Goal: Use online tool/utility: Use online tool/utility

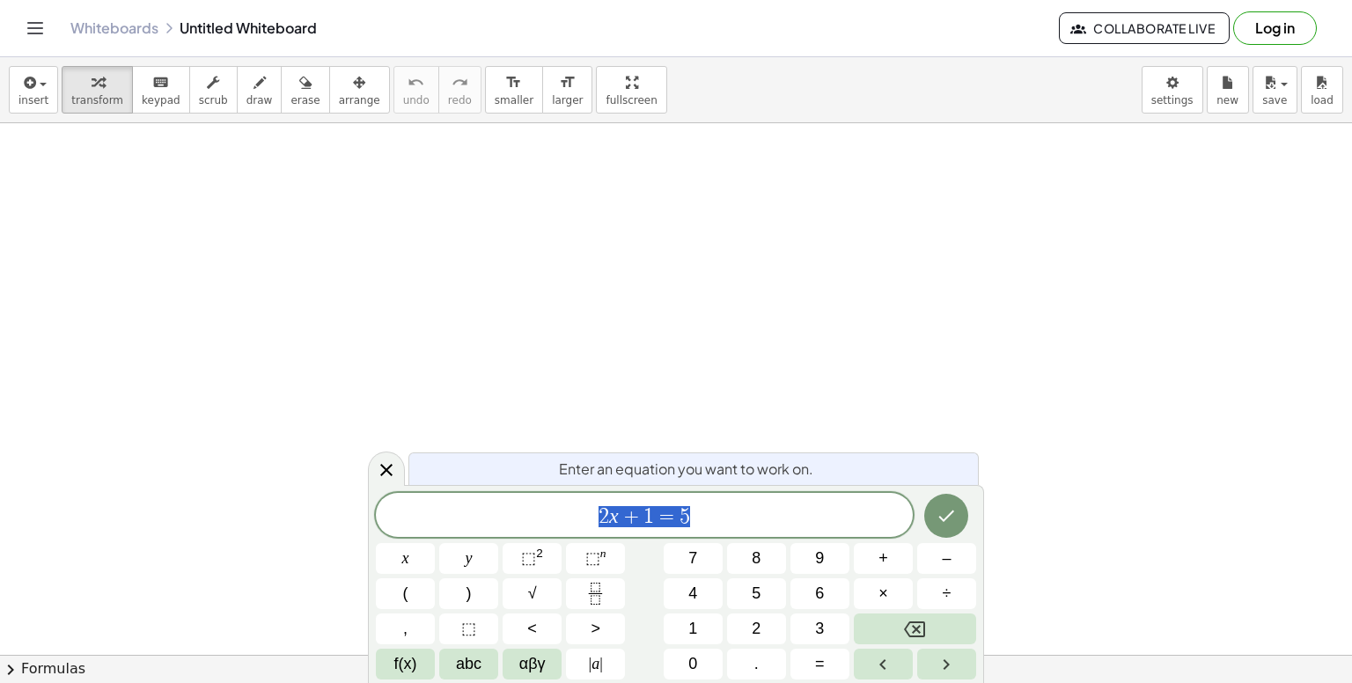
drag, startPoint x: 510, startPoint y: 233, endPoint x: 429, endPoint y: 271, distance: 88.6
click at [246, 96] on span "draw" at bounding box center [259, 100] width 26 height 12
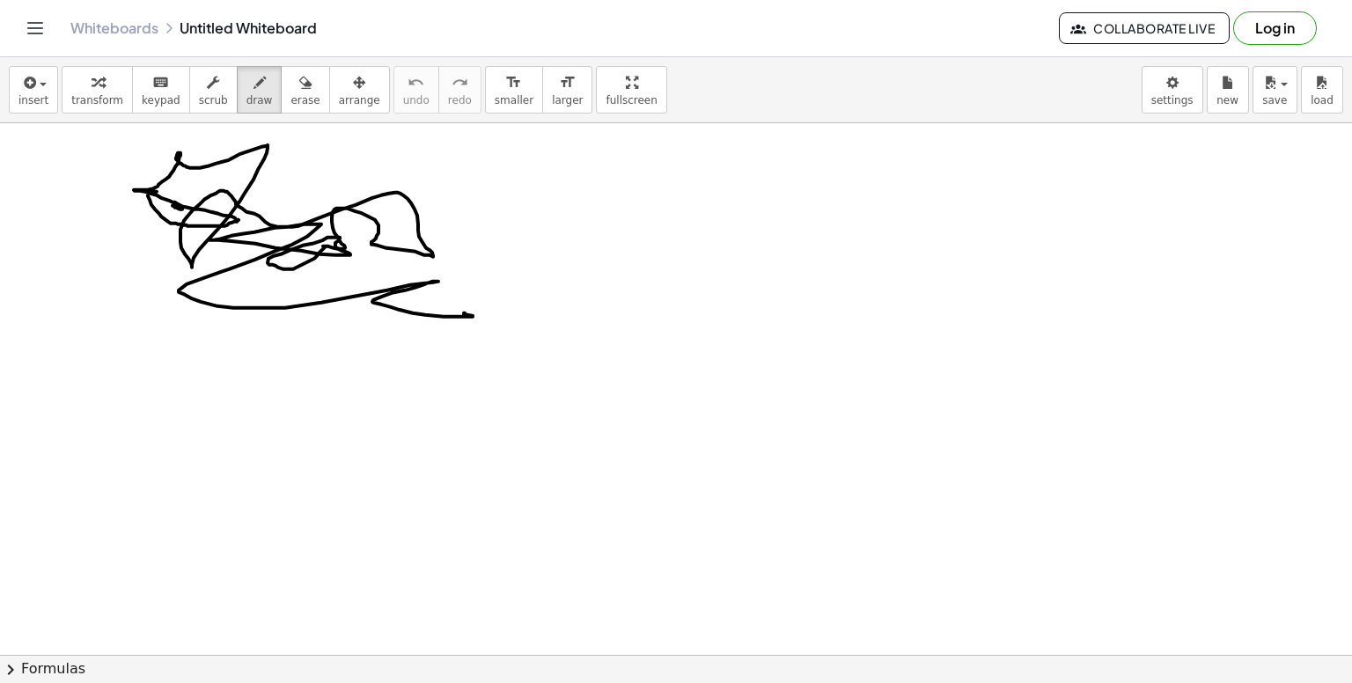
drag, startPoint x: 150, startPoint y: 190, endPoint x: 358, endPoint y: 300, distance: 235.0
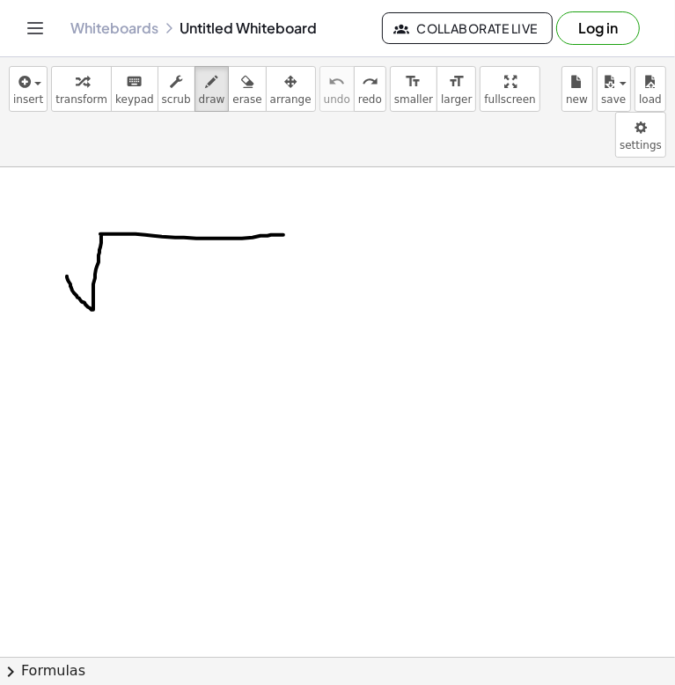
drag, startPoint x: 67, startPoint y: 230, endPoint x: 276, endPoint y: 218, distance: 209.8
drag, startPoint x: 143, startPoint y: 216, endPoint x: 117, endPoint y: 231, distance: 30.0
drag, startPoint x: 141, startPoint y: 224, endPoint x: 151, endPoint y: 233, distance: 14.3
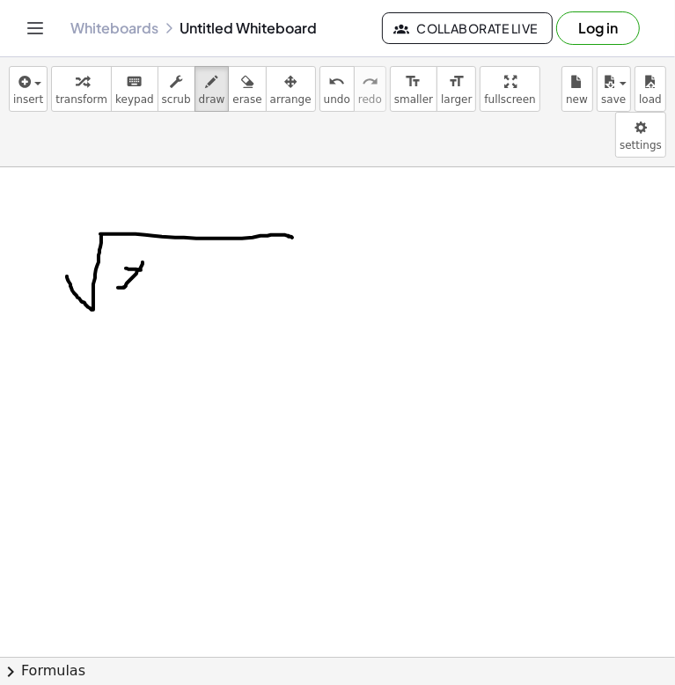
drag, startPoint x: 158, startPoint y: 187, endPoint x: 185, endPoint y: 216, distance: 39.8
drag, startPoint x: 200, startPoint y: 239, endPoint x: 227, endPoint y: 242, distance: 27.4
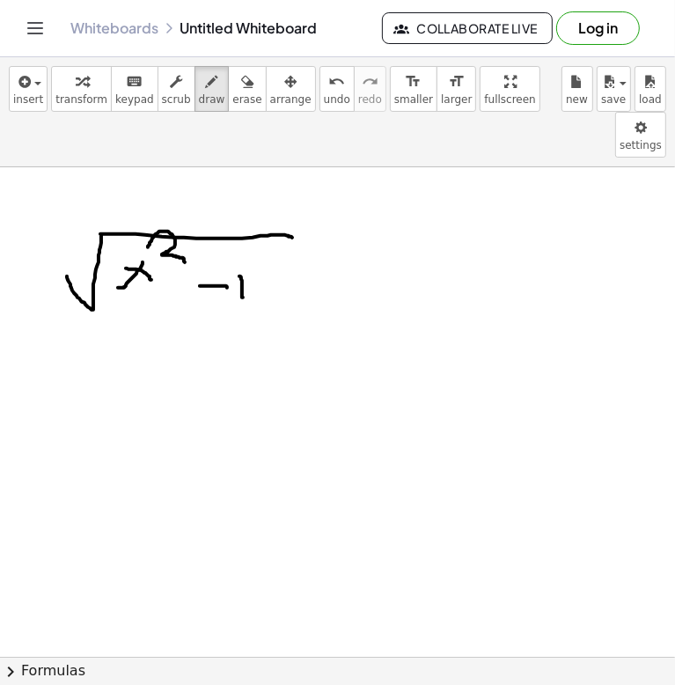
drag, startPoint x: 239, startPoint y: 230, endPoint x: 243, endPoint y: 251, distance: 21.4
drag, startPoint x: 261, startPoint y: 224, endPoint x: 302, endPoint y: 247, distance: 46.5
drag, startPoint x: 306, startPoint y: 233, endPoint x: 305, endPoint y: 247, distance: 14.1
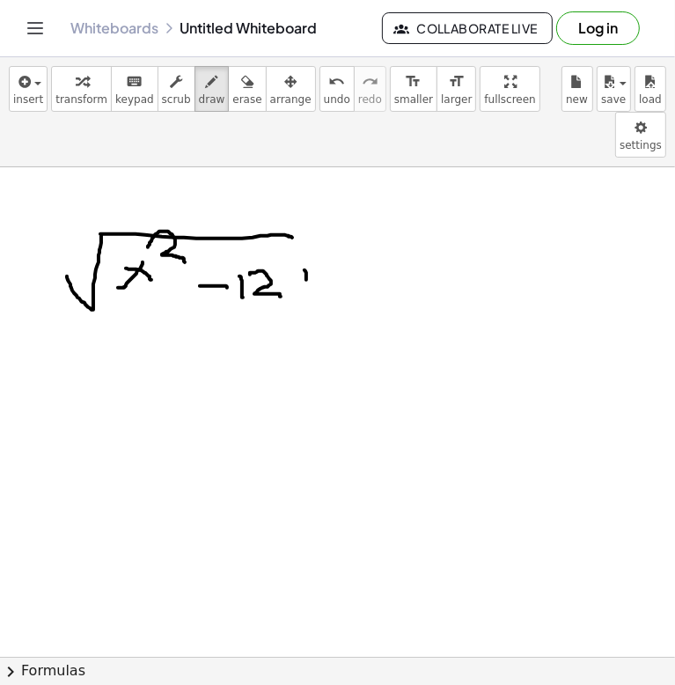
drag, startPoint x: 303, startPoint y: 236, endPoint x: 313, endPoint y: 236, distance: 10.6
drag, startPoint x: 320, startPoint y: 223, endPoint x: 341, endPoint y: 240, distance: 27.5
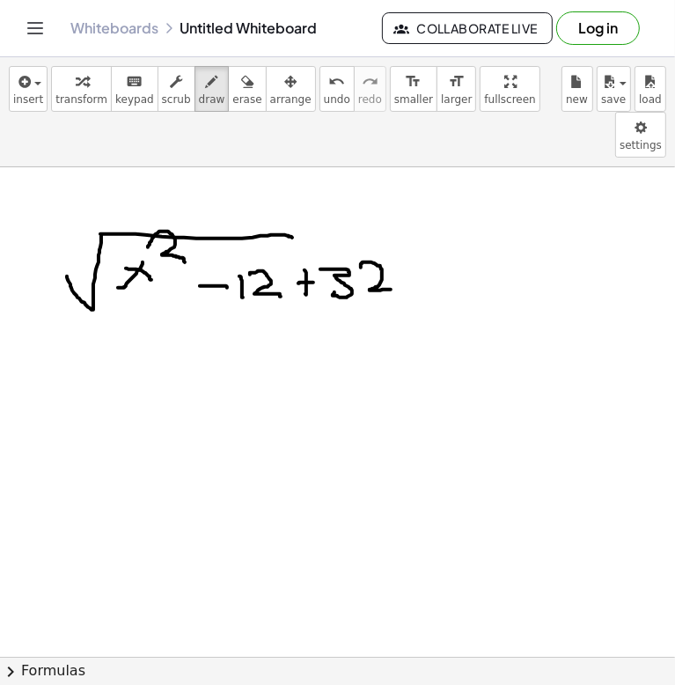
drag, startPoint x: 361, startPoint y: 221, endPoint x: 401, endPoint y: 250, distance: 49.8
drag, startPoint x: 460, startPoint y: 212, endPoint x: 450, endPoint y: 219, distance: 12.7
drag, startPoint x: 444, startPoint y: 223, endPoint x: 474, endPoint y: 223, distance: 30.8
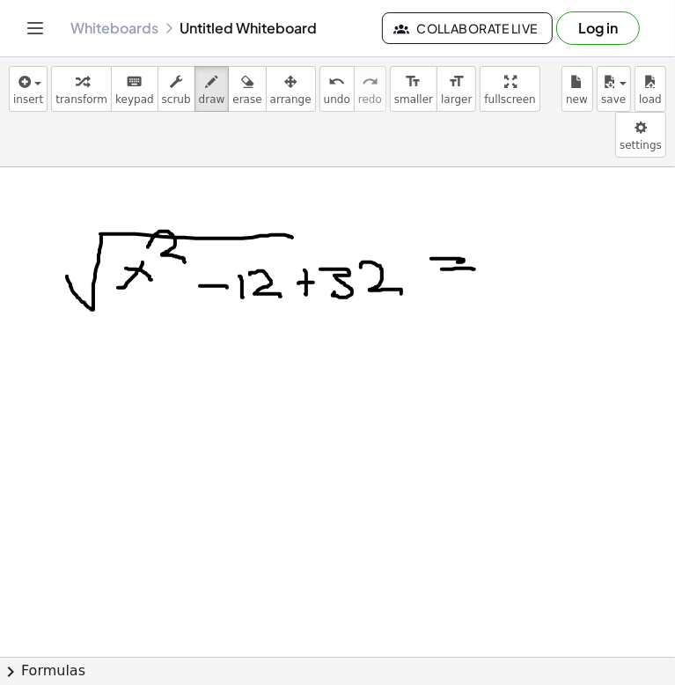
drag, startPoint x: 337, startPoint y: 157, endPoint x: 334, endPoint y: 180, distance: 23.9
drag, startPoint x: 352, startPoint y: 148, endPoint x: 401, endPoint y: 173, distance: 55.5
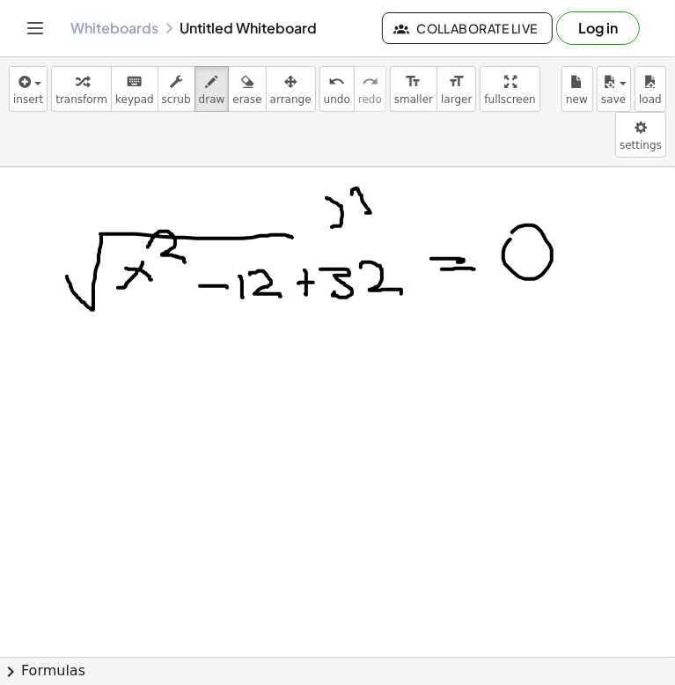
drag, startPoint x: 568, startPoint y: 147, endPoint x: 583, endPoint y: 165, distance: 23.1
drag, startPoint x: 590, startPoint y: 136, endPoint x: 518, endPoint y: 195, distance: 92.5
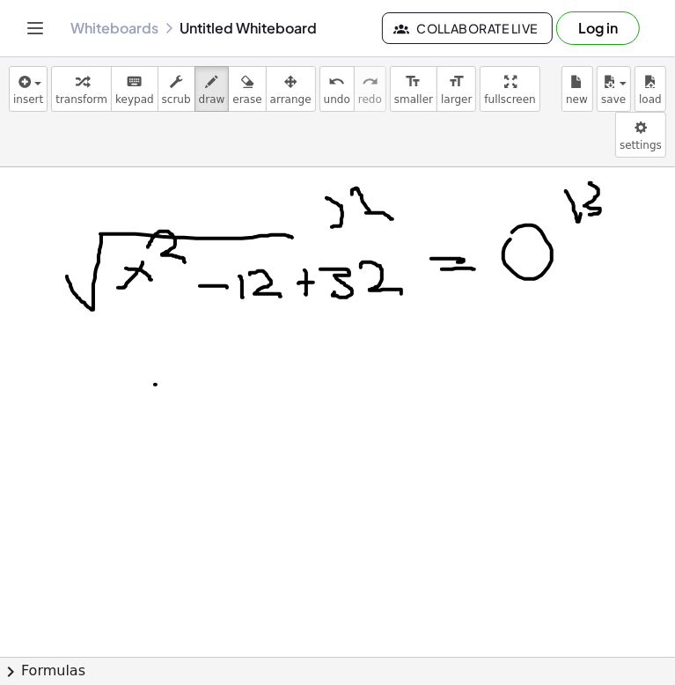
drag, startPoint x: 155, startPoint y: 338, endPoint x: 130, endPoint y: 365, distance: 36.8
drag, startPoint x: 137, startPoint y: 339, endPoint x: 165, endPoint y: 358, distance: 33.5
drag, startPoint x: 161, startPoint y: 320, endPoint x: 224, endPoint y: 326, distance: 62.8
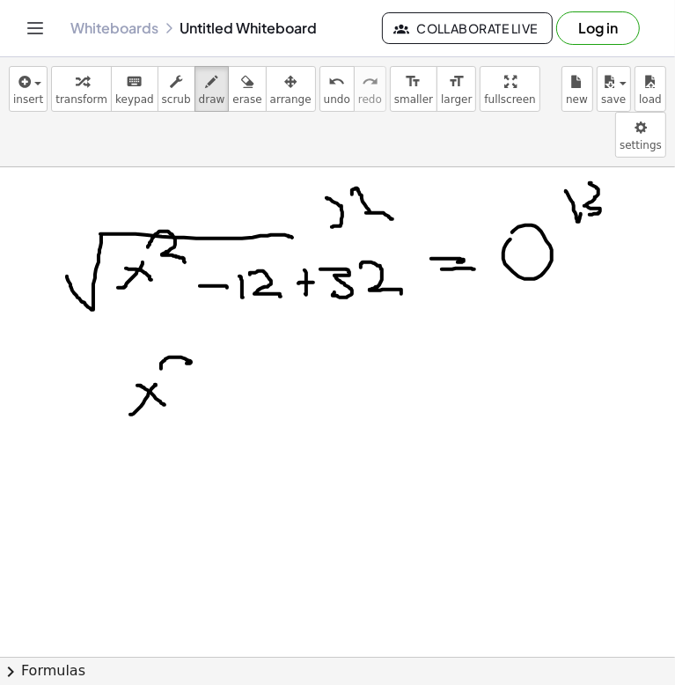
drag, startPoint x: 236, startPoint y: 330, endPoint x: 266, endPoint y: 328, distance: 30.0
drag, startPoint x: 281, startPoint y: 312, endPoint x: 292, endPoint y: 366, distance: 55.7
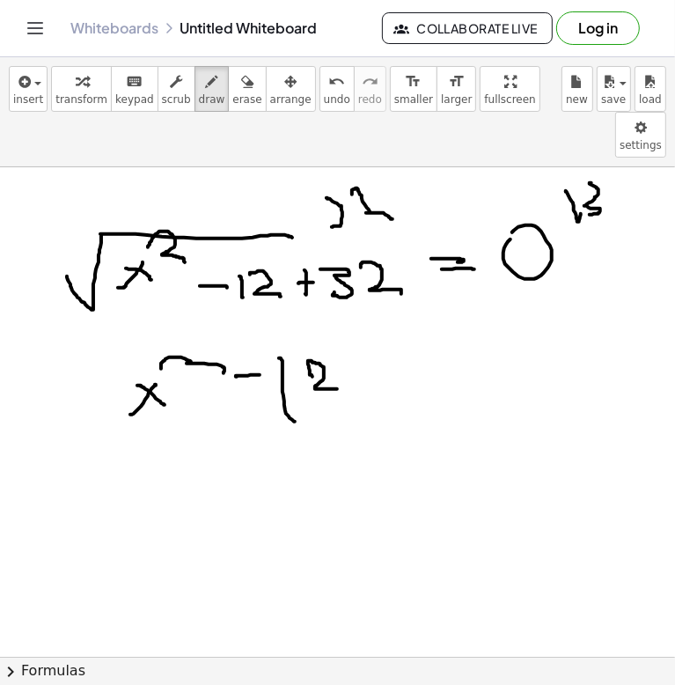
drag, startPoint x: 312, startPoint y: 330, endPoint x: 338, endPoint y: 344, distance: 29.1
drag, startPoint x: 356, startPoint y: 322, endPoint x: 373, endPoint y: 323, distance: 17.6
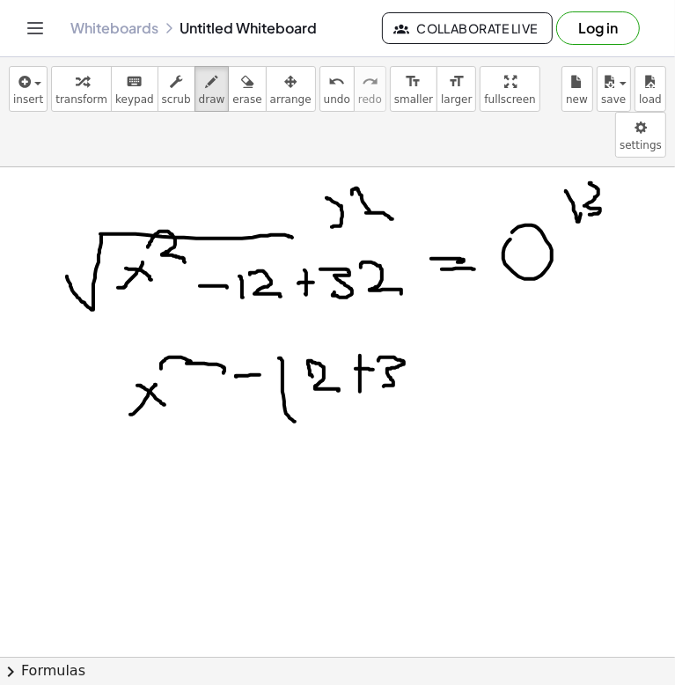
drag, startPoint x: 386, startPoint y: 311, endPoint x: 377, endPoint y: 342, distance: 33.1
drag, startPoint x: 432, startPoint y: 313, endPoint x: 414, endPoint y: 343, distance: 35.2
click at [324, 97] on span "undo" at bounding box center [337, 99] width 26 height 12
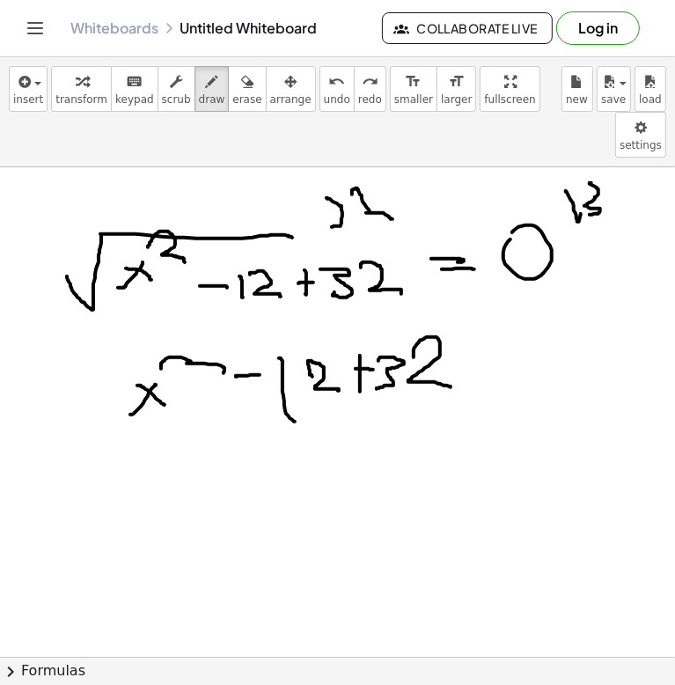
drag, startPoint x: 414, startPoint y: 309, endPoint x: 348, endPoint y: 338, distance: 72.1
drag, startPoint x: 224, startPoint y: 107, endPoint x: 222, endPoint y: 117, distance: 10.0
click at [228, 110] on button "erase" at bounding box center [247, 89] width 38 height 46
drag, startPoint x: 197, startPoint y: 300, endPoint x: 189, endPoint y: 263, distance: 37.8
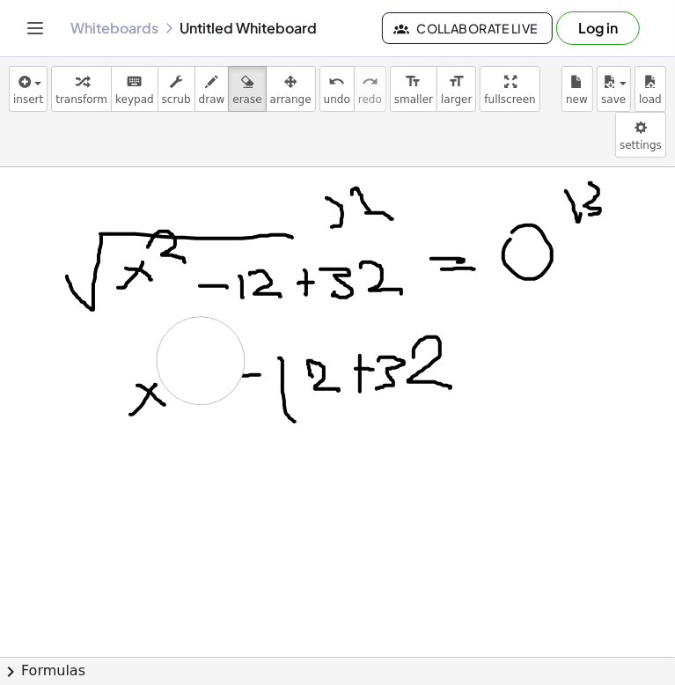
click at [199, 103] on span "draw" at bounding box center [212, 99] width 26 height 12
drag, startPoint x: 172, startPoint y: 300, endPoint x: 209, endPoint y: 325, distance: 44.4
drag
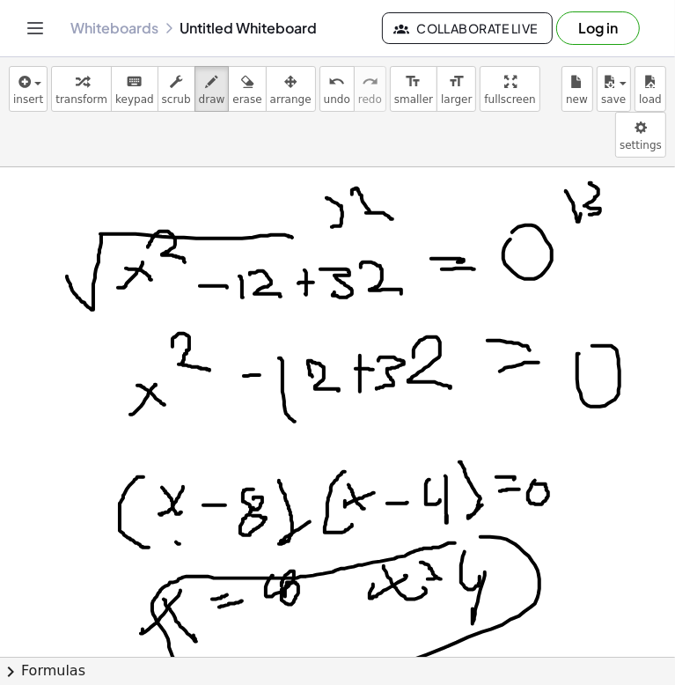
click at [328, 78] on icon "undo" at bounding box center [336, 81] width 17 height 21
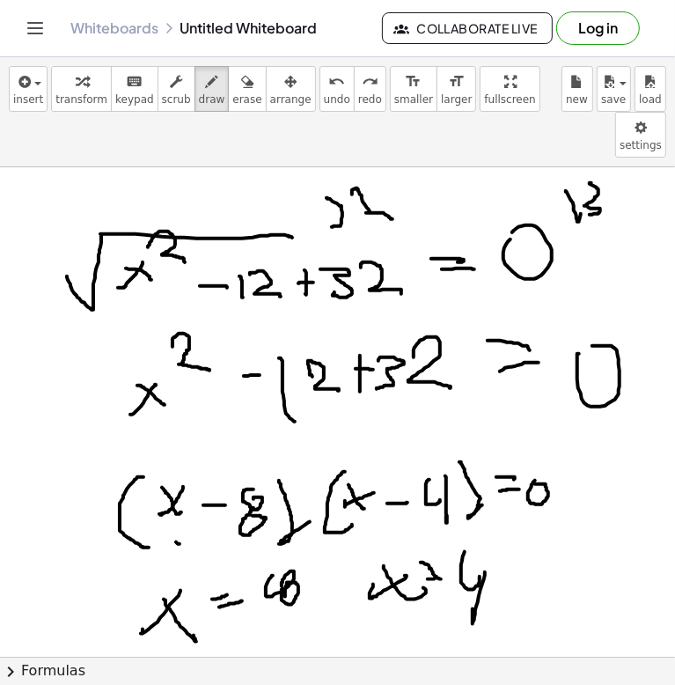
click at [293, 63] on div "insert select one: Math Expression Function Text Youtube Video Graphing Geometr…" at bounding box center [337, 112] width 675 height 110
click at [295, 63] on div "insert select one: Math Expression Function Text Youtube Video Graphing Geometr…" at bounding box center [337, 112] width 675 height 110
click at [319, 69] on button "undo undo" at bounding box center [336, 89] width 35 height 46
click at [319, 70] on button "undo undo" at bounding box center [336, 89] width 35 height 46
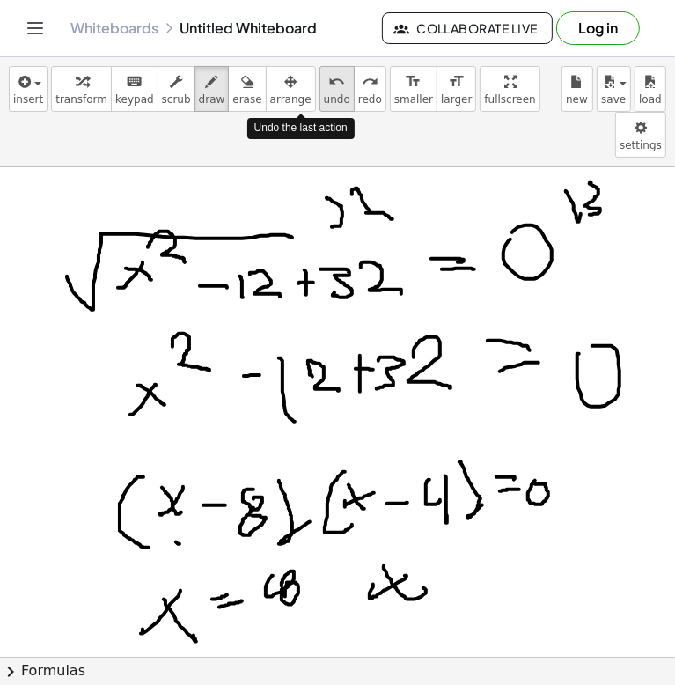
click at [324, 70] on div "undo" at bounding box center [337, 80] width 26 height 21
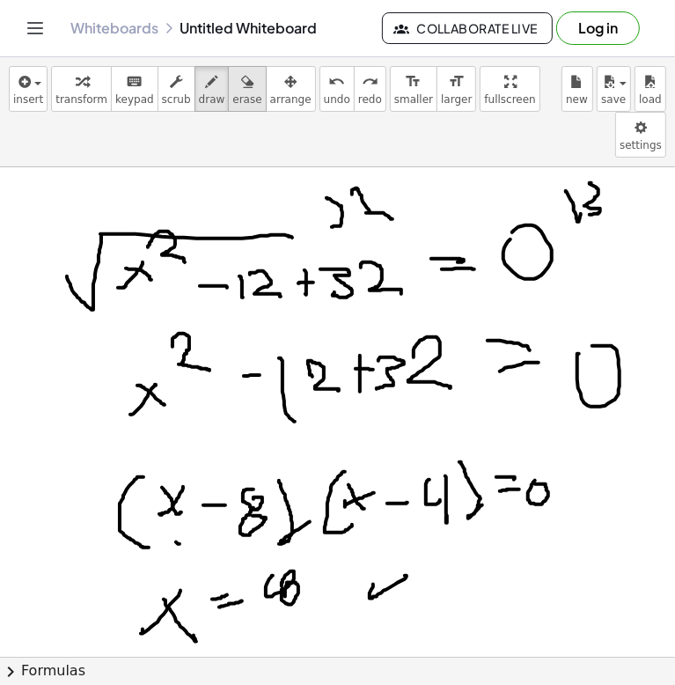
click at [241, 78] on icon "button" at bounding box center [247, 81] width 12 height 21
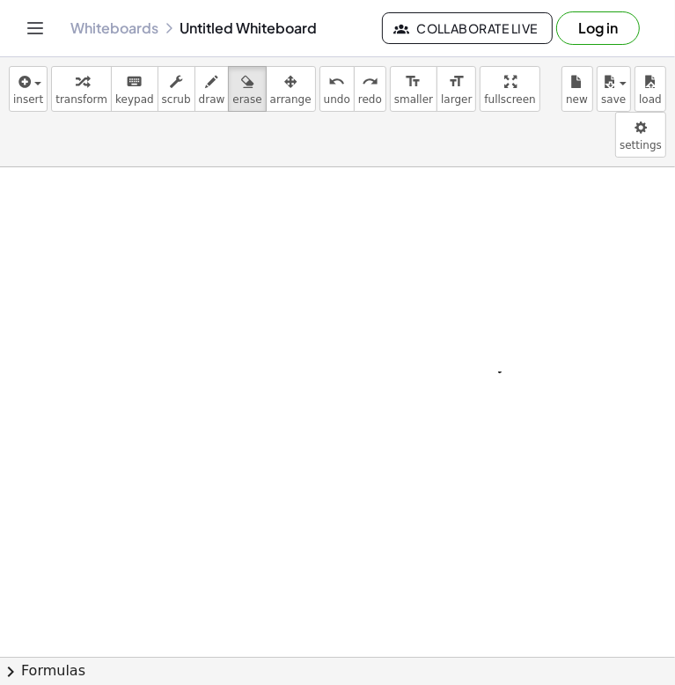
click at [206, 89] on icon "button" at bounding box center [212, 81] width 12 height 21
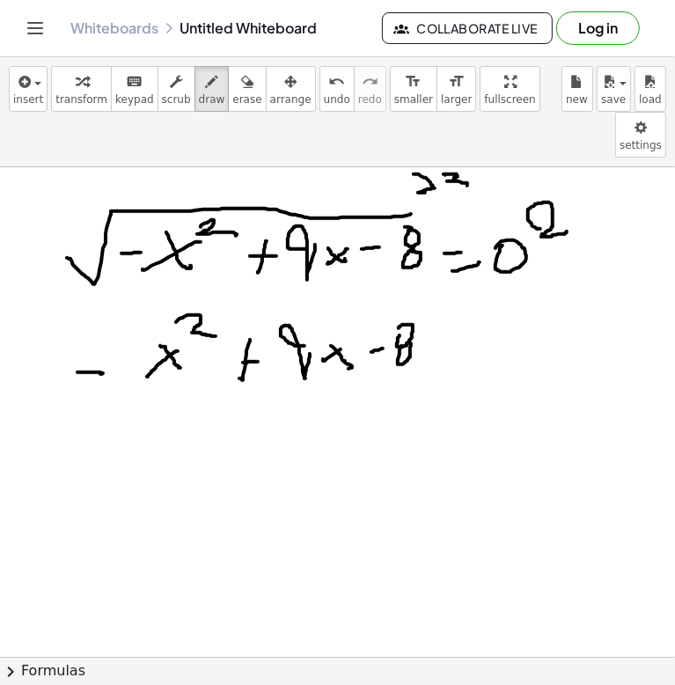
drag, startPoint x: 77, startPoint y: 356, endPoint x: 569, endPoint y: 322, distance: 493.9
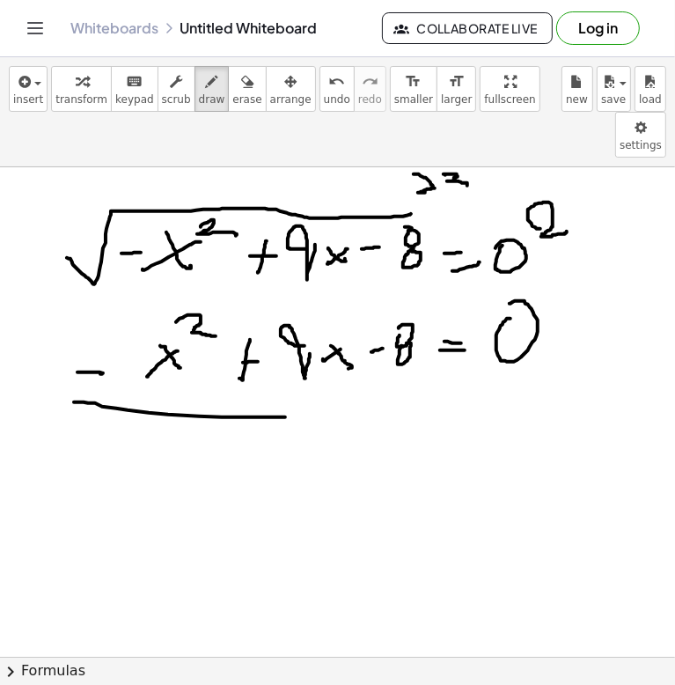
drag, startPoint x: 140, startPoint y: 426, endPoint x: 110, endPoint y: 437, distance: 32.0
drag, startPoint x: 117, startPoint y: 435, endPoint x: 140, endPoint y: 443, distance: 24.2
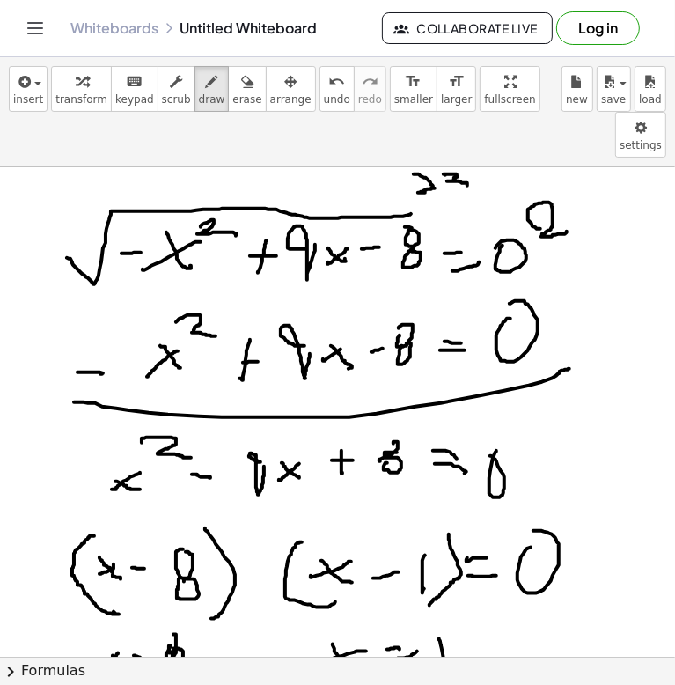
click at [453, 658] on div "insert select one: Math Expression Function Text Youtube Video Graphing Geometr…" at bounding box center [337, 370] width 675 height 627
click at [228, 106] on button "erase" at bounding box center [247, 89] width 38 height 46
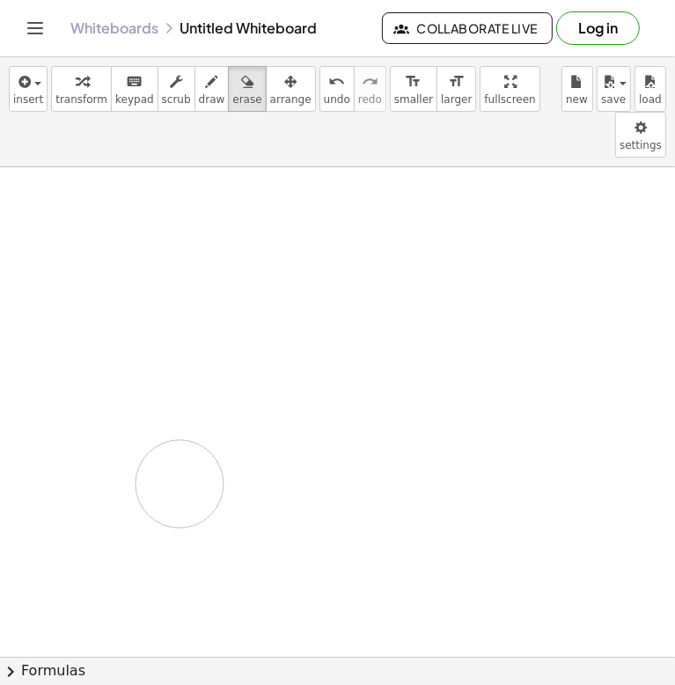
drag, startPoint x: 104, startPoint y: 168, endPoint x: 348, endPoint y: 166, distance: 244.6
click at [270, 97] on span "arrange" at bounding box center [290, 99] width 41 height 12
click at [199, 93] on span "draw" at bounding box center [212, 99] width 26 height 12
drag, startPoint x: 106, startPoint y: 195, endPoint x: 70, endPoint y: 202, distance: 36.6
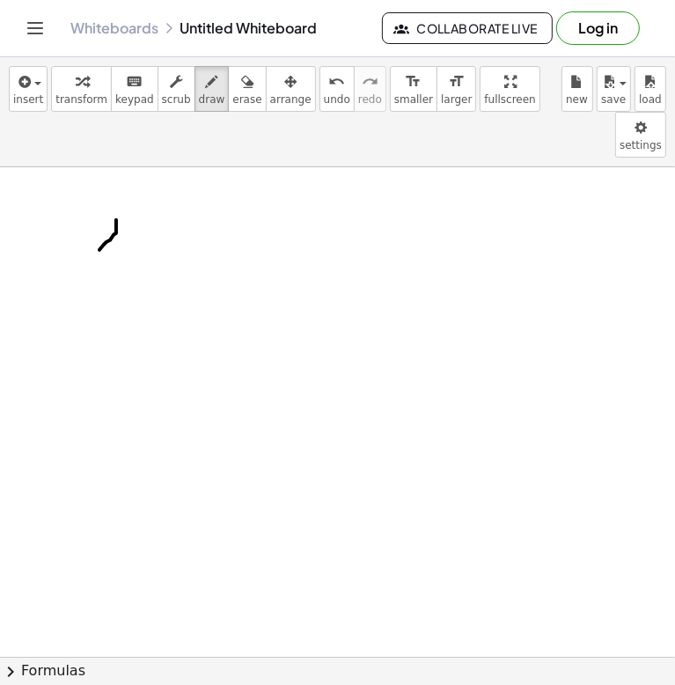
drag, startPoint x: 112, startPoint y: 218, endPoint x: 113, endPoint y: 205, distance: 13.2
drag, startPoint x: 123, startPoint y: 144, endPoint x: 165, endPoint y: 181, distance: 56.1
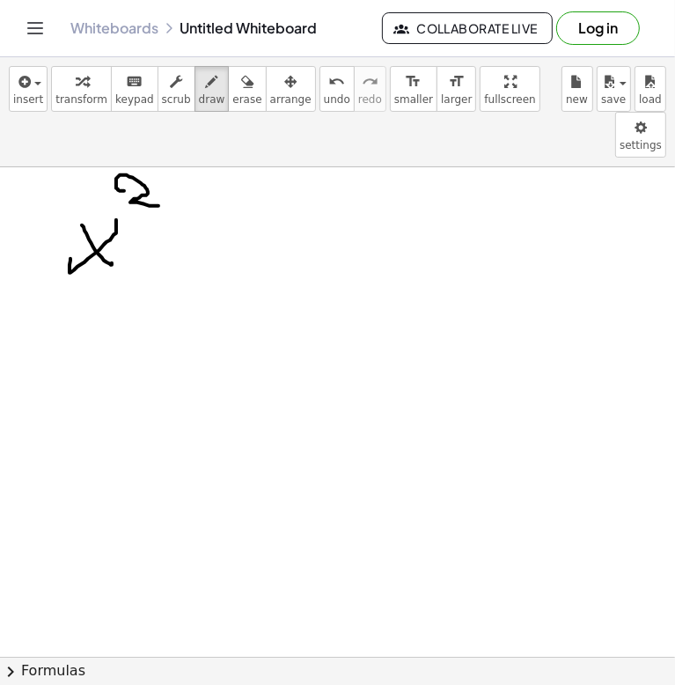
drag, startPoint x: 190, startPoint y: 209, endPoint x: 208, endPoint y: 209, distance: 17.6
drag, startPoint x: 260, startPoint y: 164, endPoint x: 264, endPoint y: 209, distance: 46.0
drag, startPoint x: 250, startPoint y: 218, endPoint x: 309, endPoint y: 210, distance: 59.5
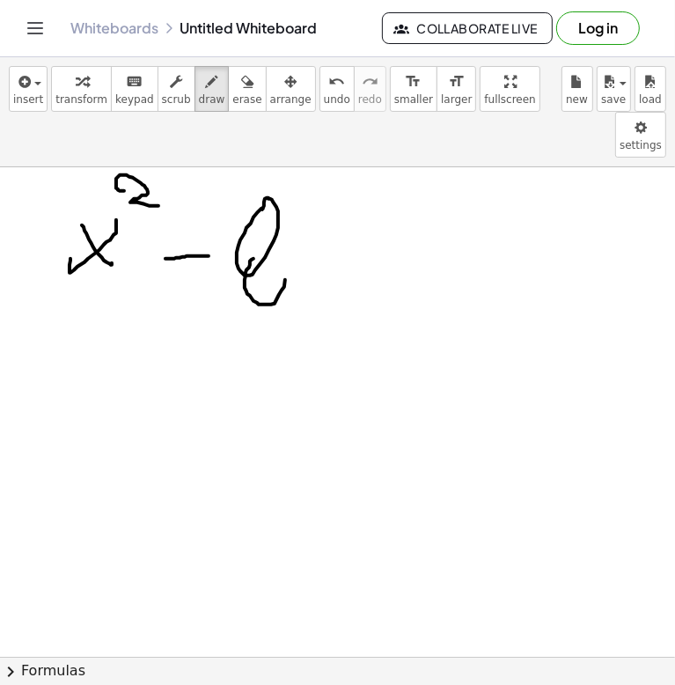
drag, startPoint x: 335, startPoint y: 209, endPoint x: 299, endPoint y: 216, distance: 36.8
drag, startPoint x: 326, startPoint y: 205, endPoint x: 329, endPoint y: 240, distance: 35.3
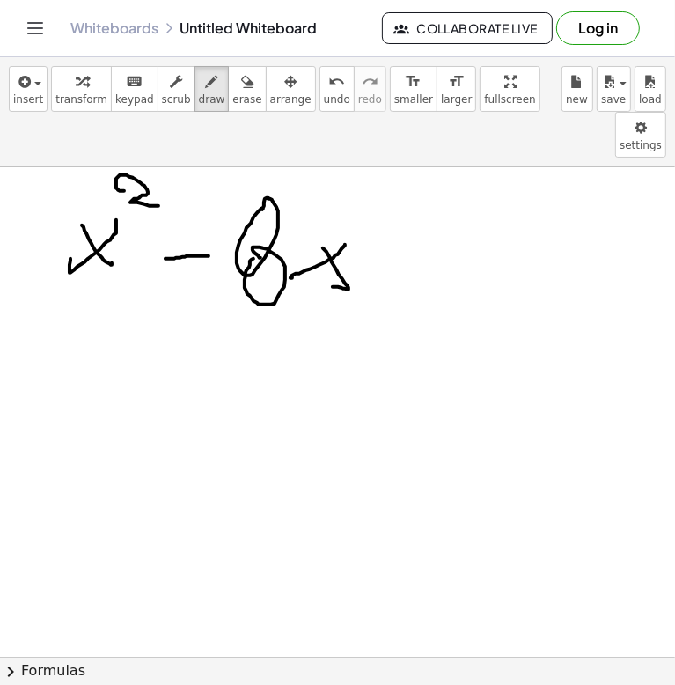
drag, startPoint x: 142, startPoint y: 270, endPoint x: 487, endPoint y: 272, distance: 345.0
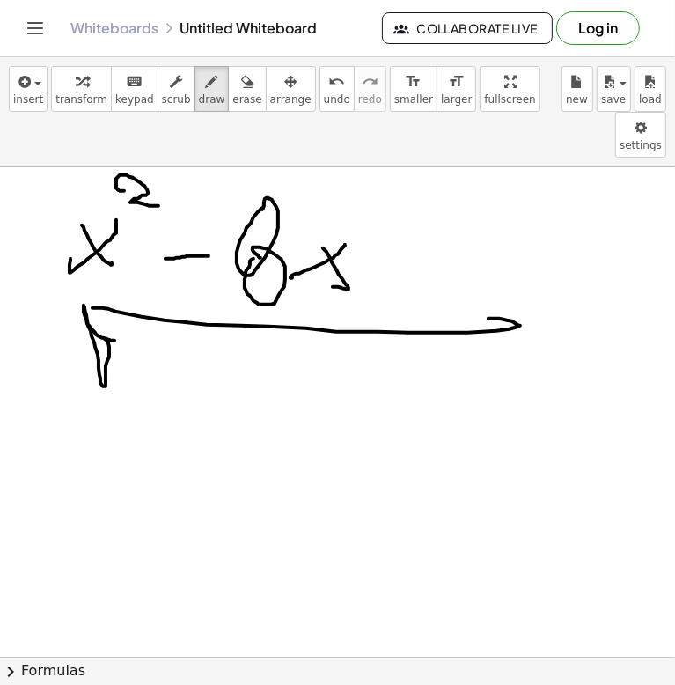
drag, startPoint x: 107, startPoint y: 314, endPoint x: 110, endPoint y: 297, distance: 17.8
drag, startPoint x: 95, startPoint y: 288, endPoint x: 91, endPoint y: 307, distance: 19.9
drag, startPoint x: 139, startPoint y: 310, endPoint x: 114, endPoint y: 322, distance: 28.3
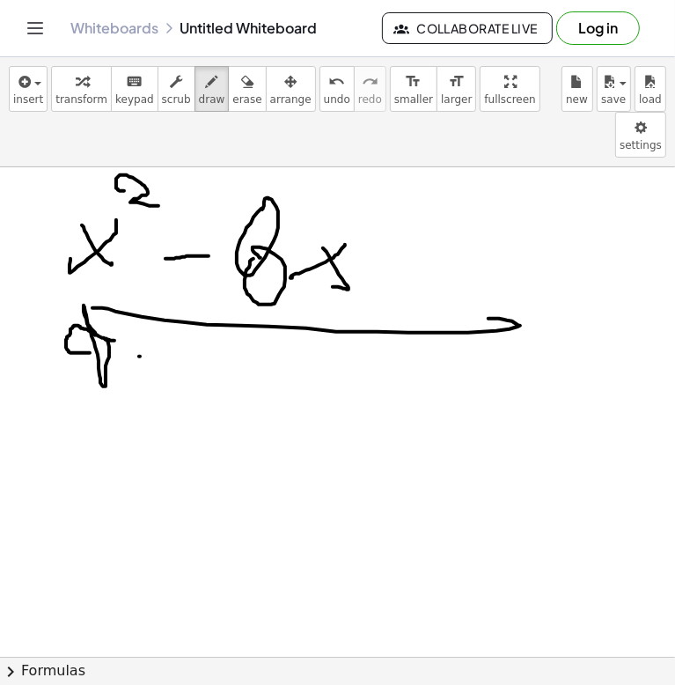
drag, startPoint x: 122, startPoint y: 304, endPoint x: 134, endPoint y: 316, distance: 16.2
drag, startPoint x: 148, startPoint y: 272, endPoint x: 166, endPoint y: 300, distance: 33.7
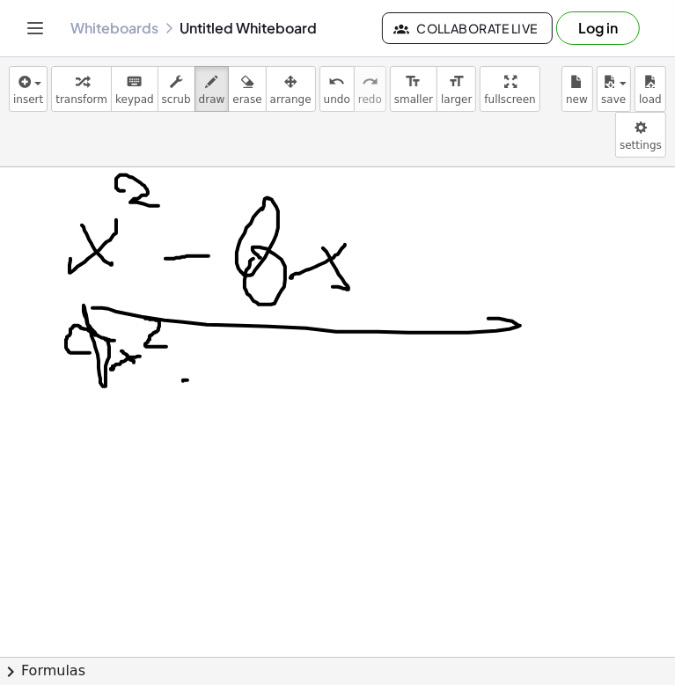
drag, startPoint x: 183, startPoint y: 334, endPoint x: 208, endPoint y: 334, distance: 24.6
drag, startPoint x: 243, startPoint y: 319, endPoint x: 269, endPoint y: 326, distance: 27.6
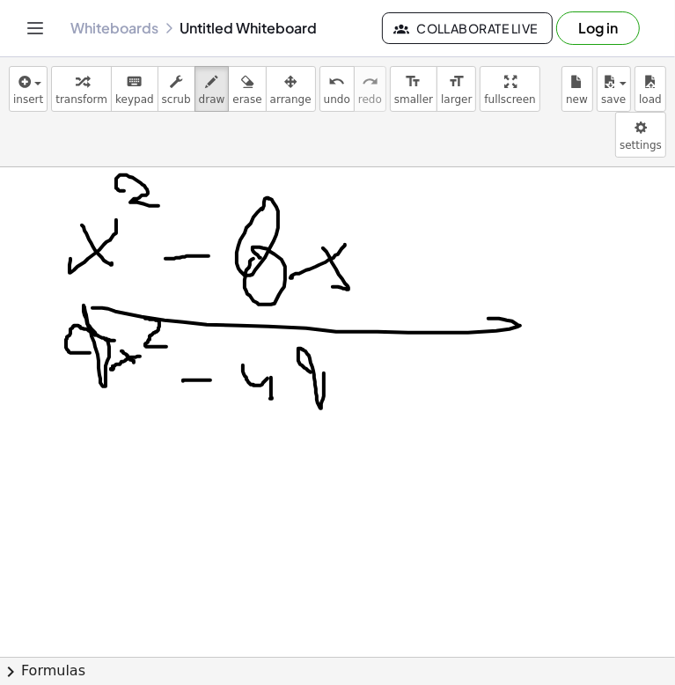
drag, startPoint x: 321, startPoint y: 362, endPoint x: 317, endPoint y: 323, distance: 39.0
drag, startPoint x: 389, startPoint y: 384, endPoint x: 400, endPoint y: 394, distance: 15.6
drag, startPoint x: 422, startPoint y: 412, endPoint x: 436, endPoint y: 378, distance: 36.6
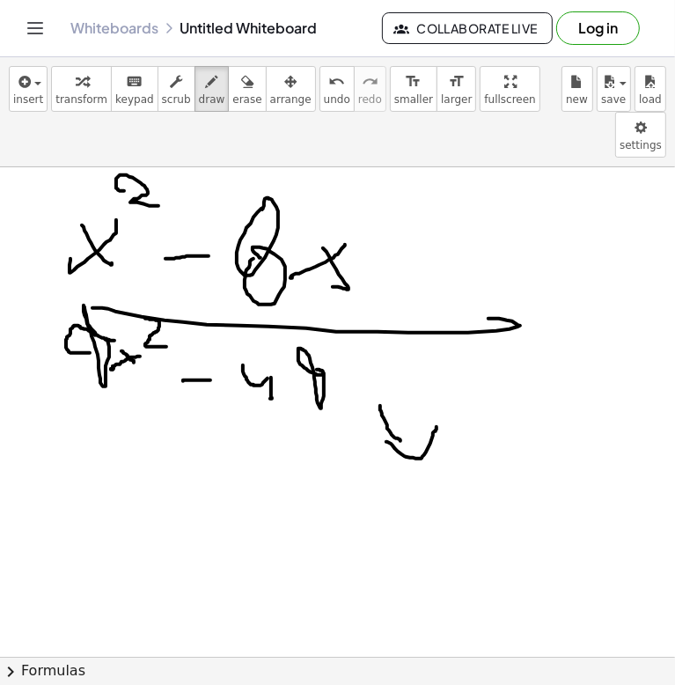
drag, startPoint x: 341, startPoint y: 520, endPoint x: 363, endPoint y: 504, distance: 26.4
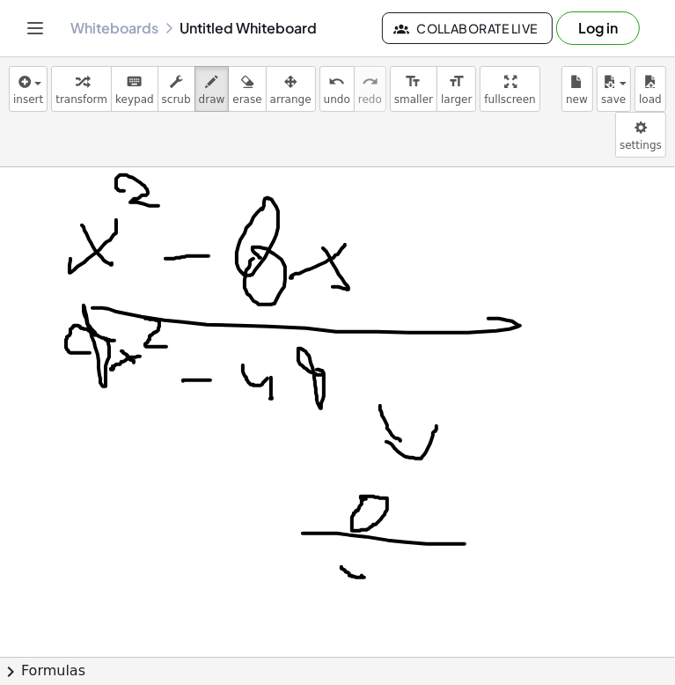
drag, startPoint x: 366, startPoint y: 514, endPoint x: 370, endPoint y: 535, distance: 21.6
click at [232, 93] on span "erase" at bounding box center [246, 99] width 29 height 12
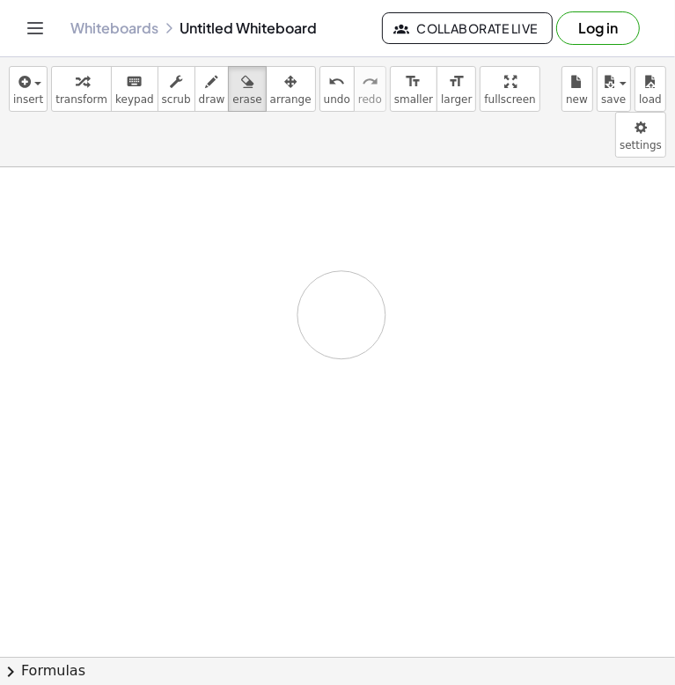
drag, startPoint x: 280, startPoint y: 159, endPoint x: 411, endPoint y: 221, distance: 144.9
click at [199, 95] on span "draw" at bounding box center [212, 99] width 26 height 12
drag, startPoint x: 125, startPoint y: 177, endPoint x: 46, endPoint y: 213, distance: 87.0
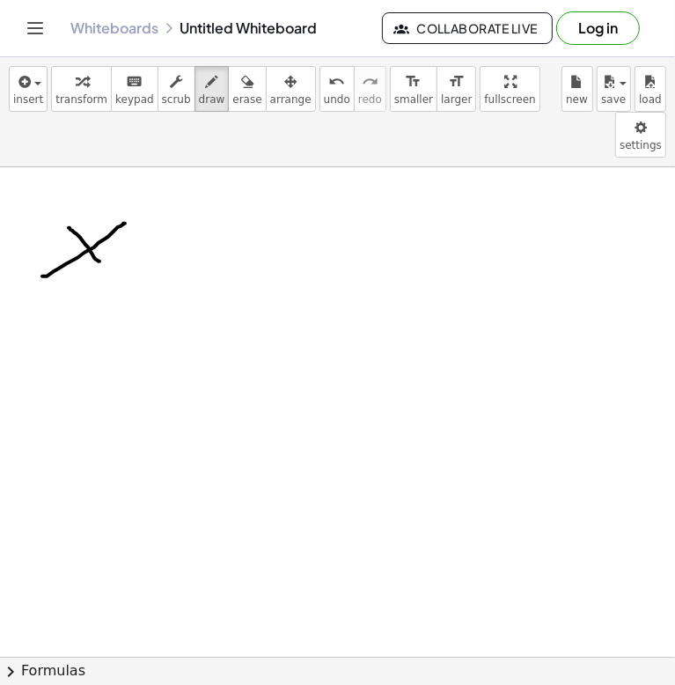
drag, startPoint x: 99, startPoint y: 215, endPoint x: 143, endPoint y: 164, distance: 66.8
drag, startPoint x: 169, startPoint y: 143, endPoint x: 194, endPoint y: 177, distance: 42.1
drag, startPoint x: 202, startPoint y: 201, endPoint x: 253, endPoint y: 203, distance: 51.1
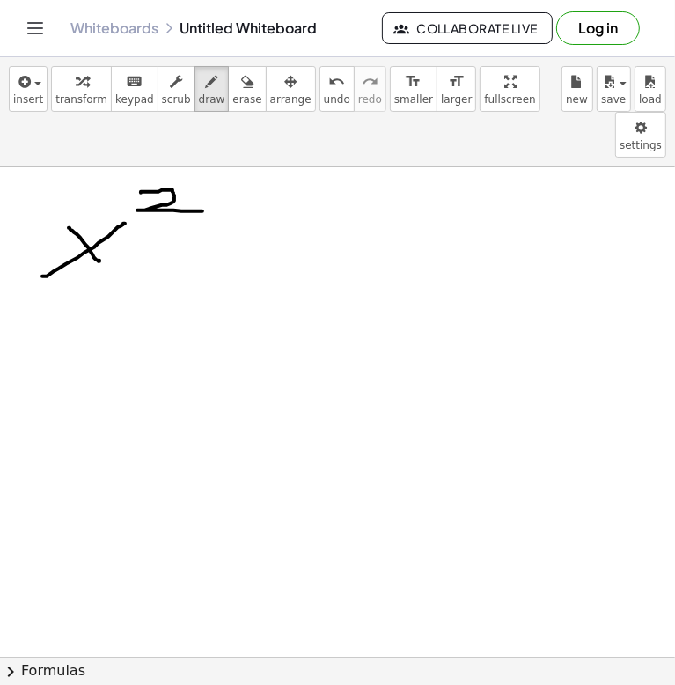
drag, startPoint x: 268, startPoint y: 210, endPoint x: 291, endPoint y: 193, distance: 28.9
drag, startPoint x: 289, startPoint y: 212, endPoint x: 309, endPoint y: 202, distance: 22.4
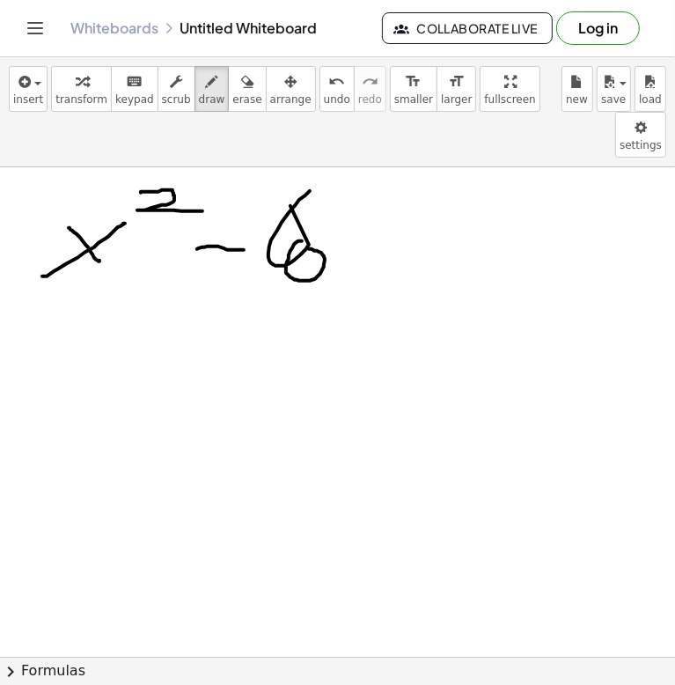
drag, startPoint x: 341, startPoint y: 223, endPoint x: 348, endPoint y: 199, distance: 24.8
drag, startPoint x: 228, startPoint y: 259, endPoint x: 363, endPoint y: 247, distance: 135.1
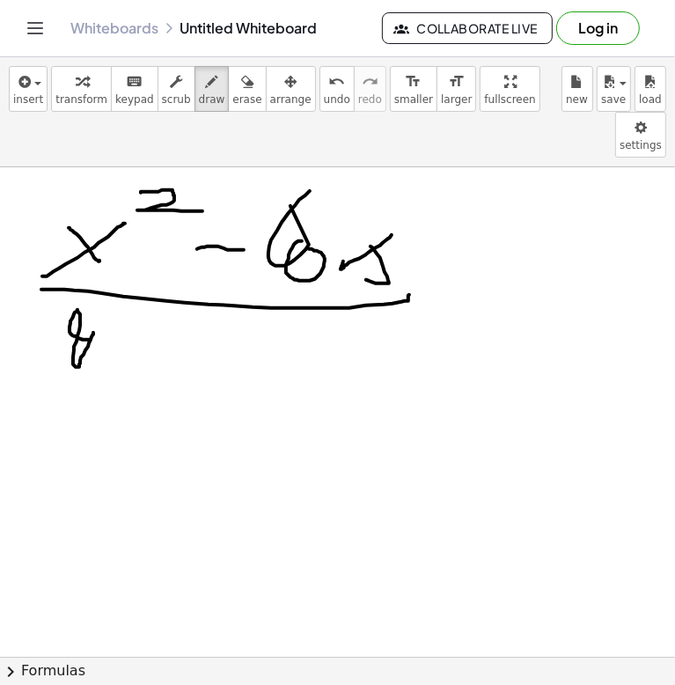
drag, startPoint x: 93, startPoint y: 286, endPoint x: 95, endPoint y: 304, distance: 17.7
drag, startPoint x: 106, startPoint y: 306, endPoint x: 117, endPoint y: 298, distance: 13.2
drag, startPoint x: 121, startPoint y: 296, endPoint x: 114, endPoint y: 307, distance: 13.9
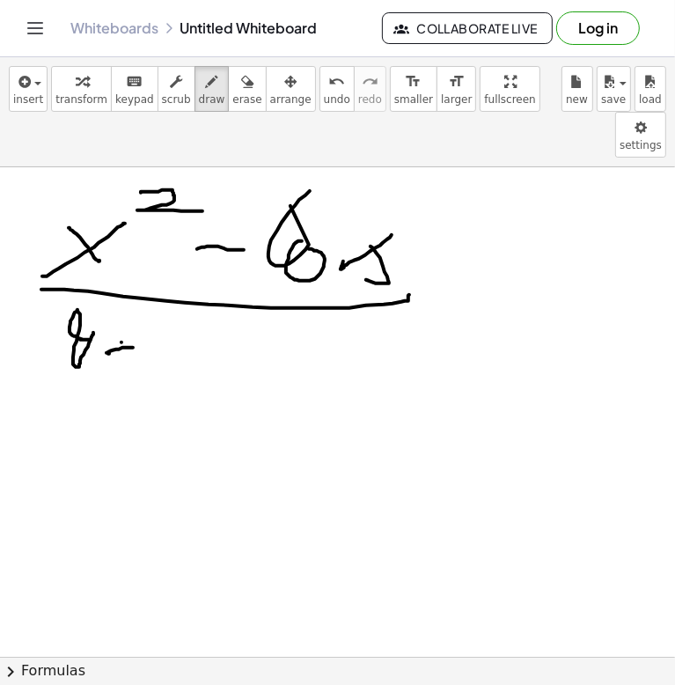
drag, startPoint x: 149, startPoint y: 269, endPoint x: 161, endPoint y: 290, distance: 23.7
drag, startPoint x: 176, startPoint y: 300, endPoint x: 199, endPoint y: 293, distance: 23.9
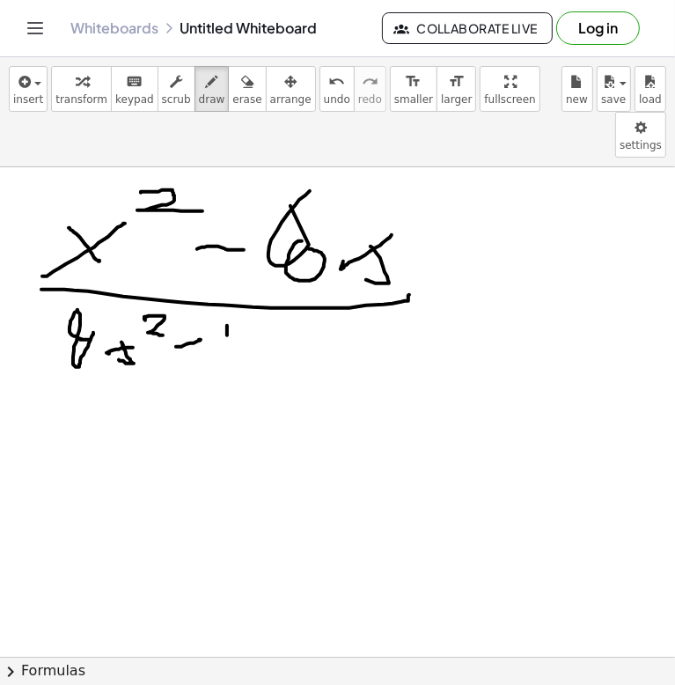
drag, startPoint x: 227, startPoint y: 289, endPoint x: 236, endPoint y: 290, distance: 8.8
drag, startPoint x: 250, startPoint y: 304, endPoint x: 278, endPoint y: 304, distance: 28.2
drag, startPoint x: 307, startPoint y: 341, endPoint x: 278, endPoint y: 311, distance: 42.3
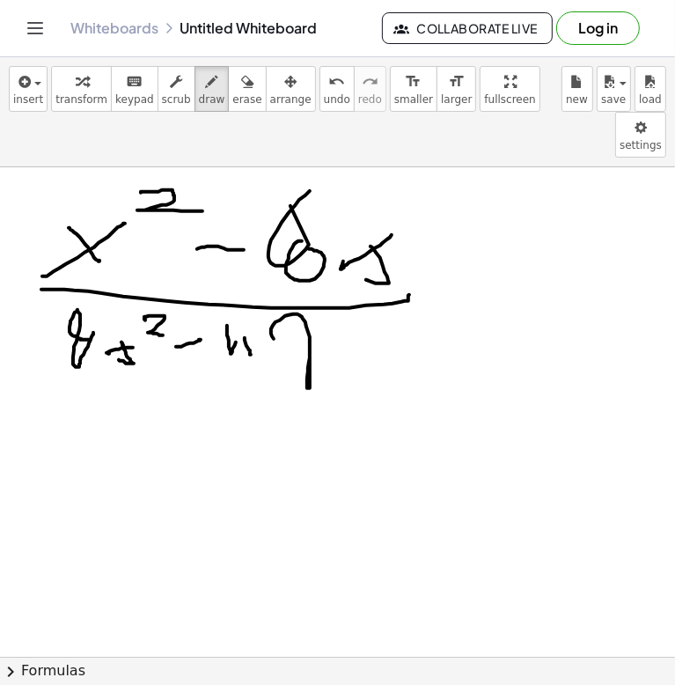
drag, startPoint x: 238, startPoint y: 281, endPoint x: 237, endPoint y: 318, distance: 37.0
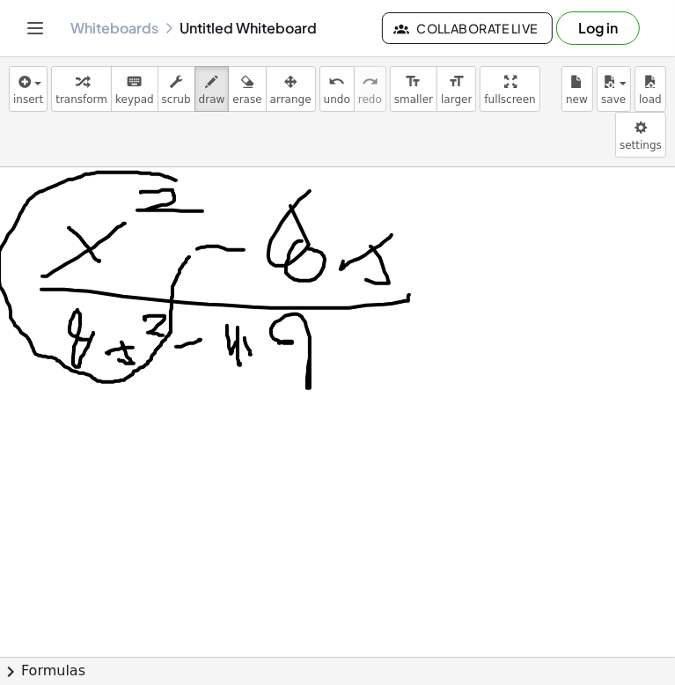
drag, startPoint x: 173, startPoint y: 133, endPoint x: 179, endPoint y: 157, distance: 24.3
drag, startPoint x: 37, startPoint y: 439, endPoint x: 63, endPoint y: 437, distance: 26.5
drag, startPoint x: 94, startPoint y: 398, endPoint x: 84, endPoint y: 412, distance: 17.1
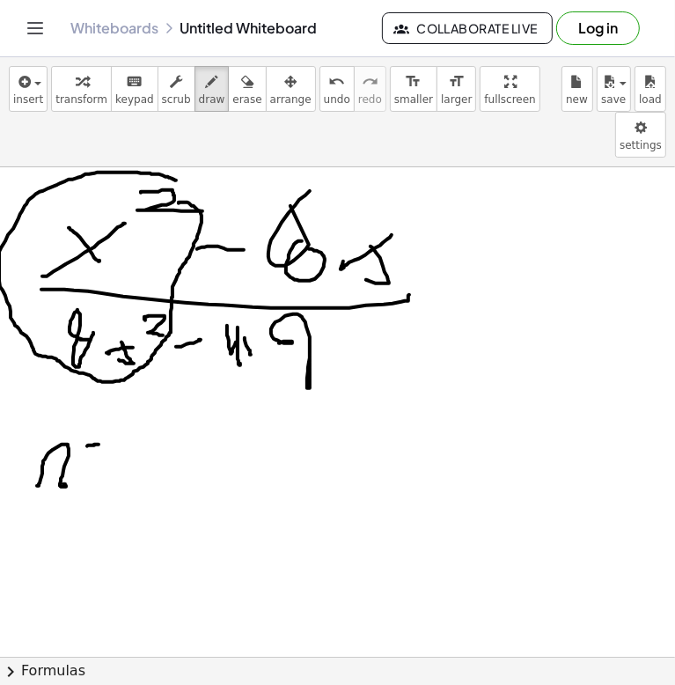
drag, startPoint x: 90, startPoint y: 415, endPoint x: 110, endPoint y: 415, distance: 20.2
drag, startPoint x: 123, startPoint y: 420, endPoint x: 176, endPoint y: 448, distance: 59.8
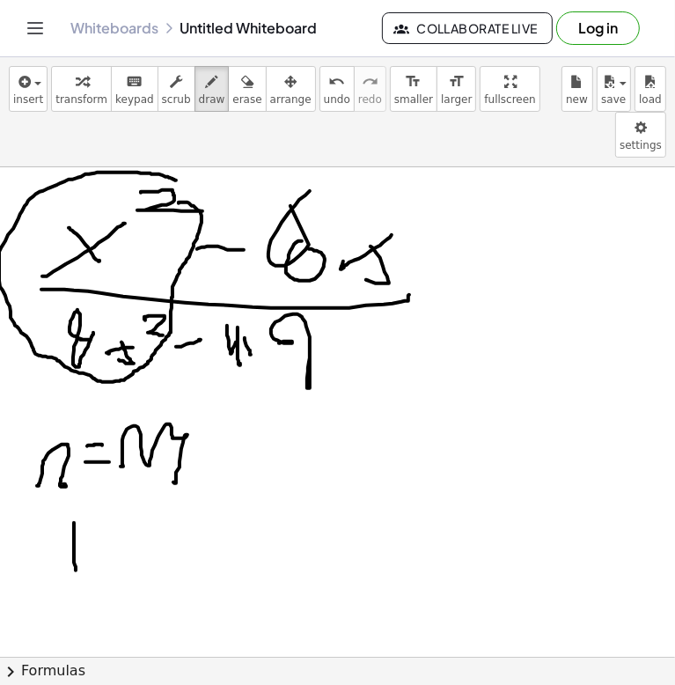
drag, startPoint x: 74, startPoint y: 483, endPoint x: 74, endPoint y: 526, distance: 43.1
drag, startPoint x: 84, startPoint y: 529, endPoint x: 95, endPoint y: 535, distance: 12.2
drag, startPoint x: 92, startPoint y: 563, endPoint x: 77, endPoint y: 548, distance: 21.2
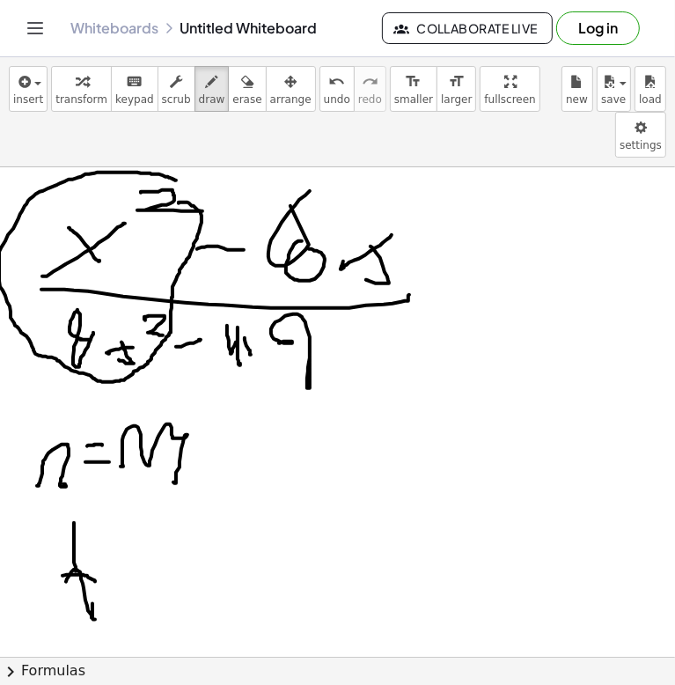
drag, startPoint x: 136, startPoint y: 532, endPoint x: 158, endPoint y: 534, distance: 21.2
drag, startPoint x: 144, startPoint y: 548, endPoint x: 180, endPoint y: 546, distance: 36.1
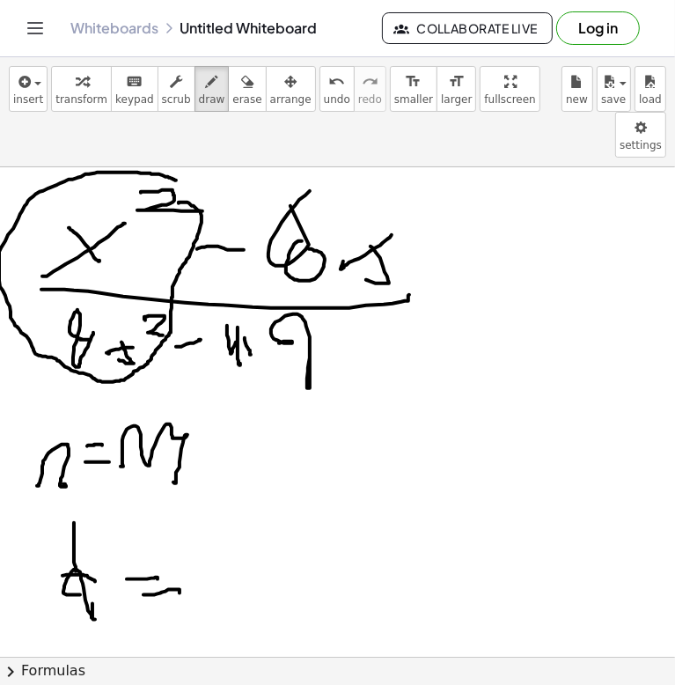
drag, startPoint x: 236, startPoint y: 592, endPoint x: 231, endPoint y: 571, distance: 21.6
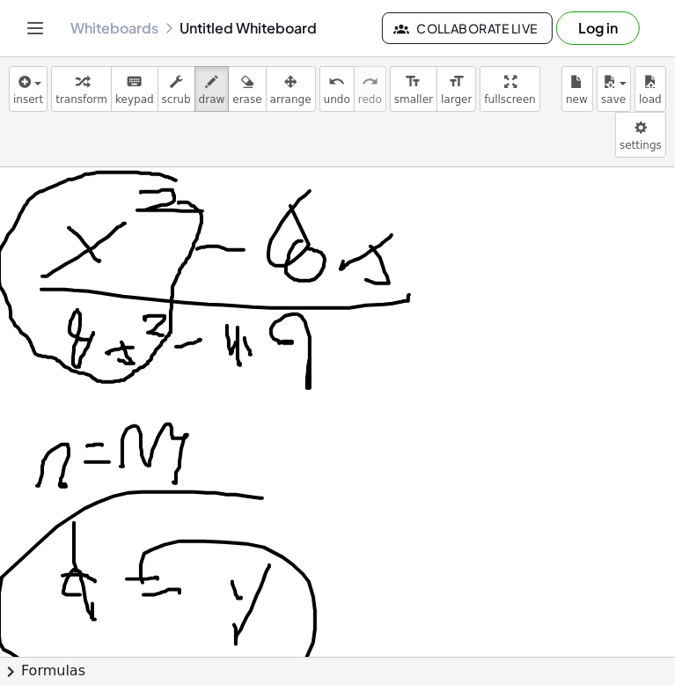
drag, startPoint x: 253, startPoint y: 451, endPoint x: 307, endPoint y: 589, distance: 148.2
click at [328, 89] on icon "undo" at bounding box center [336, 81] width 17 height 21
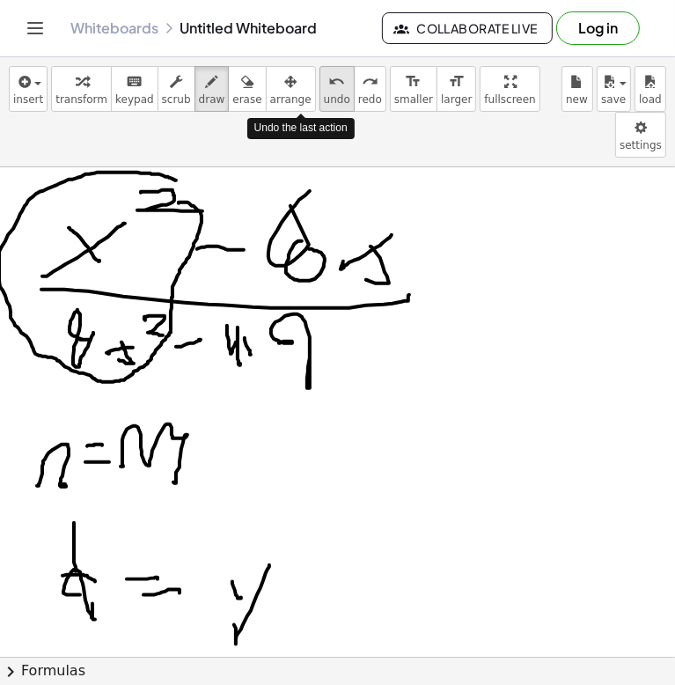
click at [328, 89] on icon "undo" at bounding box center [336, 81] width 17 height 21
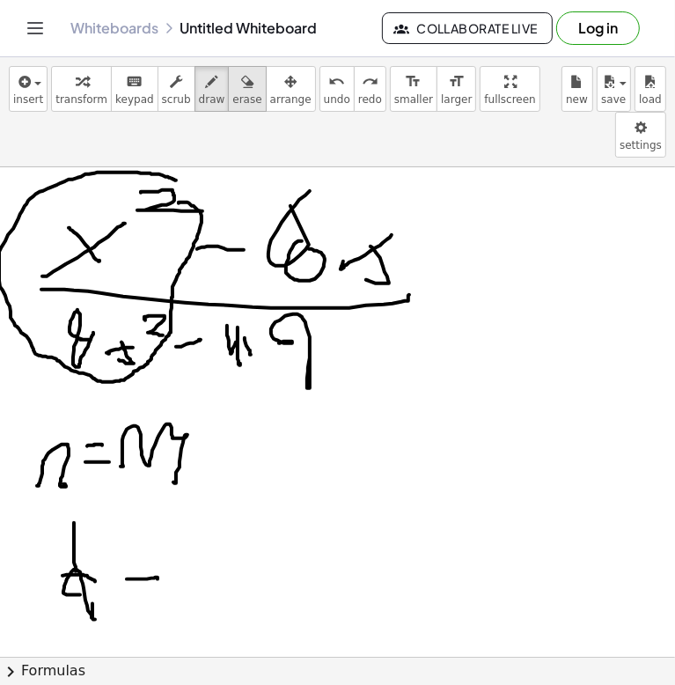
click at [232, 93] on span "erase" at bounding box center [246, 99] width 29 height 12
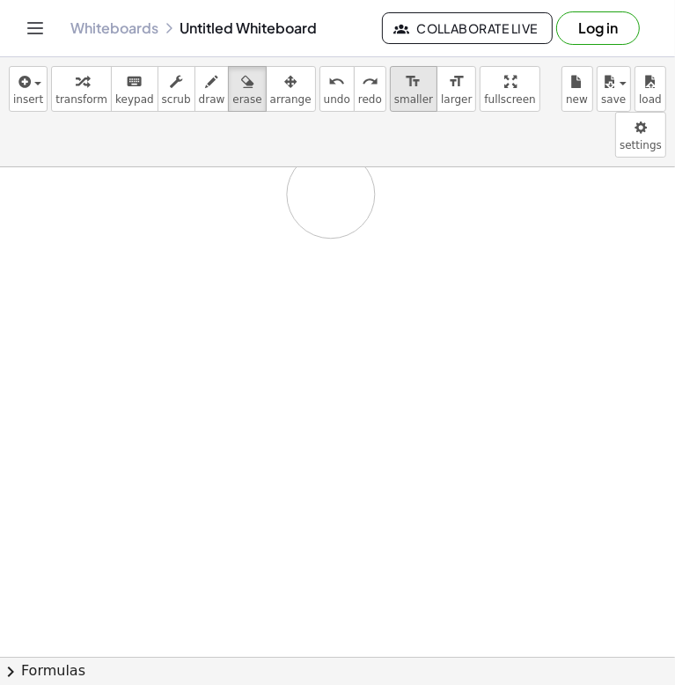
drag, startPoint x: 53, startPoint y: 128, endPoint x: 359, endPoint y: 103, distance: 307.2
click at [199, 93] on span "draw" at bounding box center [212, 99] width 26 height 12
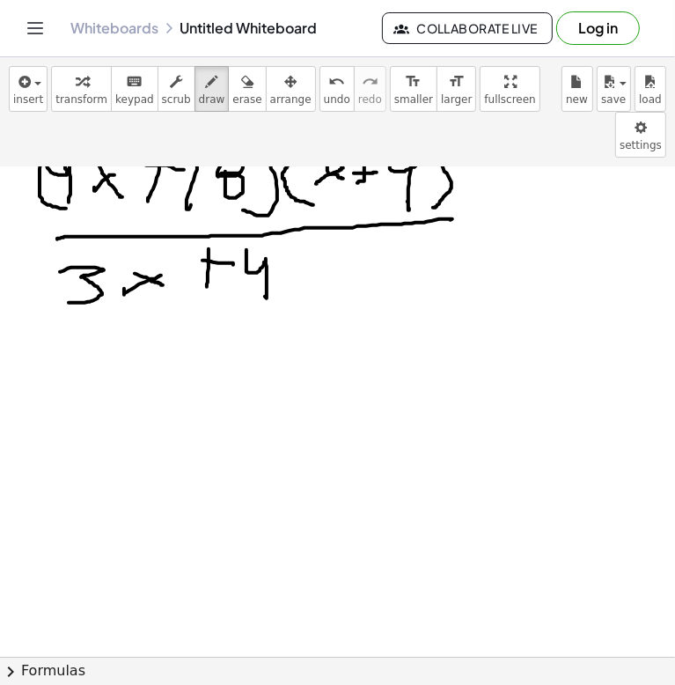
scroll to position [88, 0]
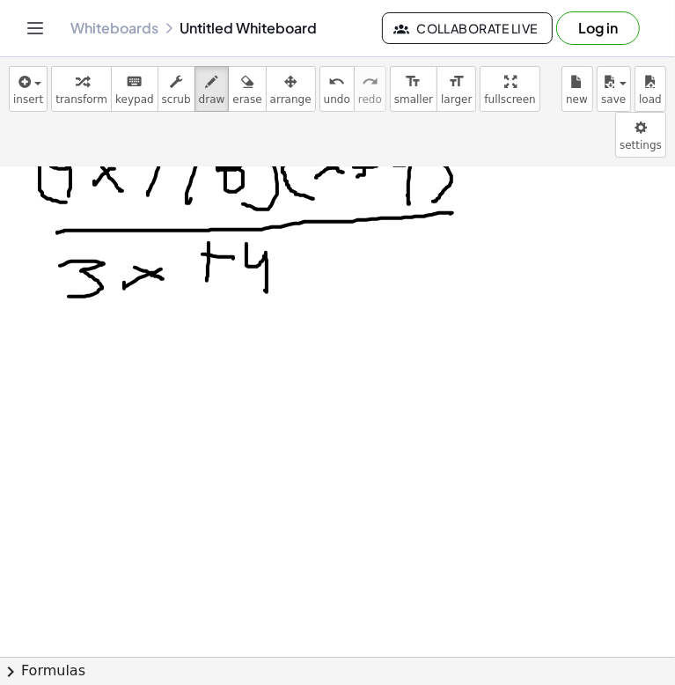
click at [221, 306] on div at bounding box center [337, 668] width 675 height 1178
click at [267, 290] on div at bounding box center [337, 668] width 675 height 1178
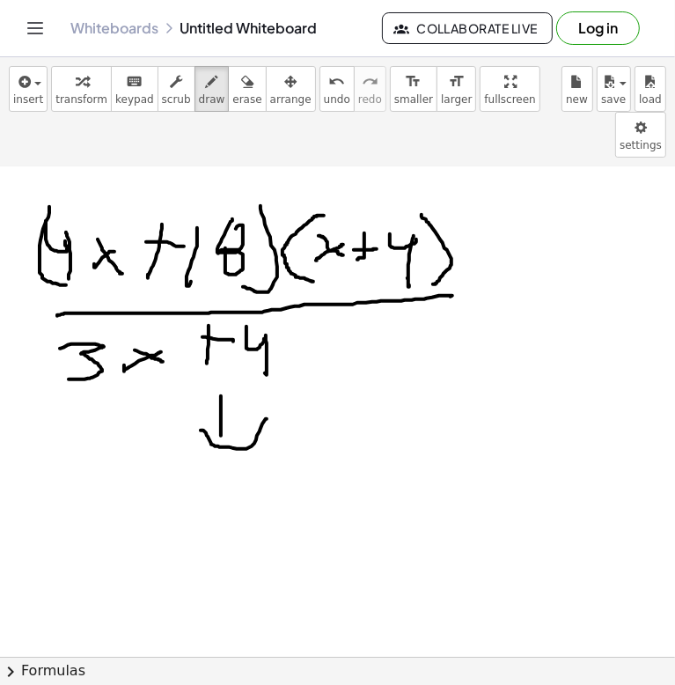
scroll to position [0, 0]
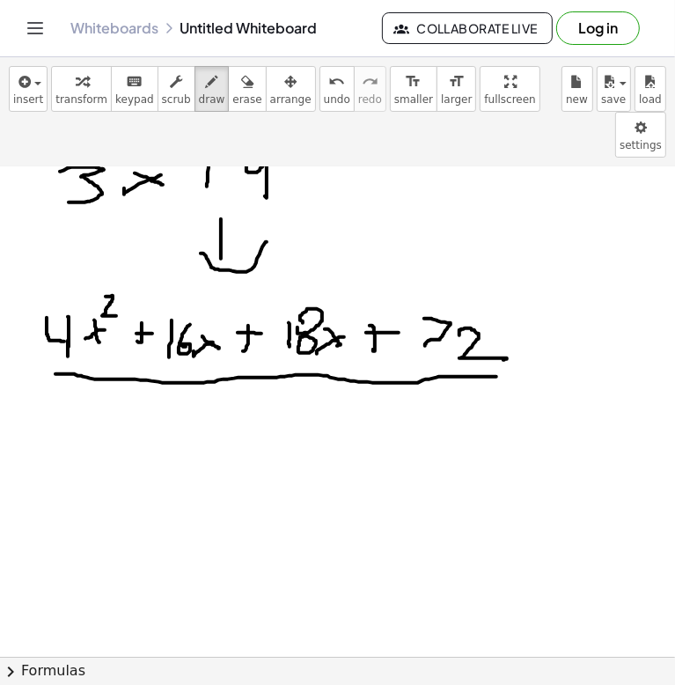
scroll to position [176, 0]
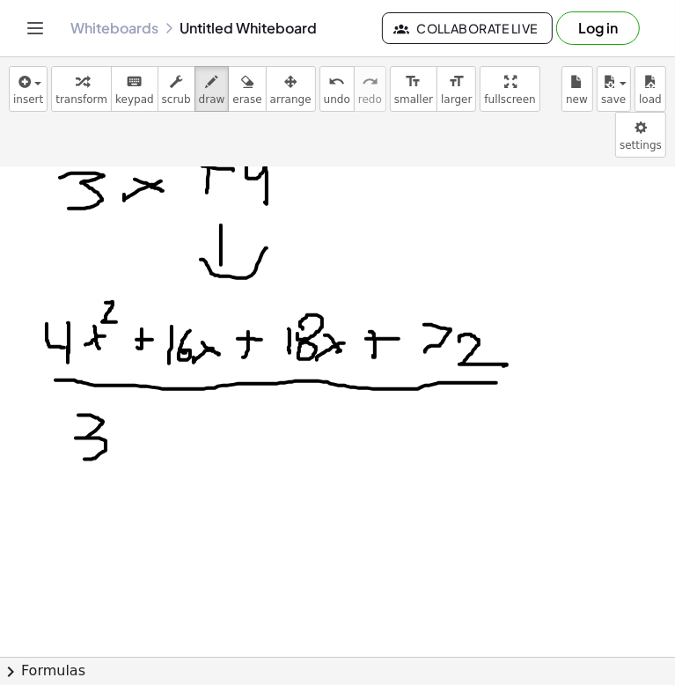
click at [82, 413] on div at bounding box center [337, 580] width 675 height 1178
click at [129, 409] on div at bounding box center [337, 580] width 675 height 1178
click at [164, 407] on div at bounding box center [337, 580] width 675 height 1178
click at [196, 402] on div at bounding box center [337, 580] width 675 height 1178
click at [225, 381] on div at bounding box center [337, 580] width 675 height 1178
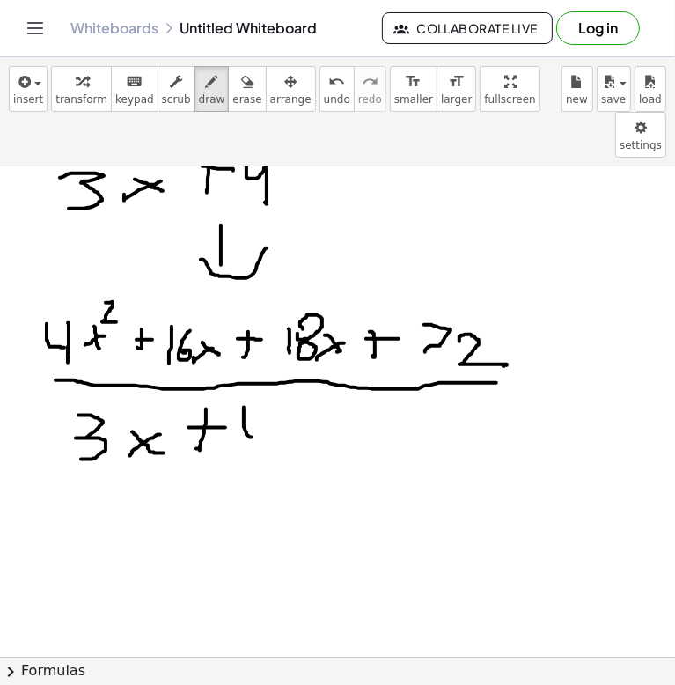
click at [270, 376] on div at bounding box center [337, 580] width 675 height 1178
click at [264, 418] on div at bounding box center [337, 580] width 675 height 1178
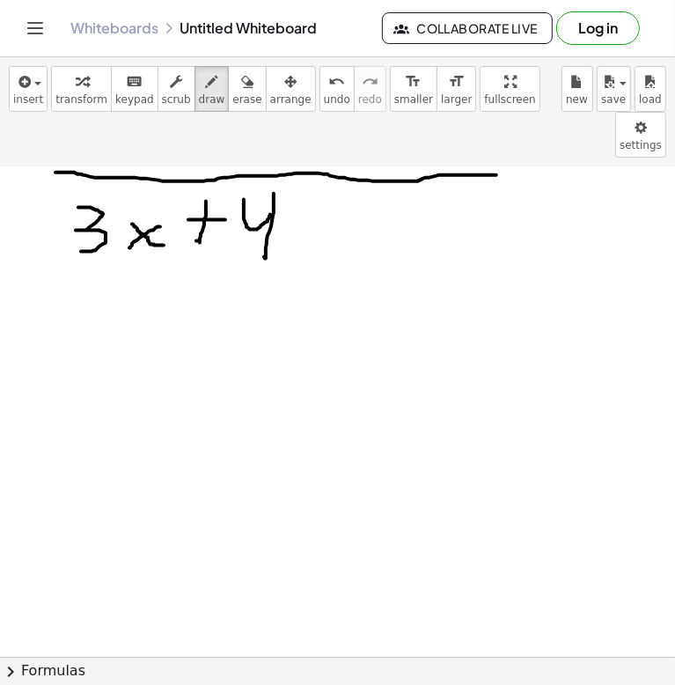
scroll to position [440, 0]
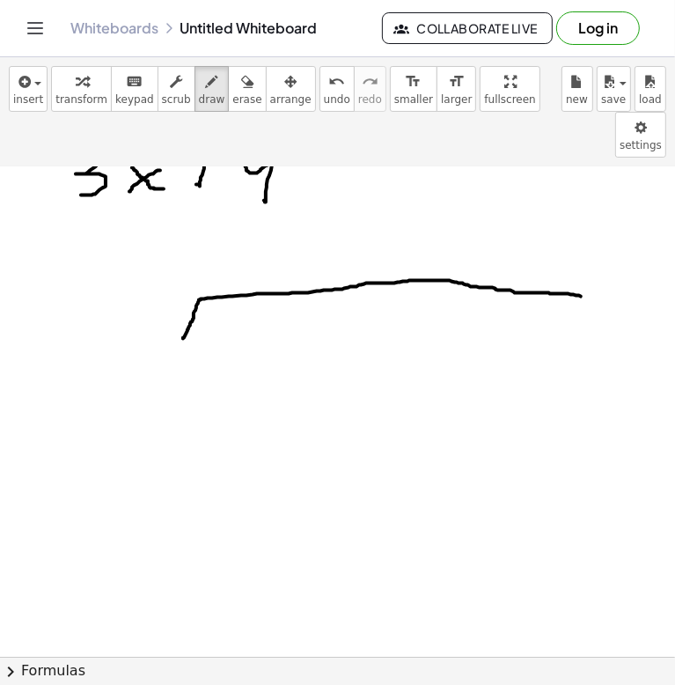
click at [624, 255] on div at bounding box center [337, 316] width 675 height 1178
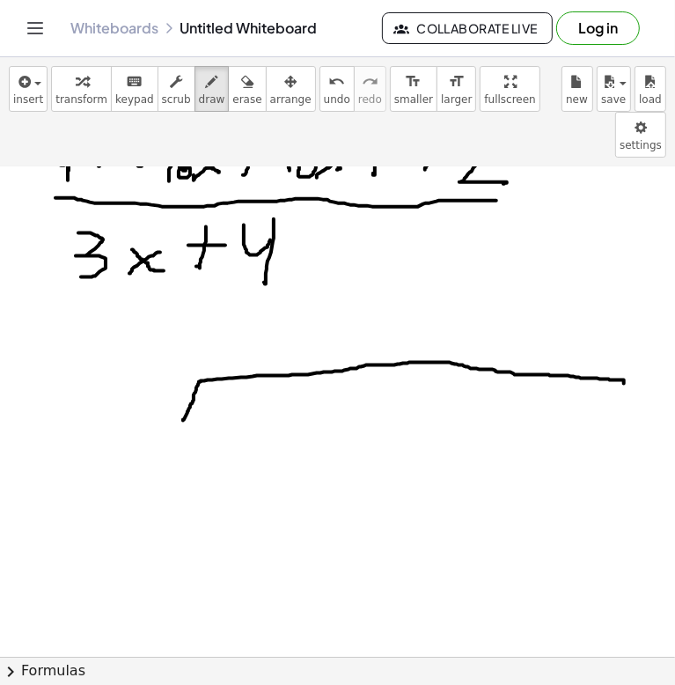
scroll to position [352, 0]
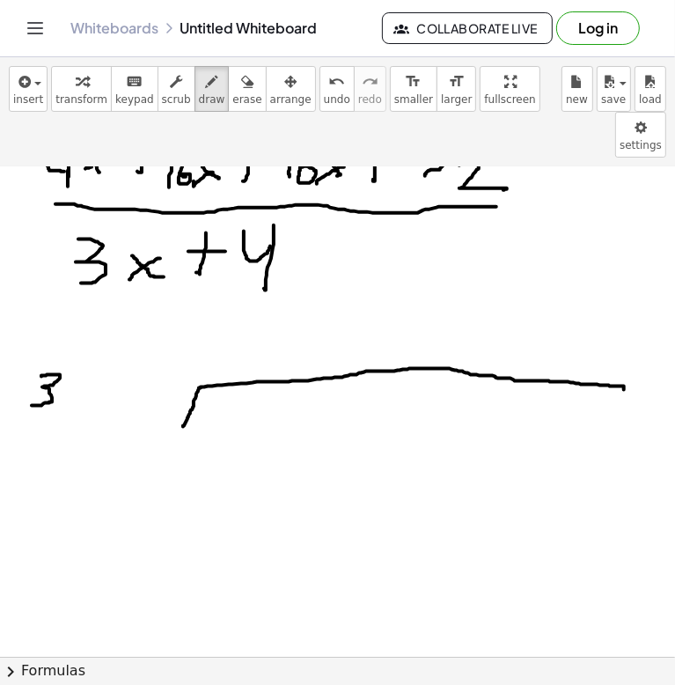
click at [32, 359] on div at bounding box center [337, 404] width 675 height 1178
click at [62, 348] on div at bounding box center [337, 404] width 675 height 1178
click at [84, 347] on div at bounding box center [337, 404] width 675 height 1178
click at [93, 335] on div at bounding box center [337, 404] width 675 height 1178
click at [88, 352] on div at bounding box center [337, 404] width 675 height 1178
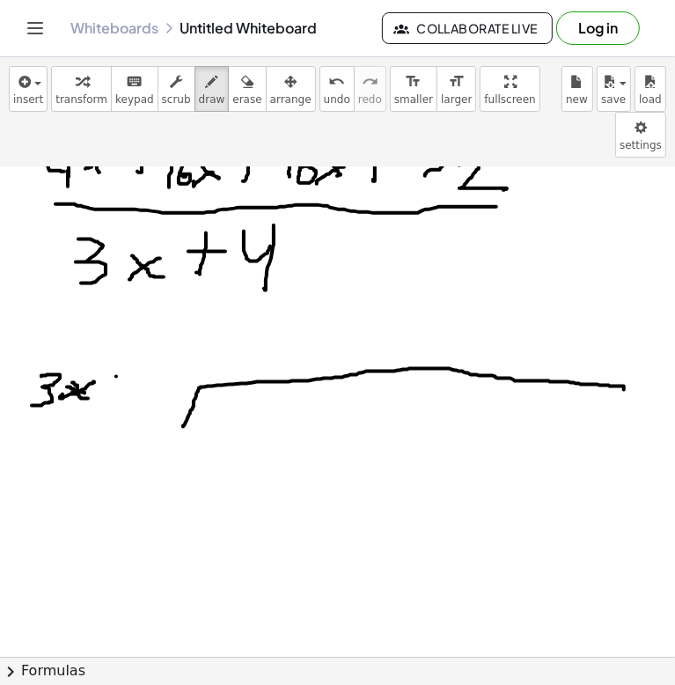
click at [113, 360] on div at bounding box center [337, 404] width 675 height 1178
click at [124, 349] on div at bounding box center [337, 404] width 675 height 1178
click at [149, 341] on div at bounding box center [337, 404] width 675 height 1178
click at [144, 379] on div at bounding box center [337, 404] width 675 height 1178
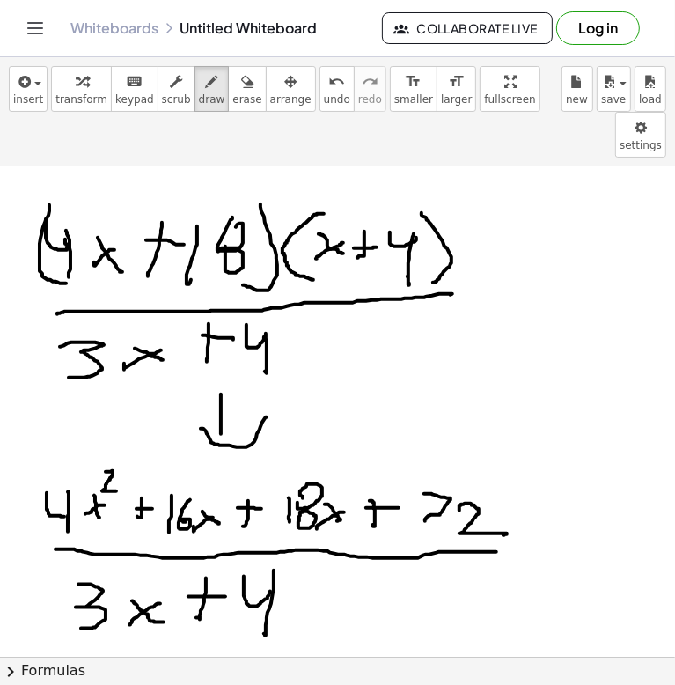
scroll to position [0, 0]
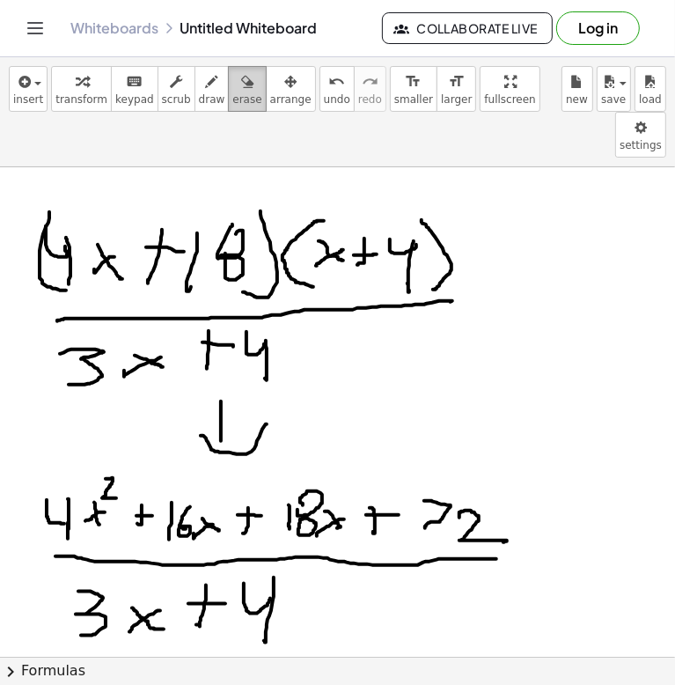
click at [232, 70] on div "button" at bounding box center [246, 80] width 29 height 21
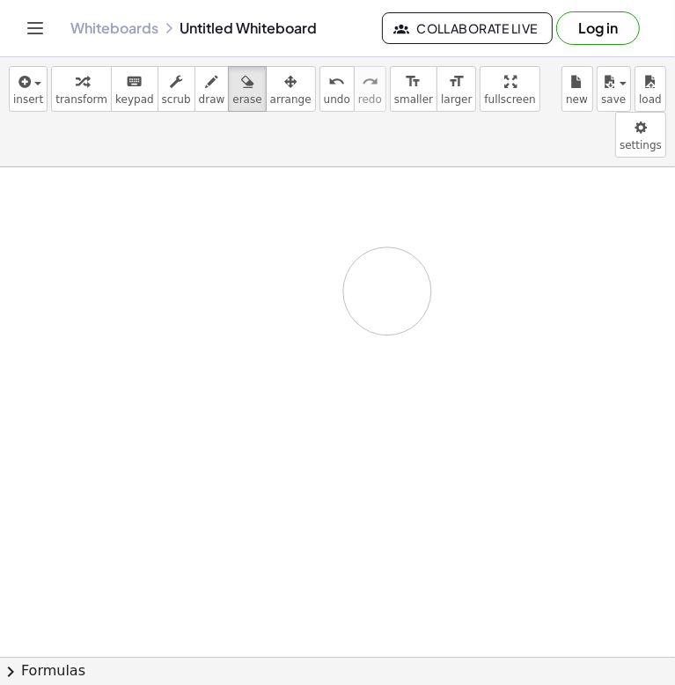
drag, startPoint x: 47, startPoint y: 230, endPoint x: 672, endPoint y: 599, distance: 726.7
drag, startPoint x: 33, startPoint y: 237, endPoint x: 48, endPoint y: 235, distance: 15.1
click at [199, 99] on span "draw" at bounding box center [212, 99] width 26 height 12
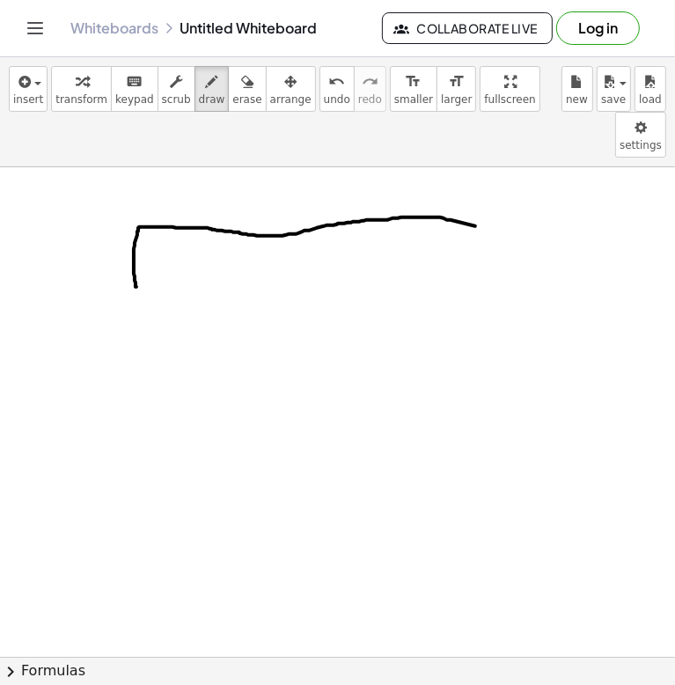
drag, startPoint x: 136, startPoint y: 240, endPoint x: 510, endPoint y: 185, distance: 378.1
drag, startPoint x: 13, startPoint y: 206, endPoint x: 28, endPoint y: 207, distance: 15.0
drag, startPoint x: 40, startPoint y: 191, endPoint x: 58, endPoint y: 220, distance: 34.0
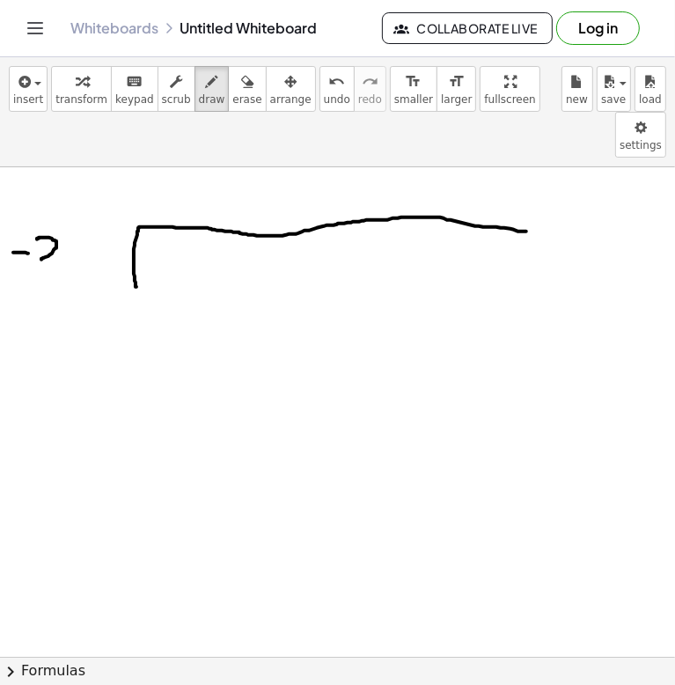
drag, startPoint x: 84, startPoint y: 202, endPoint x: 67, endPoint y: 198, distance: 17.1
drag, startPoint x: 74, startPoint y: 197, endPoint x: 88, endPoint y: 212, distance: 20.5
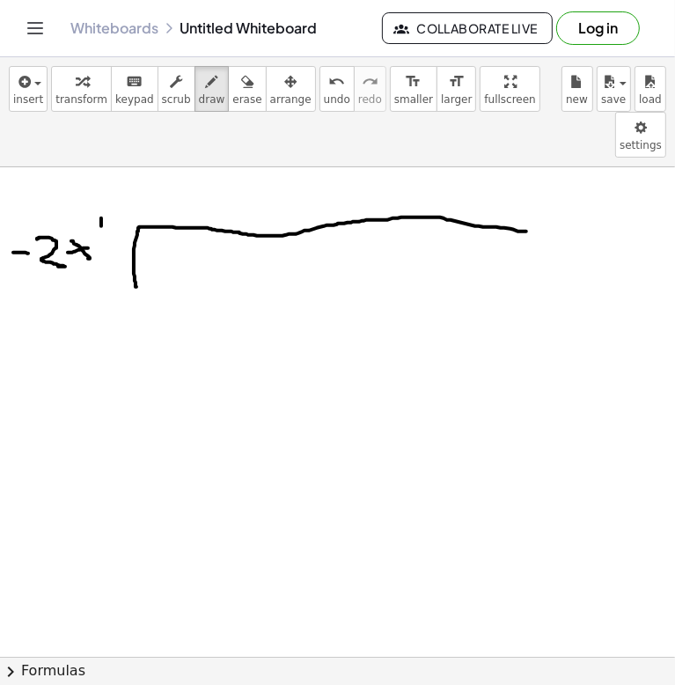
drag, startPoint x: 101, startPoint y: 180, endPoint x: 97, endPoint y: 196, distance: 17.3
drag, startPoint x: 121, startPoint y: 202, endPoint x: 121, endPoint y: 212, distance: 10.6
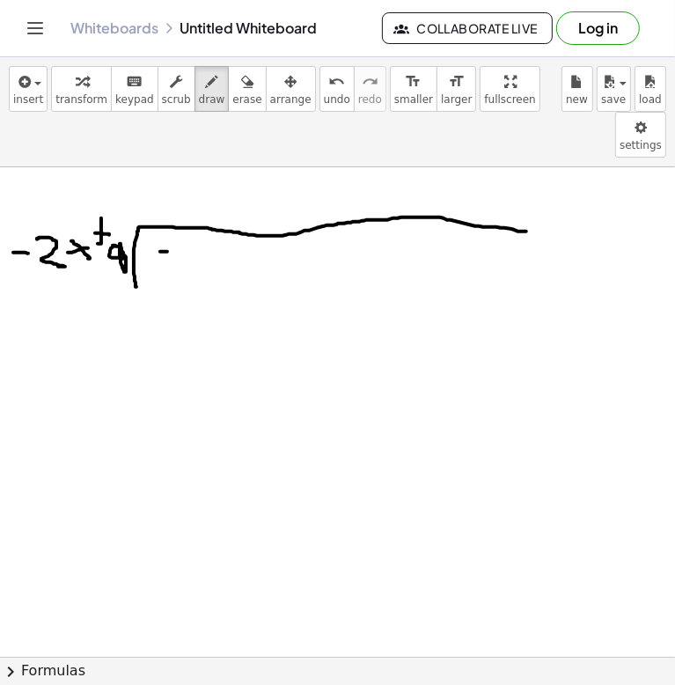
drag, startPoint x: 206, startPoint y: 227, endPoint x: 206, endPoint y: 212, distance: 15.0
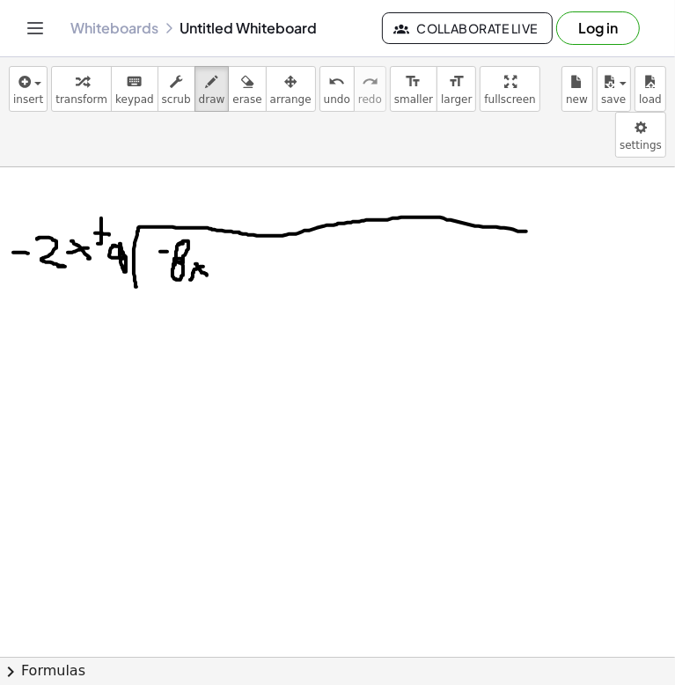
drag, startPoint x: 203, startPoint y: 207, endPoint x: 216, endPoint y: 223, distance: 20.1
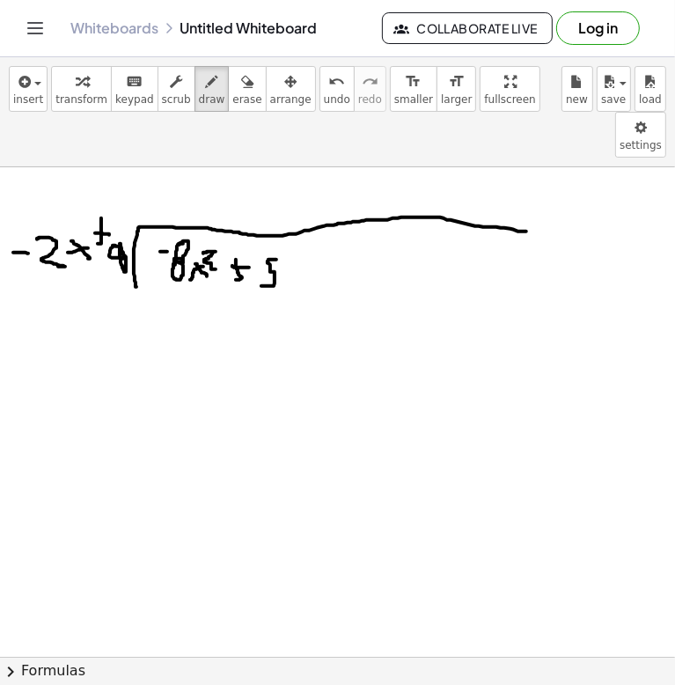
drag, startPoint x: 275, startPoint y: 213, endPoint x: 270, endPoint y: 229, distance: 16.4
drag, startPoint x: 285, startPoint y: 213, endPoint x: 296, endPoint y: 211, distance: 10.7
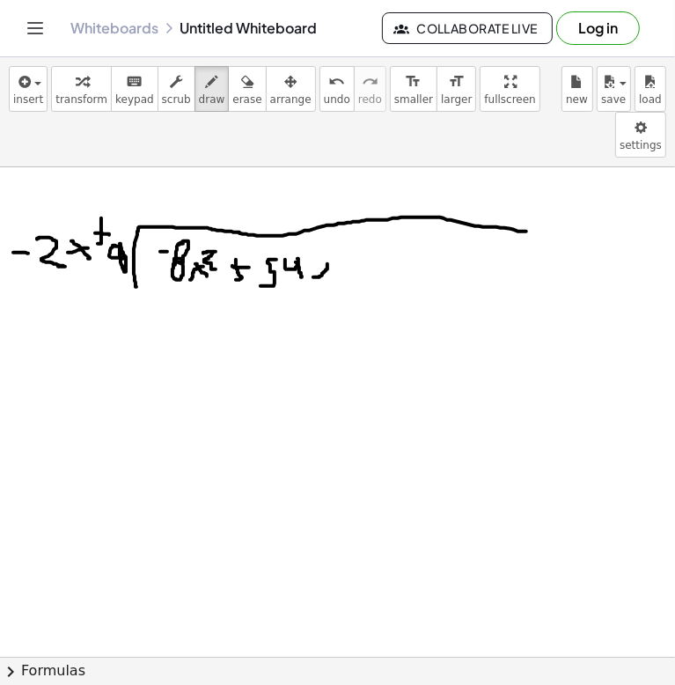
drag, startPoint x: 327, startPoint y: 217, endPoint x: 313, endPoint y: 212, distance: 15.0
drag, startPoint x: 380, startPoint y: 229, endPoint x: 387, endPoint y: 213, distance: 17.3
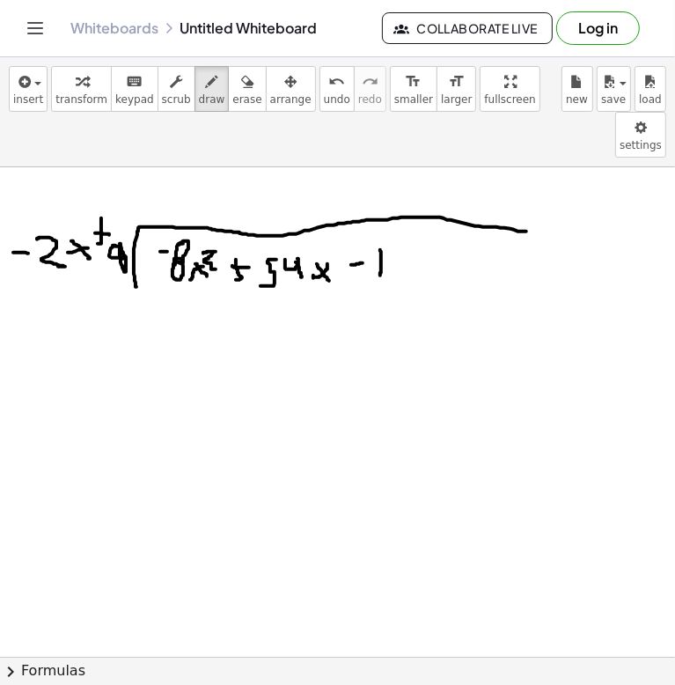
drag, startPoint x: 393, startPoint y: 224, endPoint x: 405, endPoint y: 205, distance: 21.7
drag, startPoint x: 431, startPoint y: 213, endPoint x: 426, endPoint y: 229, distance: 16.7
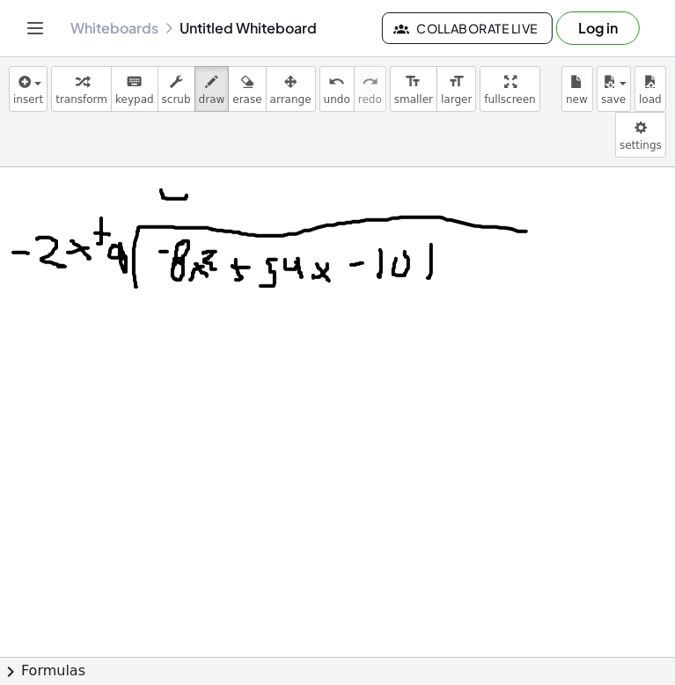
drag, startPoint x: 163, startPoint y: 149, endPoint x: 187, endPoint y: 149, distance: 23.8
drag, startPoint x: 190, startPoint y: 136, endPoint x: 189, endPoint y: 169, distance: 32.6
drag, startPoint x: 227, startPoint y: 150, endPoint x: 202, endPoint y: 163, distance: 28.7
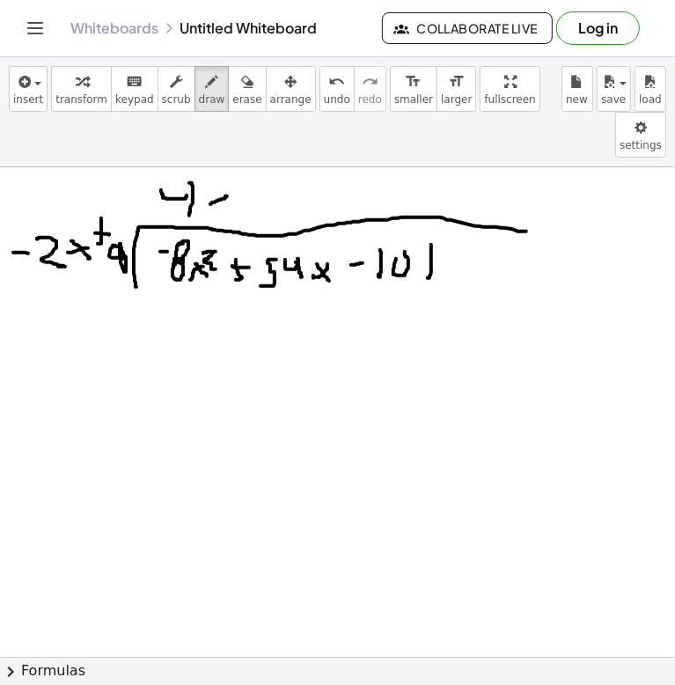
drag, startPoint x: 213, startPoint y: 146, endPoint x: 224, endPoint y: 158, distance: 16.2
drag, startPoint x: 84, startPoint y: 294, endPoint x: 111, endPoint y: 302, distance: 28.4
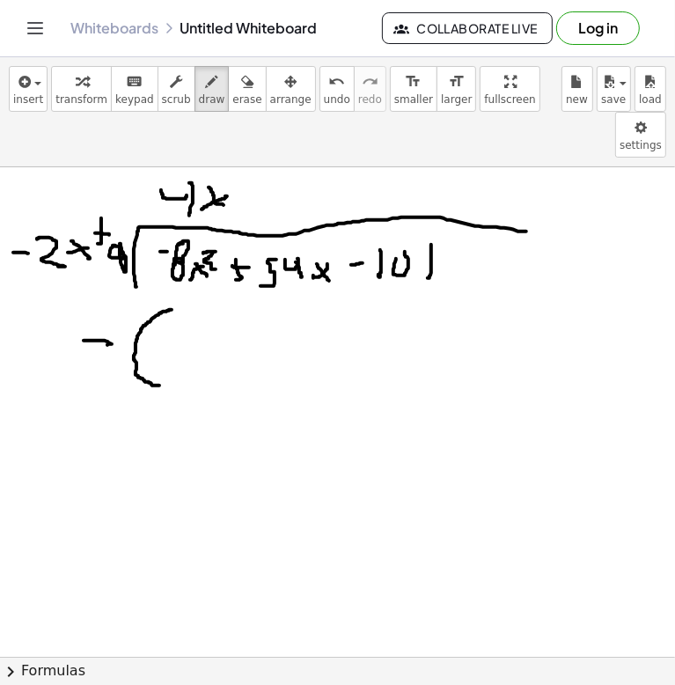
drag, startPoint x: 172, startPoint y: 263, endPoint x: 151, endPoint y: 321, distance: 61.5
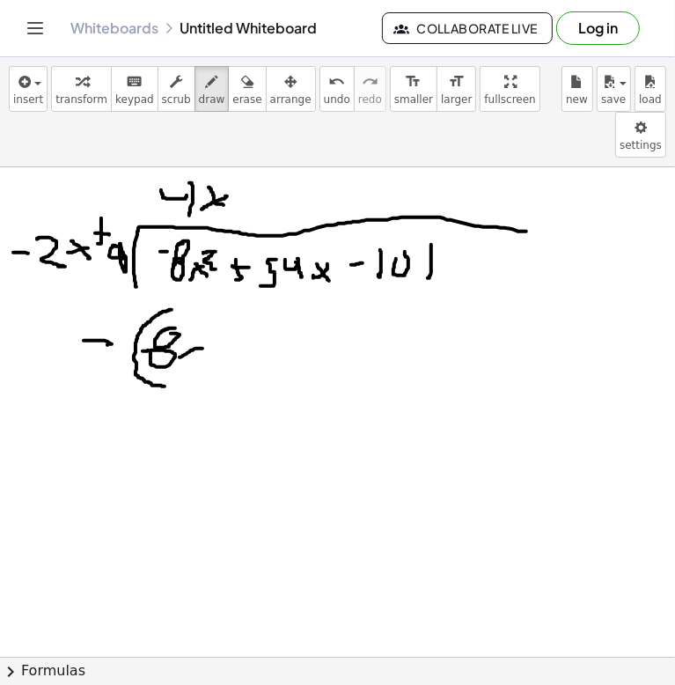
drag, startPoint x: 198, startPoint y: 275, endPoint x: 218, endPoint y: 284, distance: 22.4
drag, startPoint x: 204, startPoint y: 186, endPoint x: 174, endPoint y: 361, distance: 177.7
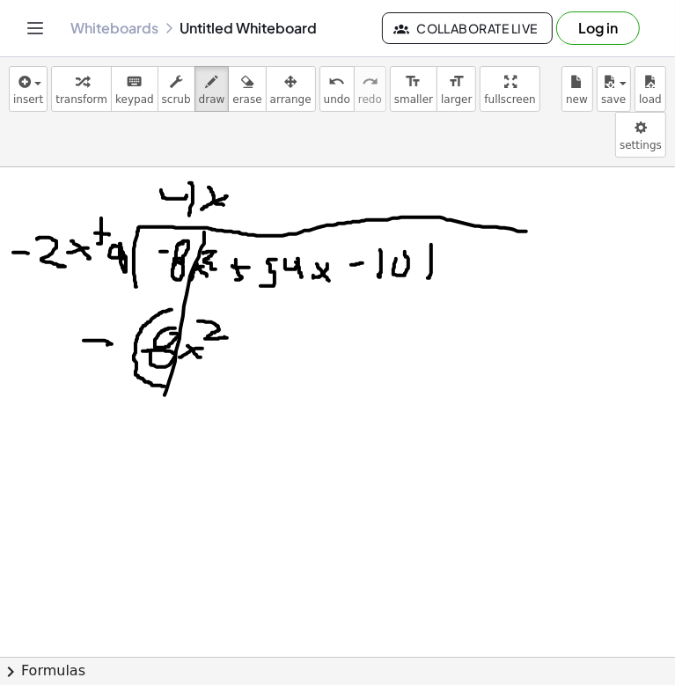
drag, startPoint x: 243, startPoint y: 295, endPoint x: 237, endPoint y: 318, distance: 23.7
drag, startPoint x: 249, startPoint y: 307, endPoint x: 266, endPoint y: 306, distance: 16.7
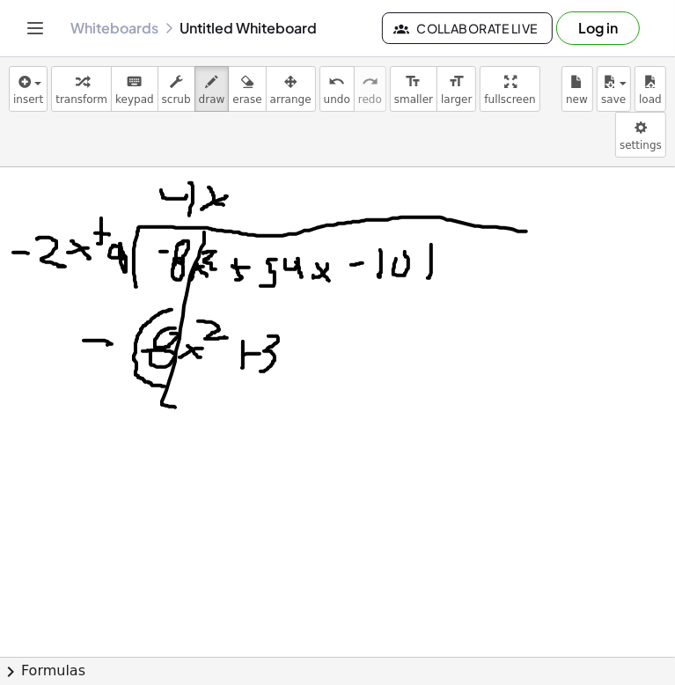
drag, startPoint x: 268, startPoint y: 290, endPoint x: 281, endPoint y: 300, distance: 16.2
drag, startPoint x: 297, startPoint y: 287, endPoint x: 286, endPoint y: 318, distance: 32.6
drag, startPoint x: 320, startPoint y: 312, endPoint x: 310, endPoint y: 319, distance: 12.7
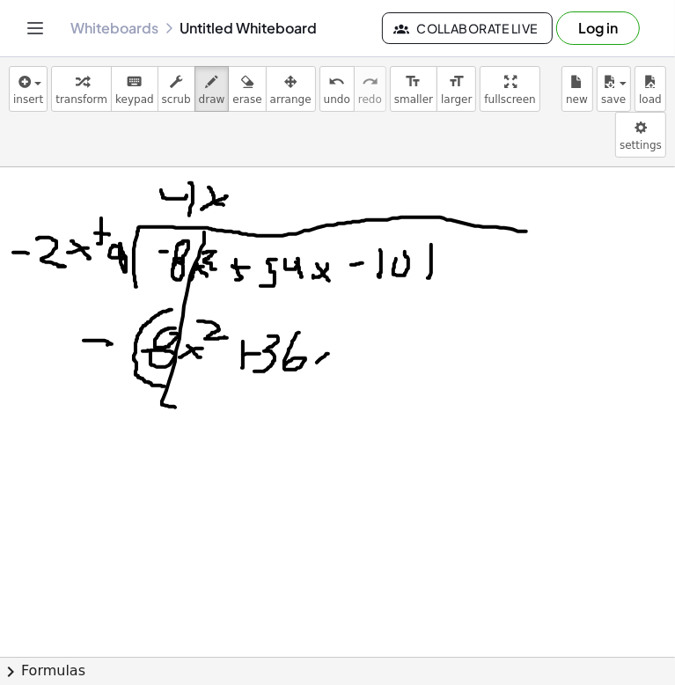
drag, startPoint x: 325, startPoint y: 310, endPoint x: 336, endPoint y: 317, distance: 13.4
drag, startPoint x: 113, startPoint y: 352, endPoint x: 490, endPoint y: 353, distance: 377.5
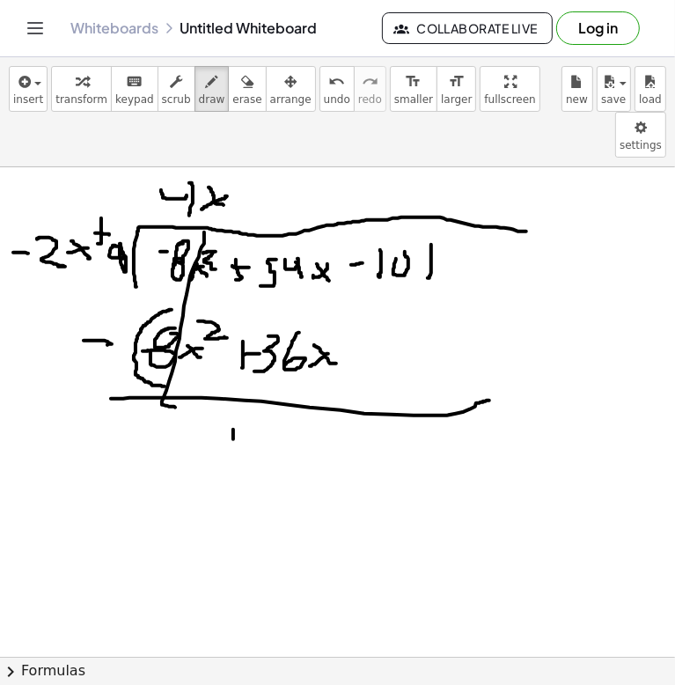
drag, startPoint x: 233, startPoint y: 383, endPoint x: 238, endPoint y: 409, distance: 26.9
drag, startPoint x: 255, startPoint y: 380, endPoint x: 260, endPoint y: 409, distance: 29.4
drag, startPoint x: 307, startPoint y: 404, endPoint x: 286, endPoint y: 421, distance: 26.9
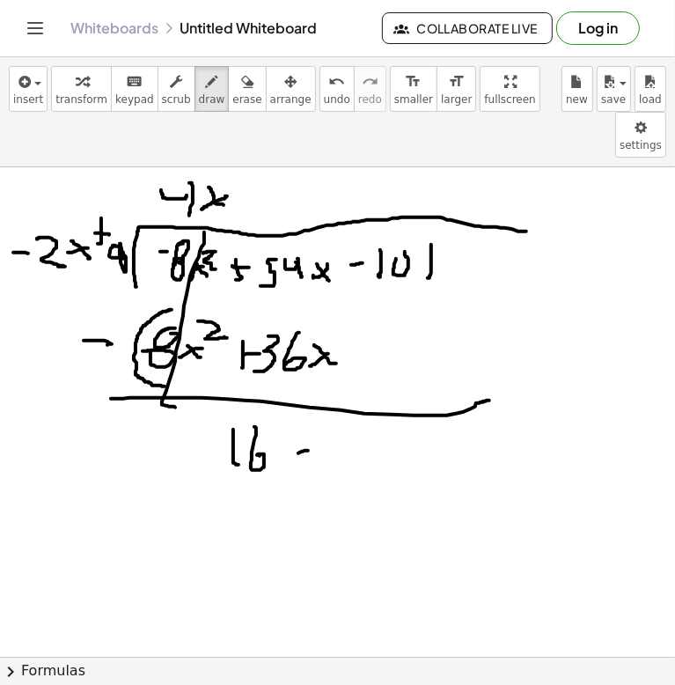
drag, startPoint x: 284, startPoint y: 402, endPoint x: 308, endPoint y: 420, distance: 29.6
drag, startPoint x: 320, startPoint y: 415, endPoint x: 341, endPoint y: 413, distance: 21.3
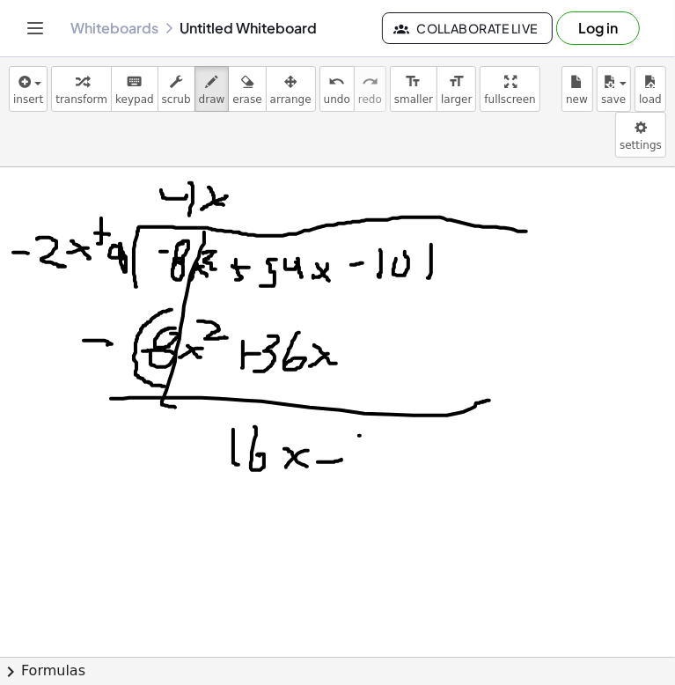
drag, startPoint x: 359, startPoint y: 389, endPoint x: 358, endPoint y: 436, distance: 47.5
drag, startPoint x: 375, startPoint y: 423, endPoint x: 387, endPoint y: 416, distance: 14.2
drag, startPoint x: 420, startPoint y: 399, endPoint x: 424, endPoint y: 437, distance: 39.0
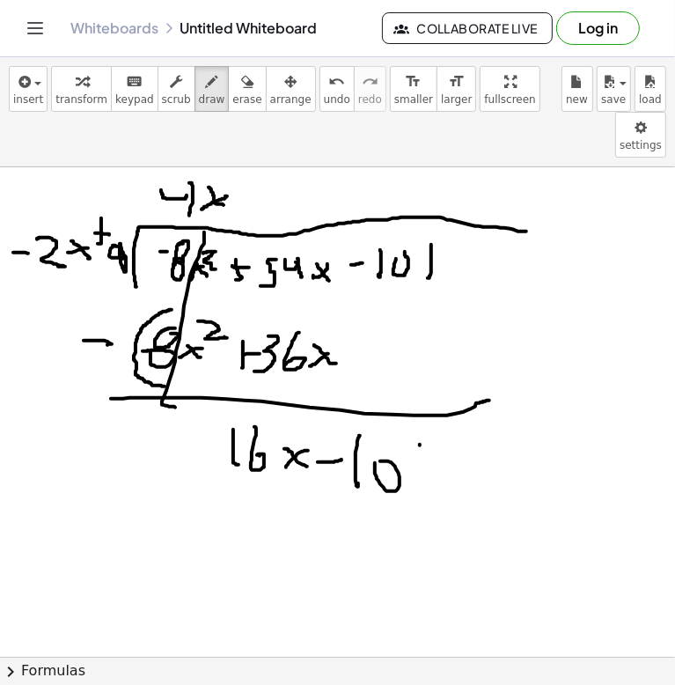
drag, startPoint x: 244, startPoint y: 156, endPoint x: 258, endPoint y: 156, distance: 14.1
drag, startPoint x: 303, startPoint y: 136, endPoint x: 283, endPoint y: 145, distance: 21.3
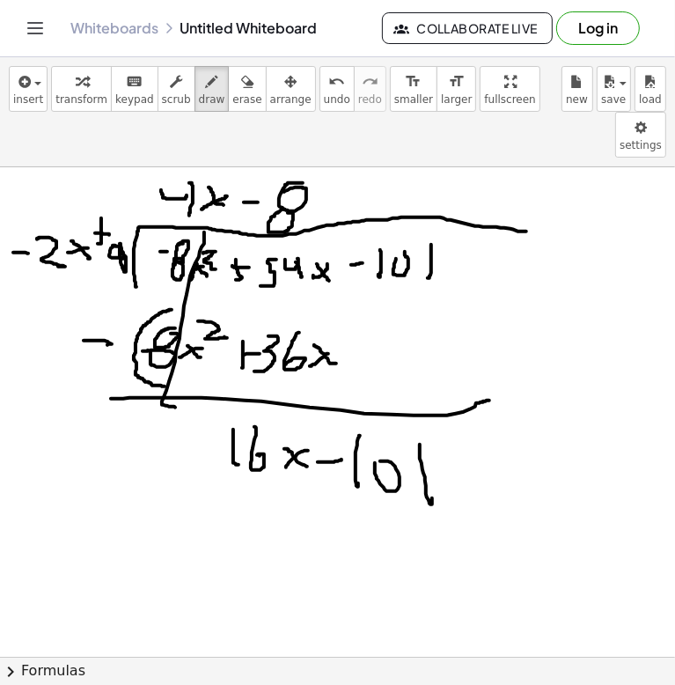
drag, startPoint x: 228, startPoint y: 436, endPoint x: 228, endPoint y: 466, distance: 29.9
drag, startPoint x: 250, startPoint y: 442, endPoint x: 283, endPoint y: 463, distance: 39.6
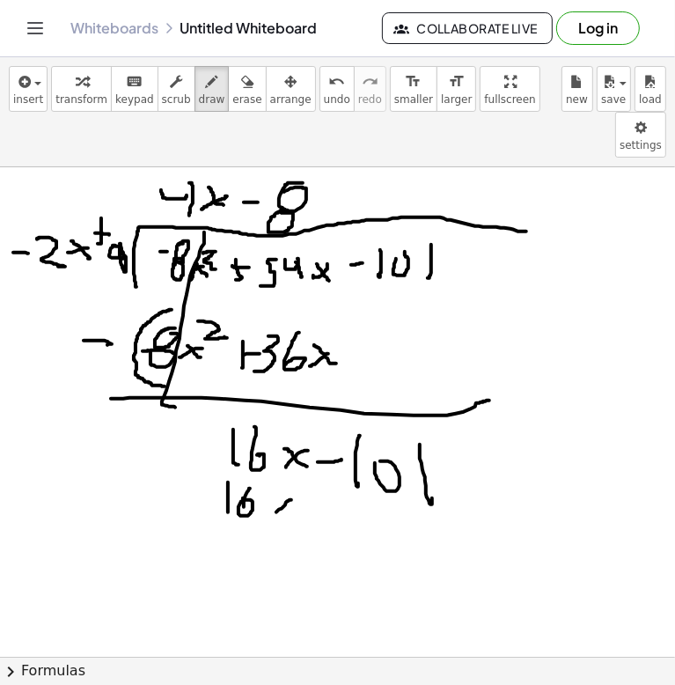
drag, startPoint x: 276, startPoint y: 466, endPoint x: 275, endPoint y: 444, distance: 21.2
drag, startPoint x: 216, startPoint y: 429, endPoint x: 225, endPoint y: 474, distance: 46.6
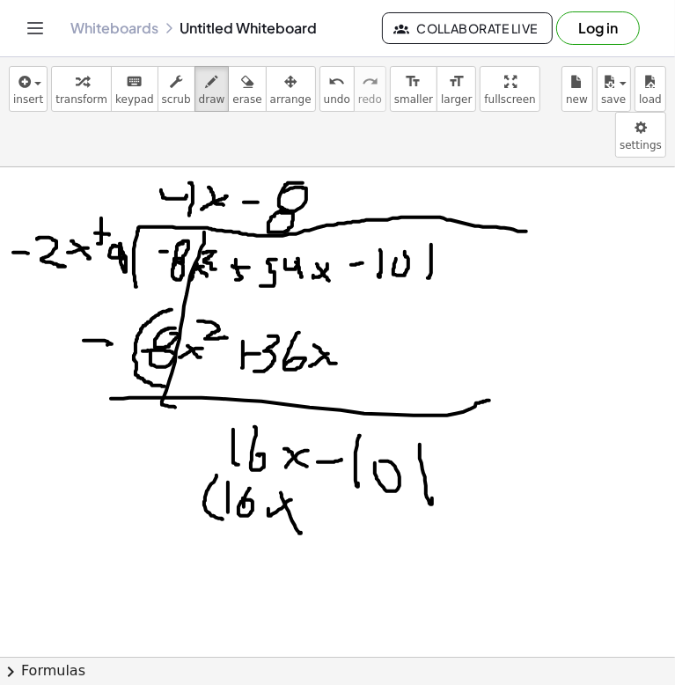
drag, startPoint x: 172, startPoint y: 446, endPoint x: 187, endPoint y: 447, distance: 14.1
drag, startPoint x: 350, startPoint y: 456, endPoint x: 353, endPoint y: 478, distance: 22.2
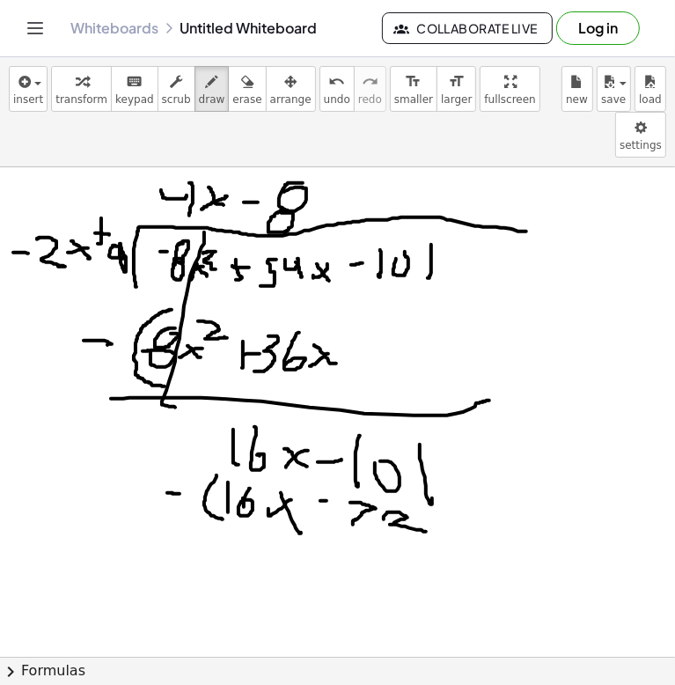
drag, startPoint x: 386, startPoint y: 467, endPoint x: 427, endPoint y: 485, distance: 44.1
drag, startPoint x: 425, startPoint y: 466, endPoint x: 424, endPoint y: 500, distance: 33.5
drag, startPoint x: 388, startPoint y: 274, endPoint x: 388, endPoint y: 315, distance: 41.4
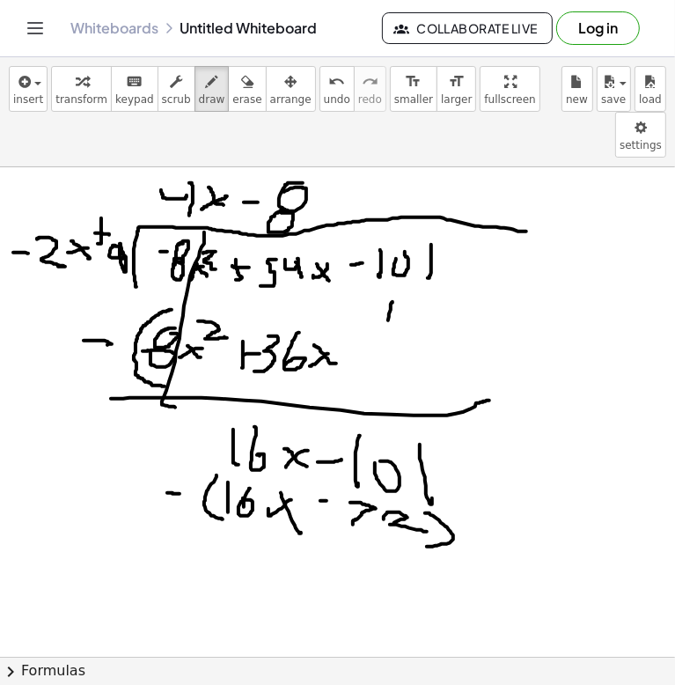
drag, startPoint x: 364, startPoint y: 308, endPoint x: 422, endPoint y: 307, distance: 58.1
drag, startPoint x: 215, startPoint y: 367, endPoint x: 273, endPoint y: 492, distance: 137.8
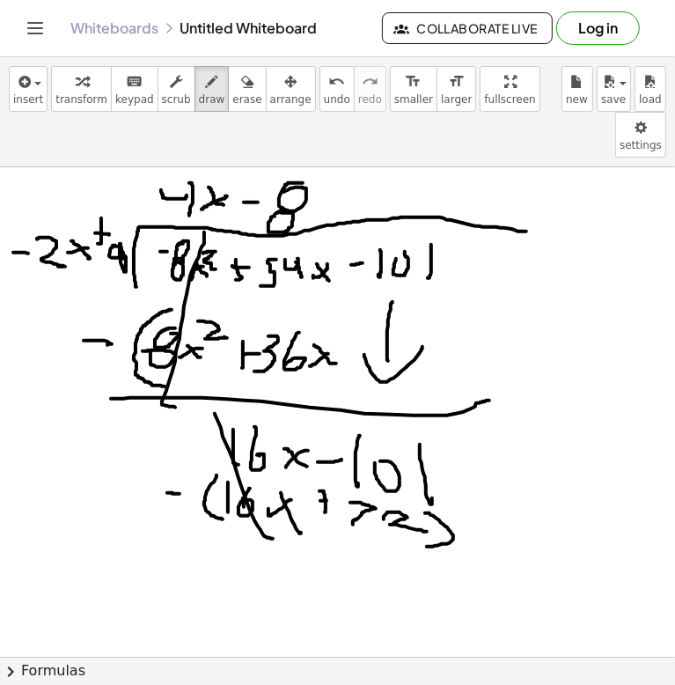
drag, startPoint x: 319, startPoint y: 444, endPoint x: 326, endPoint y: 467, distance: 23.7
drag, startPoint x: 319, startPoint y: 452, endPoint x: 336, endPoint y: 454, distance: 17.7
drag, startPoint x: 331, startPoint y: 552, endPoint x: 385, endPoint y: 575, distance: 58.4
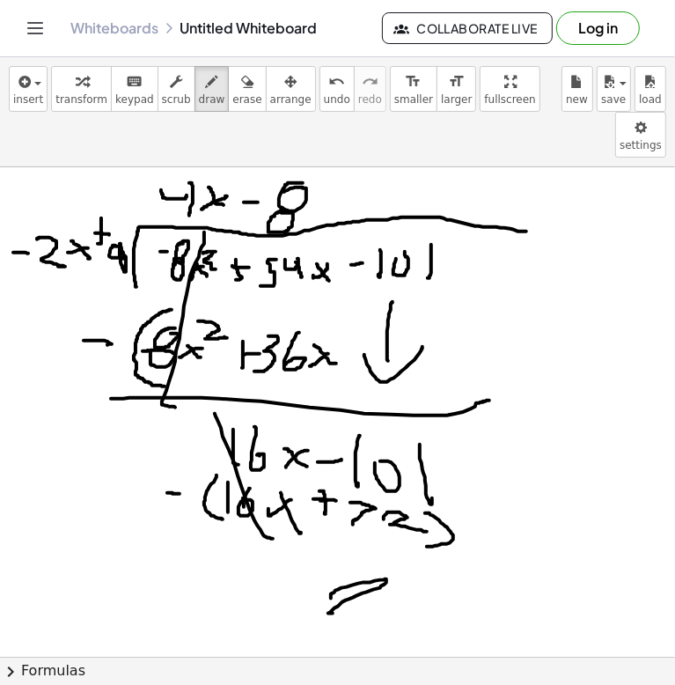
drag, startPoint x: 429, startPoint y: 539, endPoint x: 447, endPoint y: 539, distance: 17.6
click at [241, 81] on icon "button" at bounding box center [247, 81] width 12 height 21
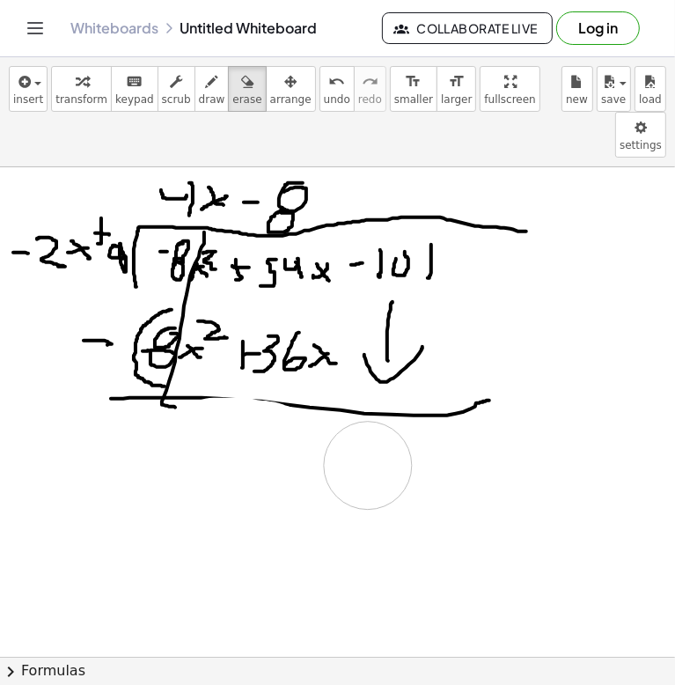
drag, startPoint x: 273, startPoint y: 401, endPoint x: 99, endPoint y: 62, distance: 381.0
click at [206, 85] on icon "button" at bounding box center [212, 81] width 12 height 21
drag, startPoint x: 197, startPoint y: 348, endPoint x: 296, endPoint y: 375, distance: 102.0
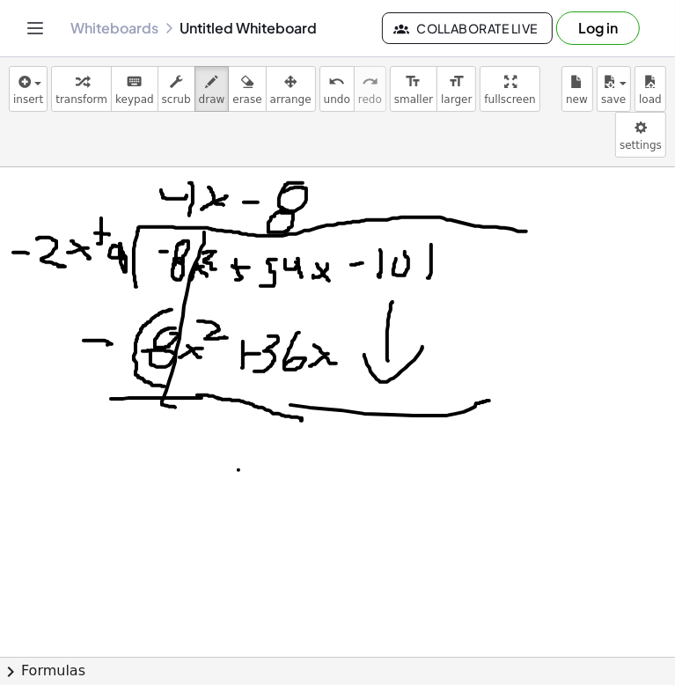
drag, startPoint x: 238, startPoint y: 423, endPoint x: 251, endPoint y: 458, distance: 37.3
drag, startPoint x: 288, startPoint y: 423, endPoint x: 292, endPoint y: 440, distance: 17.3
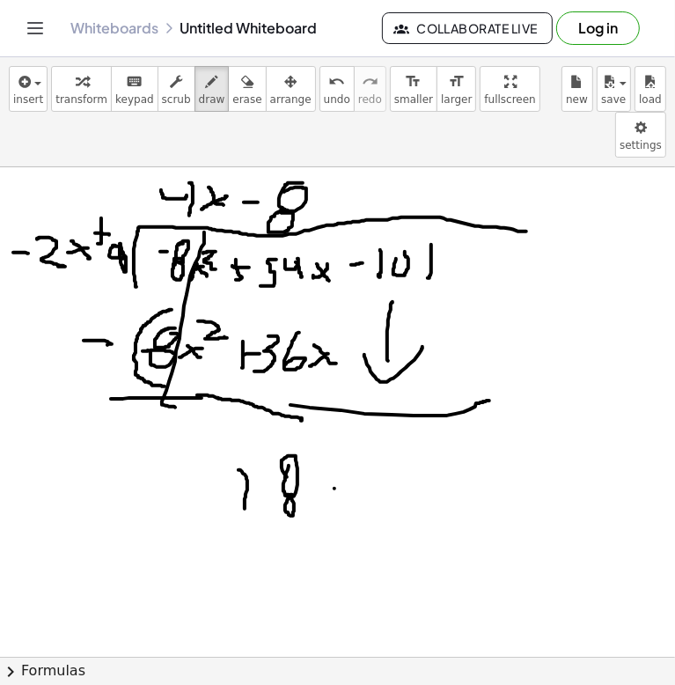
drag, startPoint x: 334, startPoint y: 442, endPoint x: 310, endPoint y: 451, distance: 26.5
drag, startPoint x: 325, startPoint y: 444, endPoint x: 354, endPoint y: 445, distance: 29.1
drag, startPoint x: 364, startPoint y: 446, endPoint x: 397, endPoint y: 434, distance: 34.8
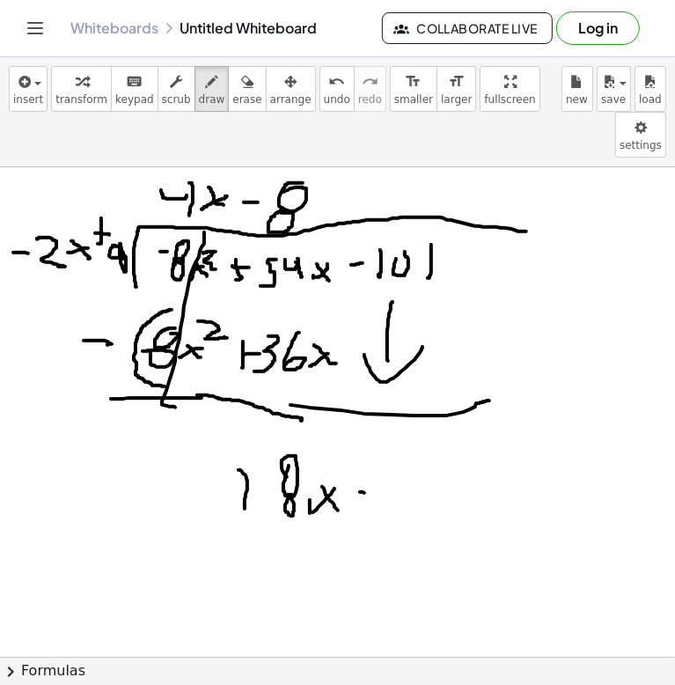
drag, startPoint x: 407, startPoint y: 451, endPoint x: 409, endPoint y: 474, distance: 22.9
drag, startPoint x: 432, startPoint y: 455, endPoint x: 452, endPoint y: 447, distance: 21.7
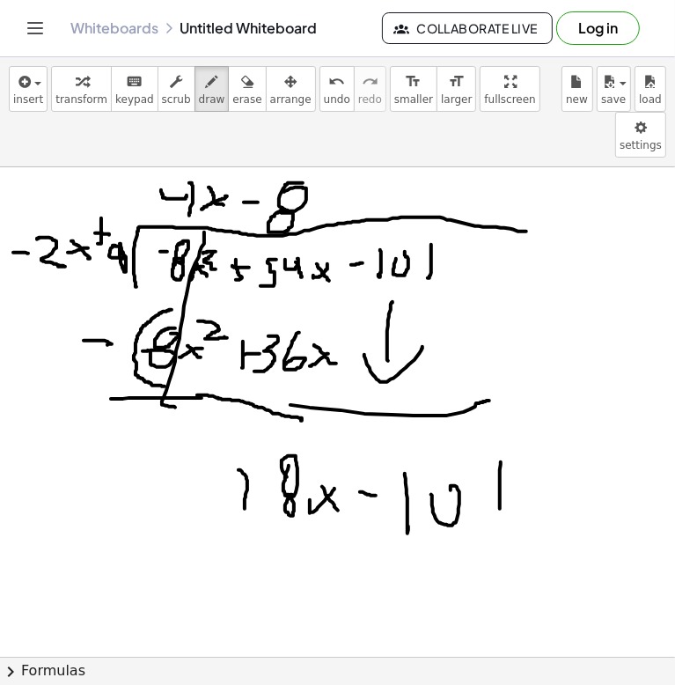
click at [232, 99] on span "erase" at bounding box center [246, 99] width 29 height 12
click at [206, 89] on icon "button" at bounding box center [212, 81] width 12 height 21
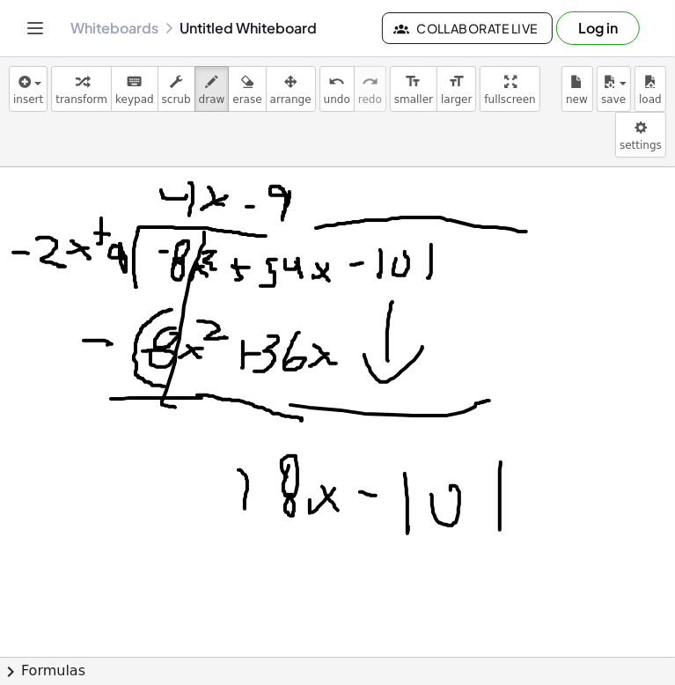
drag, startPoint x: 257, startPoint y: 188, endPoint x: 323, endPoint y: 187, distance: 66.0
drag, startPoint x: 229, startPoint y: 484, endPoint x: 234, endPoint y: 508, distance: 24.3
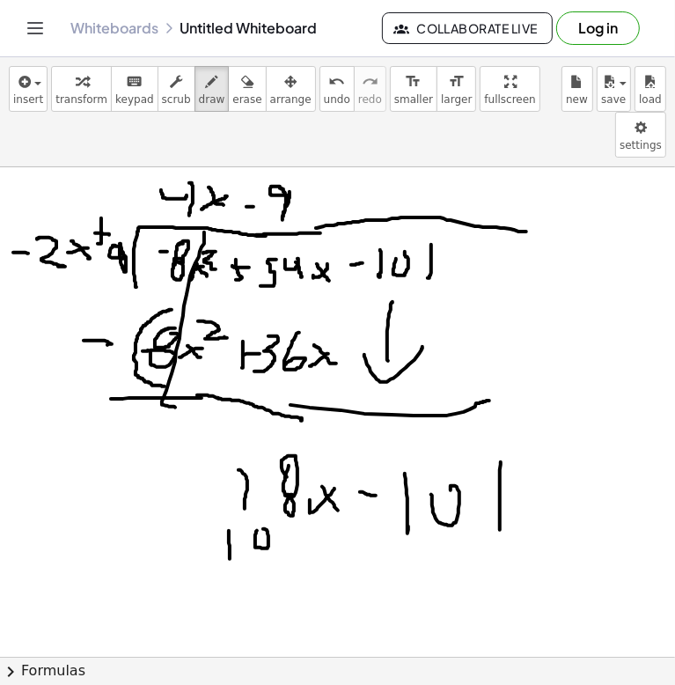
drag, startPoint x: 263, startPoint y: 500, endPoint x: 252, endPoint y: 498, distance: 11.6
drag, startPoint x: 313, startPoint y: 503, endPoint x: 285, endPoint y: 518, distance: 31.9
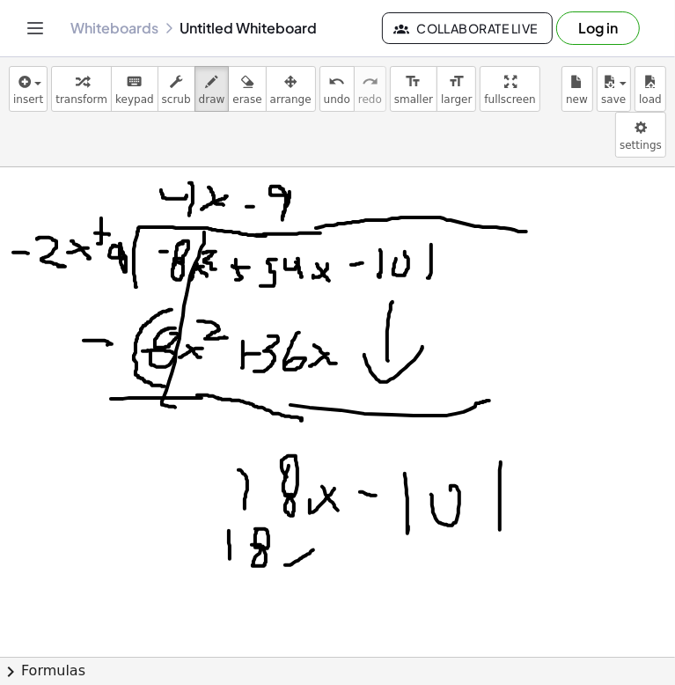
drag, startPoint x: 297, startPoint y: 505, endPoint x: 303, endPoint y: 521, distance: 17.0
drag, startPoint x: 183, startPoint y: 500, endPoint x: 199, endPoint y: 499, distance: 15.9
drag, startPoint x: 209, startPoint y: 483, endPoint x: 243, endPoint y: 525, distance: 53.9
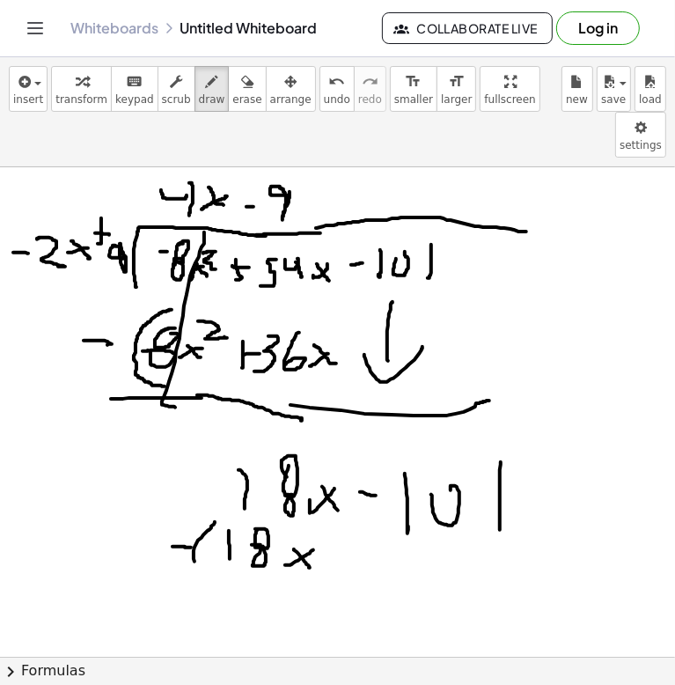
drag, startPoint x: 346, startPoint y: 509, endPoint x: 356, endPoint y: 509, distance: 10.6
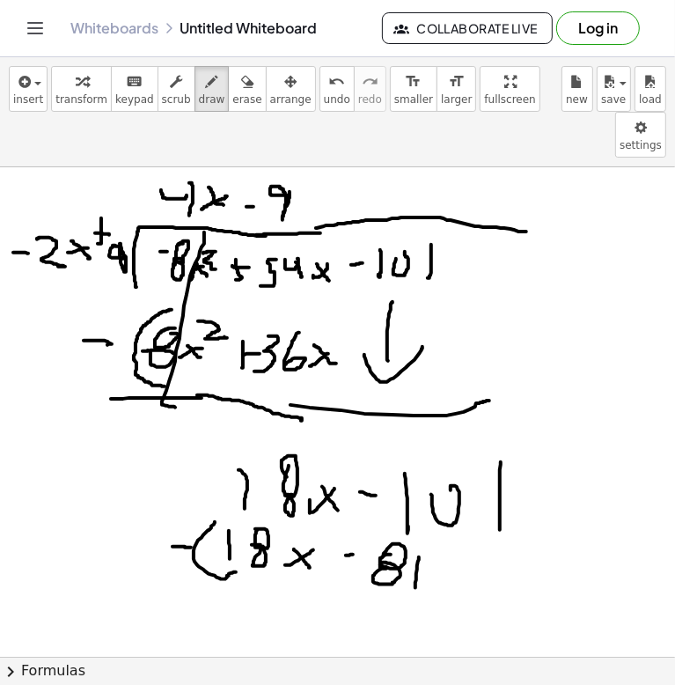
drag, startPoint x: 416, startPoint y: 533, endPoint x: 440, endPoint y: 525, distance: 25.0
drag, startPoint x: 456, startPoint y: 538, endPoint x: 414, endPoint y: 545, distance: 42.0
drag, startPoint x: 230, startPoint y: 551, endPoint x: 209, endPoint y: 577, distance: 33.3
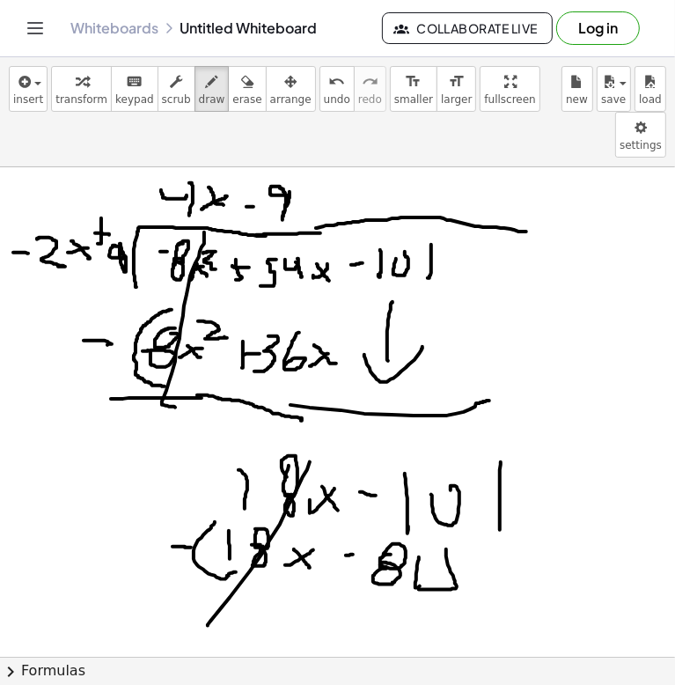
drag, startPoint x: 718, startPoint y: 599, endPoint x: 656, endPoint y: 588, distance: 62.7
click at [675, 598] on html "Graspable Math Activities Get Started Activity Bank Assigned Work Classes White…" at bounding box center [337, 342] width 675 height 685
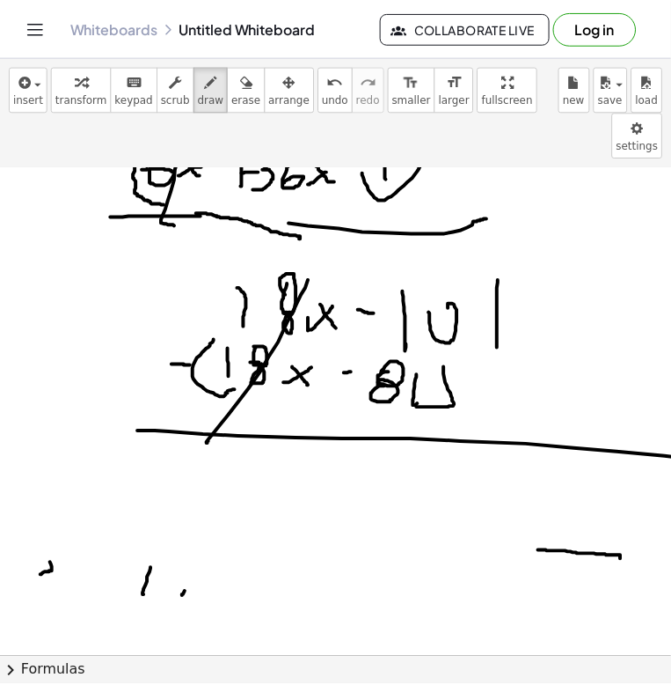
scroll to position [176, 0]
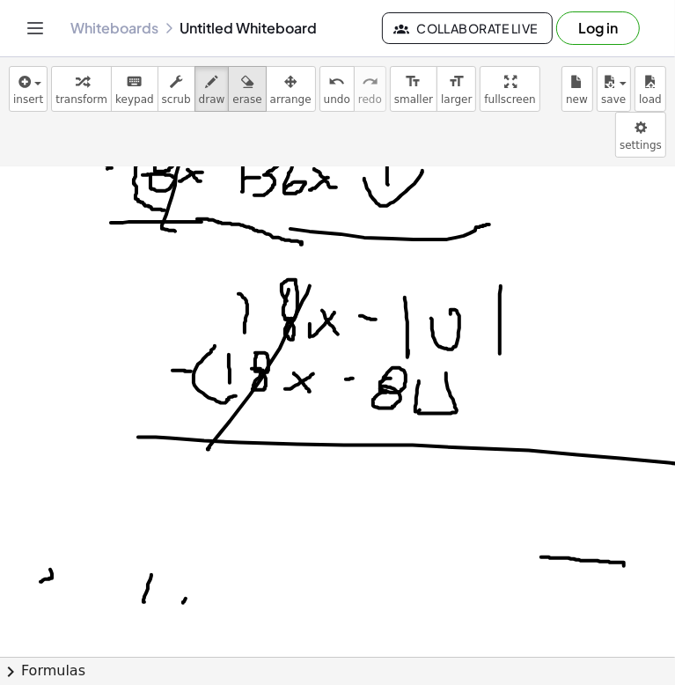
click at [232, 71] on div "button" at bounding box center [246, 80] width 29 height 21
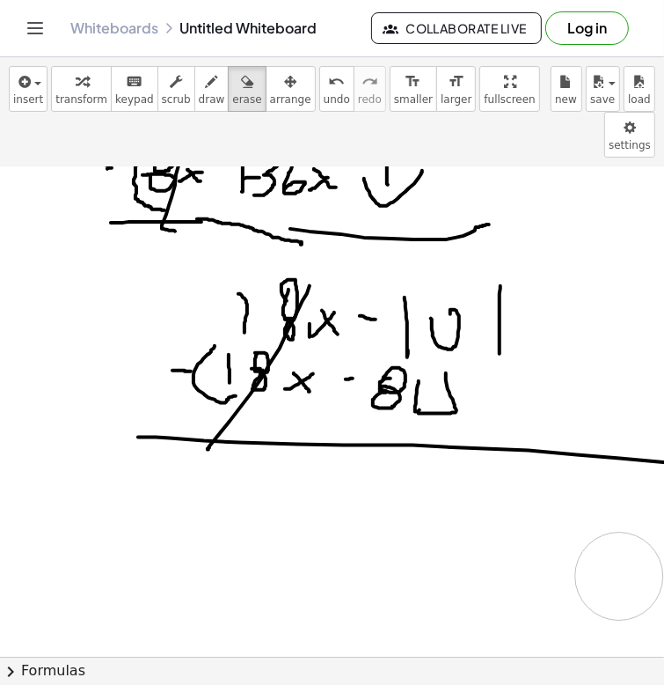
drag, startPoint x: 48, startPoint y: 529, endPoint x: 119, endPoint y: 546, distance: 72.4
click at [620, 537] on div at bounding box center [362, 580] width 724 height 1178
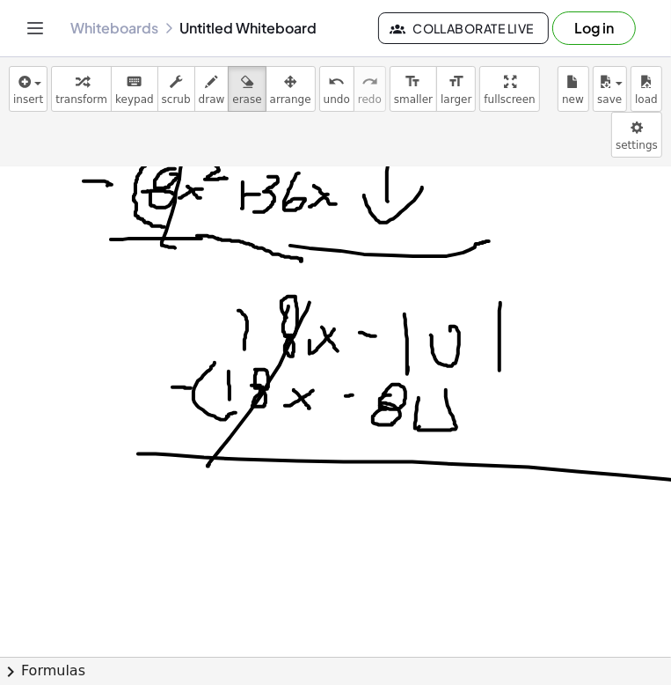
scroll to position [264, 0]
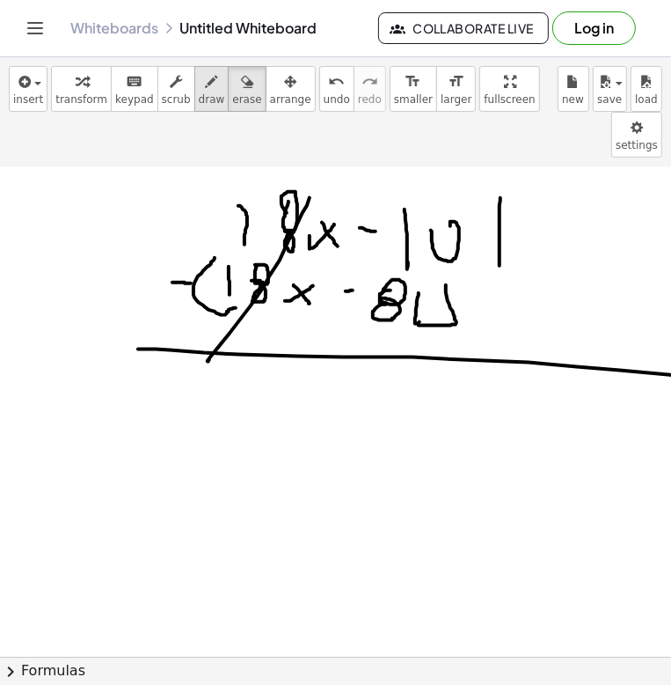
click at [199, 96] on span "draw" at bounding box center [212, 99] width 26 height 12
drag, startPoint x: 306, startPoint y: 353, endPoint x: 341, endPoint y: 380, distance: 43.8
click at [342, 388] on div at bounding box center [362, 492] width 724 height 1178
drag, startPoint x: 370, startPoint y: 380, endPoint x: 373, endPoint y: 370, distance: 11.1
click at [372, 389] on div at bounding box center [362, 492] width 724 height 1178
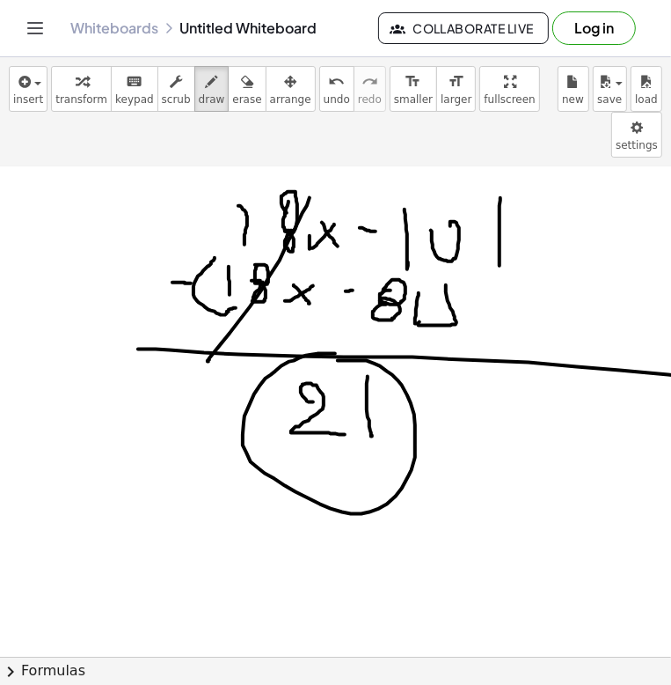
drag, startPoint x: 271, startPoint y: 328, endPoint x: 341, endPoint y: 352, distance: 74.3
click at [299, 331] on div at bounding box center [362, 492] width 724 height 1178
drag, startPoint x: 455, startPoint y: 374, endPoint x: 488, endPoint y: 380, distance: 33.1
click at [489, 380] on div at bounding box center [362, 492] width 724 height 1178
drag, startPoint x: 428, startPoint y: 356, endPoint x: 440, endPoint y: 362, distance: 13.4
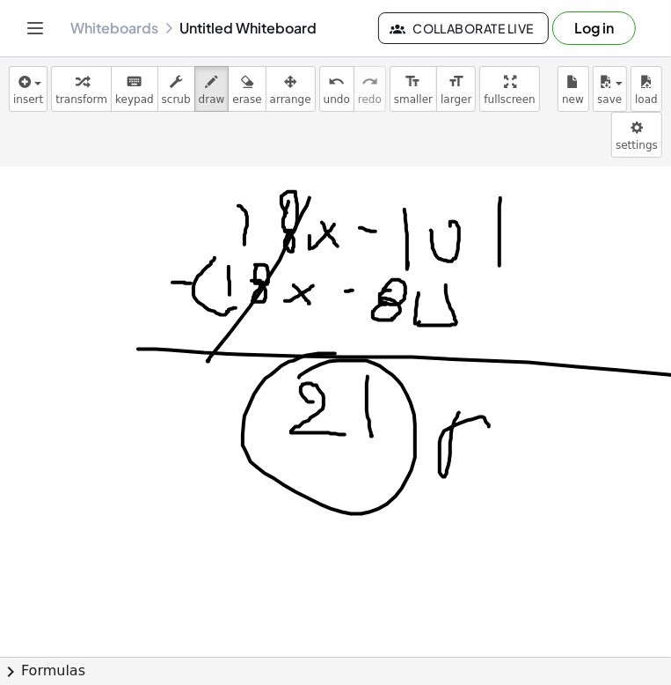
click at [436, 360] on div at bounding box center [362, 492] width 724 height 1178
drag, startPoint x: 424, startPoint y: 364, endPoint x: 436, endPoint y: 371, distance: 13.4
click at [434, 371] on div at bounding box center [362, 492] width 724 height 1178
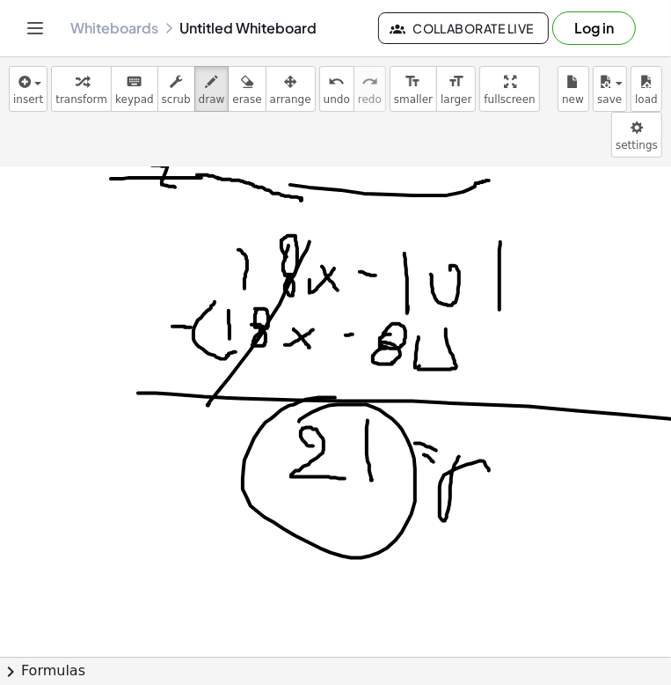
scroll to position [0, 0]
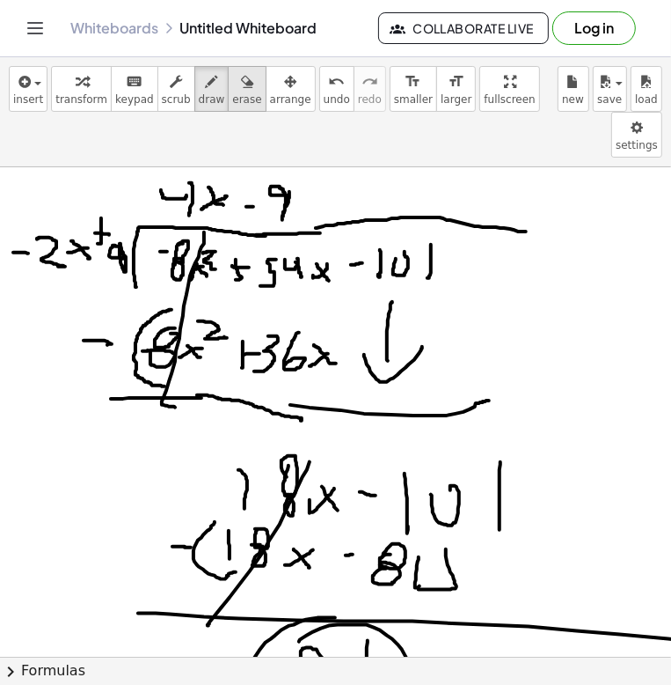
click at [232, 95] on span "erase" at bounding box center [246, 99] width 29 height 12
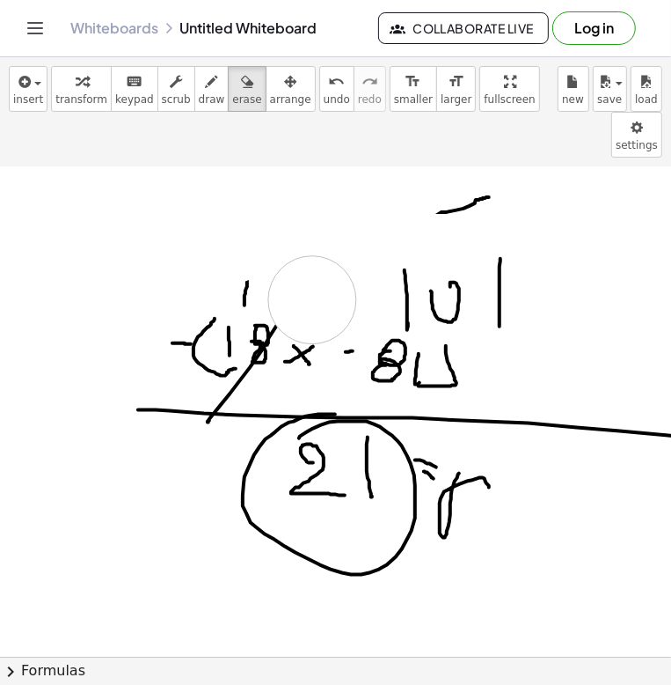
scroll to position [352, 0]
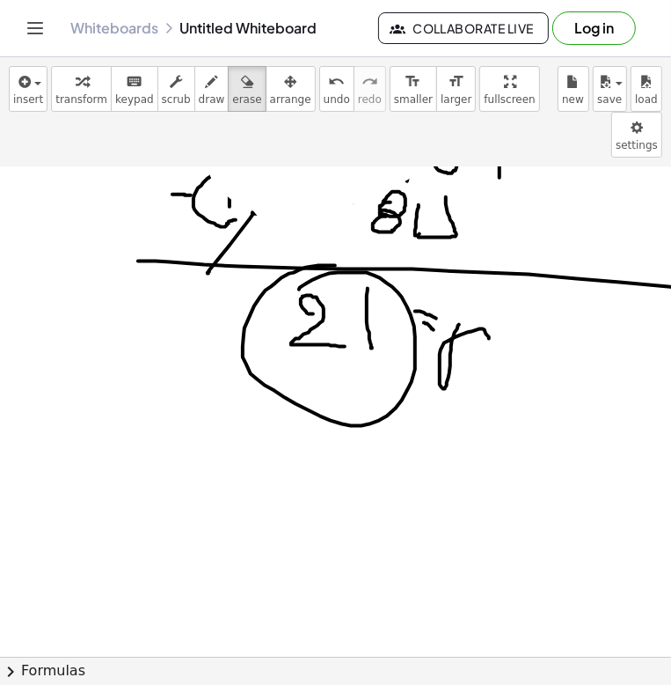
drag, startPoint x: 133, startPoint y: 156, endPoint x: 475, endPoint y: 270, distance: 360.9
click at [461, 289] on div at bounding box center [362, 404] width 724 height 1178
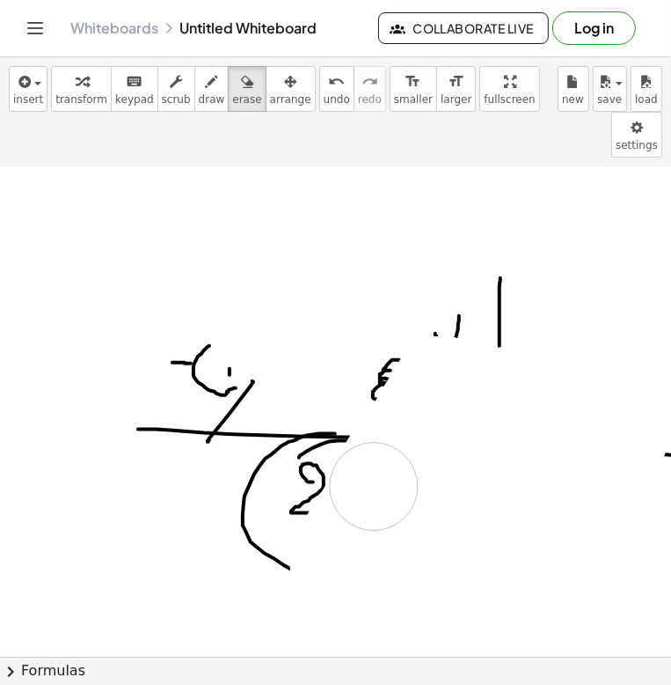
scroll to position [176, 0]
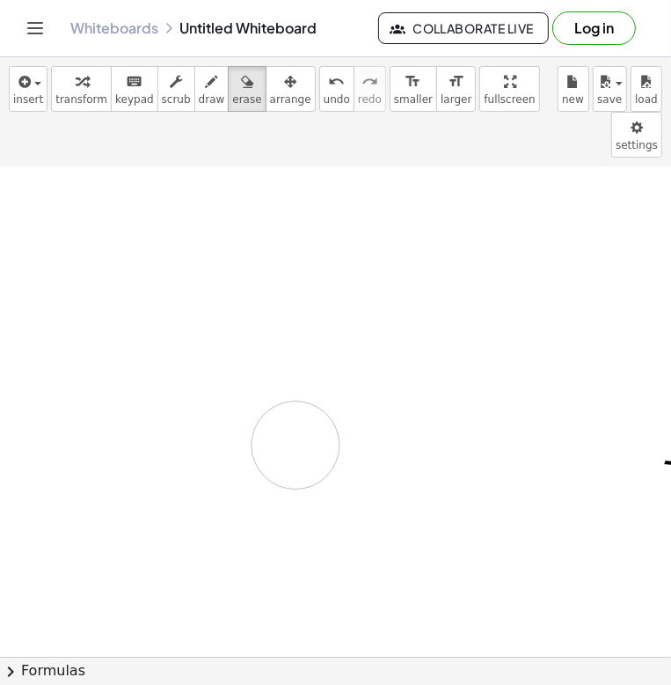
drag, startPoint x: 475, startPoint y: 270, endPoint x: 393, endPoint y: 396, distance: 150.1
click at [352, 281] on div at bounding box center [362, 580] width 724 height 1178
drag, startPoint x: 116, startPoint y: 187, endPoint x: 82, endPoint y: 204, distance: 38.2
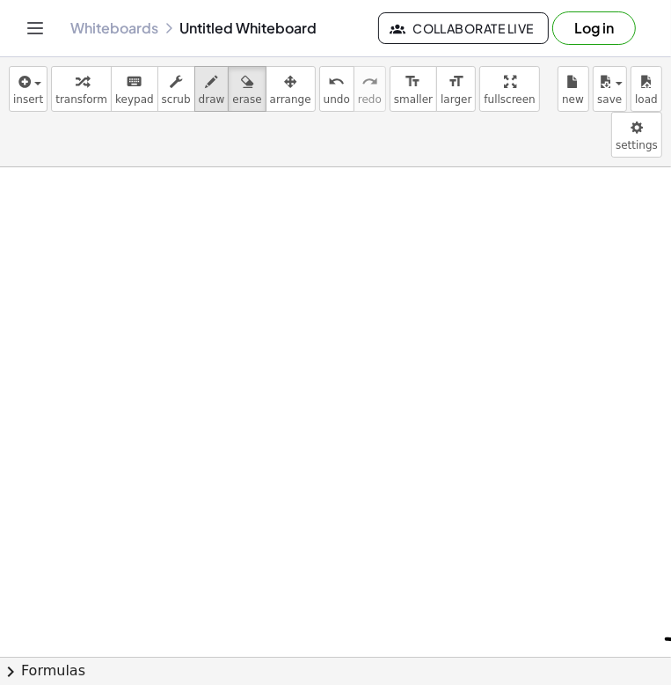
click at [199, 99] on span "draw" at bounding box center [212, 99] width 26 height 12
drag, startPoint x: 149, startPoint y: 160, endPoint x: 95, endPoint y: 158, distance: 53.7
drag, startPoint x: 106, startPoint y: 170, endPoint x: 141, endPoint y: 163, distance: 35.0
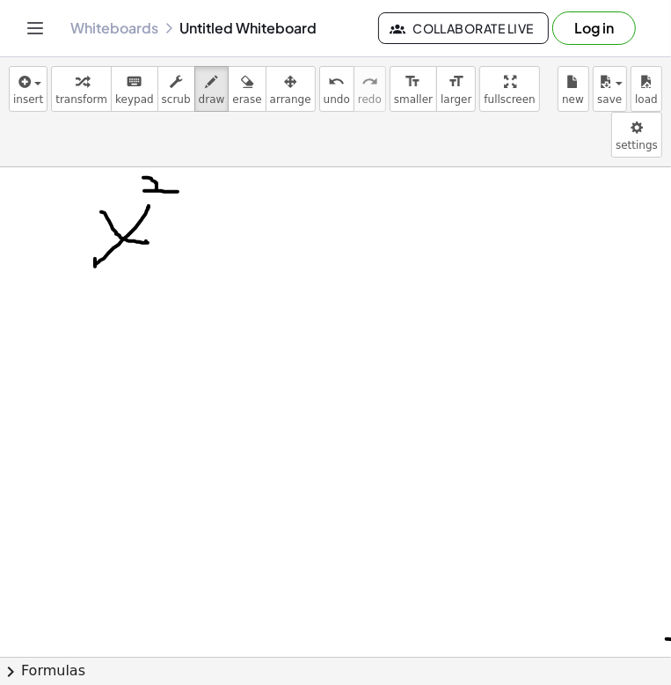
drag, startPoint x: 157, startPoint y: 136, endPoint x: 175, endPoint y: 145, distance: 20.5
drag, startPoint x: 183, startPoint y: 183, endPoint x: 196, endPoint y: 183, distance: 13.2
drag, startPoint x: 264, startPoint y: 150, endPoint x: 230, endPoint y: 186, distance: 49.8
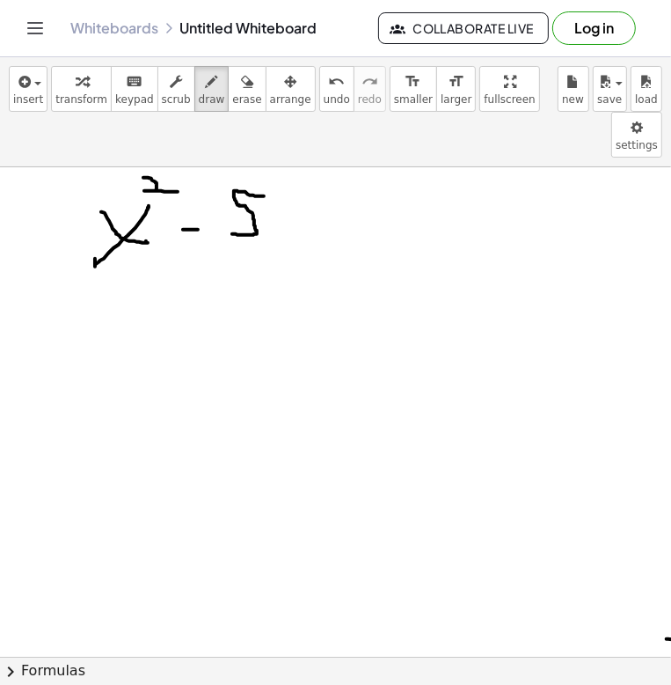
drag, startPoint x: 294, startPoint y: 165, endPoint x: 275, endPoint y: 173, distance: 20.1
drag, startPoint x: 134, startPoint y: 399, endPoint x: 433, endPoint y: 311, distance: 311.9
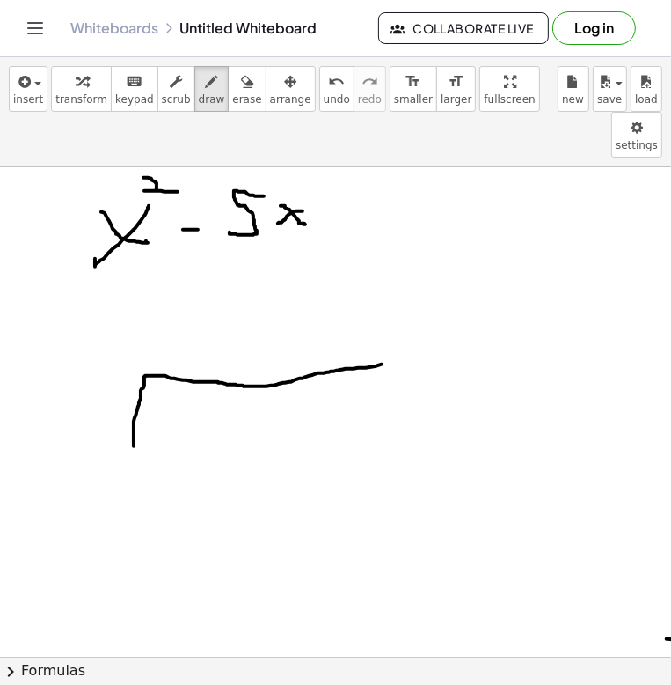
drag, startPoint x: 205, startPoint y: 374, endPoint x: 181, endPoint y: 375, distance: 23.8
drag, startPoint x: 196, startPoint y: 374, endPoint x: 205, endPoint y: 379, distance: 10.3
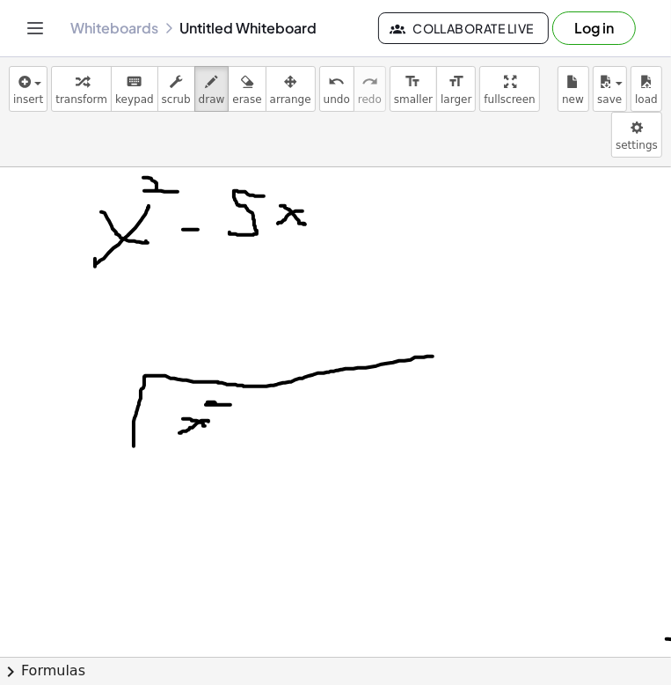
drag, startPoint x: 208, startPoint y: 356, endPoint x: 231, endPoint y: 358, distance: 23.0
drag, startPoint x: 231, startPoint y: 362, endPoint x: 260, endPoint y: 363, distance: 28.2
drag, startPoint x: 304, startPoint y: 356, endPoint x: 295, endPoint y: 385, distance: 29.8
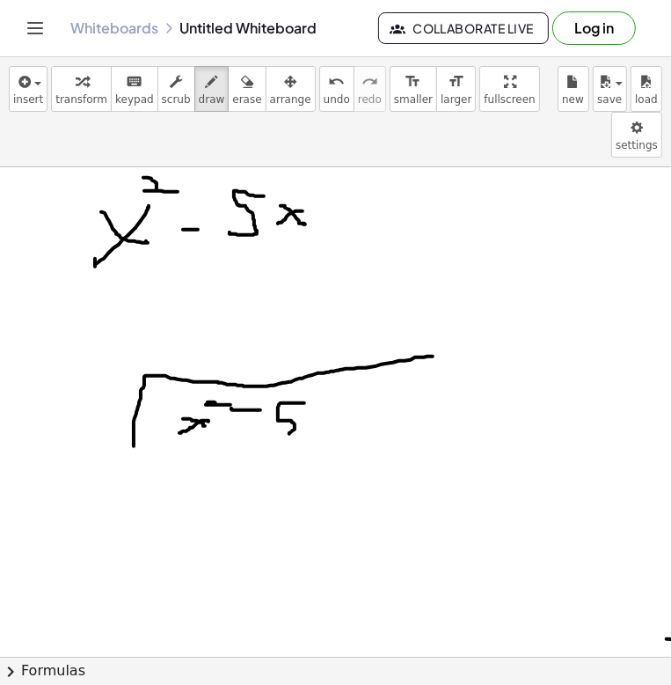
drag, startPoint x: 343, startPoint y: 376, endPoint x: 320, endPoint y: 371, distance: 23.3
drag, startPoint x: 194, startPoint y: 340, endPoint x: 224, endPoint y: 356, distance: 33.5
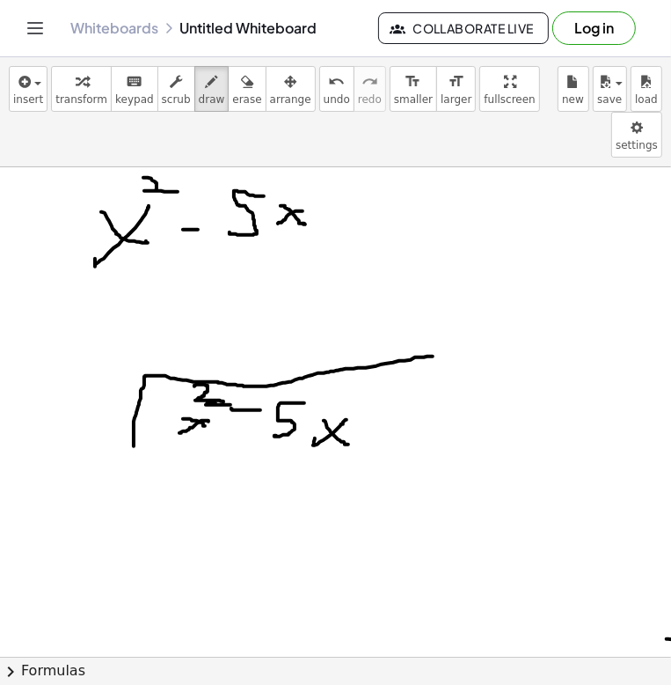
drag, startPoint x: 18, startPoint y: 360, endPoint x: 31, endPoint y: 360, distance: 13.2
drag, startPoint x: 67, startPoint y: 349, endPoint x: 50, endPoint y: 362, distance: 20.8
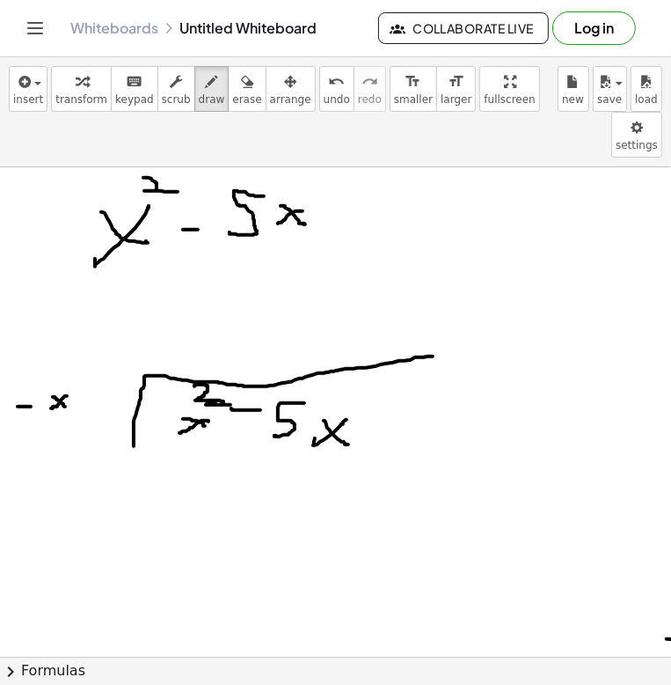
drag, startPoint x: 53, startPoint y: 350, endPoint x: 74, endPoint y: 370, distance: 28.7
drag, startPoint x: 79, startPoint y: 360, endPoint x: 92, endPoint y: 358, distance: 12.4
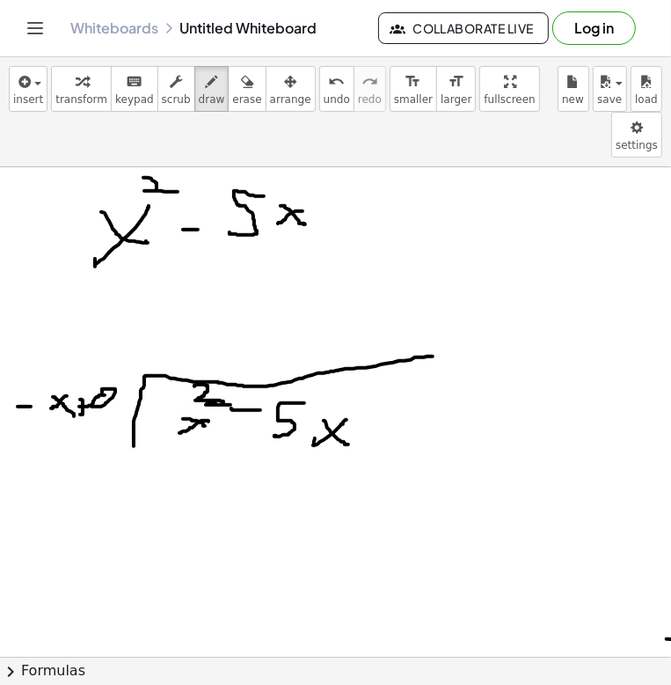
drag, startPoint x: 99, startPoint y: 356, endPoint x: 119, endPoint y: 361, distance: 20.1
drag, startPoint x: 216, startPoint y: 295, endPoint x: 190, endPoint y: 307, distance: 28.3
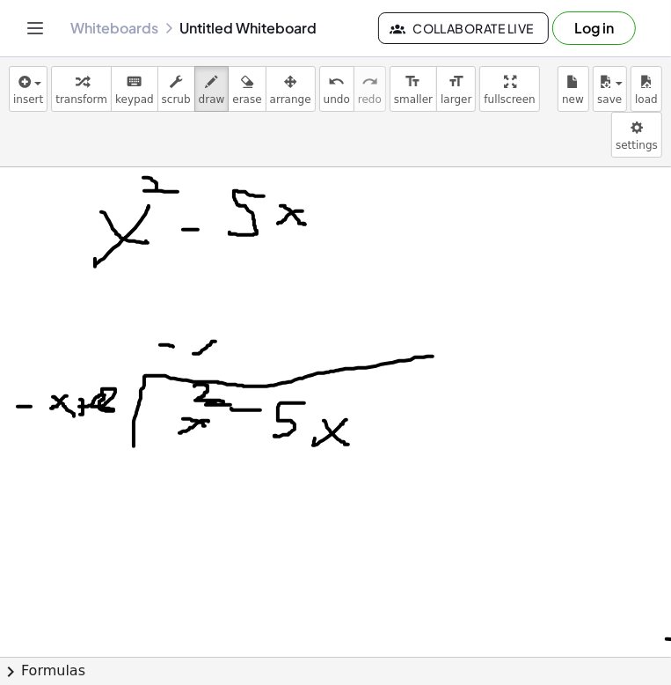
drag, startPoint x: 194, startPoint y: 296, endPoint x: 217, endPoint y: 316, distance: 31.2
drag, startPoint x: 123, startPoint y: 417, endPoint x: 439, endPoint y: 427, distance: 316.1
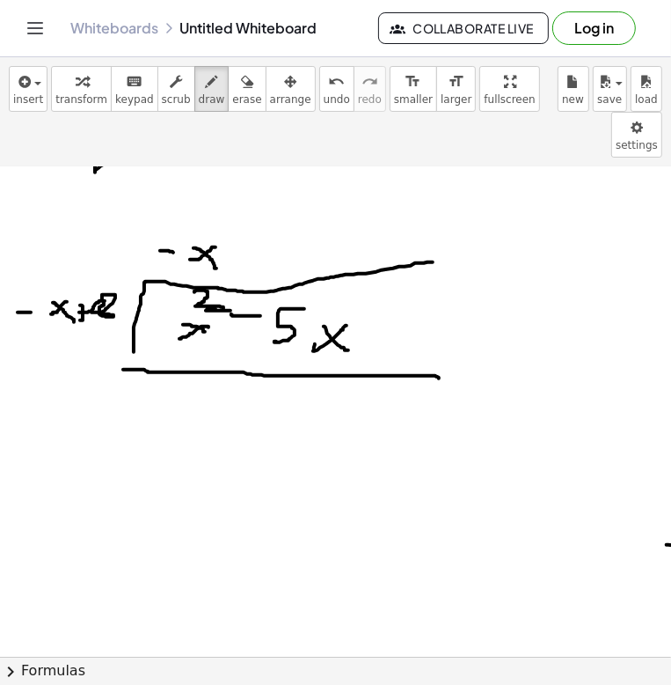
scroll to position [88, 0]
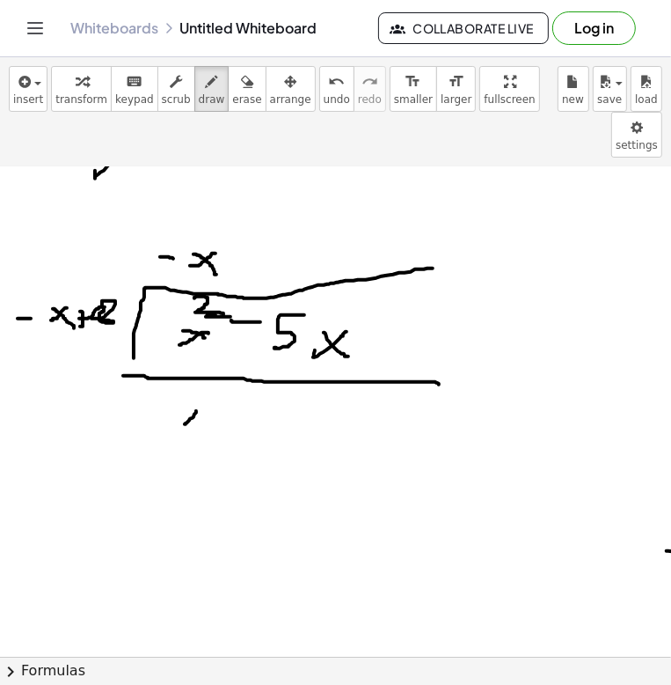
drag, startPoint x: 196, startPoint y: 364, endPoint x: 167, endPoint y: 380, distance: 33.1
click at [172, 380] on div at bounding box center [362, 668] width 724 height 1178
drag, startPoint x: 178, startPoint y: 363, endPoint x: 208, endPoint y: 381, distance: 34.7
click at [208, 381] on div at bounding box center [362, 668] width 724 height 1178
drag, startPoint x: 207, startPoint y: 346, endPoint x: 227, endPoint y: 354, distance: 21.7
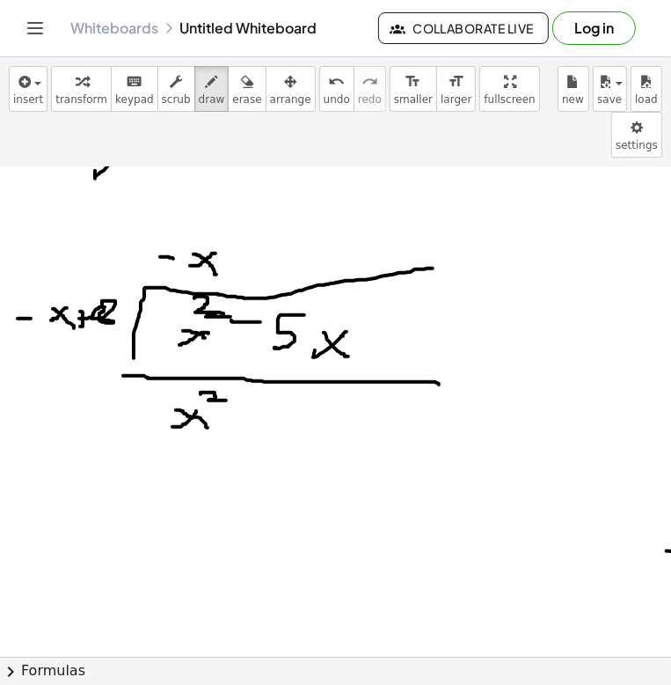
click at [227, 354] on div at bounding box center [362, 668] width 724 height 1178
drag, startPoint x: 134, startPoint y: 363, endPoint x: 148, endPoint y: 363, distance: 14.1
click at [148, 363] on div at bounding box center [362, 668] width 724 height 1178
drag, startPoint x: 192, startPoint y: 249, endPoint x: 211, endPoint y: 351, distance: 103.9
click at [218, 373] on div at bounding box center [362, 668] width 724 height 1178
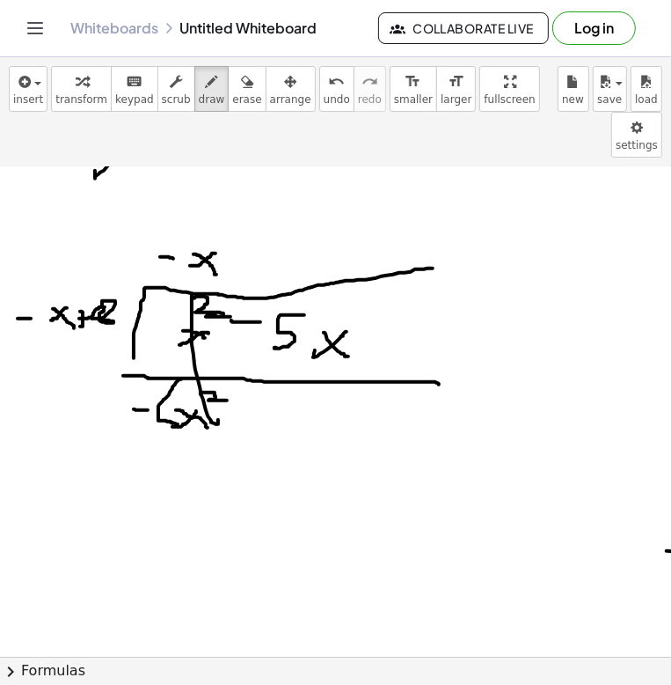
drag, startPoint x: 181, startPoint y: 333, endPoint x: 180, endPoint y: 378, distance: 45.8
click at [180, 378] on div at bounding box center [362, 668] width 724 height 1178
drag, startPoint x: 246, startPoint y: 368, endPoint x: 256, endPoint y: 368, distance: 9.7
click at [256, 368] on div at bounding box center [362, 668] width 724 height 1178
click at [271, 354] on div at bounding box center [362, 668] width 724 height 1178
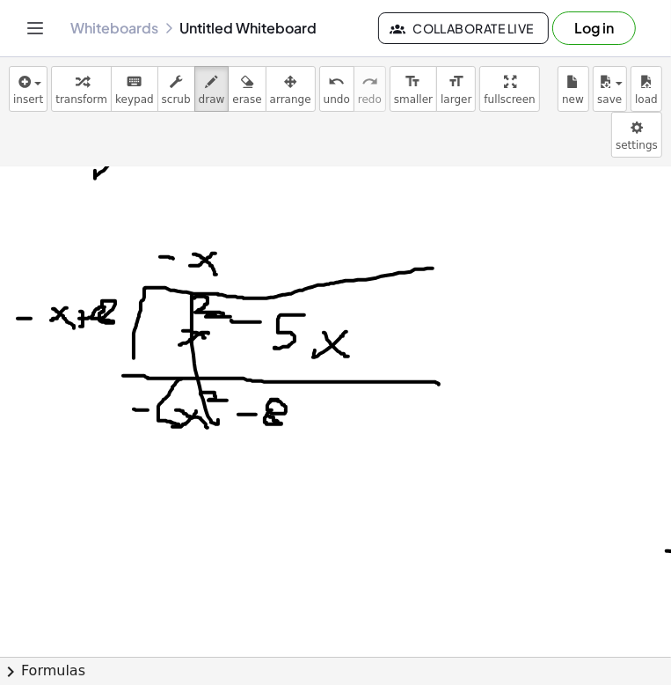
click at [271, 370] on div at bounding box center [362, 668] width 724 height 1178
click at [297, 370] on div at bounding box center [362, 668] width 724 height 1178
click at [328, 370] on div at bounding box center [362, 668] width 724 height 1178
click at [419, 403] on div at bounding box center [362, 668] width 724 height 1178
drag, startPoint x: 191, startPoint y: 429, endPoint x: 218, endPoint y: 458, distance: 39.2
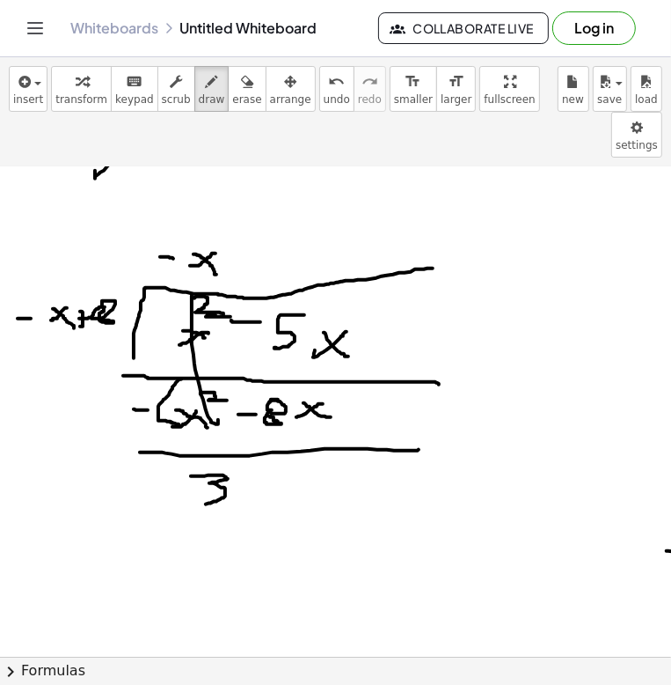
click at [202, 458] on div at bounding box center [362, 668] width 724 height 1178
drag, startPoint x: 268, startPoint y: 435, endPoint x: 244, endPoint y: 457, distance: 32.4
click at [245, 457] on div at bounding box center [362, 668] width 724 height 1178
drag, startPoint x: 253, startPoint y: 439, endPoint x: 271, endPoint y: 450, distance: 20.5
click at [271, 450] on div at bounding box center [362, 668] width 724 height 1178
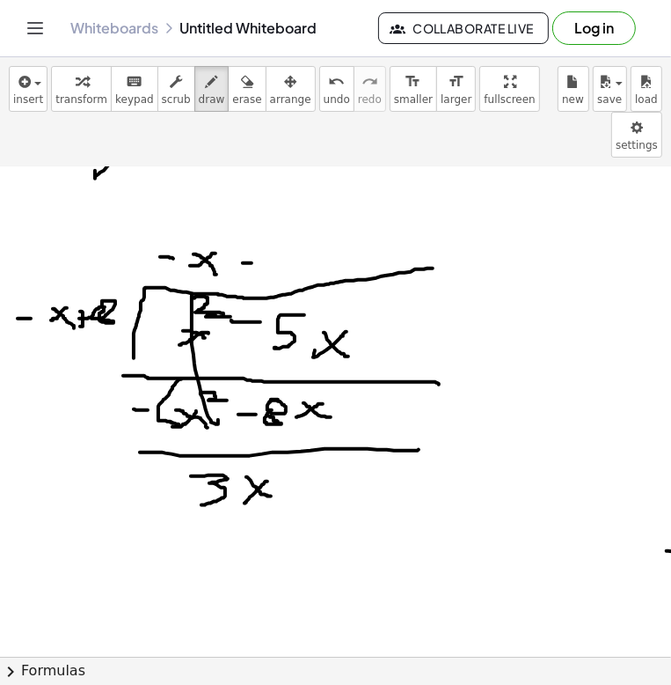
drag, startPoint x: 243, startPoint y: 216, endPoint x: 253, endPoint y: 216, distance: 10.6
click at [253, 216] on div at bounding box center [362, 668] width 724 height 1178
drag, startPoint x: 279, startPoint y: 196, endPoint x: 257, endPoint y: 238, distance: 46.8
click at [266, 231] on div at bounding box center [362, 668] width 724 height 1178
drag, startPoint x: 181, startPoint y: 479, endPoint x: 197, endPoint y: 495, distance: 23.0
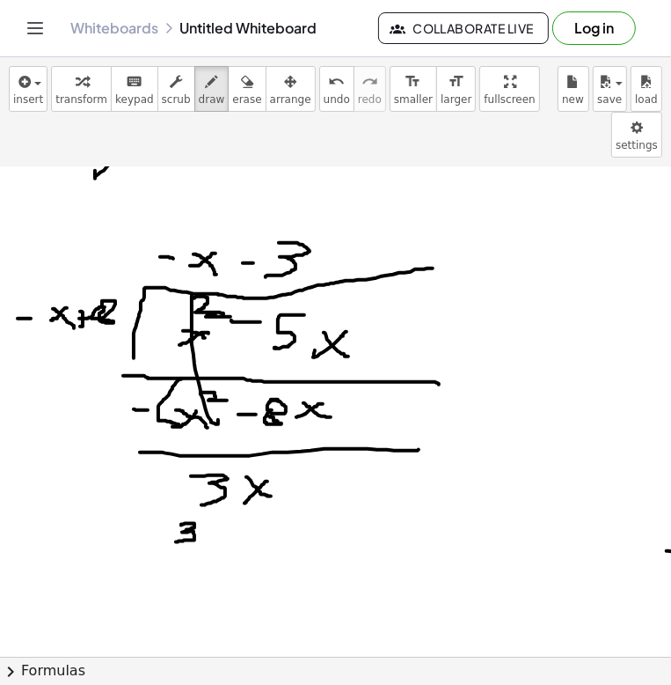
click at [175, 495] on div at bounding box center [362, 668] width 724 height 1178
drag, startPoint x: 237, startPoint y: 473, endPoint x: 214, endPoint y: 470, distance: 23.0
click at [210, 487] on div at bounding box center [362, 668] width 724 height 1178
click at [232, 490] on div at bounding box center [362, 668] width 724 height 1178
drag, startPoint x: 148, startPoint y: 475, endPoint x: 165, endPoint y: 476, distance: 17.6
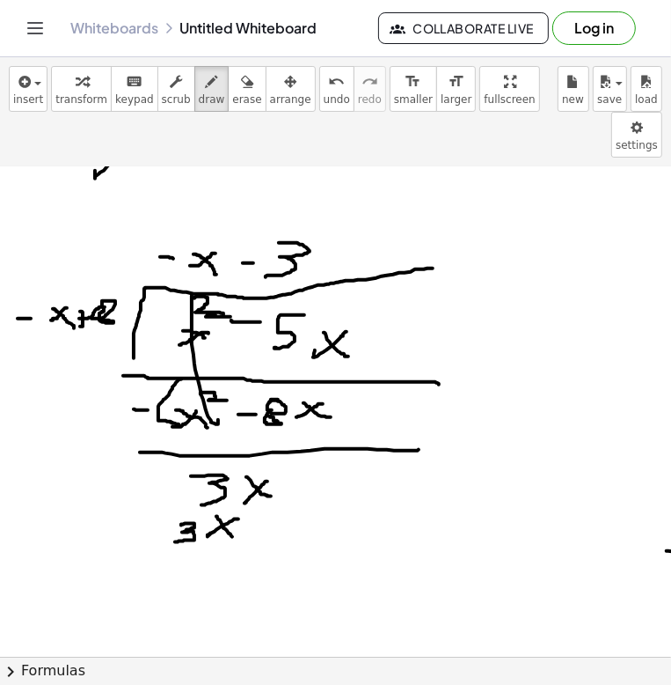
click at [165, 476] on div at bounding box center [362, 668] width 724 height 1178
drag, startPoint x: 169, startPoint y: 487, endPoint x: 162, endPoint y: 500, distance: 15.0
click at [169, 489] on div at bounding box center [362, 668] width 724 height 1178
click at [372, 524] on div at bounding box center [362, 668] width 724 height 1178
drag, startPoint x: 232, startPoint y: 584, endPoint x: 254, endPoint y: 564, distance: 29.9
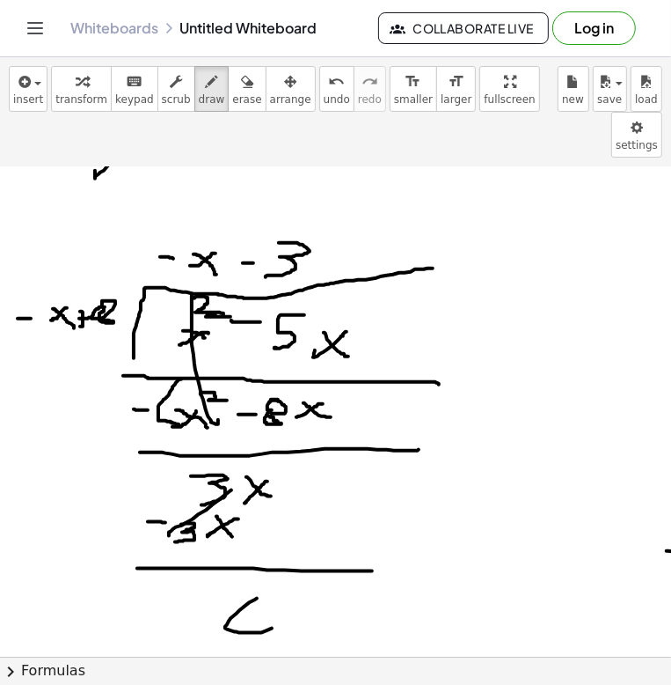
click at [254, 564] on div at bounding box center [362, 668] width 724 height 1178
click at [232, 97] on span "erase" at bounding box center [246, 99] width 29 height 12
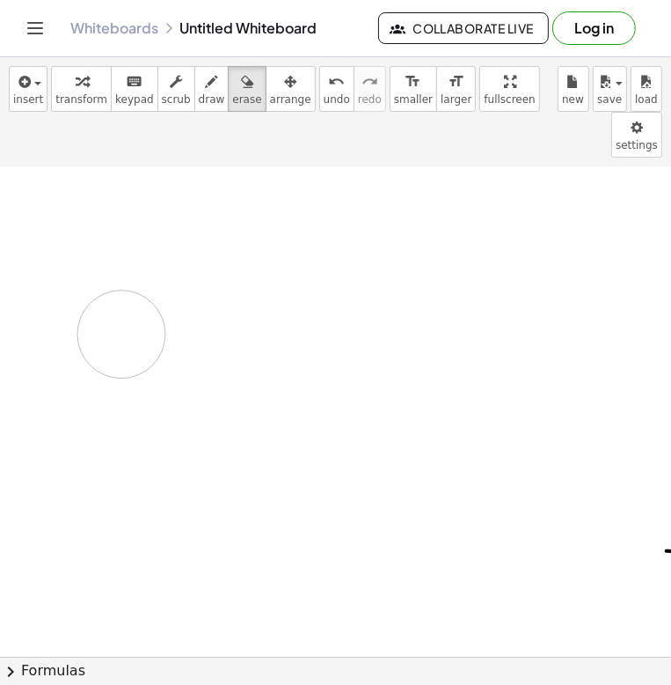
drag, startPoint x: 206, startPoint y: 199, endPoint x: 116, endPoint y: 153, distance: 100.8
click at [115, 274] on div at bounding box center [362, 668] width 724 height 1178
drag, startPoint x: 189, startPoint y: 88, endPoint x: 154, endPoint y: 306, distance: 221.1
click at [206, 90] on icon "button" at bounding box center [212, 81] width 12 height 21
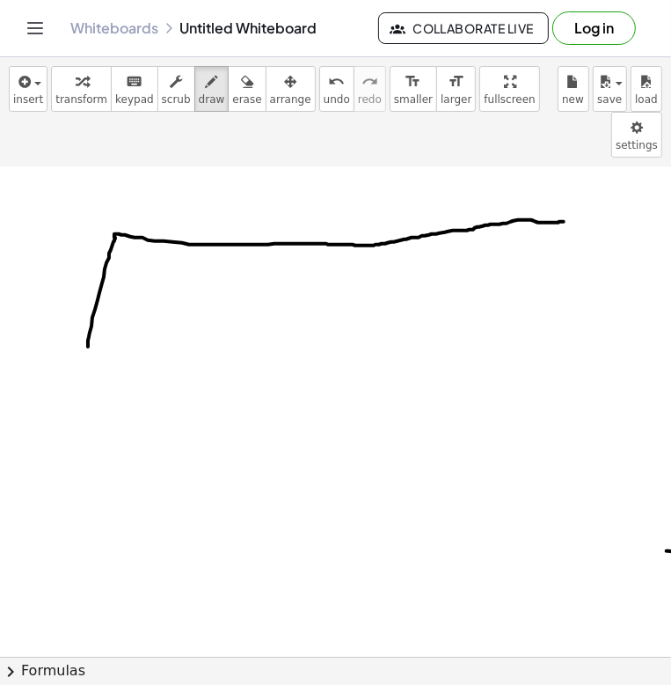
drag, startPoint x: 88, startPoint y: 300, endPoint x: 526, endPoint y: 202, distance: 449.2
click at [563, 178] on div at bounding box center [362, 668] width 724 height 1178
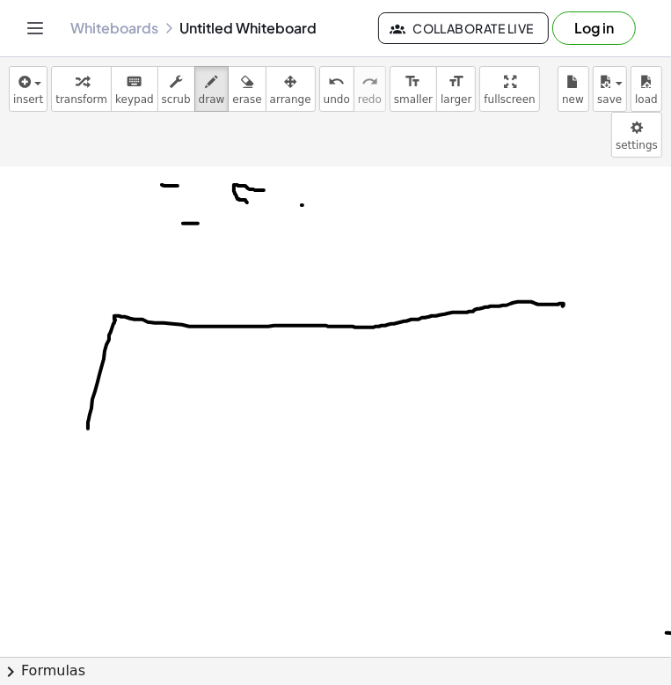
scroll to position [0, 0]
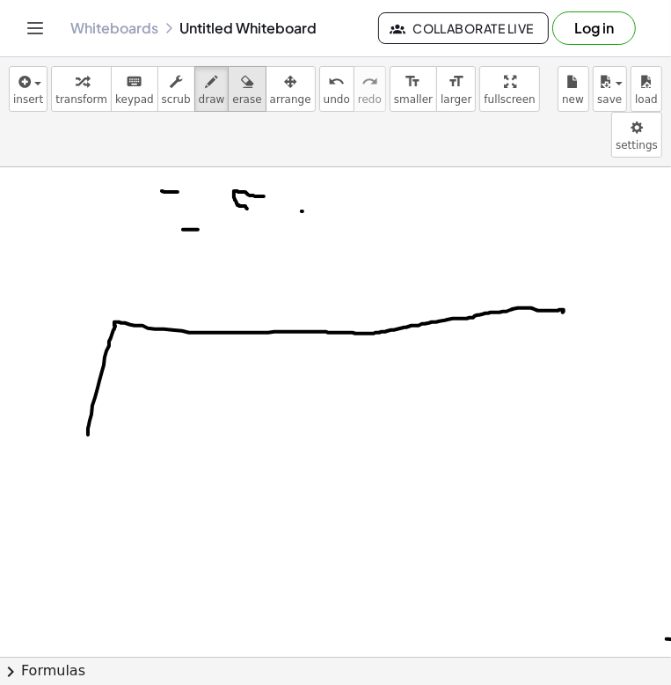
click at [232, 100] on span "erase" at bounding box center [246, 99] width 29 height 12
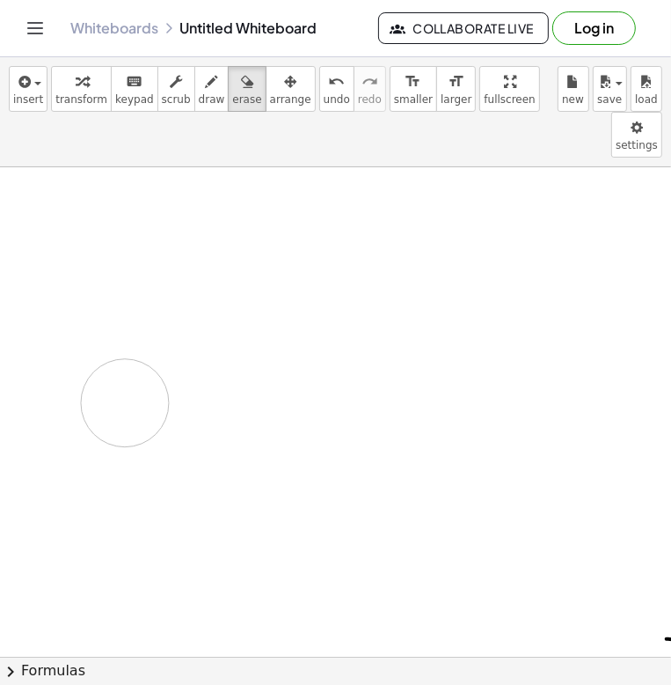
drag, startPoint x: 135, startPoint y: 156, endPoint x: 194, endPoint y: 199, distance: 73.8
drag, startPoint x: 193, startPoint y: 94, endPoint x: 229, endPoint y: 212, distance: 123.3
click at [199, 105] on span "draw" at bounding box center [212, 99] width 26 height 12
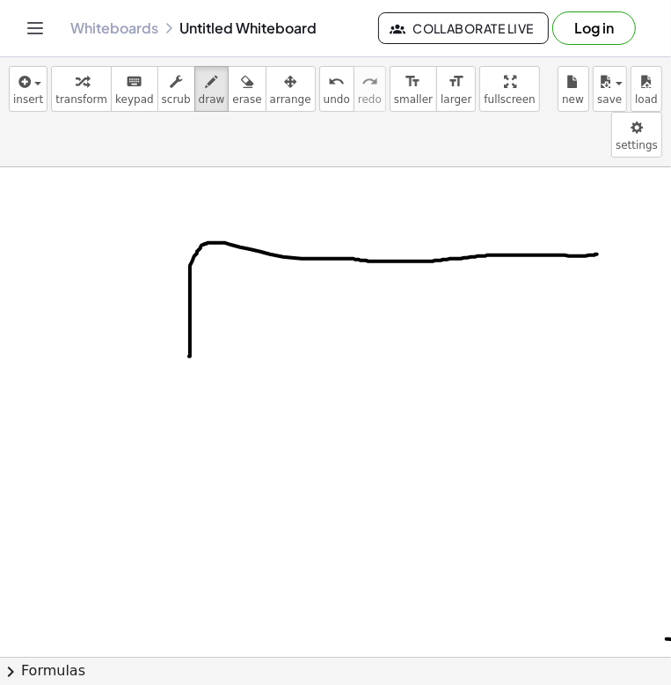
drag, startPoint x: 189, startPoint y: 310, endPoint x: 446, endPoint y: 230, distance: 269.1
drag, startPoint x: 6, startPoint y: 254, endPoint x: 25, endPoint y: 255, distance: 18.5
drag, startPoint x: 65, startPoint y: 257, endPoint x: 46, endPoint y: 259, distance: 19.4
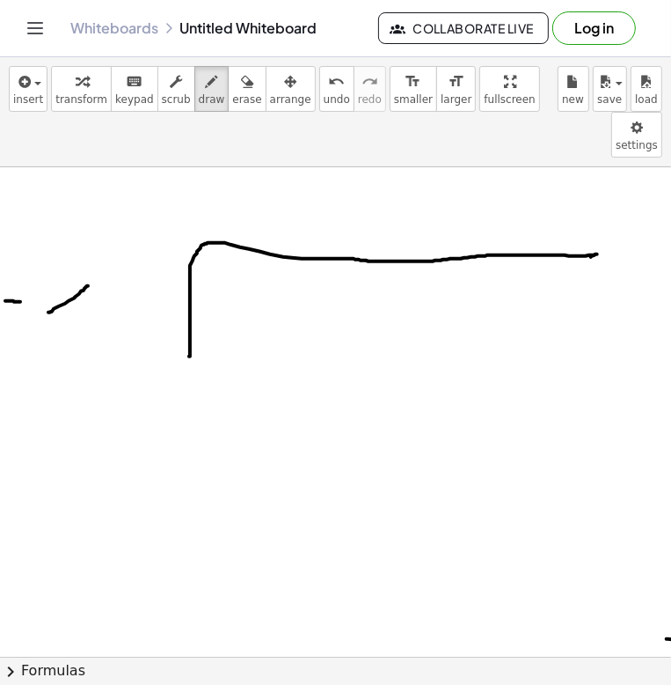
drag, startPoint x: 60, startPoint y: 235, endPoint x: 96, endPoint y: 258, distance: 42.7
drag, startPoint x: 104, startPoint y: 253, endPoint x: 117, endPoint y: 253, distance: 13.2
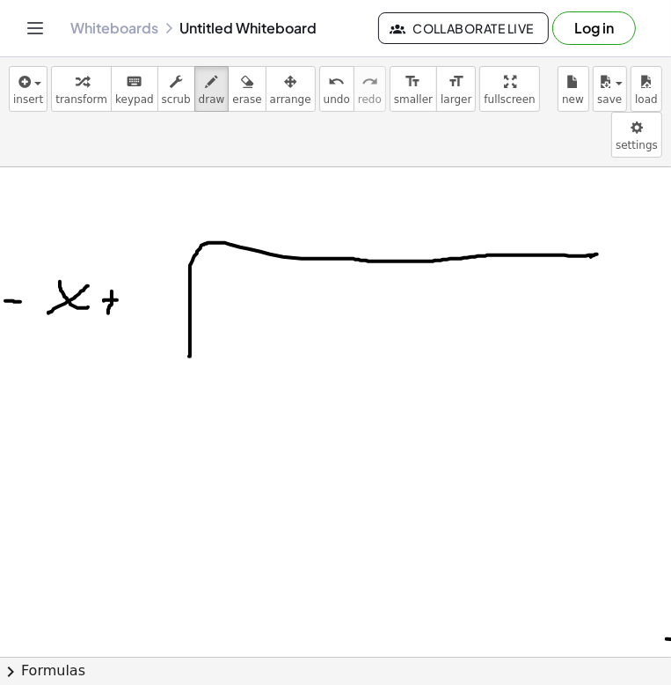
drag, startPoint x: 112, startPoint y: 253, endPoint x: 123, endPoint y: 251, distance: 11.6
drag, startPoint x: 166, startPoint y: 243, endPoint x: 136, endPoint y: 280, distance: 48.1
drag, startPoint x: 253, startPoint y: 261, endPoint x: 228, endPoint y: 281, distance: 32.0
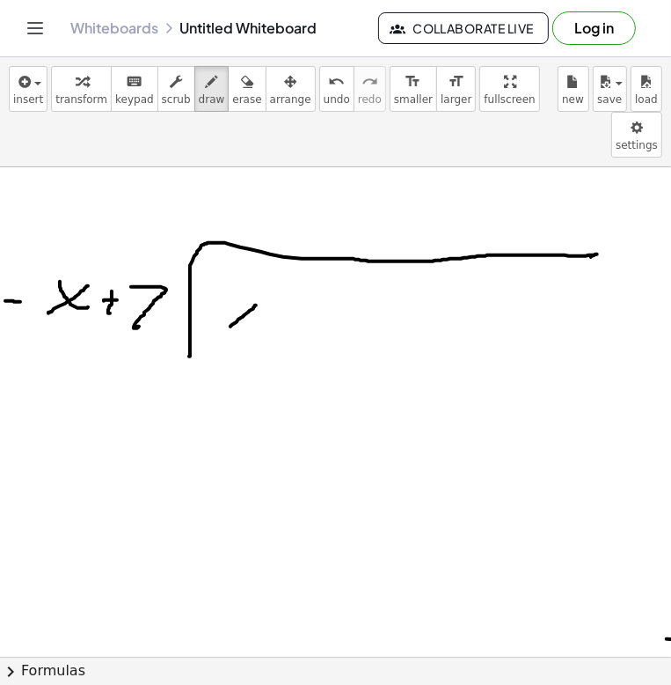
drag, startPoint x: 257, startPoint y: 233, endPoint x: 290, endPoint y: 260, distance: 42.6
drag, startPoint x: 289, startPoint y: 280, endPoint x: 318, endPoint y: 280, distance: 29.0
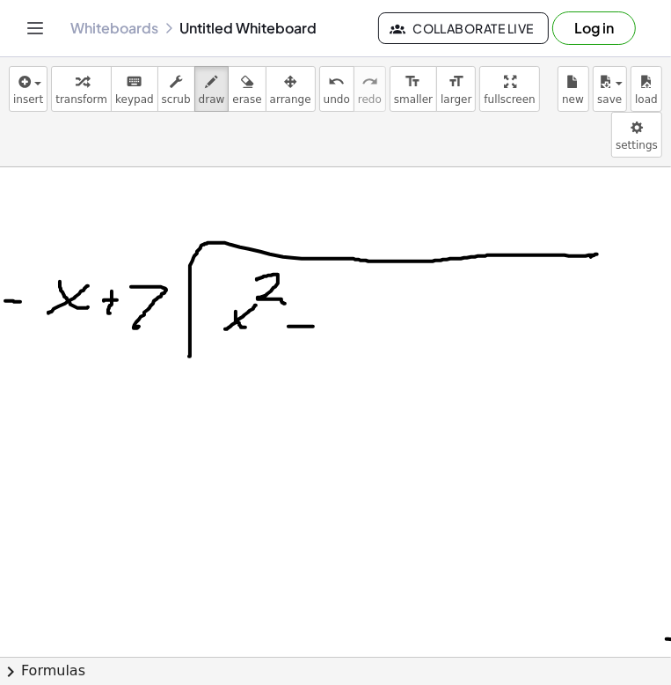
drag, startPoint x: 383, startPoint y: 260, endPoint x: 370, endPoint y: 254, distance: 14.2
drag, startPoint x: 348, startPoint y: 263, endPoint x: 420, endPoint y: 258, distance: 71.5
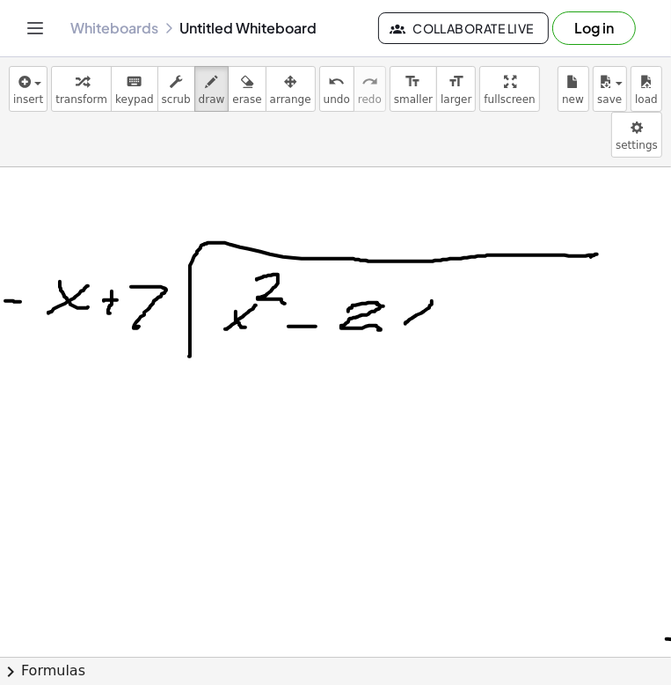
drag, startPoint x: 432, startPoint y: 258, endPoint x: 406, endPoint y: 261, distance: 26.6
drag, startPoint x: 412, startPoint y: 263, endPoint x: 455, endPoint y: 266, distance: 43.2
drag, startPoint x: 447, startPoint y: 268, endPoint x: 467, endPoint y: 268, distance: 20.3
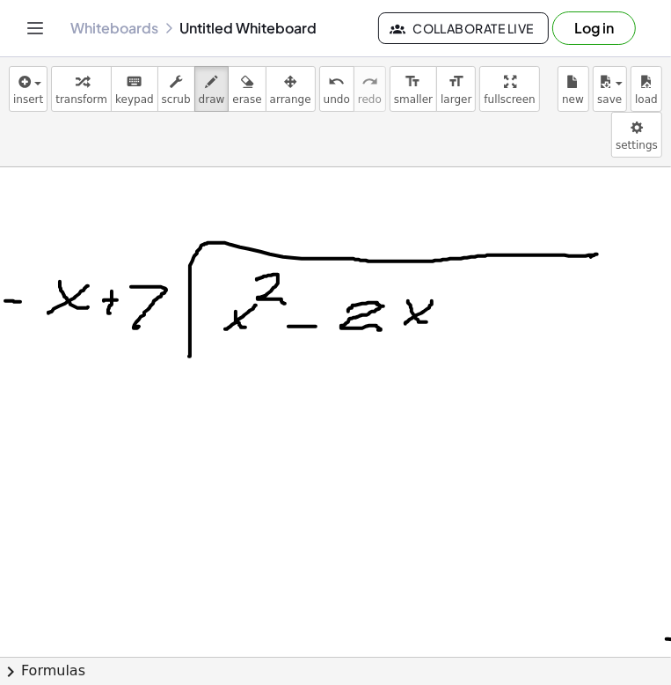
drag, startPoint x: 489, startPoint y: 243, endPoint x: 511, endPoint y: 268, distance: 33.0
drag, startPoint x: 532, startPoint y: 233, endPoint x: 529, endPoint y: 246, distance: 13.7
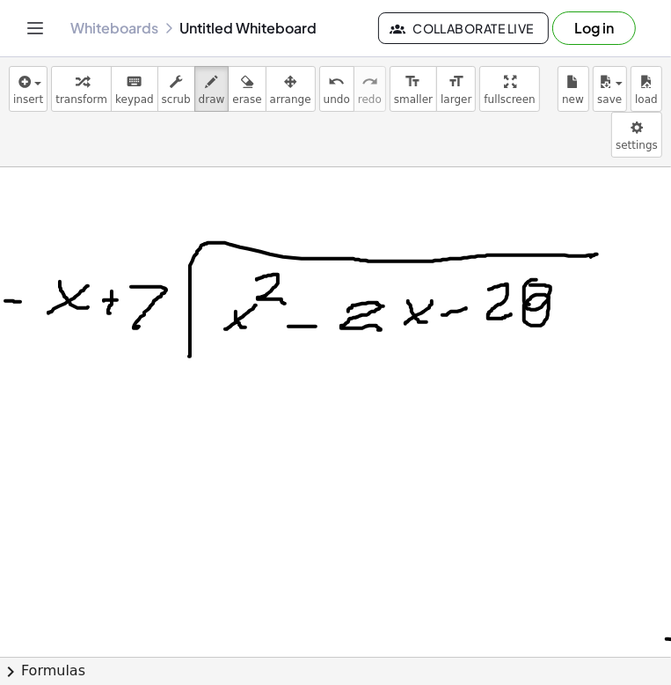
drag, startPoint x: 236, startPoint y: 152, endPoint x: 257, endPoint y: 152, distance: 21.1
drag, startPoint x: 312, startPoint y: 143, endPoint x: 275, endPoint y: 166, distance: 43.2
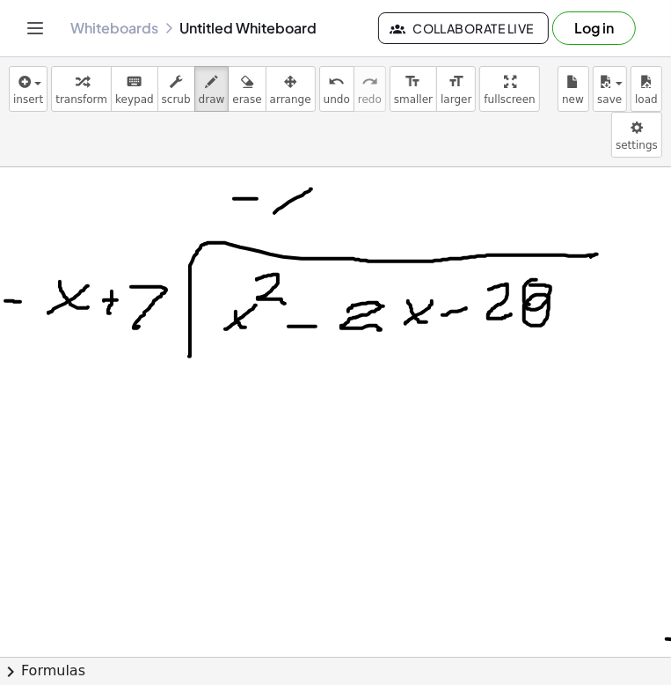
drag, startPoint x: 246, startPoint y: 349, endPoint x: 209, endPoint y: 363, distance: 39.6
drag, startPoint x: 211, startPoint y: 356, endPoint x: 238, endPoint y: 377, distance: 34.0
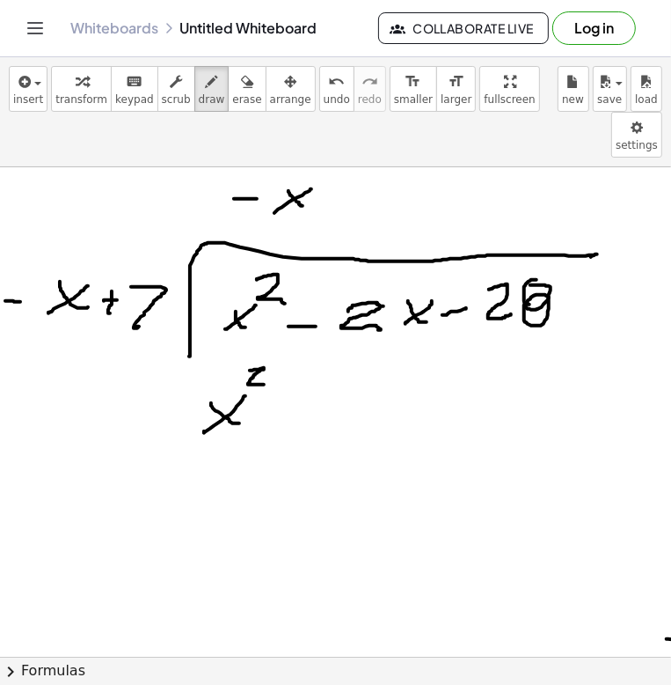
drag, startPoint x: 253, startPoint y: 324, endPoint x: 264, endPoint y: 339, distance: 18.8
drag, startPoint x: 271, startPoint y: 368, endPoint x: 295, endPoint y: 366, distance: 23.8
drag, startPoint x: 329, startPoint y: 342, endPoint x: 315, endPoint y: 379, distance: 39.6
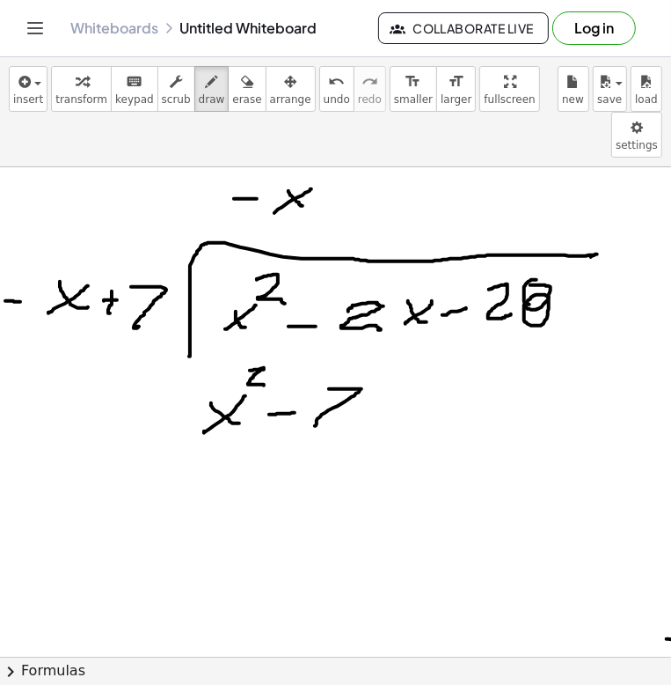
drag, startPoint x: 412, startPoint y: 351, endPoint x: 385, endPoint y: 372, distance: 33.8
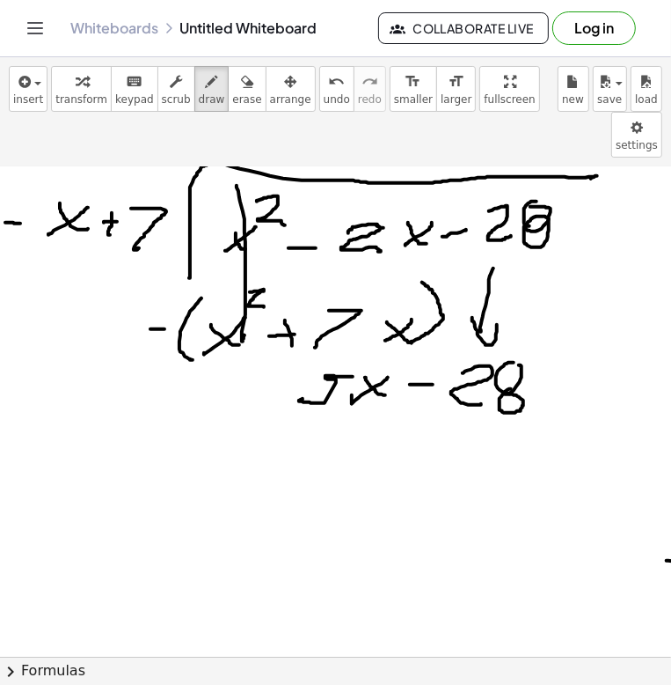
scroll to position [88, 0]
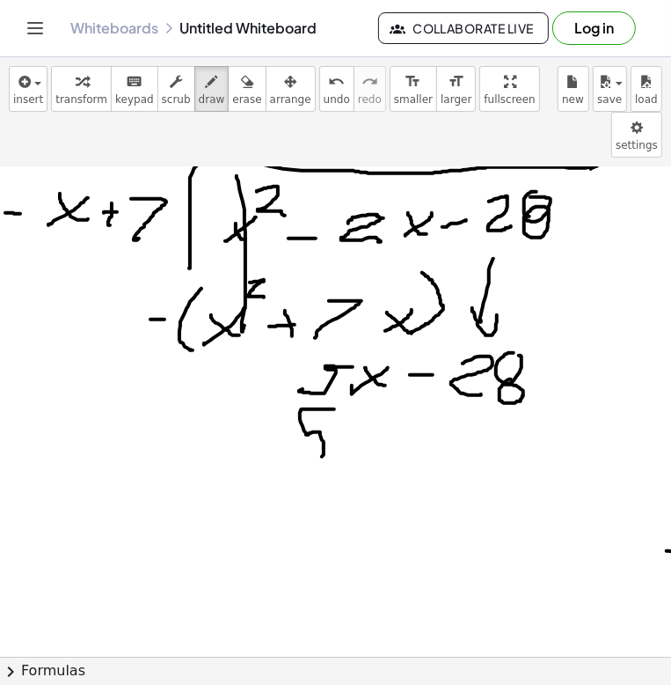
click at [291, 404] on div at bounding box center [362, 668] width 724 height 1178
click at [364, 392] on div at bounding box center [362, 668] width 724 height 1178
click at [400, 395] on div at bounding box center [362, 668] width 724 height 1178
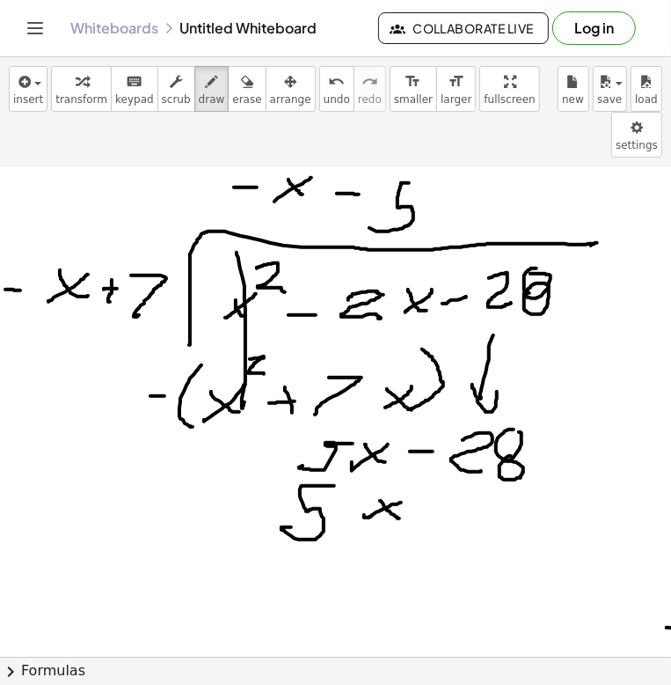
scroll to position [0, 0]
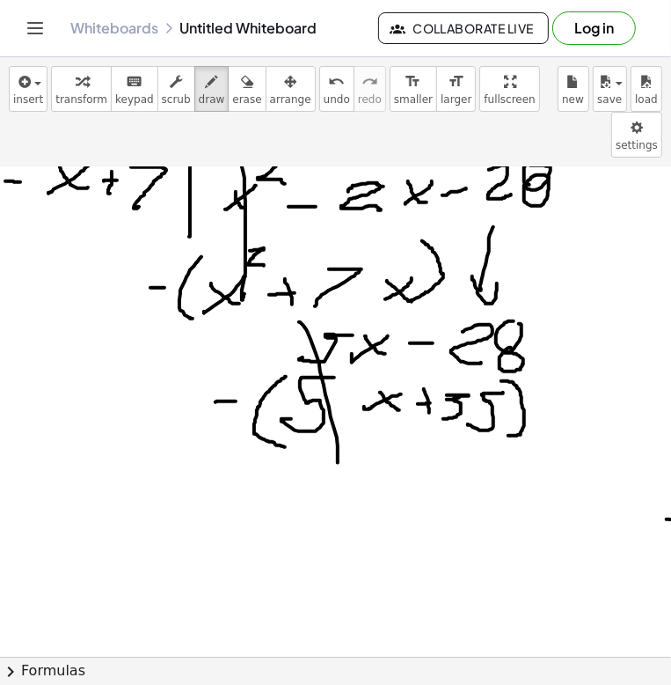
scroll to position [176, 0]
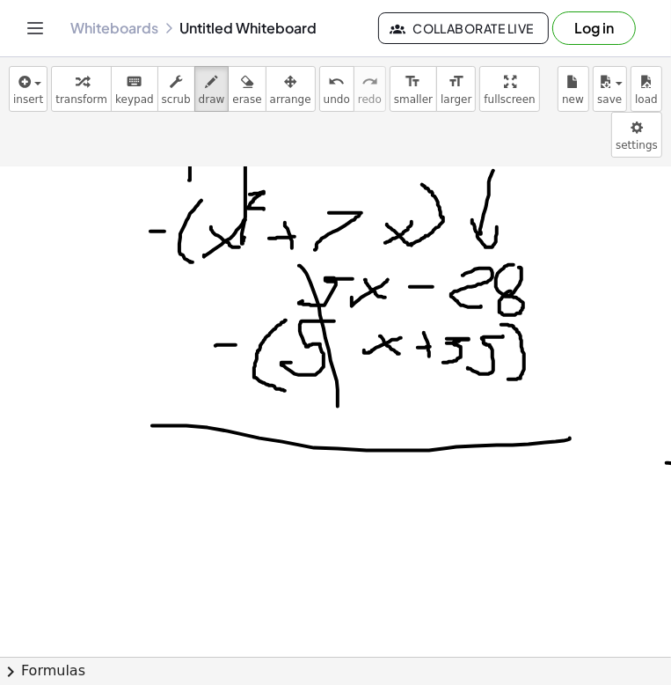
click at [570, 392] on div at bounding box center [362, 580] width 724 height 1178
click at [384, 462] on div at bounding box center [362, 580] width 724 height 1178
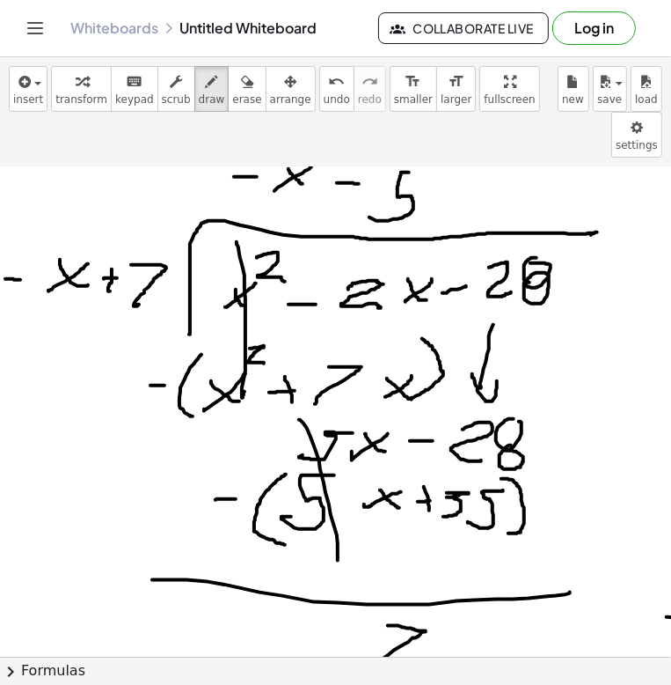
scroll to position [0, 0]
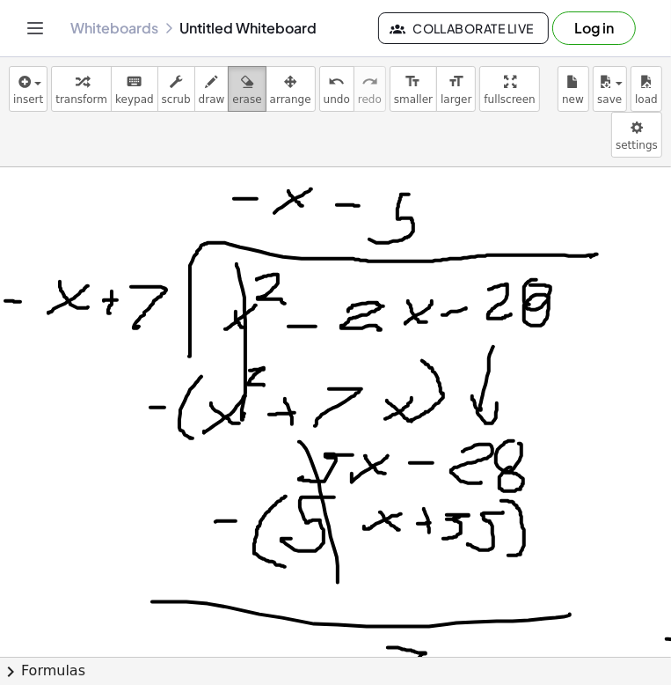
drag, startPoint x: 211, startPoint y: 89, endPoint x: 217, endPoint y: 99, distance: 12.2
click at [232, 89] on div "button" at bounding box center [246, 80] width 29 height 21
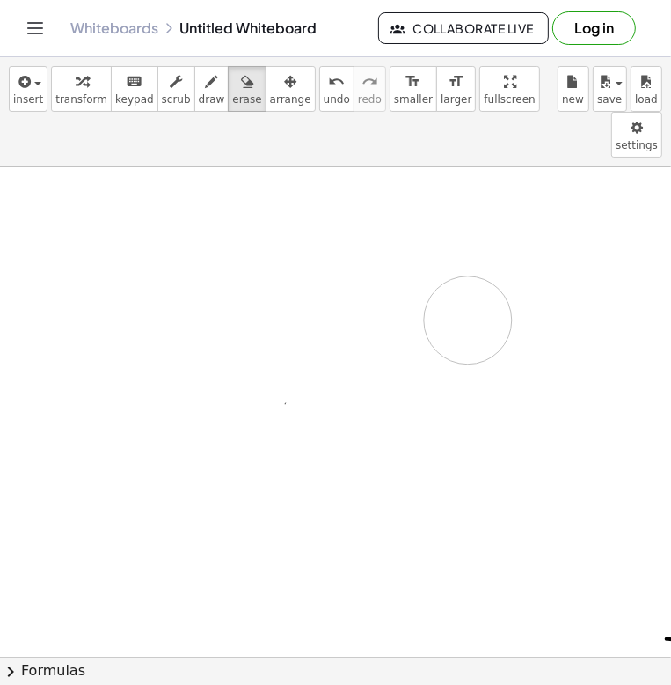
drag, startPoint x: -4, startPoint y: 193, endPoint x: 264, endPoint y: 142, distance: 273.2
click at [199, 96] on span "draw" at bounding box center [212, 99] width 26 height 12
drag, startPoint x: 53, startPoint y: 255, endPoint x: 63, endPoint y: 275, distance: 22.1
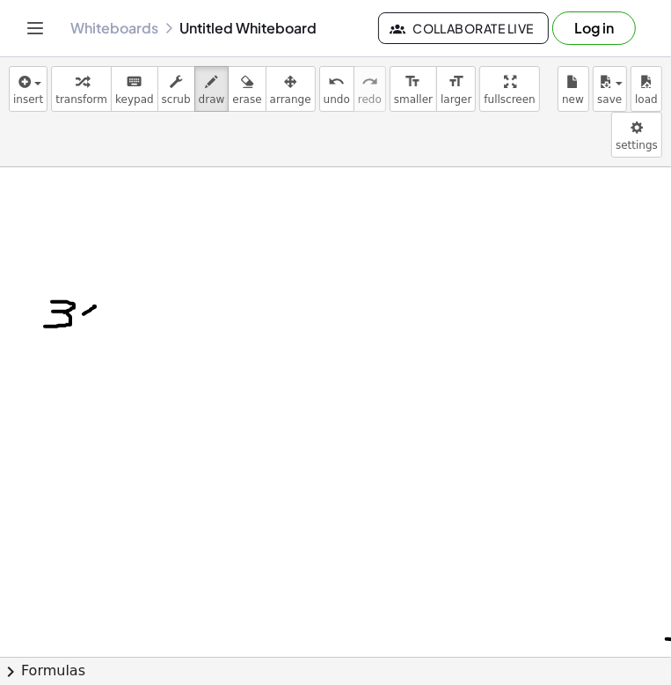
drag, startPoint x: 92, startPoint y: 262, endPoint x: 76, endPoint y: 266, distance: 16.2
drag, startPoint x: 123, startPoint y: 258, endPoint x: 132, endPoint y: 261, distance: 9.5
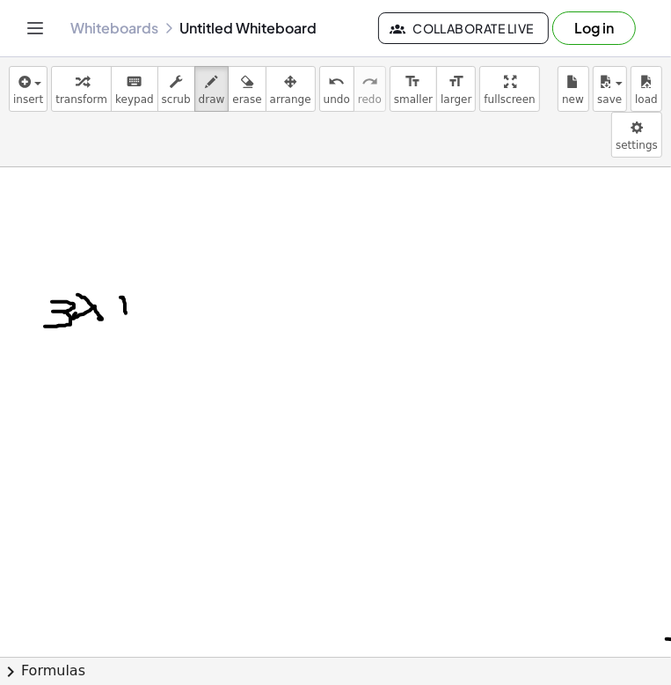
drag, startPoint x: 134, startPoint y: 251, endPoint x: 144, endPoint y: 279, distance: 30.1
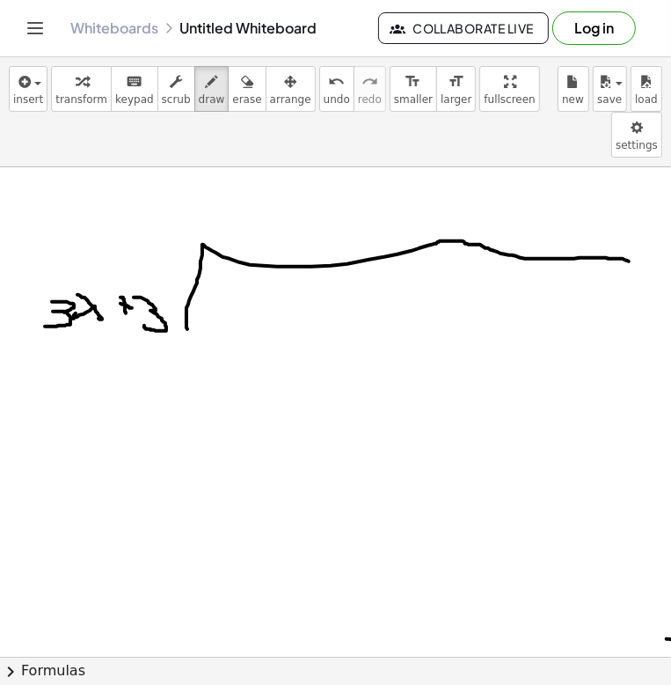
drag, startPoint x: 187, startPoint y: 282, endPoint x: 634, endPoint y: 216, distance: 451.0
drag, startPoint x: 238, startPoint y: 247, endPoint x: 251, endPoint y: 260, distance: 18.1
drag, startPoint x: 266, startPoint y: 255, endPoint x: 258, endPoint y: 260, distance: 9.5
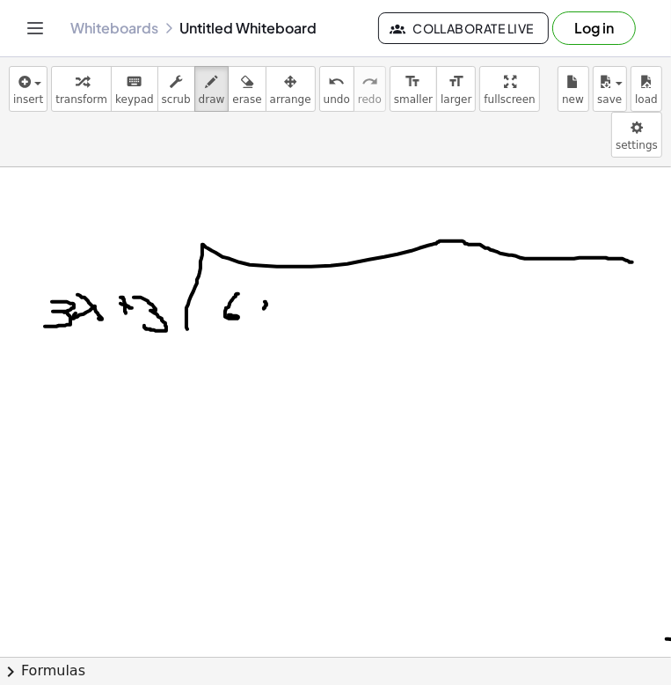
drag, startPoint x: 257, startPoint y: 257, endPoint x: 275, endPoint y: 266, distance: 19.7
drag, startPoint x: 265, startPoint y: 245, endPoint x: 283, endPoint y: 253, distance: 20.5
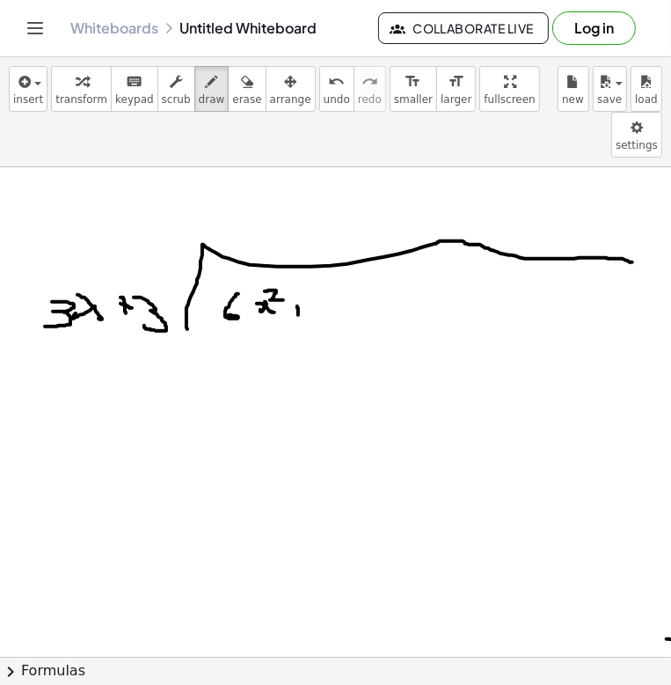
drag, startPoint x: 297, startPoint y: 260, endPoint x: 293, endPoint y: 268, distance: 9.1
drag, startPoint x: 297, startPoint y: 265, endPoint x: 314, endPoint y: 259, distance: 17.8
drag, startPoint x: 320, startPoint y: 256, endPoint x: 341, endPoint y: 267, distance: 22.8
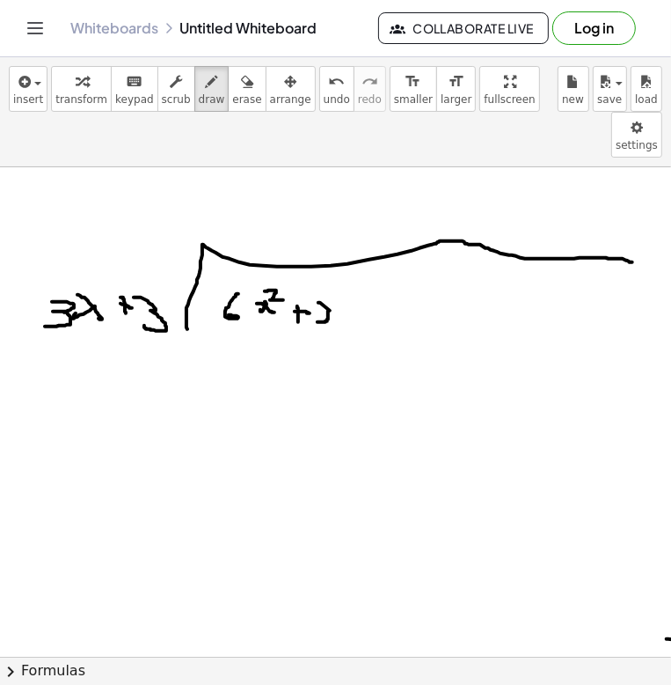
drag, startPoint x: 352, startPoint y: 262, endPoint x: 341, endPoint y: 265, distance: 10.9
drag, startPoint x: 341, startPoint y: 264, endPoint x: 356, endPoint y: 279, distance: 20.5
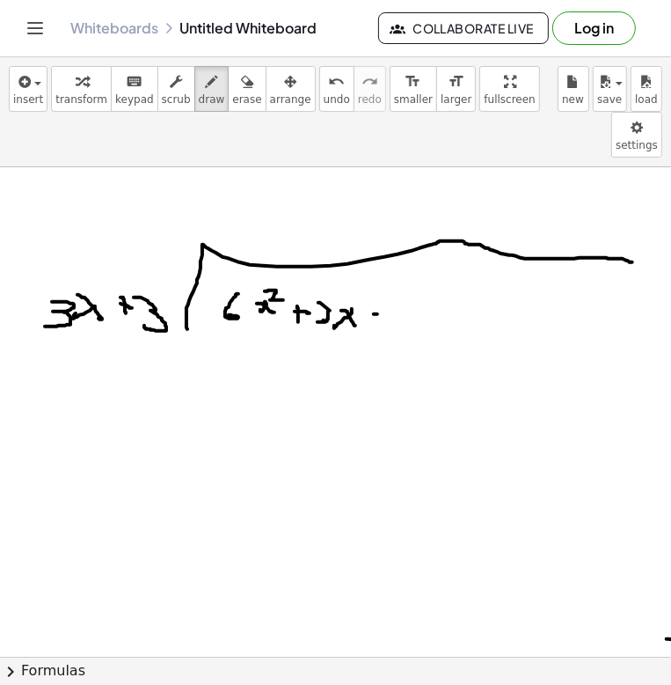
drag, startPoint x: 378, startPoint y: 268, endPoint x: 398, endPoint y: 265, distance: 20.4
drag, startPoint x: 436, startPoint y: 242, endPoint x: 433, endPoint y: 280, distance: 38.0
drag, startPoint x: 234, startPoint y: 179, endPoint x: 256, endPoint y: 197, distance: 28.7
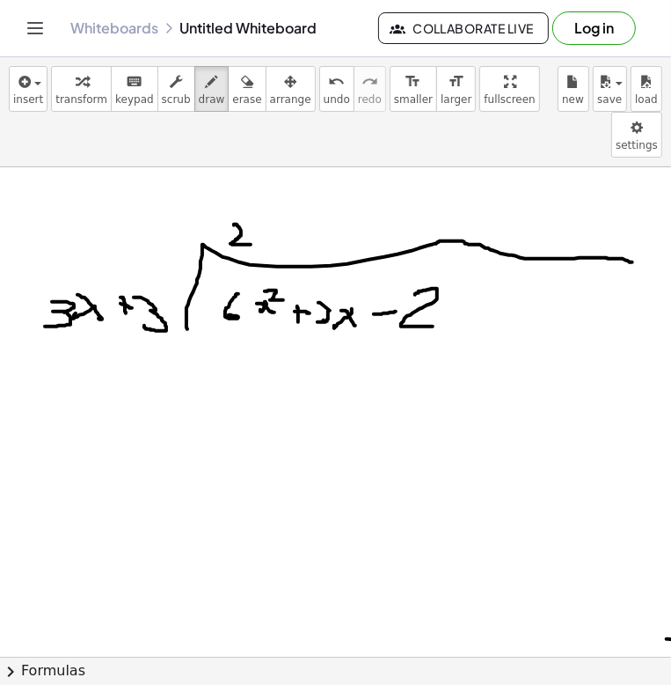
drag, startPoint x: 283, startPoint y: 180, endPoint x: 263, endPoint y: 192, distance: 23.2
drag, startPoint x: 277, startPoint y: 181, endPoint x: 287, endPoint y: 199, distance: 20.1
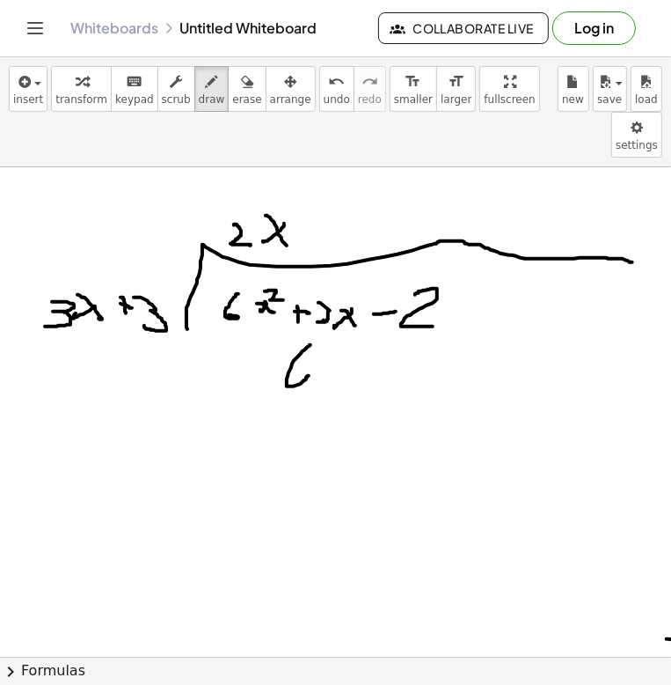
drag, startPoint x: 308, startPoint y: 300, endPoint x: 294, endPoint y: 334, distance: 36.3
drag, startPoint x: 345, startPoint y: 316, endPoint x: 324, endPoint y: 336, distance: 29.3
drag, startPoint x: 331, startPoint y: 314, endPoint x: 350, endPoint y: 345, distance: 36.4
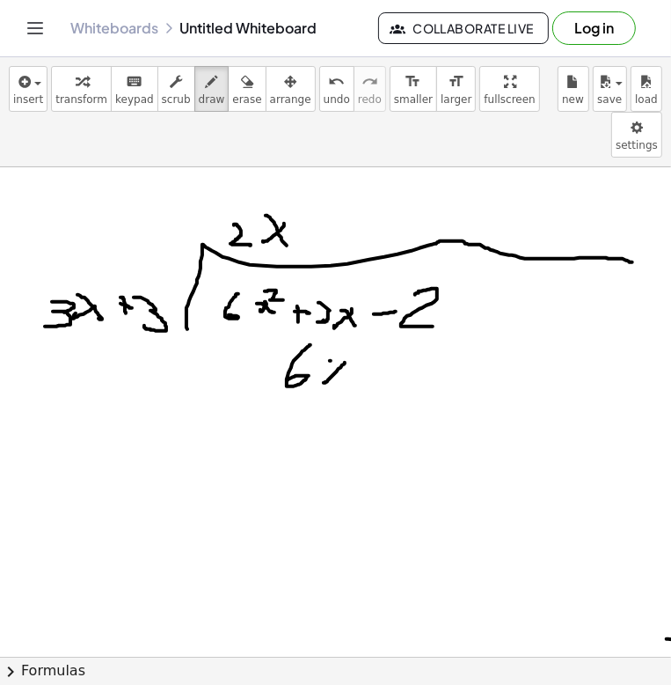
drag, startPoint x: 212, startPoint y: 324, endPoint x: 217, endPoint y: 339, distance: 15.9
drag, startPoint x: 253, startPoint y: 325, endPoint x: 237, endPoint y: 325, distance: 16.7
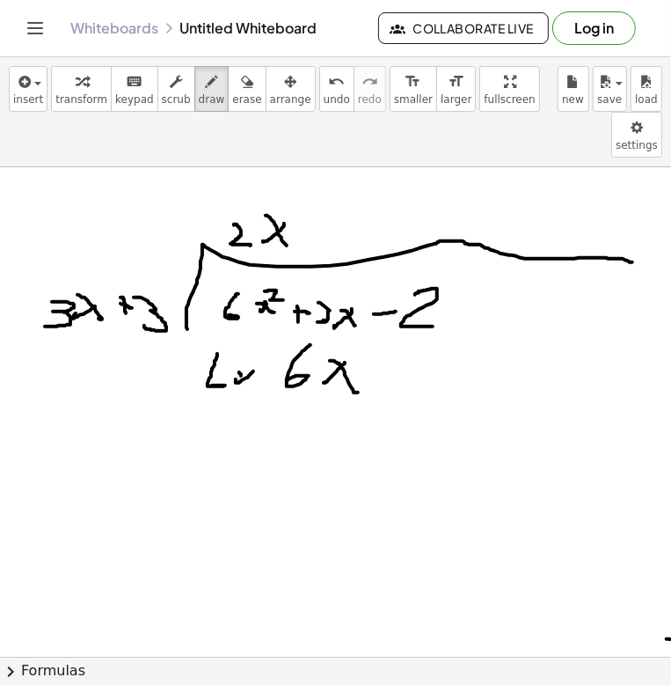
drag, startPoint x: 250, startPoint y: 285, endPoint x: 262, endPoint y: 309, distance: 26.8
drag, startPoint x: 272, startPoint y: 326, endPoint x: 269, endPoint y: 341, distance: 15.2
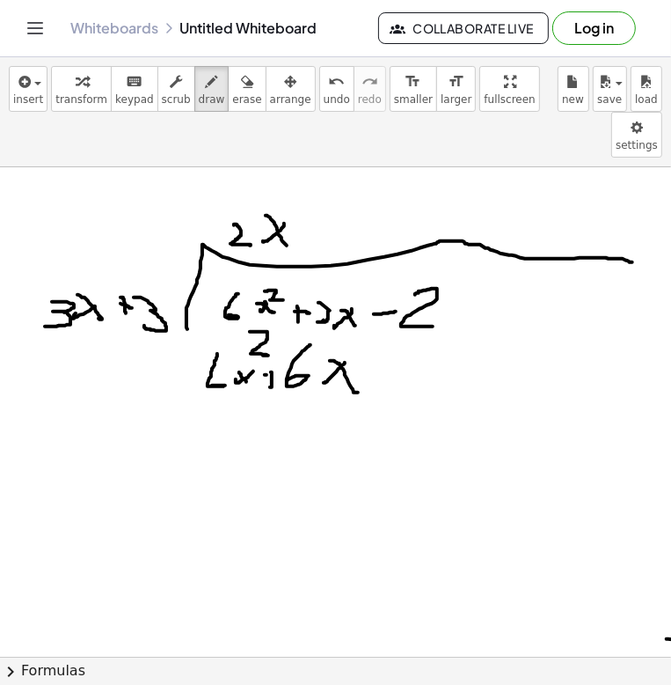
drag, startPoint x: 267, startPoint y: 328, endPoint x: 282, endPoint y: 329, distance: 15.0
drag, startPoint x: 201, startPoint y: 298, endPoint x: 265, endPoint y: 358, distance: 87.8
drag, startPoint x: 373, startPoint y: 340, endPoint x: 345, endPoint y: 352, distance: 30.7
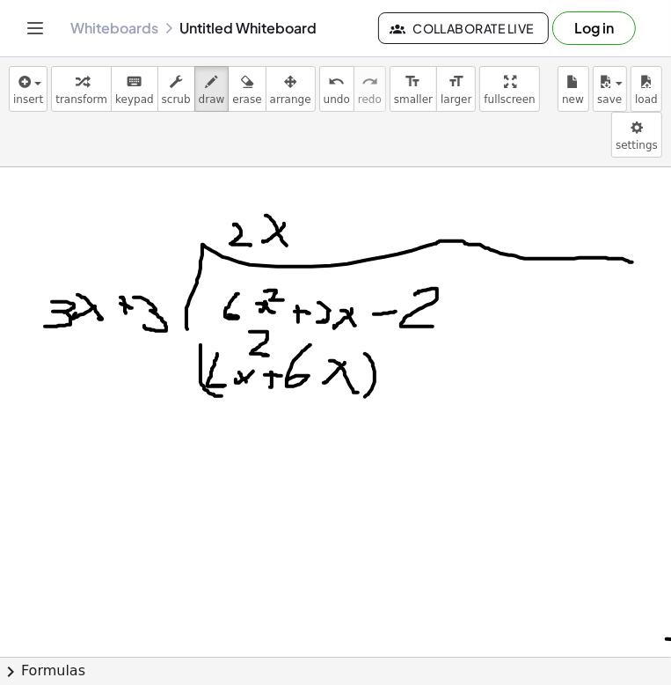
drag, startPoint x: 156, startPoint y: 327, endPoint x: 183, endPoint y: 330, distance: 27.4
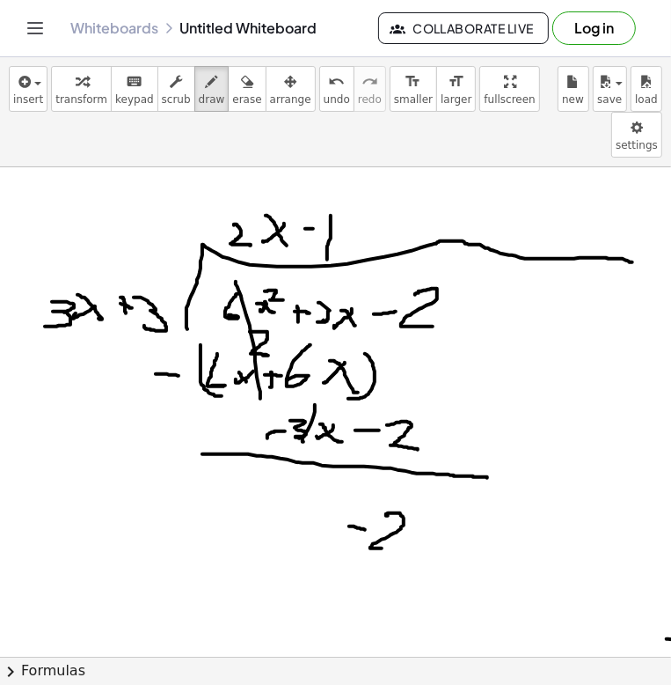
click at [232, 96] on span "erase" at bounding box center [246, 99] width 29 height 12
drag, startPoint x: 190, startPoint y: 97, endPoint x: 194, endPoint y: 113, distance: 16.2
click at [199, 99] on span "draw" at bounding box center [212, 99] width 26 height 12
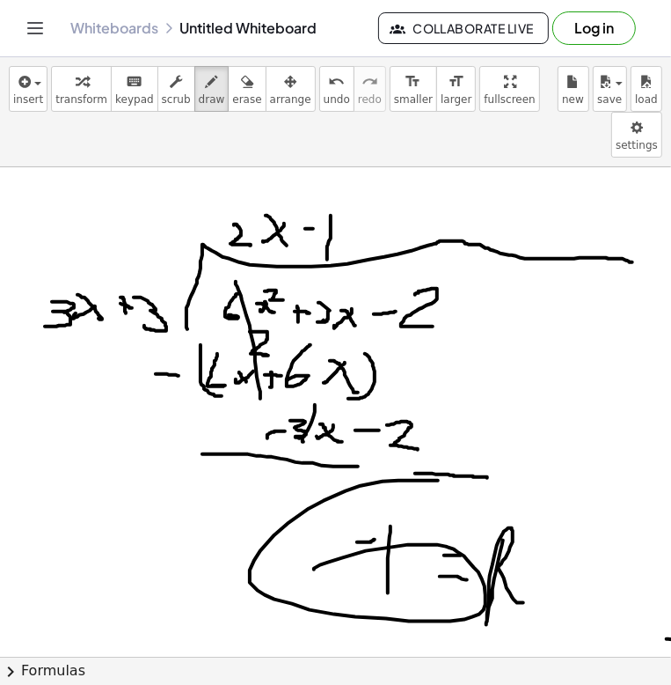
drag, startPoint x: 209, startPoint y: 98, endPoint x: 237, endPoint y: 121, distance: 36.2
click at [232, 98] on span "erase" at bounding box center [246, 99] width 29 height 12
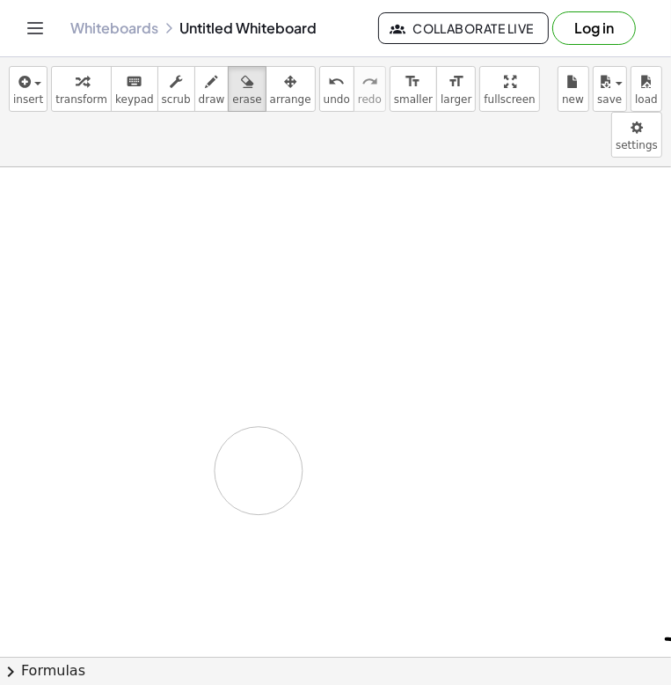
drag, startPoint x: 465, startPoint y: 170, endPoint x: 470, endPoint y: 228, distance: 58.3
click at [206, 92] on icon "button" at bounding box center [212, 81] width 12 height 21
drag, startPoint x: 47, startPoint y: 227, endPoint x: 58, endPoint y: 227, distance: 11.4
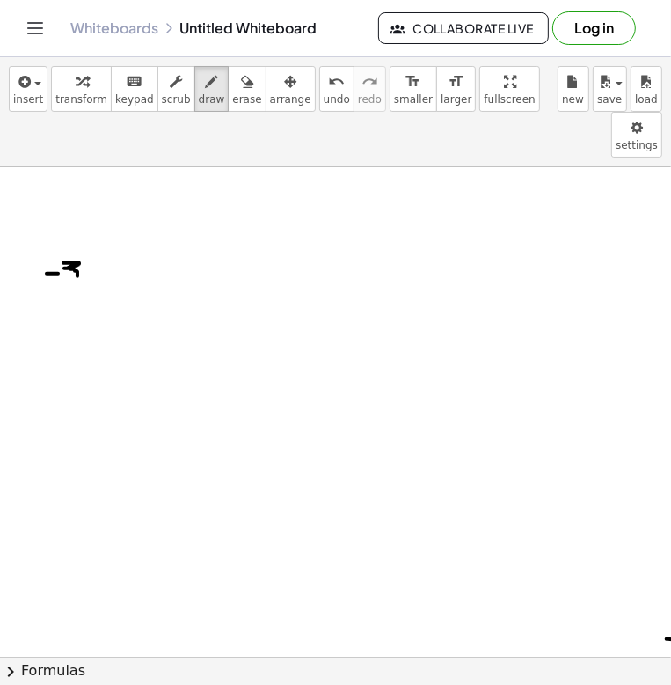
drag, startPoint x: 63, startPoint y: 216, endPoint x: 63, endPoint y: 233, distance: 16.7
drag, startPoint x: 101, startPoint y: 223, endPoint x: 87, endPoint y: 230, distance: 15.7
drag, startPoint x: 87, startPoint y: 223, endPoint x: 101, endPoint y: 230, distance: 15.7
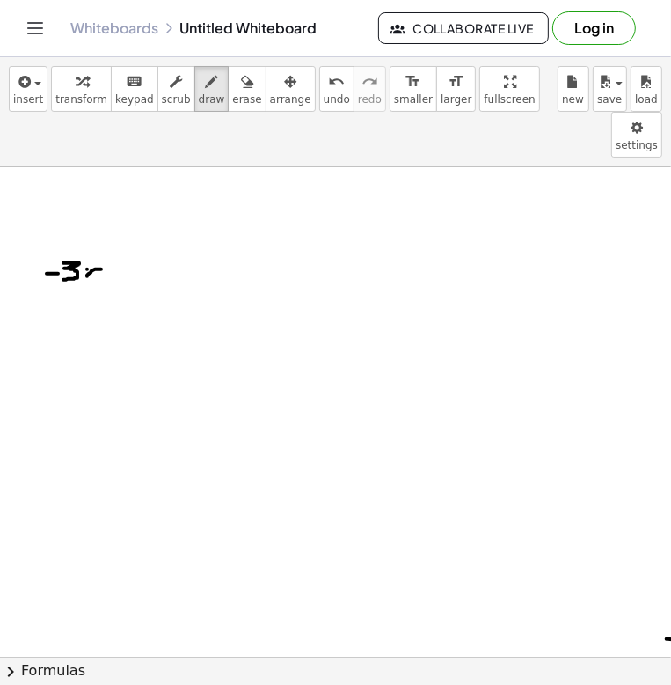
drag, startPoint x: 114, startPoint y: 227, endPoint x: 126, endPoint y: 226, distance: 12.4
drag, startPoint x: 149, startPoint y: 202, endPoint x: 150, endPoint y: 224, distance: 22.1
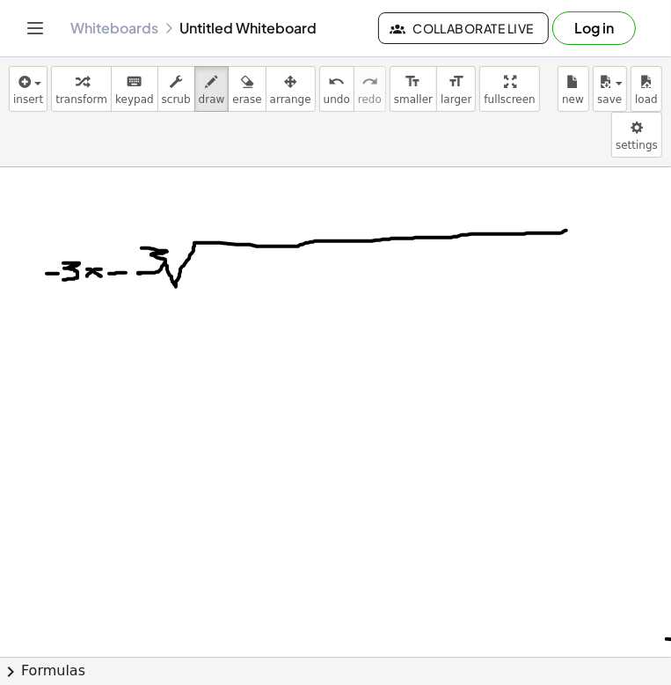
drag, startPoint x: 165, startPoint y: 216, endPoint x: 556, endPoint y: 184, distance: 392.0
drag, startPoint x: 218, startPoint y: 209, endPoint x: 236, endPoint y: 223, distance: 22.0
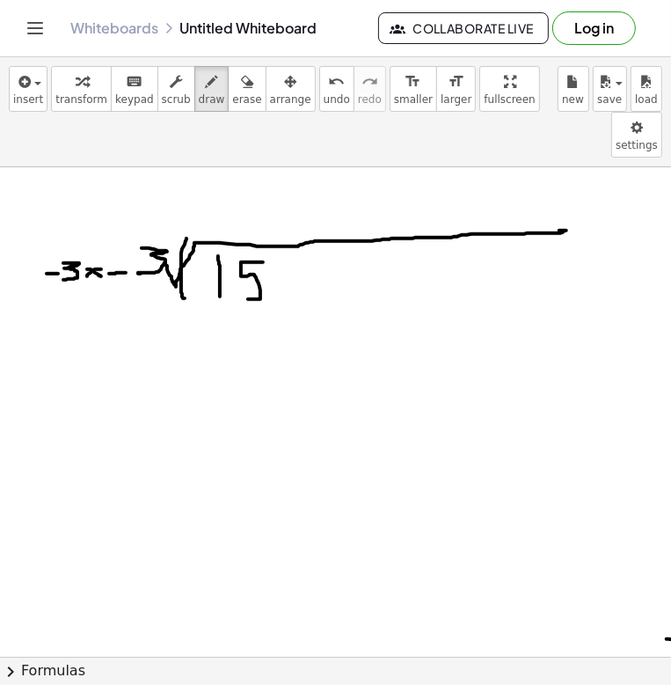
drag, startPoint x: 253, startPoint y: 216, endPoint x: 261, endPoint y: 239, distance: 25.0
drag, startPoint x: 275, startPoint y: 230, endPoint x: 293, endPoint y: 242, distance: 22.2
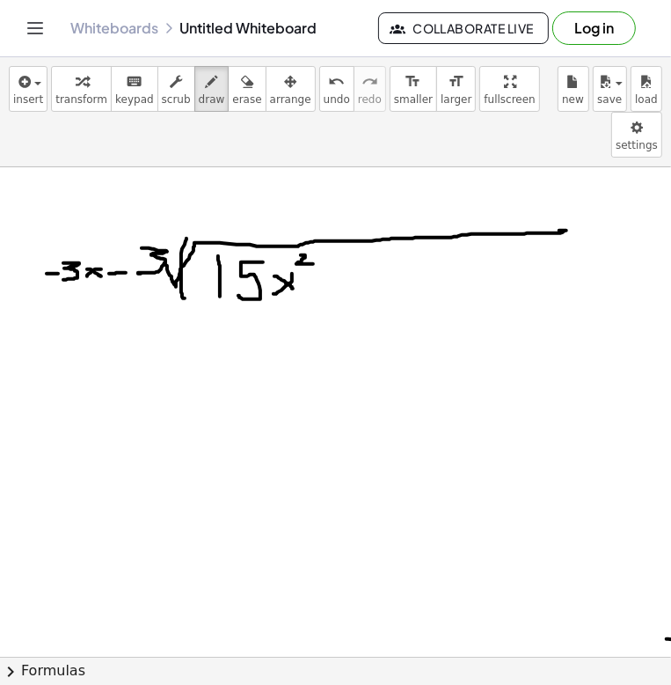
drag, startPoint x: 301, startPoint y: 209, endPoint x: 313, endPoint y: 218, distance: 15.7
drag, startPoint x: 327, startPoint y: 236, endPoint x: 317, endPoint y: 265, distance: 30.9
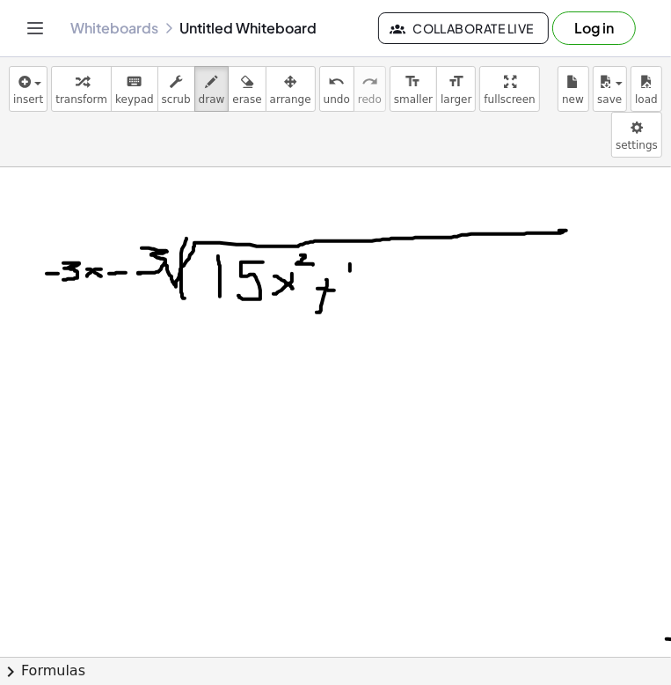
drag, startPoint x: 350, startPoint y: 224, endPoint x: 363, endPoint y: 236, distance: 16.8
drag, startPoint x: 384, startPoint y: 223, endPoint x: 370, endPoint y: 240, distance: 22.5
drag, startPoint x: 408, startPoint y: 230, endPoint x: 391, endPoint y: 238, distance: 19.3
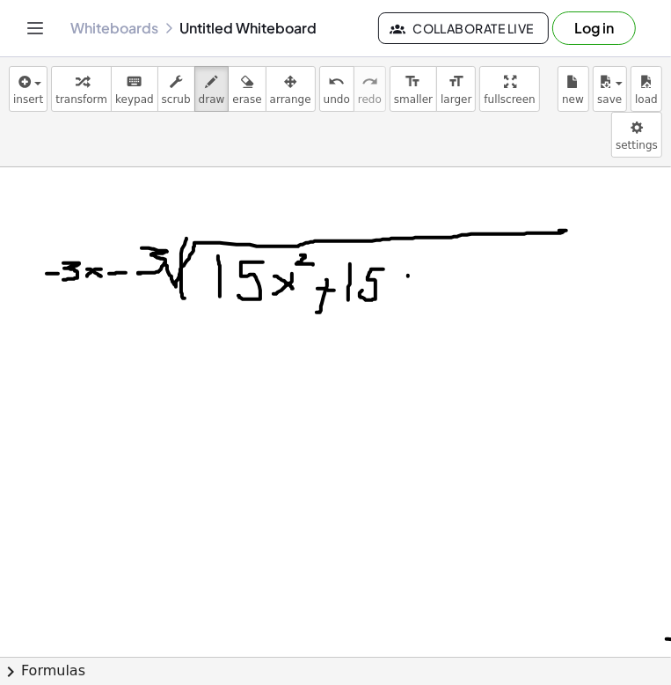
drag, startPoint x: 392, startPoint y: 232, endPoint x: 418, endPoint y: 244, distance: 28.0
drag, startPoint x: 436, startPoint y: 238, endPoint x: 463, endPoint y: 239, distance: 26.5
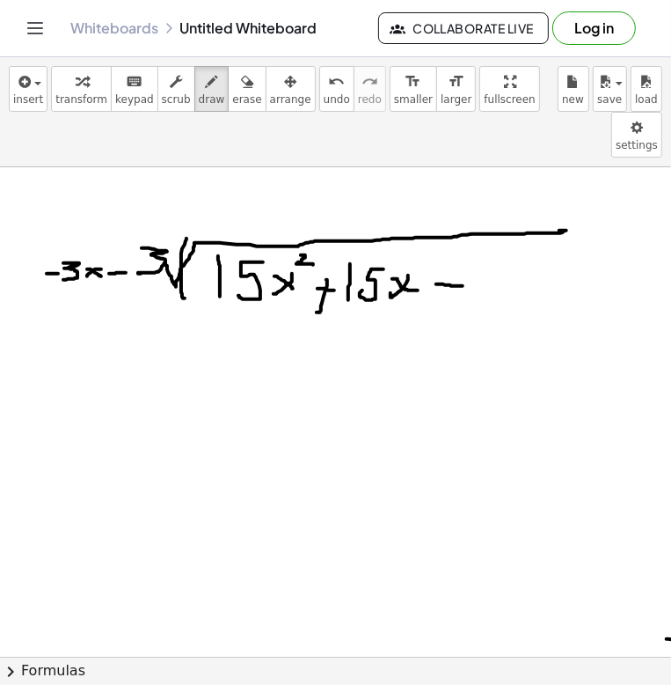
drag, startPoint x: 214, startPoint y: 170, endPoint x: 224, endPoint y: 170, distance: 9.7
drag, startPoint x: 250, startPoint y: 157, endPoint x: 236, endPoint y: 183, distance: 29.9
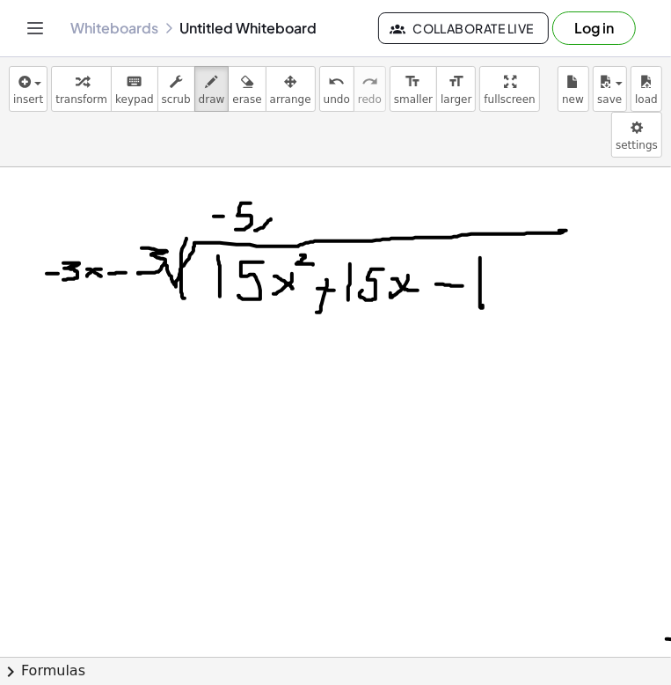
drag, startPoint x: 166, startPoint y: 298, endPoint x: 183, endPoint y: 293, distance: 17.5
drag, startPoint x: 197, startPoint y: 293, endPoint x: 199, endPoint y: 302, distance: 9.0
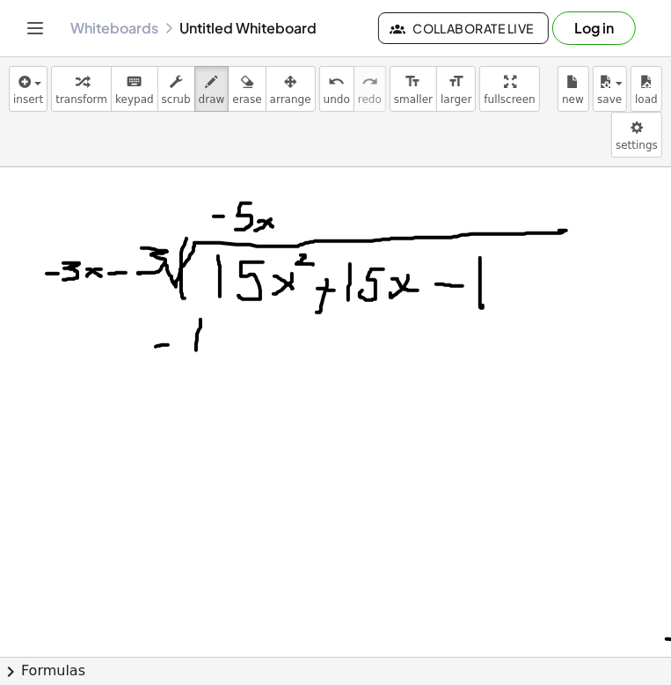
drag, startPoint x: 236, startPoint y: 279, endPoint x: 217, endPoint y: 307, distance: 33.7
drag, startPoint x: 271, startPoint y: 284, endPoint x: 253, endPoint y: 301, distance: 24.9
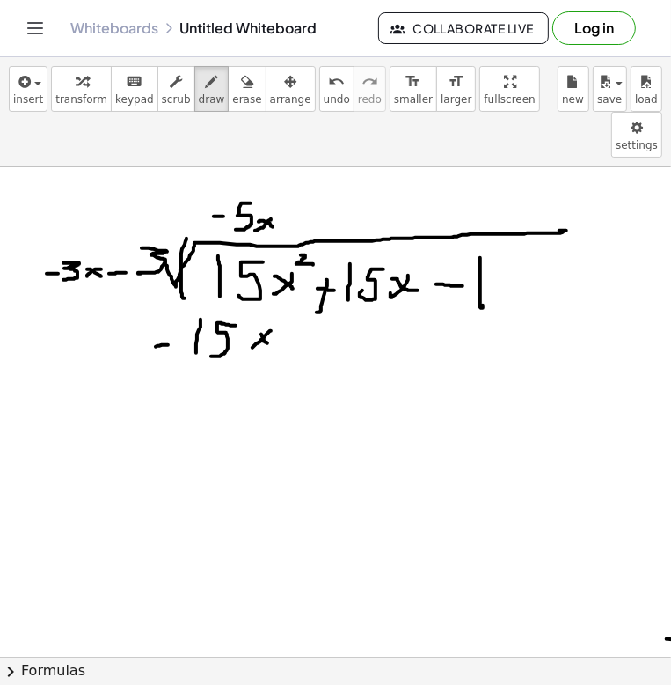
drag, startPoint x: 278, startPoint y: 260, endPoint x: 285, endPoint y: 282, distance: 23.9
drag, startPoint x: 205, startPoint y: 260, endPoint x: 198, endPoint y: 305, distance: 46.3
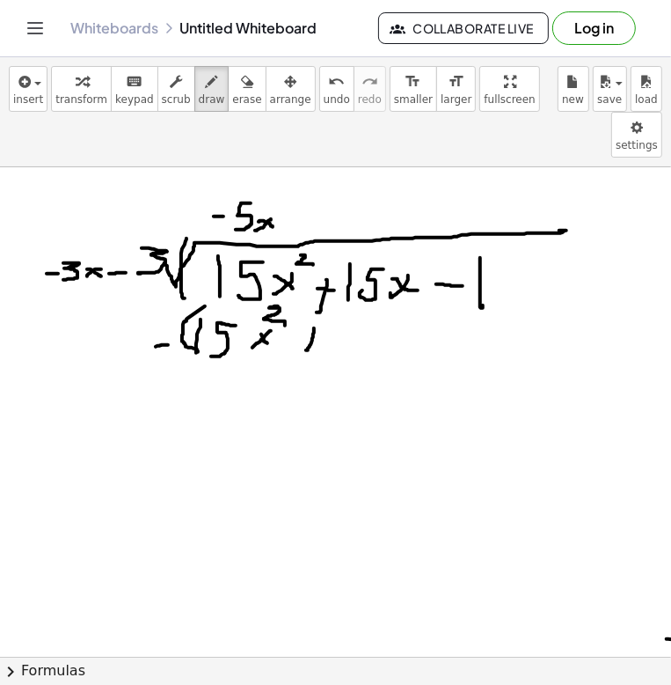
drag, startPoint x: 330, startPoint y: 282, endPoint x: 354, endPoint y: 286, distance: 24.0
drag, startPoint x: 362, startPoint y: 283, endPoint x: 370, endPoint y: 291, distance: 11.8
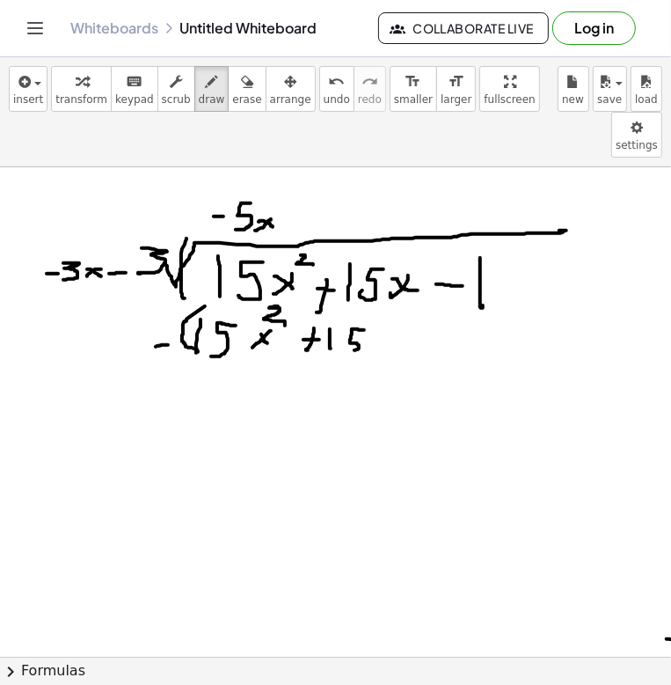
drag, startPoint x: 385, startPoint y: 292, endPoint x: 371, endPoint y: 295, distance: 13.5
drag, startPoint x: 398, startPoint y: 268, endPoint x: 390, endPoint y: 326, distance: 58.6
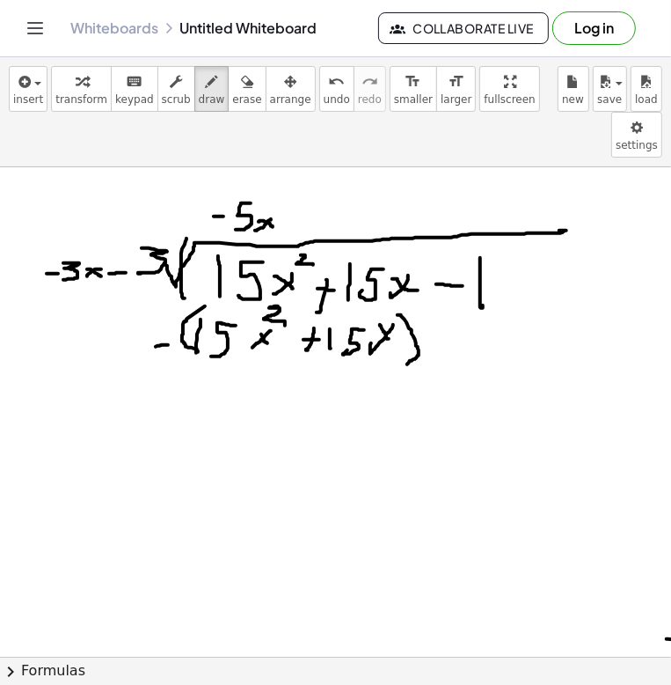
drag, startPoint x: 268, startPoint y: 209, endPoint x: 221, endPoint y: 311, distance: 112.2
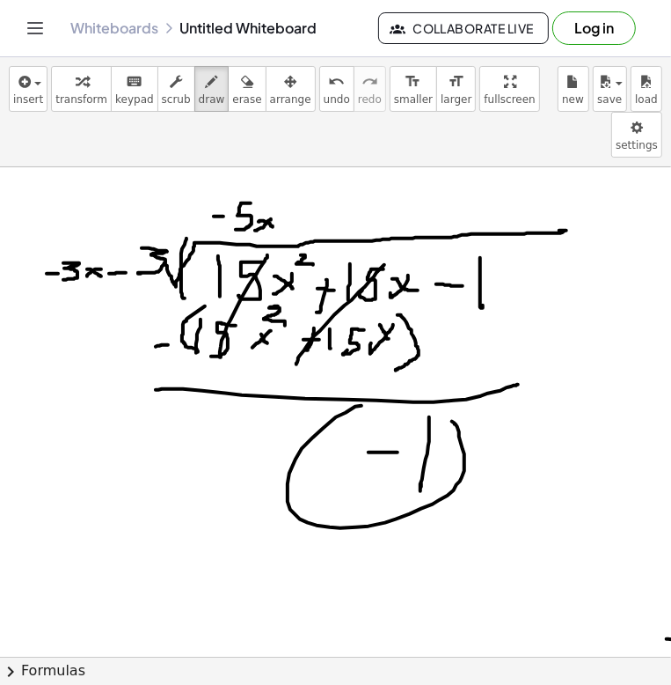
click at [232, 99] on span "erase" at bounding box center [246, 99] width 29 height 12
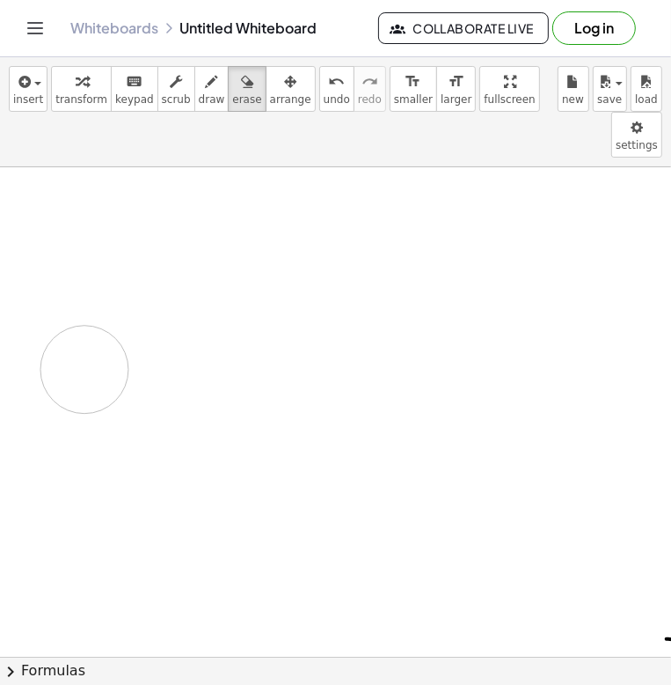
drag, startPoint x: 374, startPoint y: 205, endPoint x: 194, endPoint y: 121, distance: 198.0
drag, startPoint x: 208, startPoint y: 87, endPoint x: 197, endPoint y: 86, distance: 10.6
click at [197, 87] on div "transform keyboard keypad scrub draw erase arrange" at bounding box center [183, 89] width 264 height 46
click at [199, 86] on div "button" at bounding box center [212, 80] width 26 height 21
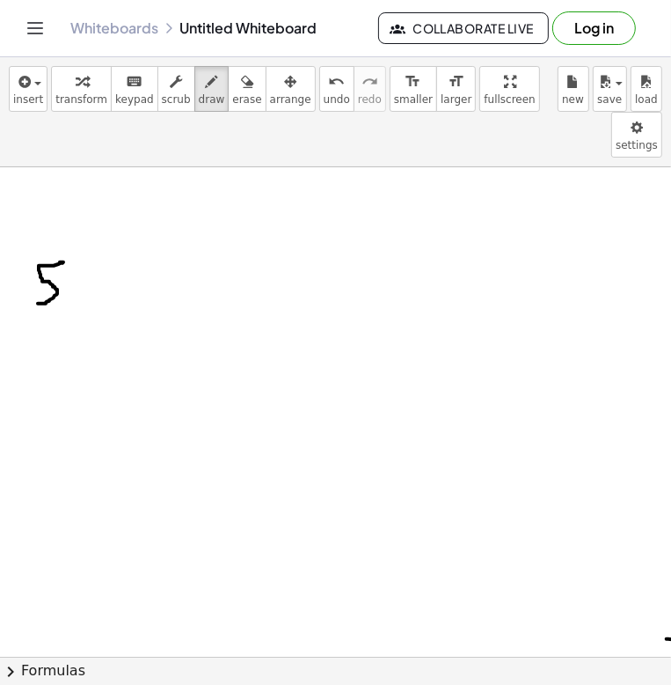
drag, startPoint x: 63, startPoint y: 216, endPoint x: 38, endPoint y: 257, distance: 48.6
drag, startPoint x: 90, startPoint y: 243, endPoint x: 69, endPoint y: 252, distance: 22.9
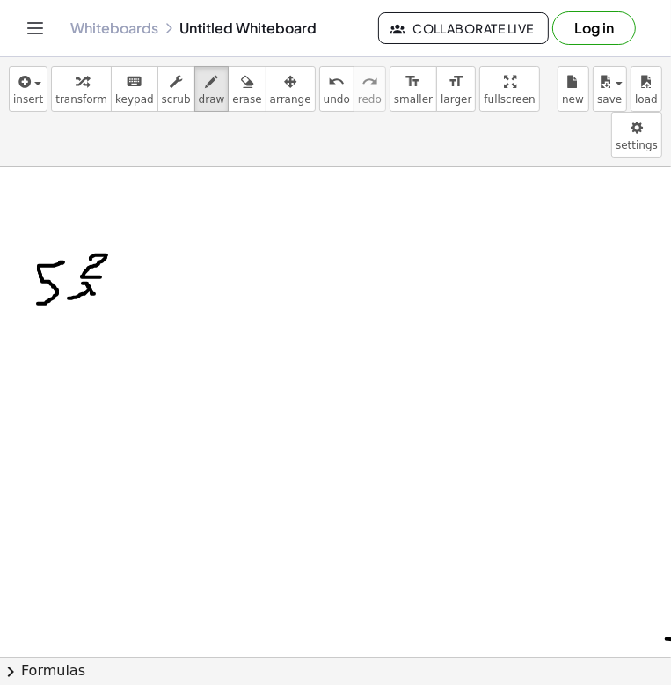
drag, startPoint x: 93, startPoint y: 209, endPoint x: 102, endPoint y: 231, distance: 22.9
drag, startPoint x: 88, startPoint y: 245, endPoint x: 100, endPoint y: 237, distance: 14.6
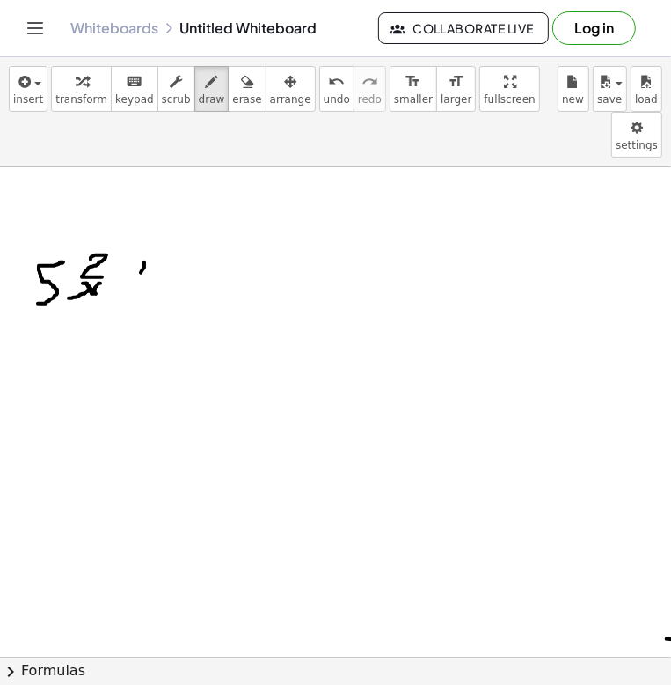
drag, startPoint x: 141, startPoint y: 226, endPoint x: 129, endPoint y: 235, distance: 14.4
drag, startPoint x: 136, startPoint y: 223, endPoint x: 146, endPoint y: 224, distance: 10.7
drag, startPoint x: 158, startPoint y: 218, endPoint x: 168, endPoint y: 228, distance: 13.7
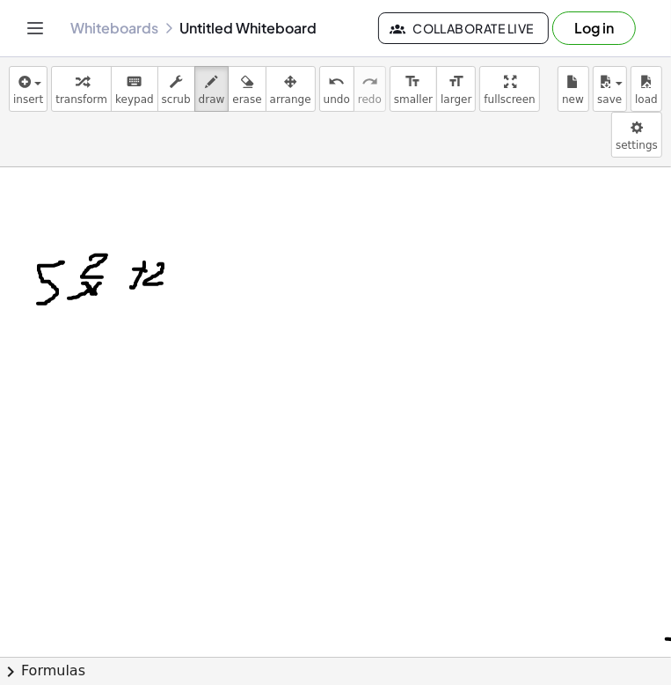
drag, startPoint x: 179, startPoint y: 230, endPoint x: 171, endPoint y: 223, distance: 10.6
drag, startPoint x: 179, startPoint y: 224, endPoint x: 188, endPoint y: 230, distance: 11.5
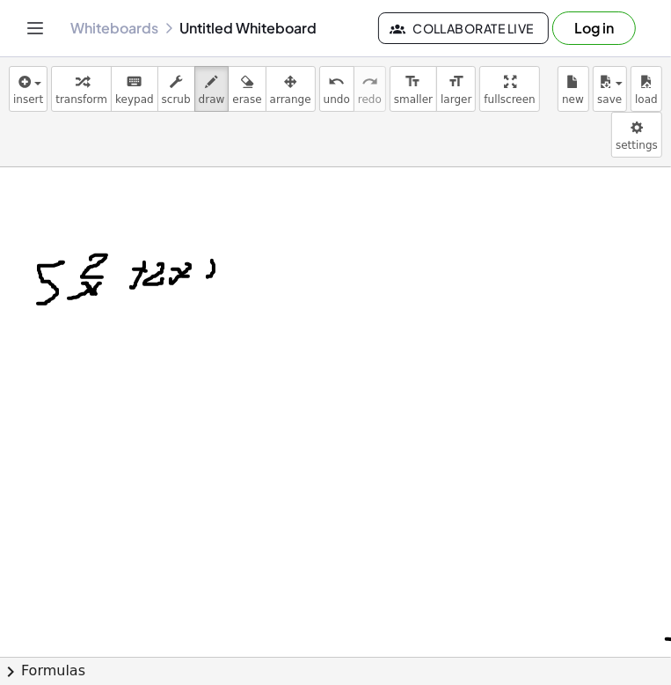
drag, startPoint x: 214, startPoint y: 218, endPoint x: 204, endPoint y: 223, distance: 10.6
drag, startPoint x: 208, startPoint y: 223, endPoint x: 224, endPoint y: 219, distance: 16.2
drag, startPoint x: 246, startPoint y: 205, endPoint x: 218, endPoint y: 238, distance: 43.0
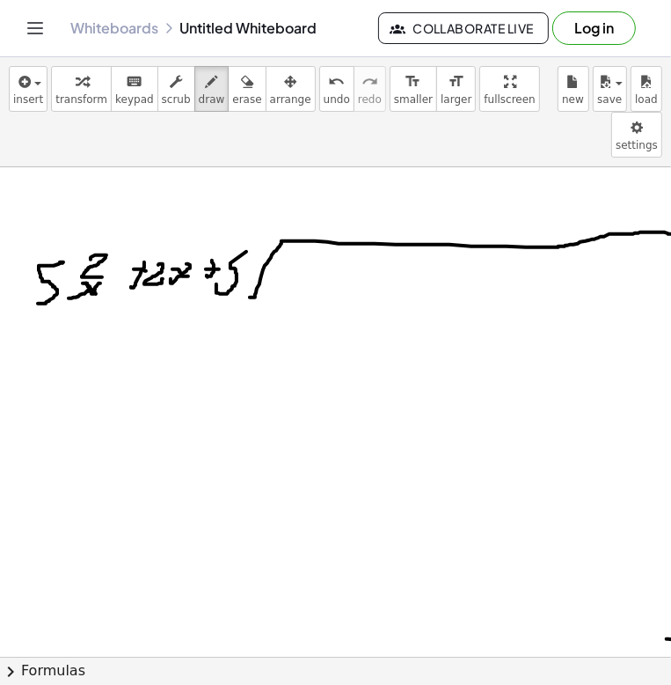
drag, startPoint x: 251, startPoint y: 251, endPoint x: 677, endPoint y: 187, distance: 430.6
click at [671, 187] on html "Graspable Math Activities Get Started Activity Bank Assigned Work Classes White…" at bounding box center [335, 342] width 671 height 685
drag, startPoint x: 291, startPoint y: 224, endPoint x: 316, endPoint y: 229, distance: 25.2
drag, startPoint x: 323, startPoint y: 212, endPoint x: 329, endPoint y: 237, distance: 25.4
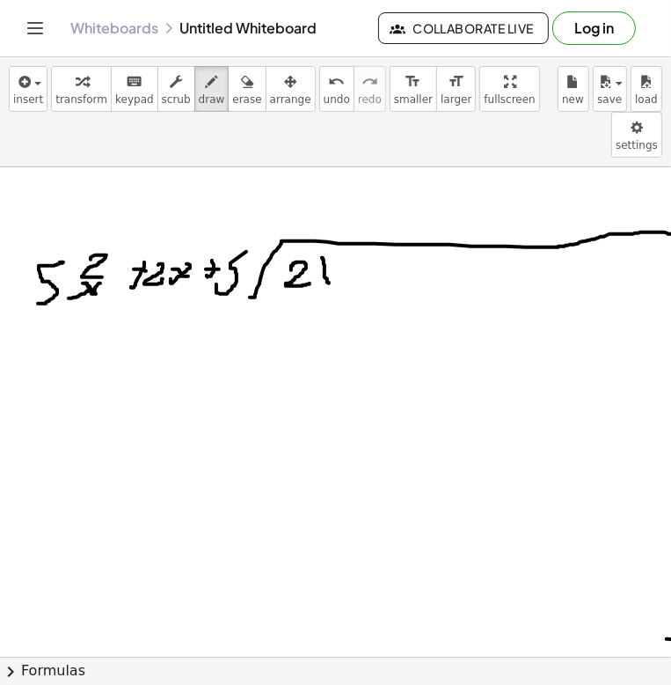
drag, startPoint x: 216, startPoint y: 85, endPoint x: 239, endPoint y: 143, distance: 62.8
click at [241, 85] on icon "button" at bounding box center [247, 81] width 12 height 21
click at [199, 104] on span "draw" at bounding box center [212, 99] width 26 height 12
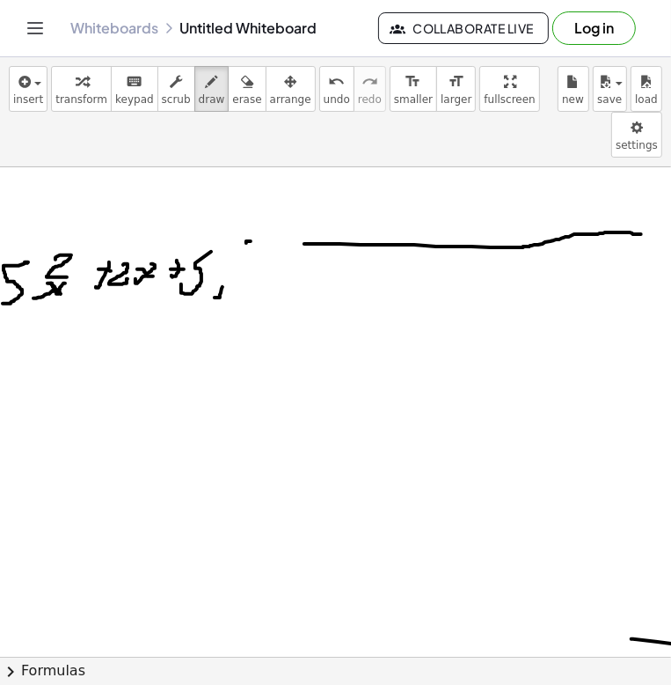
scroll to position [0, 35]
drag, startPoint x: 340, startPoint y: 199, endPoint x: 214, endPoint y: 258, distance: 139.0
drag, startPoint x: 262, startPoint y: 224, endPoint x: 251, endPoint y: 250, distance: 28.8
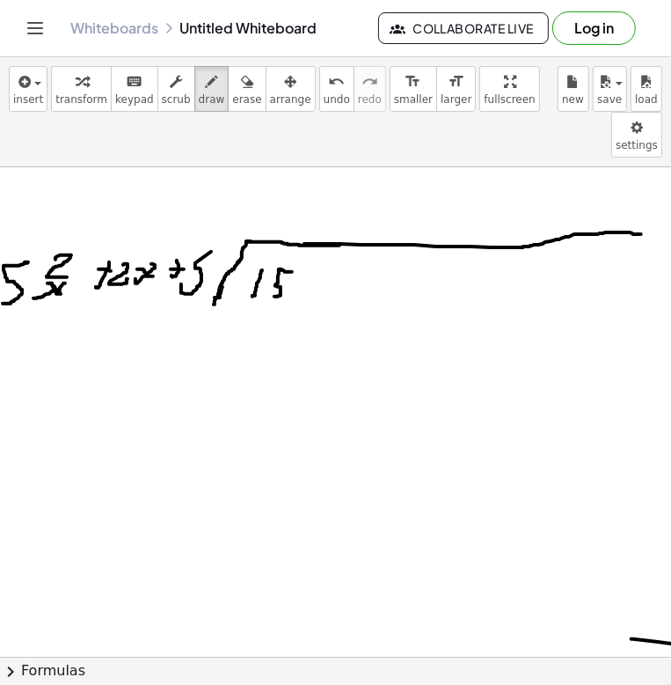
drag, startPoint x: 289, startPoint y: 225, endPoint x: 268, endPoint y: 250, distance: 32.5
drag, startPoint x: 304, startPoint y: 237, endPoint x: 292, endPoint y: 238, distance: 12.4
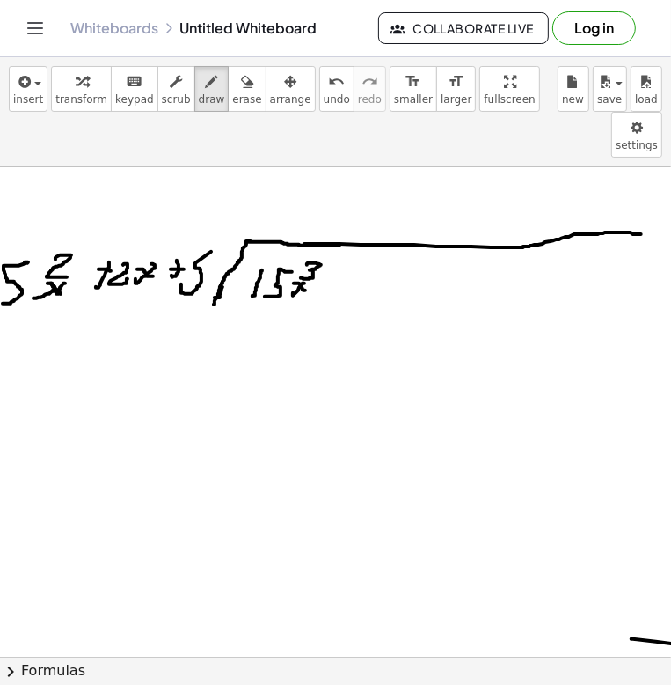
drag, startPoint x: 307, startPoint y: 217, endPoint x: 302, endPoint y: 231, distance: 14.2
drag, startPoint x: 334, startPoint y: 226, endPoint x: 329, endPoint y: 246, distance: 19.9
drag, startPoint x: 320, startPoint y: 239, endPoint x: 345, endPoint y: 236, distance: 24.9
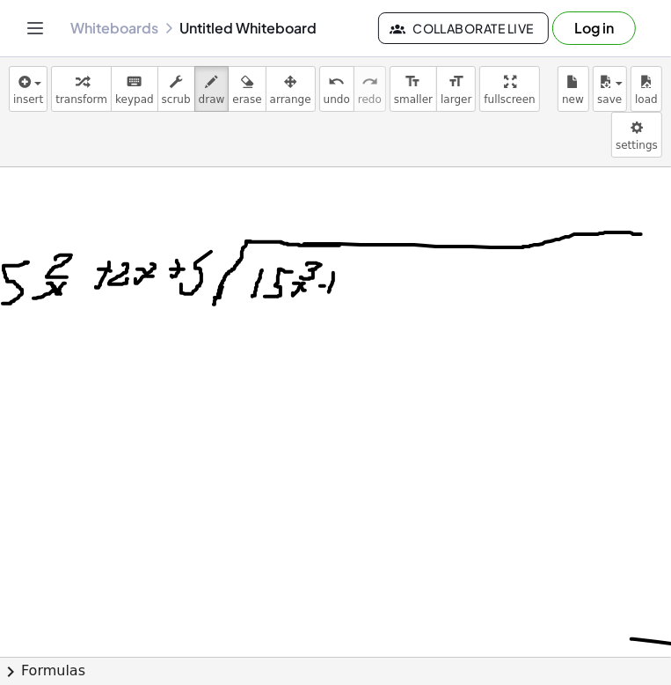
drag, startPoint x: 345, startPoint y: 232, endPoint x: 349, endPoint y: 240, distance: 9.1
drag, startPoint x: 358, startPoint y: 227, endPoint x: 359, endPoint y: 246, distance: 18.5
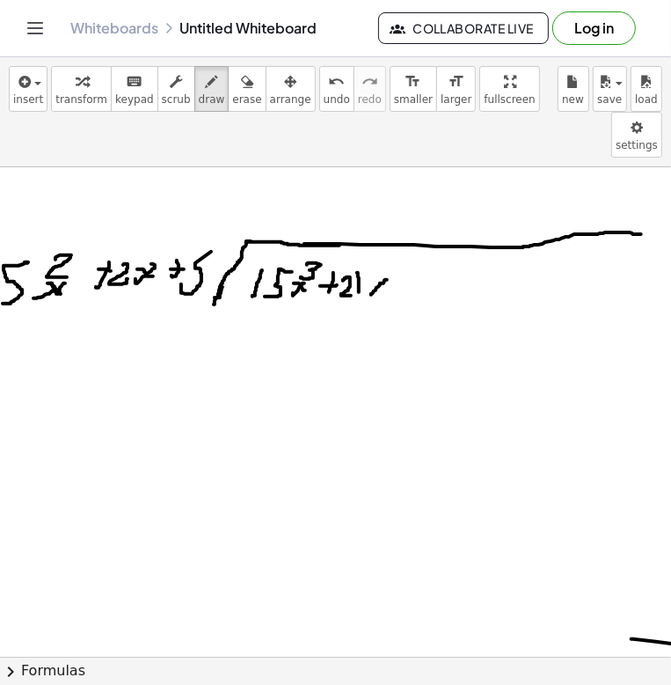
drag, startPoint x: 387, startPoint y: 233, endPoint x: 370, endPoint y: 230, distance: 17.1
drag, startPoint x: 377, startPoint y: 231, endPoint x: 387, endPoint y: 242, distance: 14.9
drag, startPoint x: 391, startPoint y: 212, endPoint x: 399, endPoint y: 223, distance: 13.2
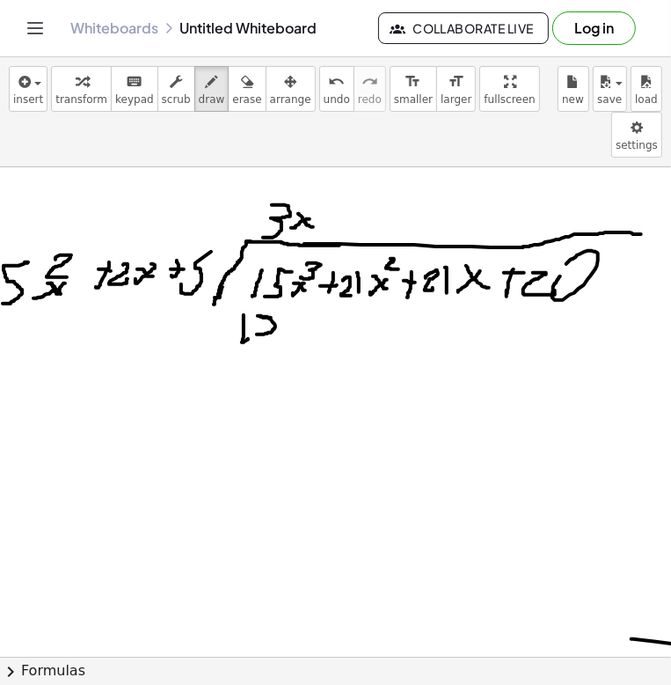
click at [232, 93] on span "erase" at bounding box center [246, 99] width 29 height 12
click at [199, 98] on span "draw" at bounding box center [212, 99] width 26 height 12
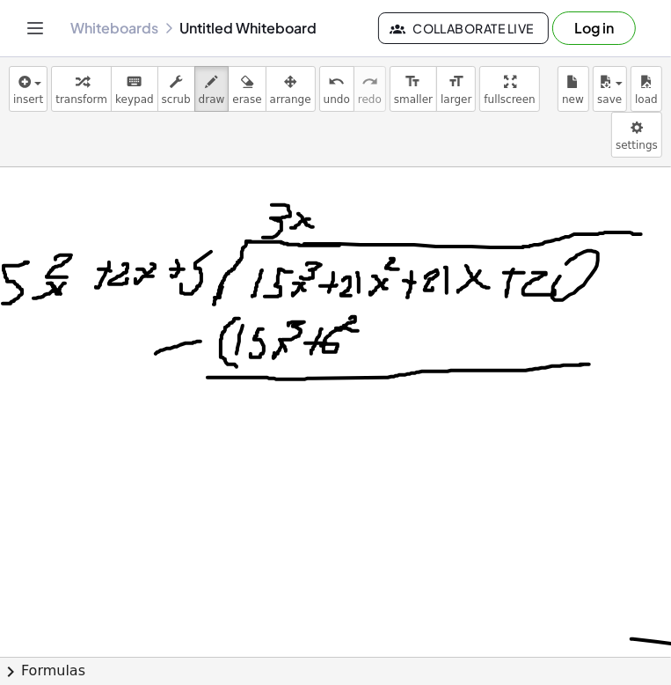
click at [232, 96] on span "erase" at bounding box center [246, 99] width 29 height 12
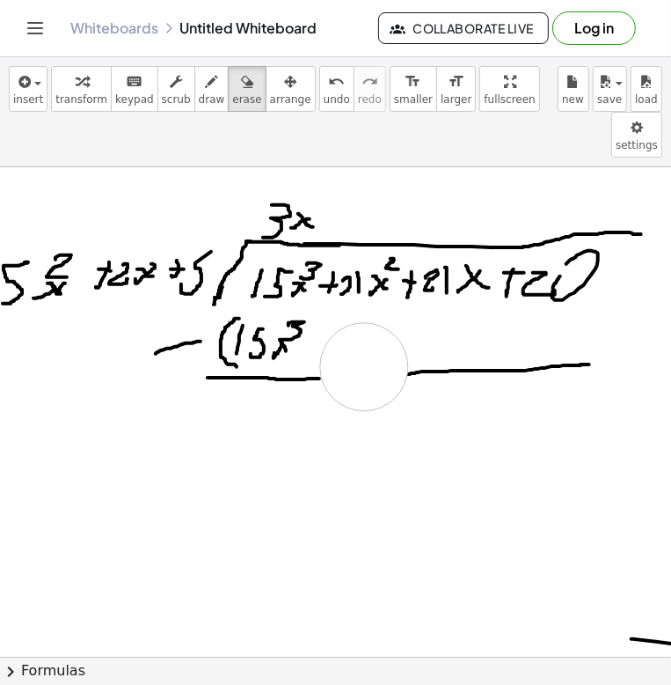
click at [199, 99] on span "draw" at bounding box center [212, 99] width 26 height 12
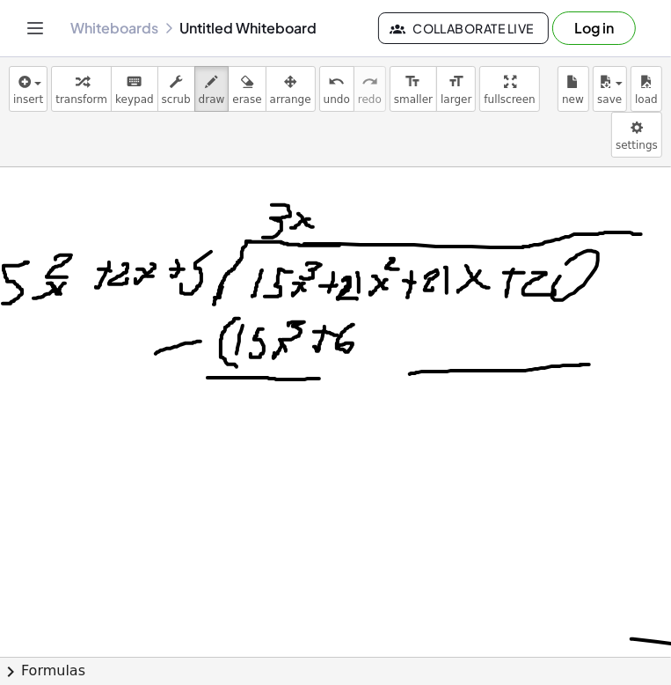
drag, startPoint x: 403, startPoint y: 278, endPoint x: 391, endPoint y: 312, distance: 35.6
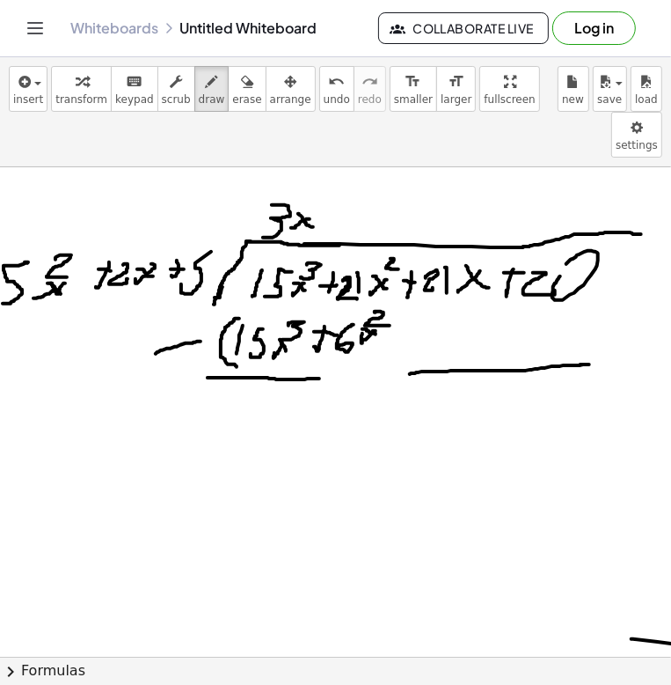
drag, startPoint x: 391, startPoint y: 291, endPoint x: 419, endPoint y: 300, distance: 29.5
drag, startPoint x: 434, startPoint y: 272, endPoint x: 428, endPoint y: 310, distance: 38.3
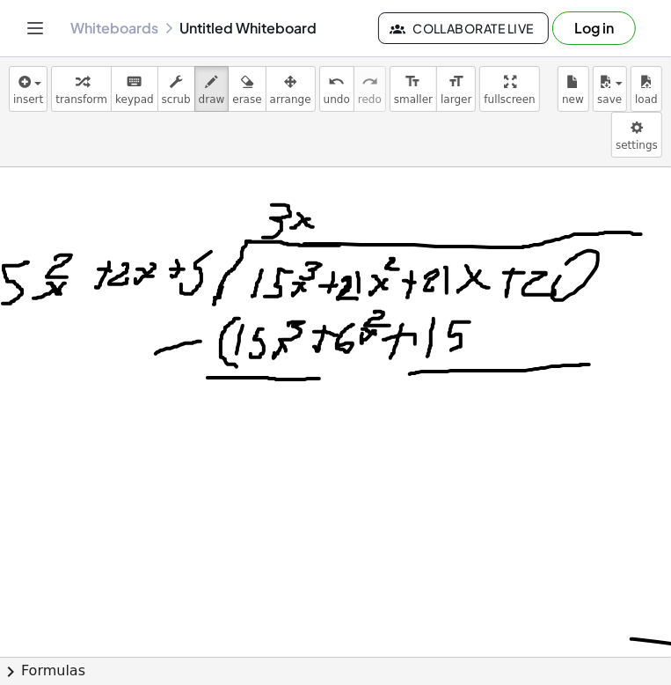
drag, startPoint x: 470, startPoint y: 275, endPoint x: 444, endPoint y: 304, distance: 38.6
drag, startPoint x: 493, startPoint y: 285, endPoint x: 473, endPoint y: 304, distance: 28.0
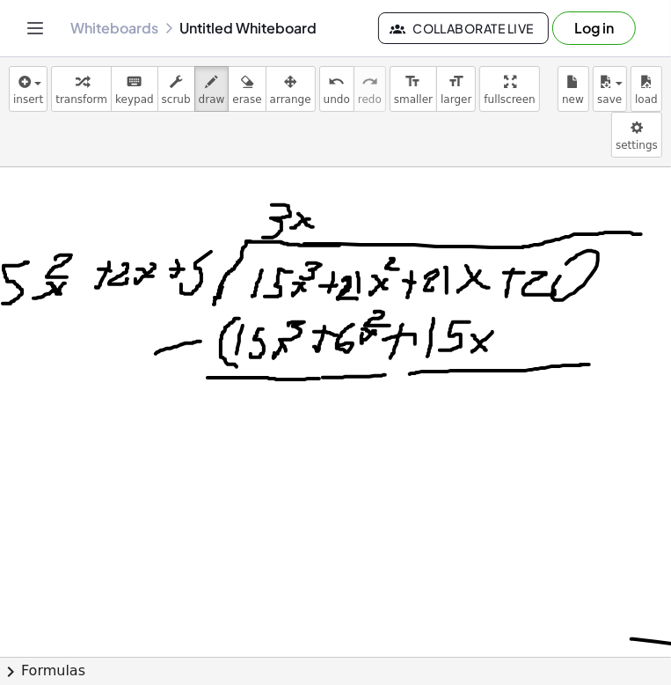
drag, startPoint x: 298, startPoint y: 347, endPoint x: 298, endPoint y: 375, distance: 28.2
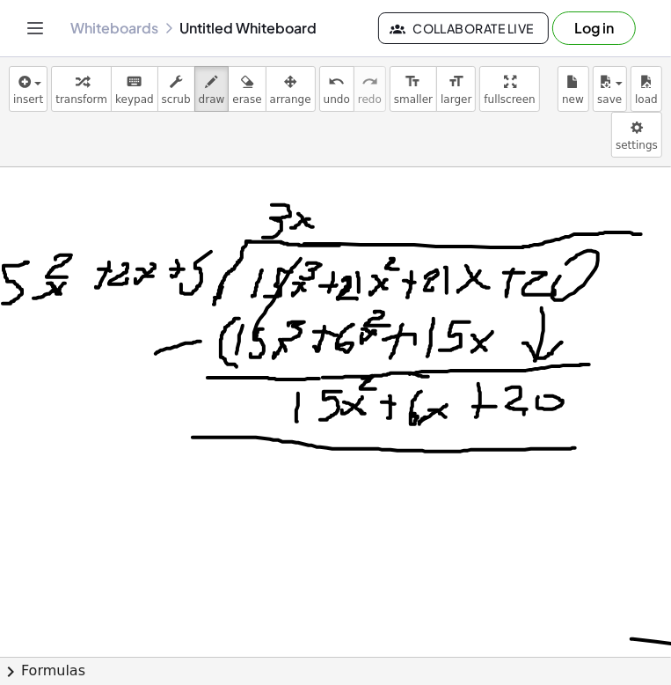
click
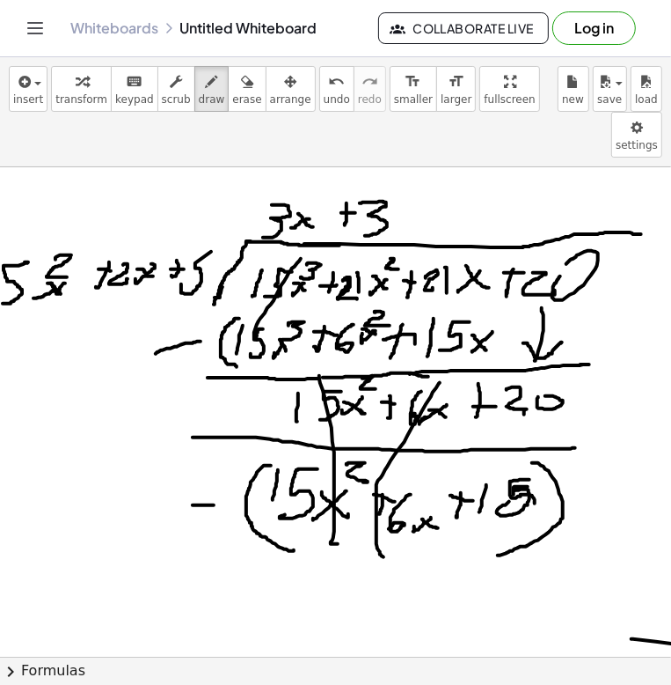
drag, startPoint x: 530, startPoint y: 433, endPoint x: 491, endPoint y: 466, distance: 50.6
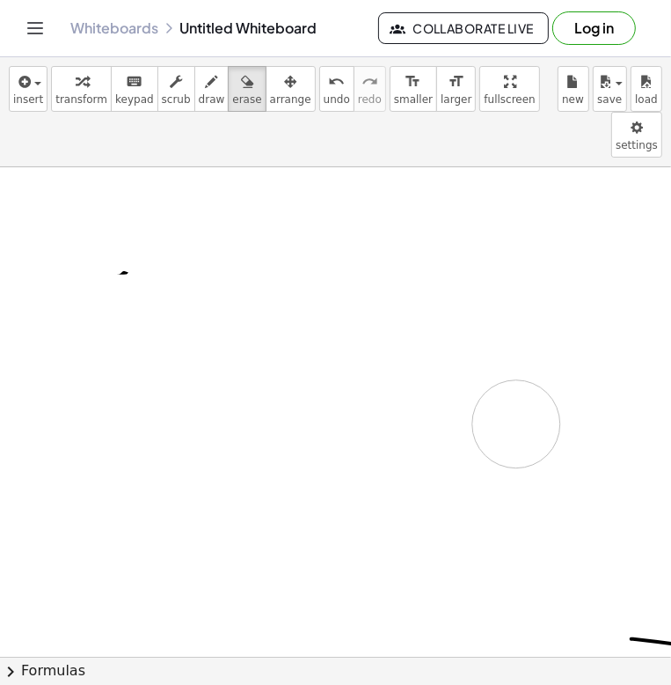
drag, startPoint x: 341, startPoint y: 145, endPoint x: 162, endPoint y: 219, distance: 194.1
drag, startPoint x: 162, startPoint y: 219, endPoint x: 201, endPoint y: 123, distance: 103.4
drag, startPoint x: 187, startPoint y: 99, endPoint x: 187, endPoint y: 152, distance: 53.7
drag, startPoint x: 136, startPoint y: 244, endPoint x: 289, endPoint y: 251, distance: 153.3
drag, startPoint x: 209, startPoint y: 187, endPoint x: 171, endPoint y: 203, distance: 41.8
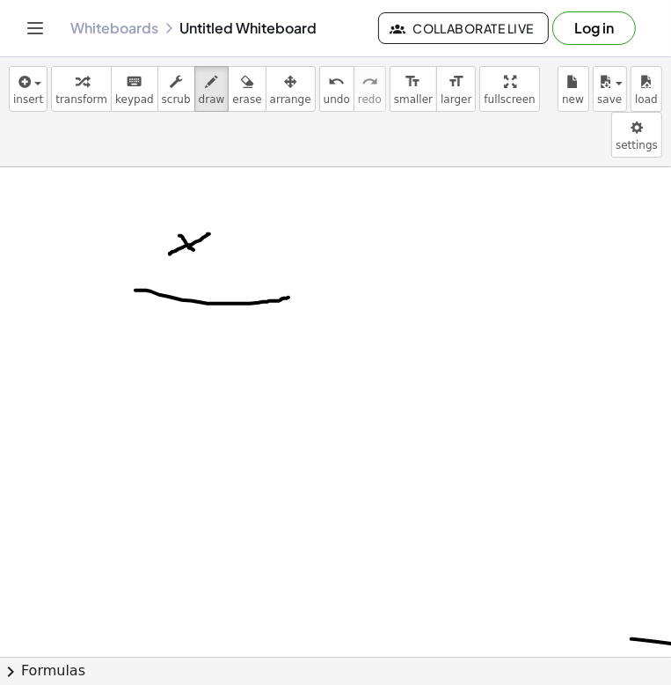
drag, startPoint x: 194, startPoint y: 203, endPoint x: 219, endPoint y: 209, distance: 26.1
drag, startPoint x: 231, startPoint y: 209, endPoint x: 270, endPoint y: 193, distance: 41.8
drag, startPoint x: 268, startPoint y: 186, endPoint x: 243, endPoint y: 233, distance: 53.5
drag, startPoint x: 150, startPoint y: 288, endPoint x: 120, endPoint y: 307, distance: 36.4
drag, startPoint x: 134, startPoint y: 300, endPoint x: 163, endPoint y: 307, distance: 29.9
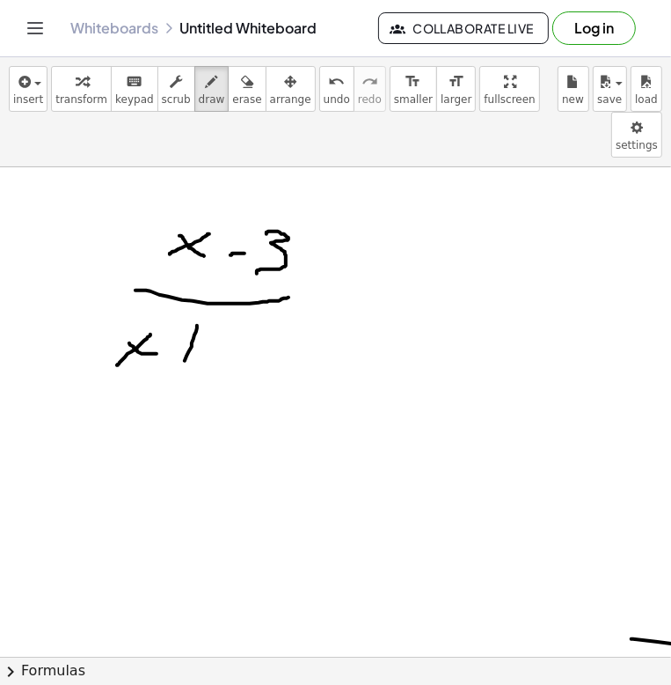
drag, startPoint x: 197, startPoint y: 279, endPoint x: 183, endPoint y: 307, distance: 31.5
drag, startPoint x: 183, startPoint y: 307, endPoint x: 226, endPoint y: 278, distance: 52.0
drag, startPoint x: 216, startPoint y: 321, endPoint x: 239, endPoint y: 311, distance: 25.2
drag, startPoint x: 251, startPoint y: 295, endPoint x: 239, endPoint y: 305, distance: 15.6
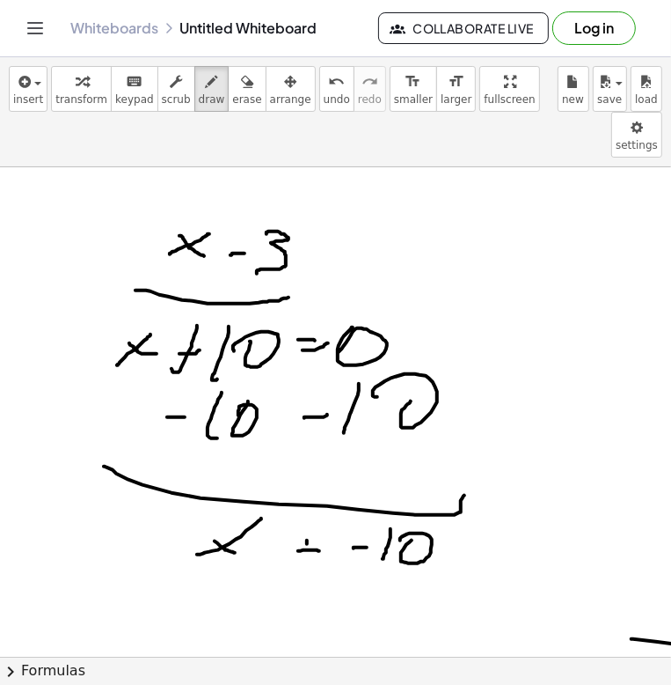
drag, startPoint x: 210, startPoint y: 100, endPoint x: 236, endPoint y: 172, distance: 75.7
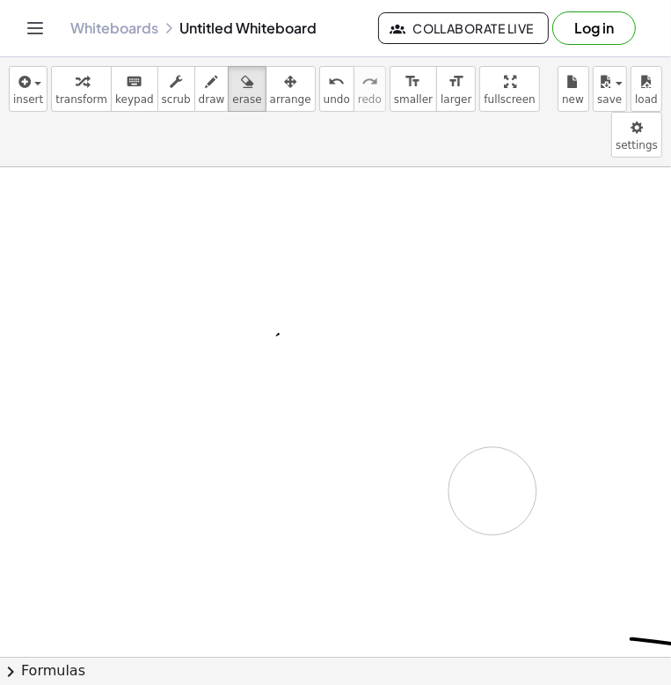
drag, startPoint x: 201, startPoint y: 198, endPoint x: 488, endPoint y: 367, distance: 332.9
drag, startPoint x: 139, startPoint y: 191, endPoint x: 106, endPoint y: 210, distance: 38.6
drag, startPoint x: 198, startPoint y: 92, endPoint x: 188, endPoint y: 96, distance: 10.6
click at [199, 93] on span "draw" at bounding box center [212, 99] width 26 height 12
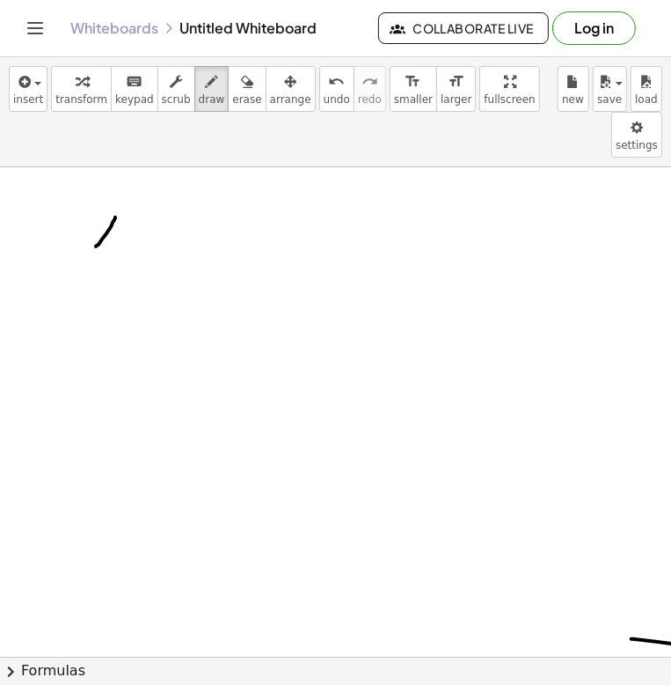
drag, startPoint x: 115, startPoint y: 171, endPoint x: 84, endPoint y: 184, distance: 33.5
drag, startPoint x: 103, startPoint y: 186, endPoint x: 122, endPoint y: 200, distance: 23.9
drag, startPoint x: 131, startPoint y: 152, endPoint x: 151, endPoint y: 159, distance: 21.4
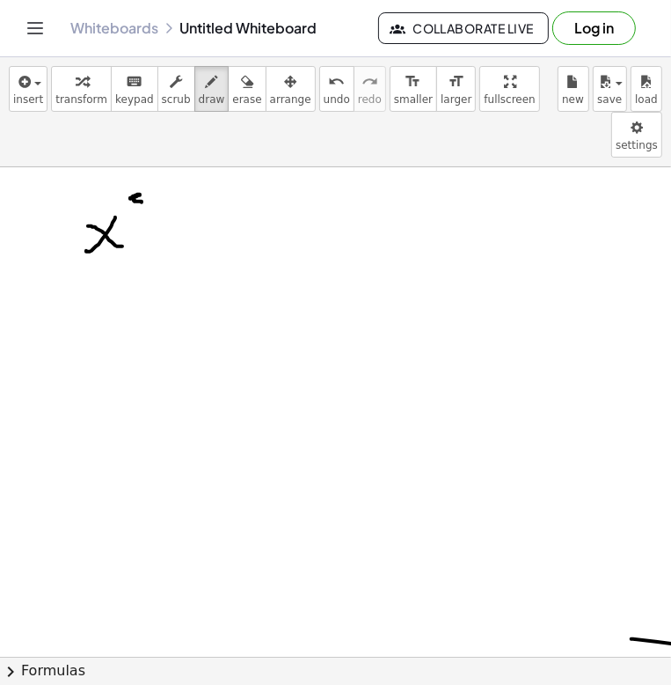
drag, startPoint x: 178, startPoint y: 167, endPoint x: 177, endPoint y: 193, distance: 25.5
drag, startPoint x: 187, startPoint y: 187, endPoint x: 194, endPoint y: 177, distance: 11.5
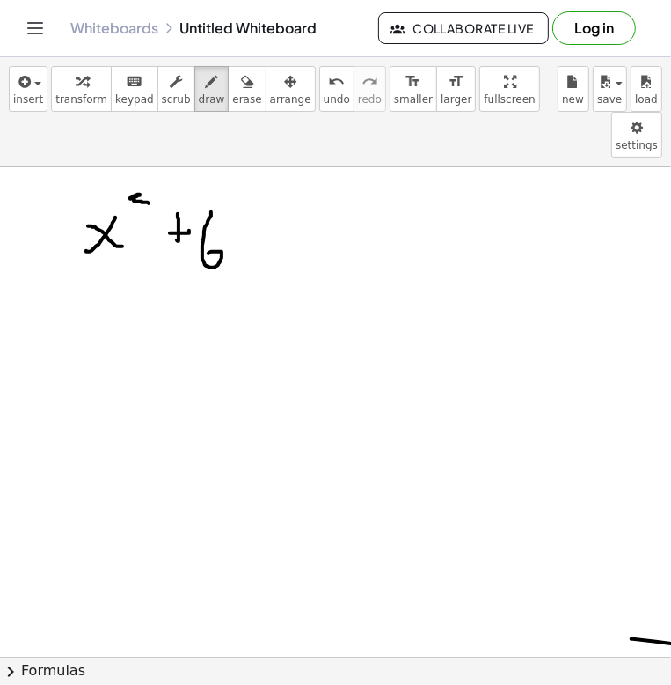
drag, startPoint x: 211, startPoint y: 165, endPoint x: 246, endPoint y: 194, distance: 45.1
drag, startPoint x: 269, startPoint y: 184, endPoint x: 249, endPoint y: 202, distance: 26.8
drag, startPoint x: 292, startPoint y: 180, endPoint x: 289, endPoint y: 190, distance: 11.1
drag, startPoint x: 289, startPoint y: 182, endPoint x: 310, endPoint y: 180, distance: 21.2
drag, startPoint x: 342, startPoint y: 199, endPoint x: 343, endPoint y: 168, distance: 30.8
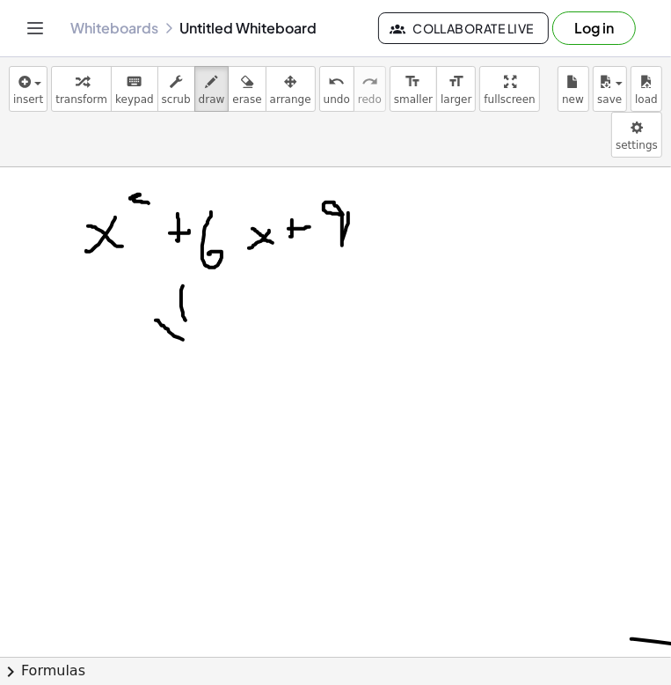
drag, startPoint x: 162, startPoint y: 279, endPoint x: 239, endPoint y: 271, distance: 77.8
drag, startPoint x: 88, startPoint y: 356, endPoint x: 99, endPoint y: 378, distance: 24.0
drag, startPoint x: 103, startPoint y: 371, endPoint x: 93, endPoint y: 380, distance: 13.1
drag, startPoint x: 126, startPoint y: 369, endPoint x: 136, endPoint y: 369, distance: 9.7
drag, startPoint x: 137, startPoint y: 352, endPoint x: 143, endPoint y: 376, distance: 24.3
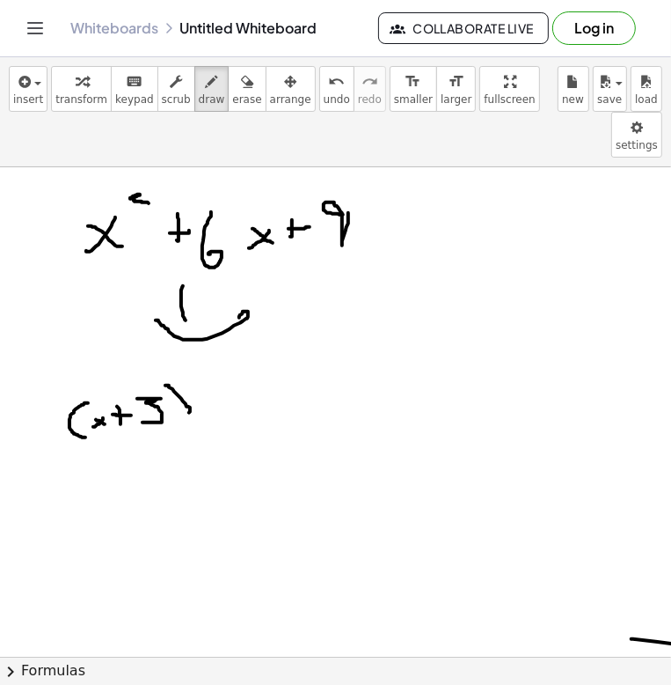
drag, startPoint x: 165, startPoint y: 339, endPoint x: 177, endPoint y: 377, distance: 39.5
drag, startPoint x: 215, startPoint y: 342, endPoint x: 230, endPoint y: 372, distance: 33.5
drag, startPoint x: 244, startPoint y: 351, endPoint x: 229, endPoint y: 362, distance: 18.3
drag, startPoint x: 232, startPoint y: 349, endPoint x: 257, endPoint y: 364, distance: 28.8
drag, startPoint x: 313, startPoint y: 332, endPoint x: 311, endPoint y: 358, distance: 26.5
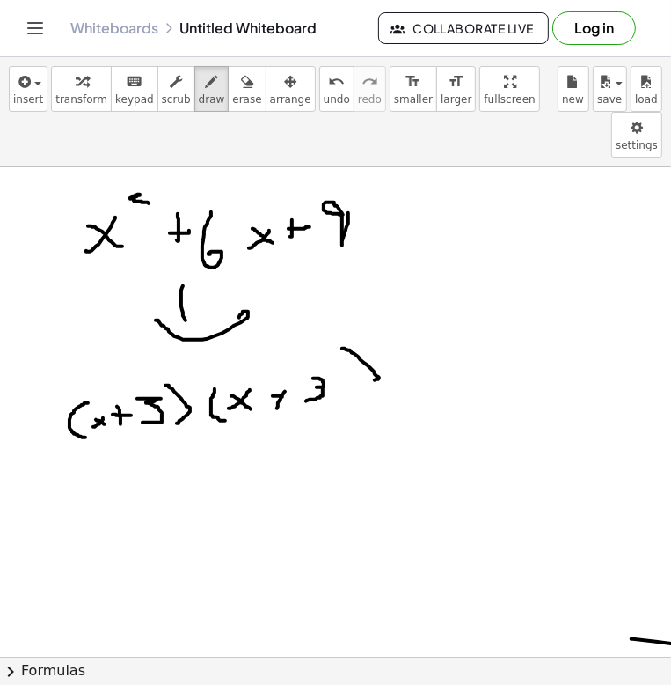
drag, startPoint x: 342, startPoint y: 302, endPoint x: 336, endPoint y: 359, distance: 57.5
drag, startPoint x: 70, startPoint y: 432, endPoint x: 374, endPoint y: 401, distance: 305.2
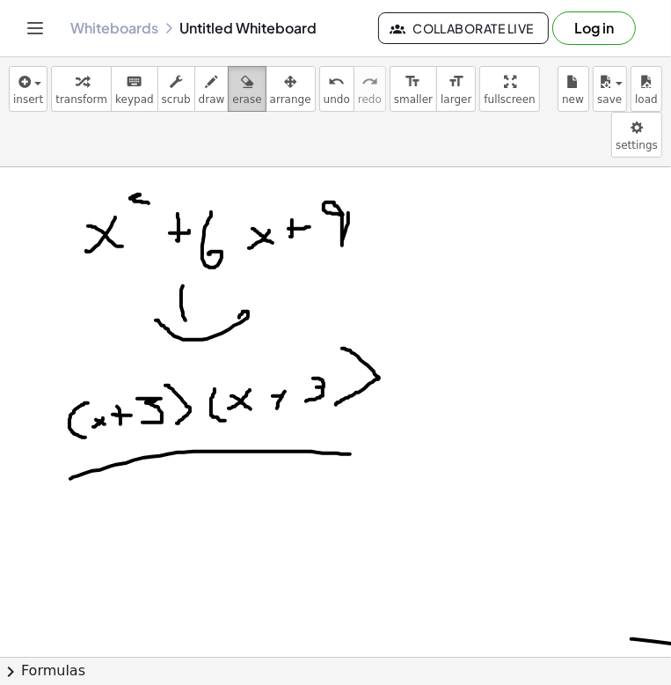
click at [232, 85] on div "button" at bounding box center [246, 80] width 29 height 21
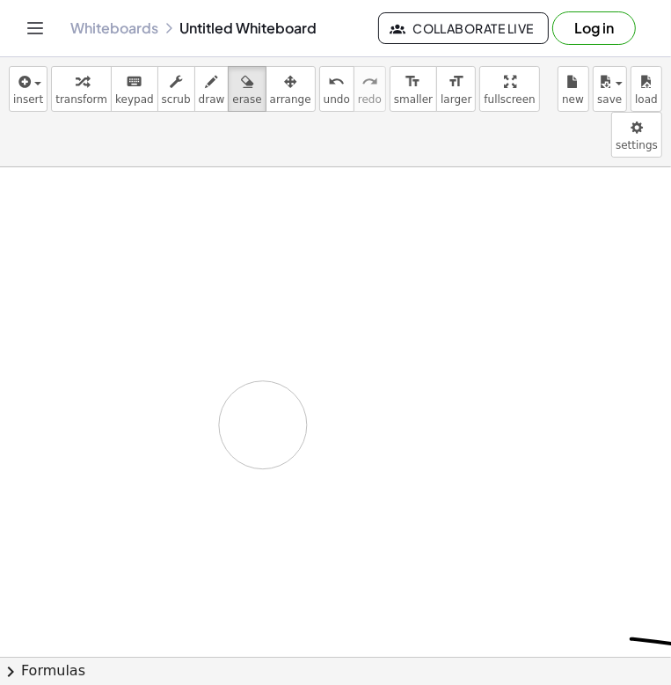
drag, startPoint x: 276, startPoint y: 177, endPoint x: 152, endPoint y: 179, distance: 124.1
drag, startPoint x: 189, startPoint y: 82, endPoint x: 184, endPoint y: 99, distance: 17.5
click at [206, 83] on icon "button" at bounding box center [212, 81] width 12 height 21
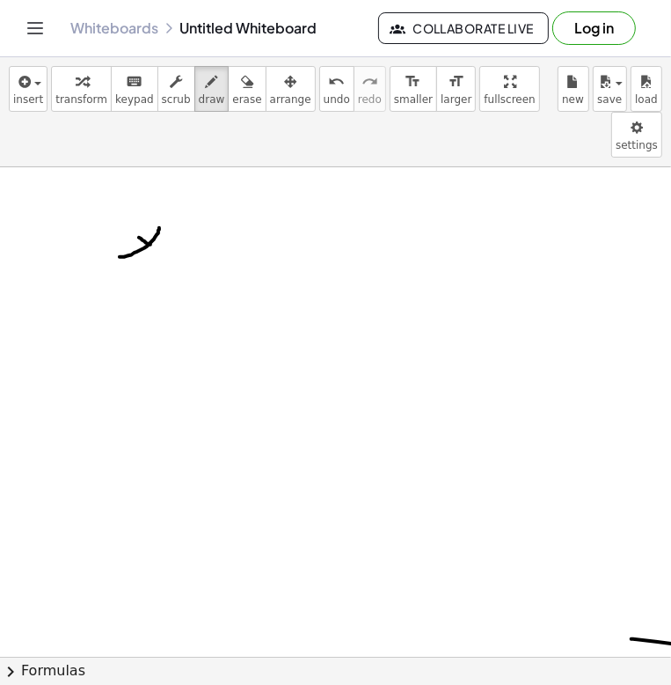
drag, startPoint x: 150, startPoint y: 198, endPoint x: 173, endPoint y: 203, distance: 23.5
drag, startPoint x: 188, startPoint y: 199, endPoint x: 215, endPoint y: 194, distance: 26.8
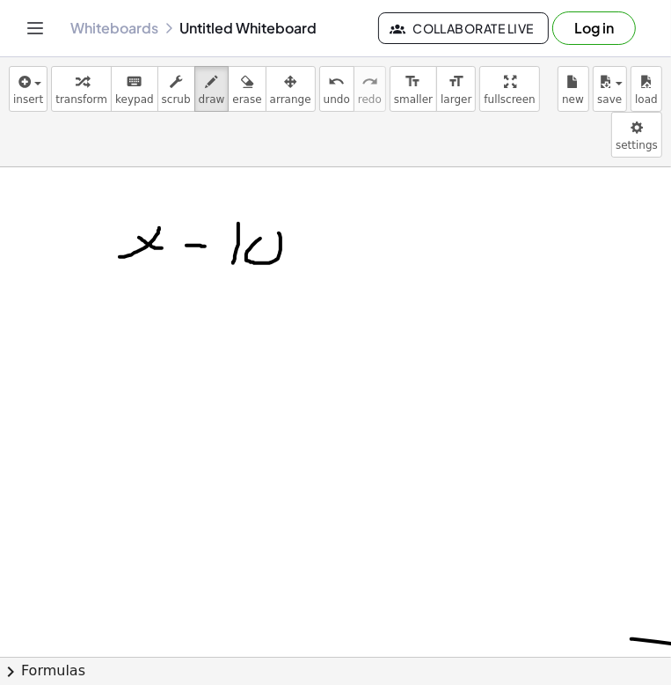
drag, startPoint x: 246, startPoint y: 212, endPoint x: 246, endPoint y: 184, distance: 28.2
drag, startPoint x: 99, startPoint y: 239, endPoint x: 493, endPoint y: 220, distance: 394.7
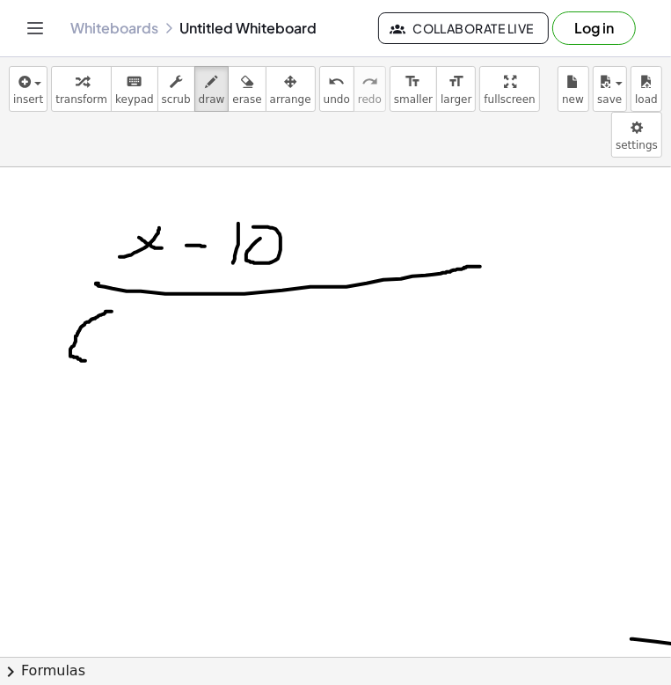
drag, startPoint x: 106, startPoint y: 266, endPoint x: 100, endPoint y: 316, distance: 50.4
drag, startPoint x: 125, startPoint y: 290, endPoint x: 137, endPoint y: 305, distance: 20.1
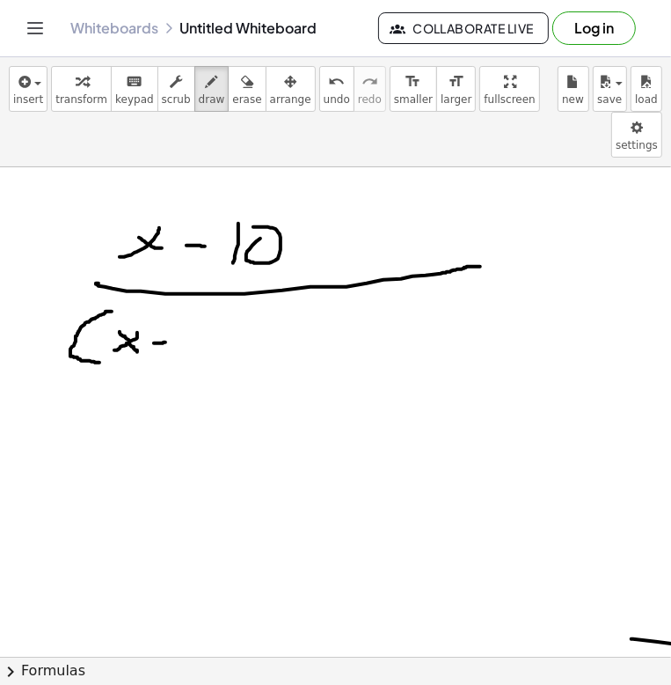
drag, startPoint x: 194, startPoint y: 301, endPoint x: 198, endPoint y: 280, distance: 21.6
drag, startPoint x: 221, startPoint y: 266, endPoint x: 221, endPoint y: 318, distance: 51.9
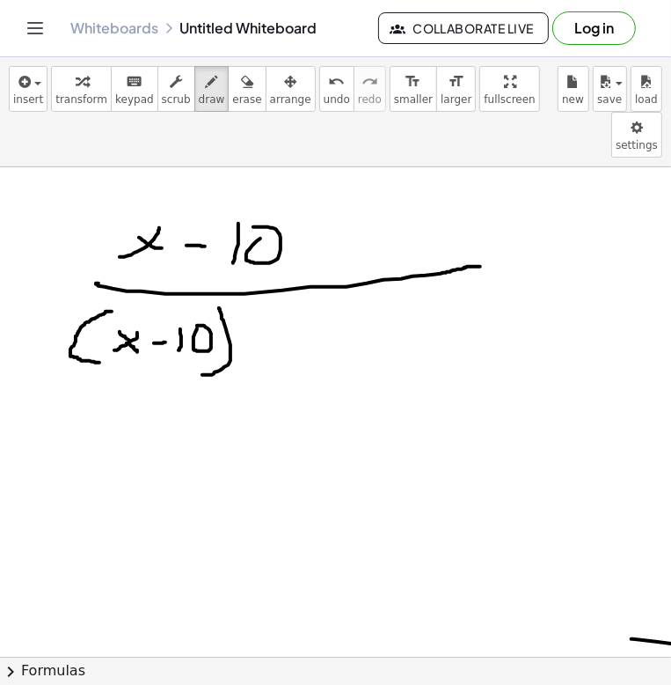
drag, startPoint x: 278, startPoint y: 277, endPoint x: 289, endPoint y: 335, distance: 59.0
click at [232, 96] on span "erase" at bounding box center [246, 99] width 29 height 12
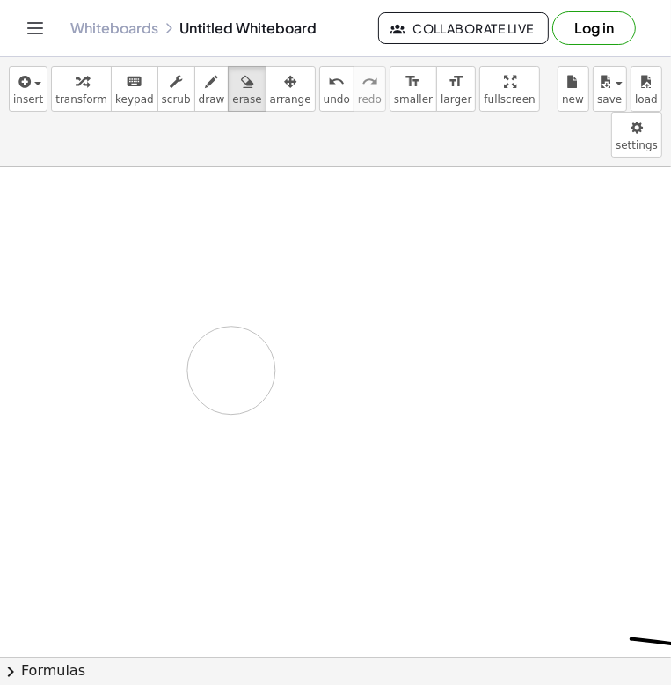
drag, startPoint x: 148, startPoint y: 204, endPoint x: 165, endPoint y: 238, distance: 37.8
click at [199, 85] on div "button" at bounding box center [212, 80] width 26 height 21
drag, startPoint x: 106, startPoint y: 170, endPoint x: 117, endPoint y: 205, distance: 37.0
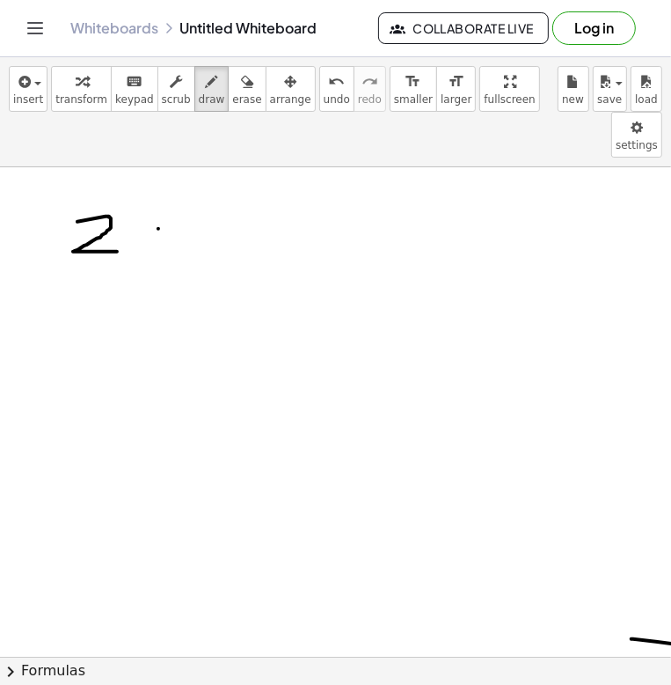
drag, startPoint x: 158, startPoint y: 182, endPoint x: 119, endPoint y: 200, distance: 43.3
drag, startPoint x: 141, startPoint y: 192, endPoint x: 161, endPoint y: 194, distance: 20.4
click at [232, 95] on span "erase" at bounding box center [246, 99] width 29 height 12
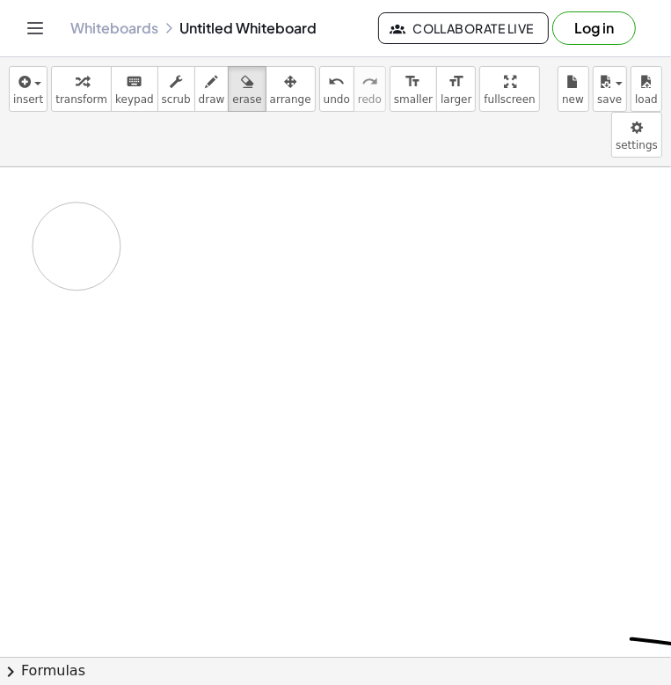
drag, startPoint x: 146, startPoint y: 171, endPoint x: 124, endPoint y: 186, distance: 26.6
click at [206, 88] on icon "button" at bounding box center [212, 81] width 12 height 21
drag, startPoint x: 105, startPoint y: 176, endPoint x: 127, endPoint y: 202, distance: 34.4
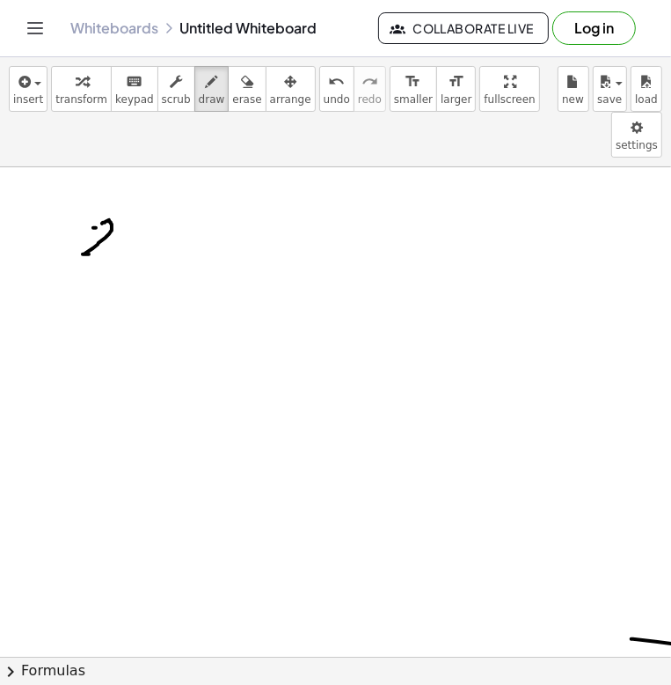
drag, startPoint x: 92, startPoint y: 180, endPoint x: 106, endPoint y: 178, distance: 13.5
drag, startPoint x: 150, startPoint y: 177, endPoint x: 157, endPoint y: 214, distance: 37.5
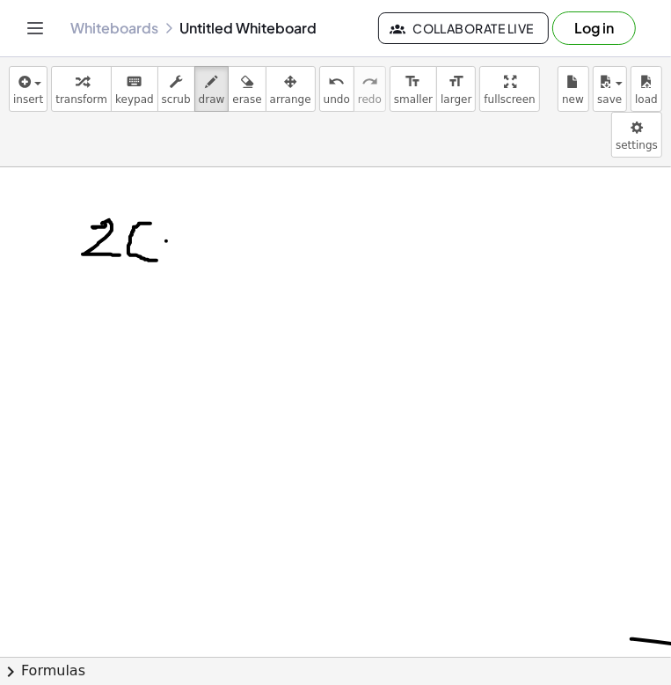
drag, startPoint x: 166, startPoint y: 194, endPoint x: 148, endPoint y: 202, distance: 19.8
drag, startPoint x: 158, startPoint y: 198, endPoint x: 167, endPoint y: 198, distance: 9.7
drag, startPoint x: 183, startPoint y: 193, endPoint x: 204, endPoint y: 189, distance: 21.4
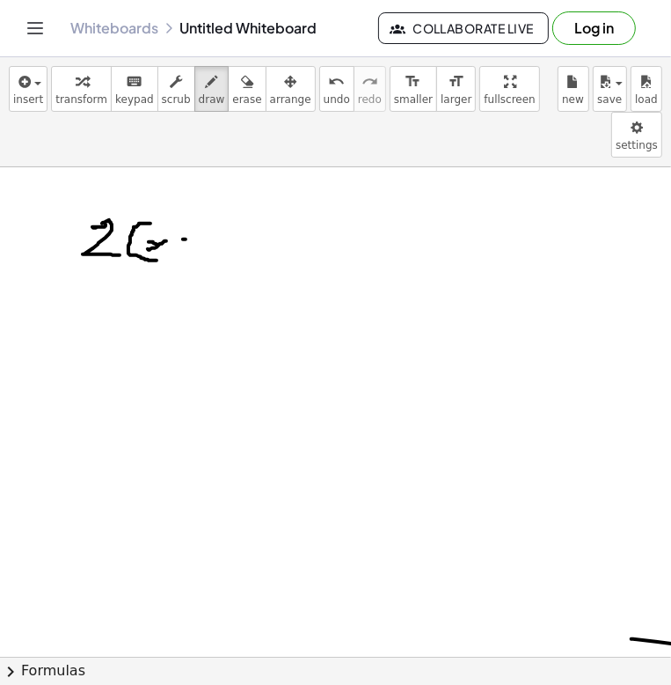
drag, startPoint x: 218, startPoint y: 177, endPoint x: 236, endPoint y: 172, distance: 18.1
drag, startPoint x: 236, startPoint y: 194, endPoint x: 233, endPoint y: 203, distance: 9.2
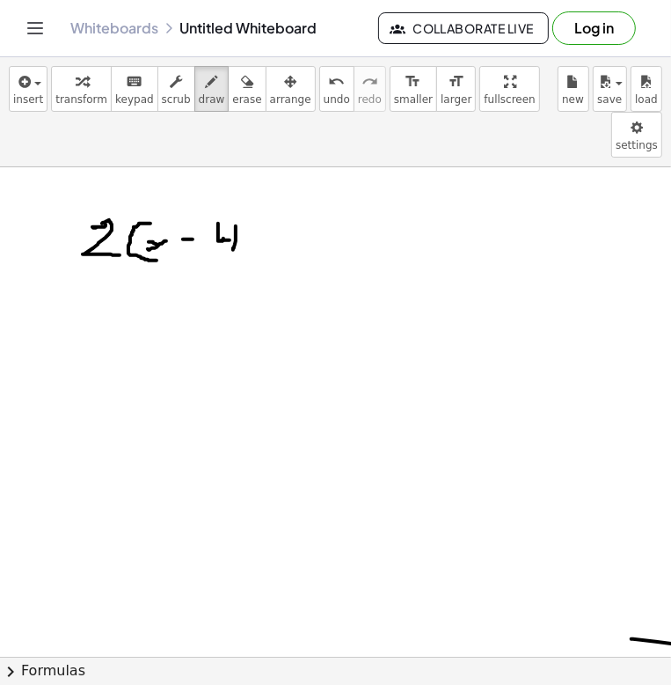
drag, startPoint x: 222, startPoint y: 194, endPoint x: 232, endPoint y: 194, distance: 10.6
drag, startPoint x: 232, startPoint y: 199, endPoint x: 231, endPoint y: 216, distance: 17.7
drag, startPoint x: 253, startPoint y: 165, endPoint x: 226, endPoint y: 237, distance: 76.3
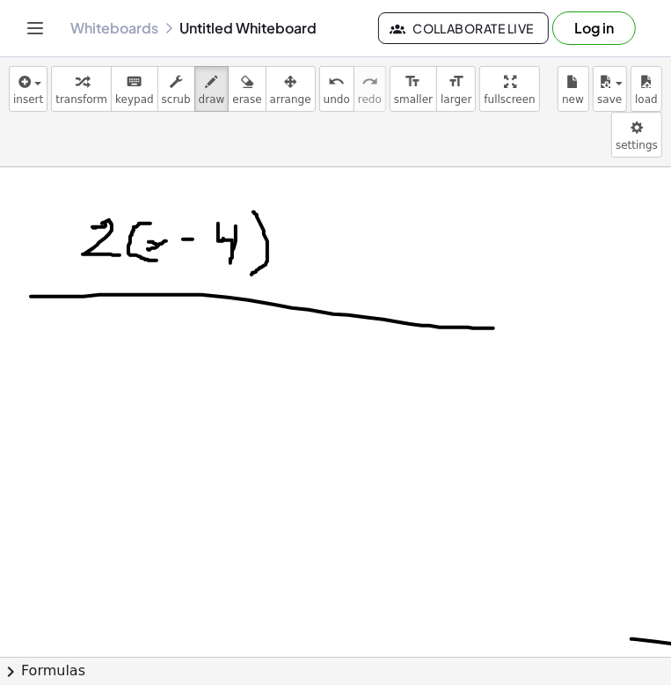
drag, startPoint x: 74, startPoint y: 250, endPoint x: 501, endPoint y: 285, distance: 428.3
drag, startPoint x: 299, startPoint y: 202, endPoint x: 311, endPoint y: 203, distance: 11.6
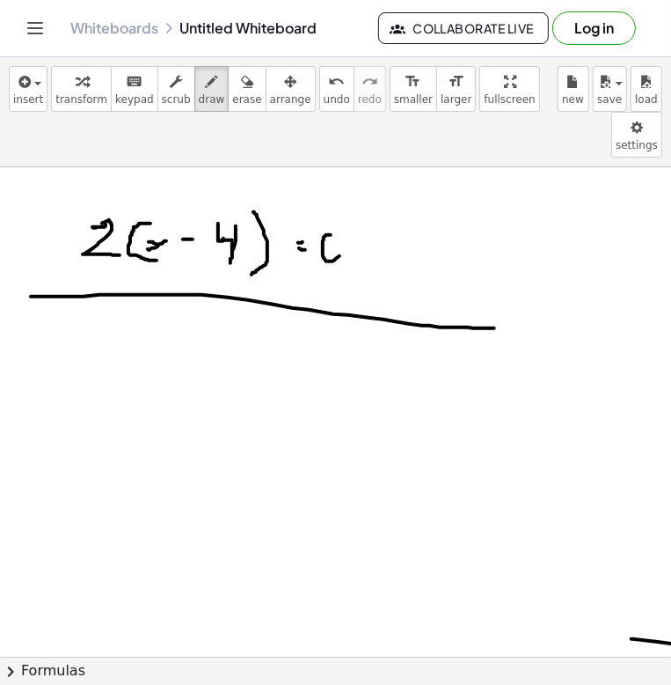
drag, startPoint x: 325, startPoint y: 190, endPoint x: 345, endPoint y: 201, distance: 22.8
drag, startPoint x: 63, startPoint y: 308, endPoint x: 95, endPoint y: 334, distance: 40.7
drag, startPoint x: 127, startPoint y: 311, endPoint x: 104, endPoint y: 320, distance: 24.8
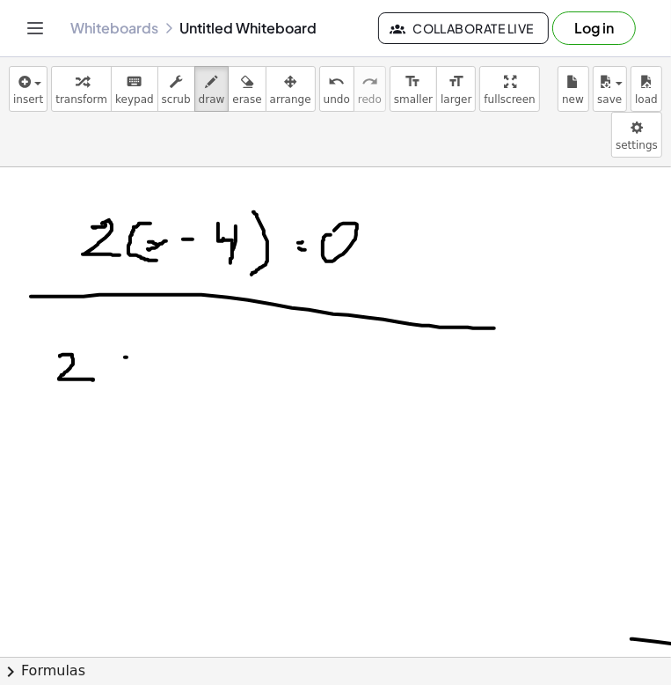
drag, startPoint x: 114, startPoint y: 311, endPoint x: 151, endPoint y: 326, distance: 39.9
drag, startPoint x: 157, startPoint y: 314, endPoint x: 176, endPoint y: 312, distance: 19.5
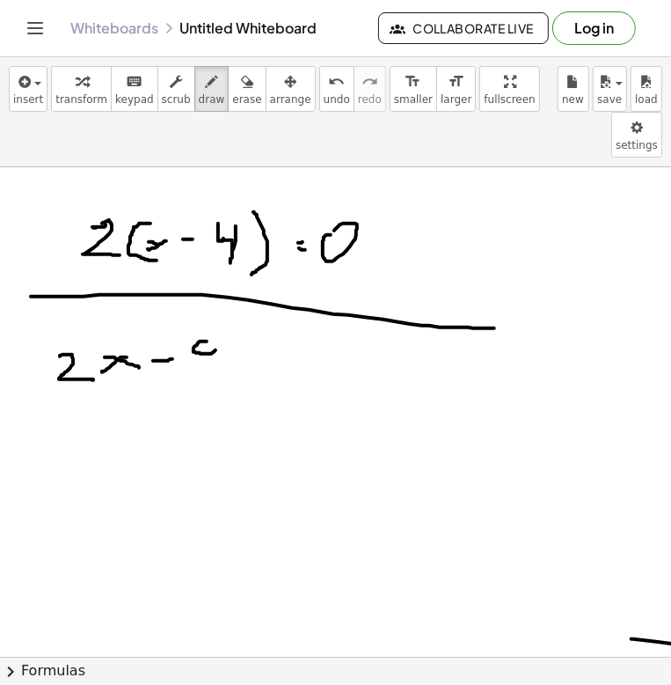
drag, startPoint x: 194, startPoint y: 311, endPoint x: 208, endPoint y: 311, distance: 14.1
drag, startPoint x: 238, startPoint y: 303, endPoint x: 260, endPoint y: 305, distance: 22.2
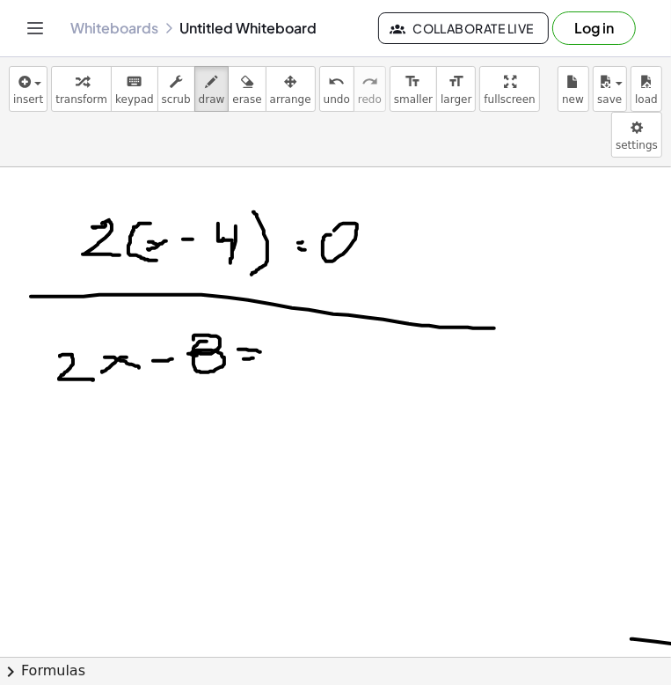
drag, startPoint x: 244, startPoint y: 312, endPoint x: 260, endPoint y: 310, distance: 16.9
drag, startPoint x: 279, startPoint y: 303, endPoint x: 257, endPoint y: 312, distance: 23.7
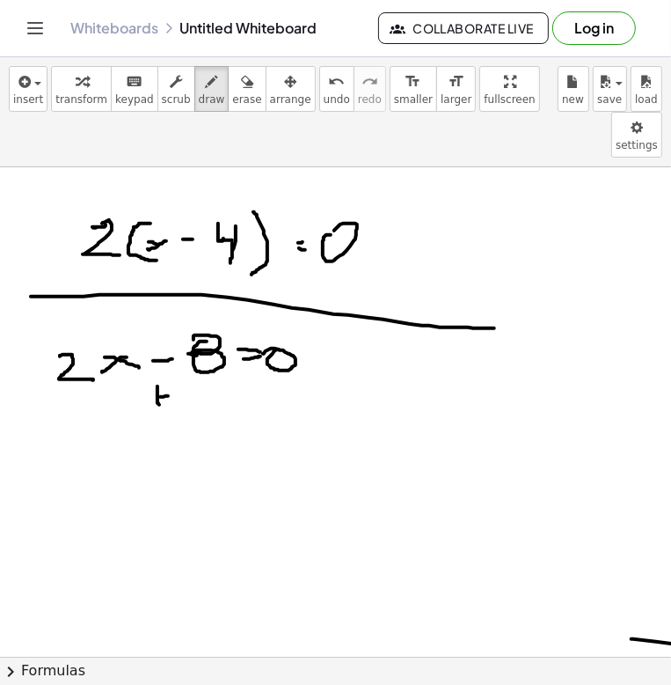
drag, startPoint x: 189, startPoint y: 352, endPoint x: 229, endPoint y: 352, distance: 39.6
drag, startPoint x: 268, startPoint y: 342, endPoint x: 266, endPoint y: 365, distance: 22.9
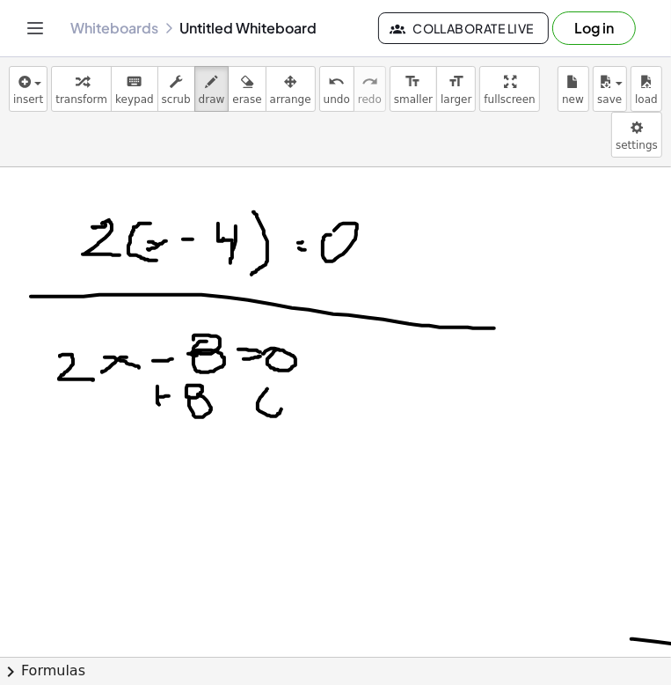
drag, startPoint x: 266, startPoint y: 386, endPoint x: 173, endPoint y: 392, distance: 92.6
drag, startPoint x: 175, startPoint y: 420, endPoint x: 409, endPoint y: 407, distance: 234.5
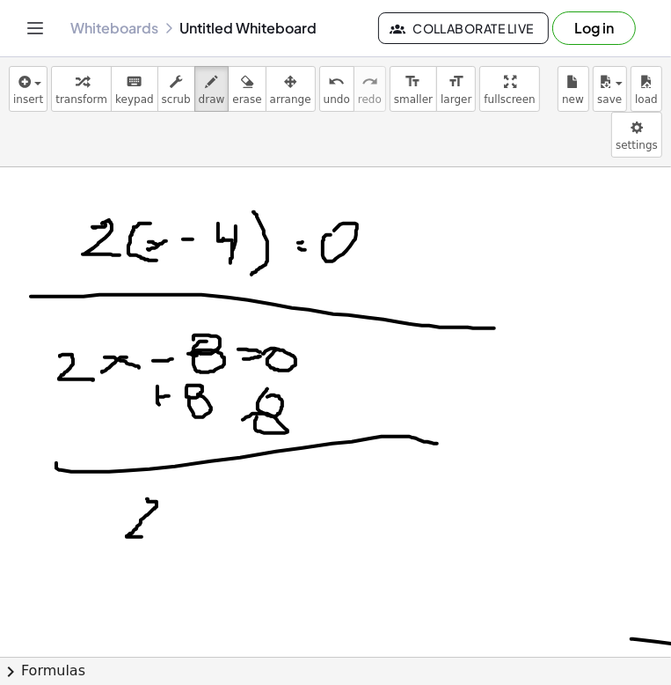
drag, startPoint x: 148, startPoint y: 455, endPoint x: 170, endPoint y: 486, distance: 37.9
drag, startPoint x: 197, startPoint y: 463, endPoint x: 178, endPoint y: 473, distance: 21.6
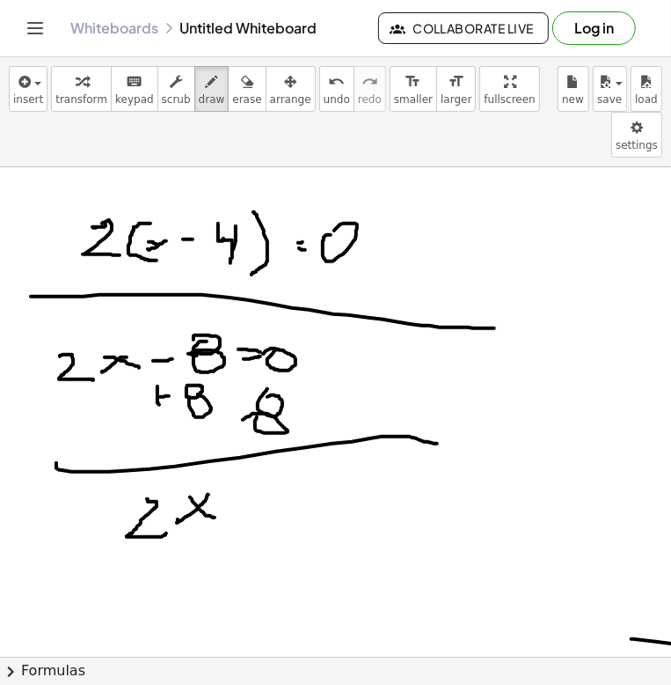
drag, startPoint x: 259, startPoint y: 470, endPoint x: 191, endPoint y: 481, distance: 68.7
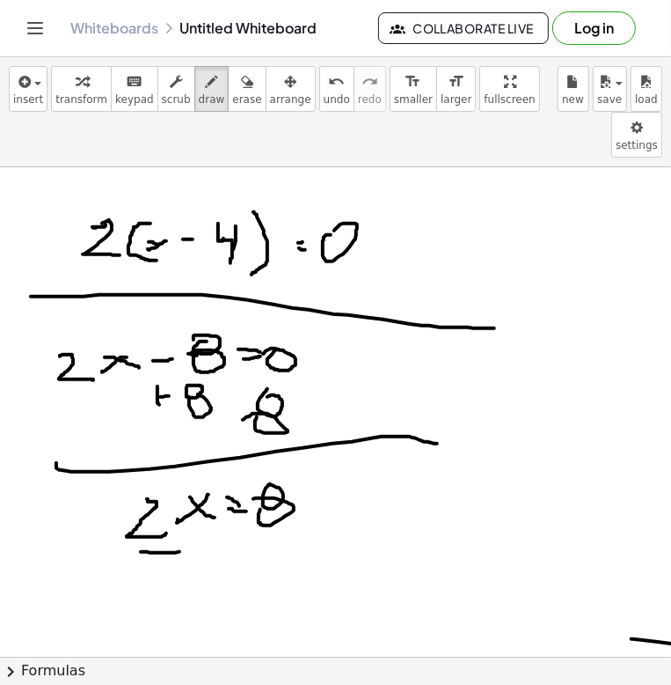
drag, startPoint x: 150, startPoint y: 506, endPoint x: 192, endPoint y: 502, distance: 42.4
drag, startPoint x: 164, startPoint y: 524, endPoint x: 191, endPoint y: 532, distance: 28.7
drag, startPoint x: 243, startPoint y: 497, endPoint x: 266, endPoint y: 495, distance: 22.9
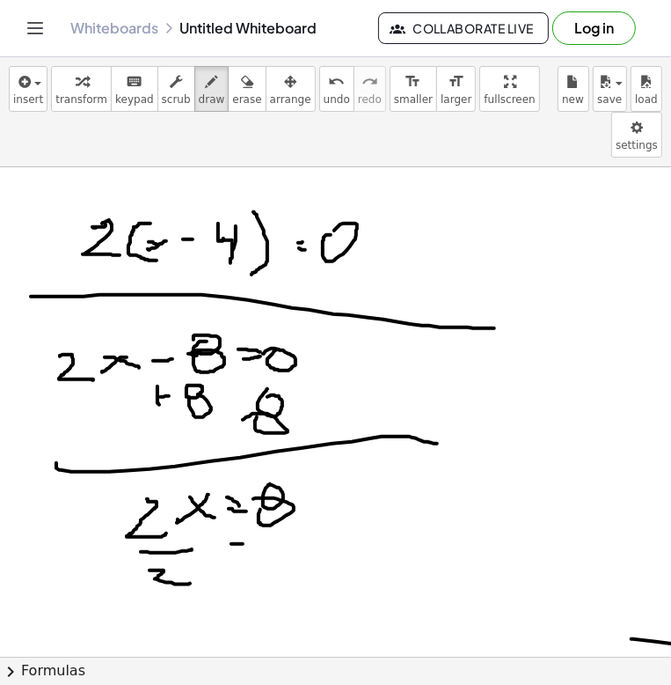
drag, startPoint x: 225, startPoint y: 522, endPoint x: 284, endPoint y: 539, distance: 61.5
drag, startPoint x: 372, startPoint y: 490, endPoint x: 329, endPoint y: 515, distance: 49.7
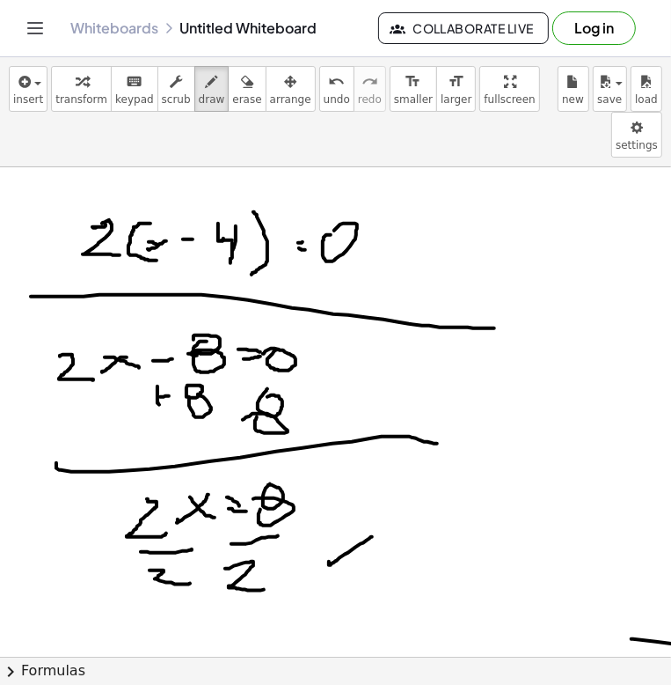
drag, startPoint x: 414, startPoint y: 483, endPoint x: 419, endPoint y: 492, distance: 9.8
drag, startPoint x: 426, startPoint y: 495, endPoint x: 408, endPoint y: 512, distance: 24.9
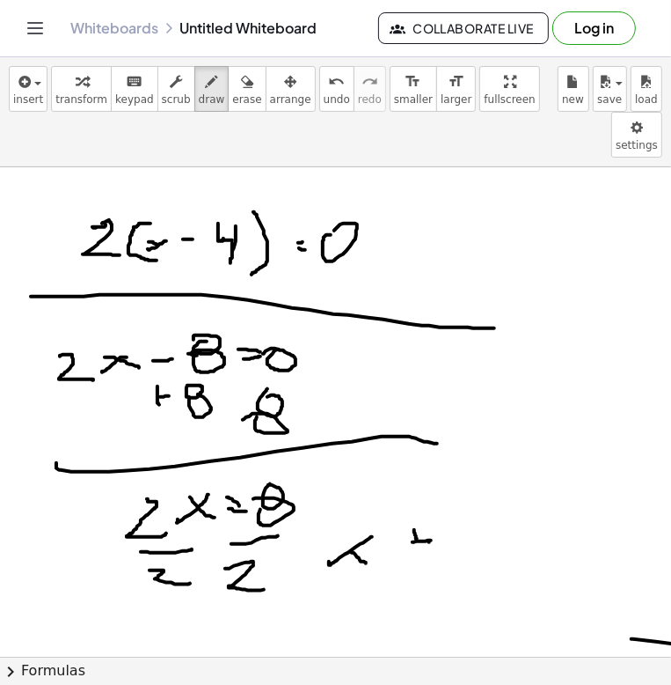
drag, startPoint x: 478, startPoint y: 491, endPoint x: 502, endPoint y: 472, distance: 30.6
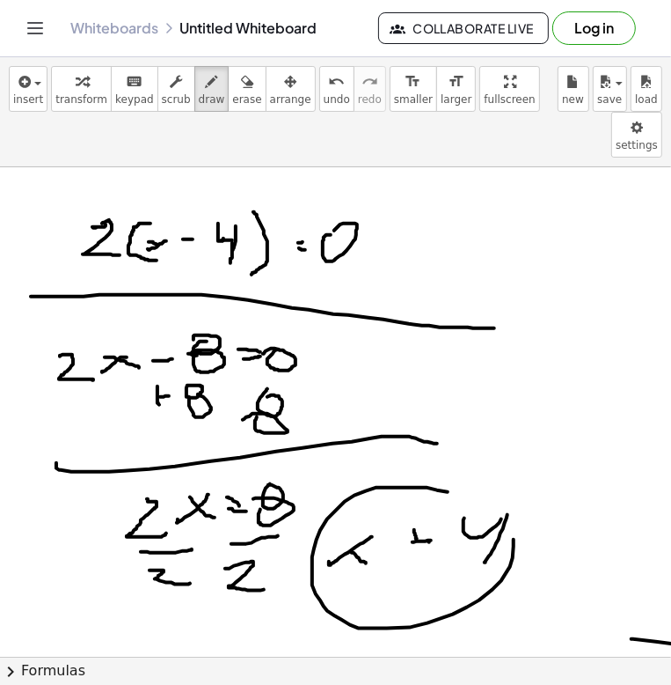
drag, startPoint x: 417, startPoint y: 441, endPoint x: 417, endPoint y: 518, distance: 77.4
click at [232, 94] on span "erase" at bounding box center [246, 99] width 29 height 12
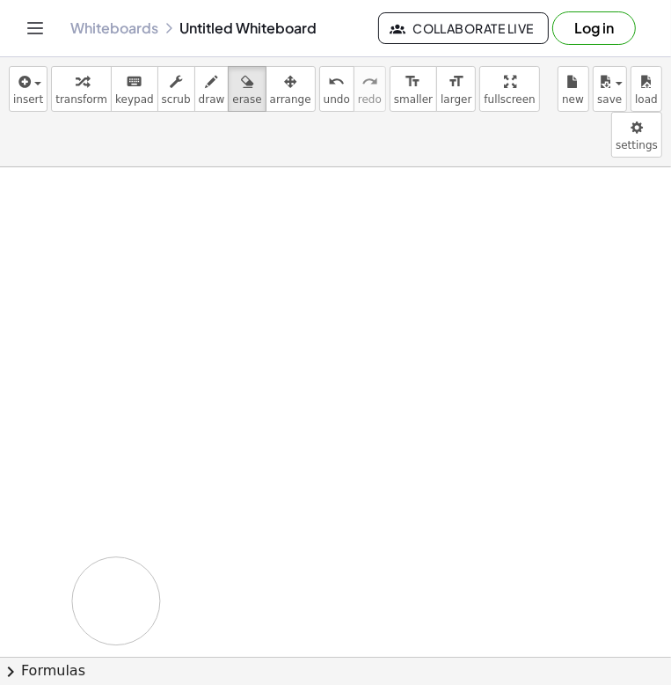
drag, startPoint x: 231, startPoint y: 172, endPoint x: 123, endPoint y: 405, distance: 257.1
click at [199, 89] on div "button" at bounding box center [212, 80] width 26 height 21
drag, startPoint x: 74, startPoint y: 166, endPoint x: 78, endPoint y: 191, distance: 25.0
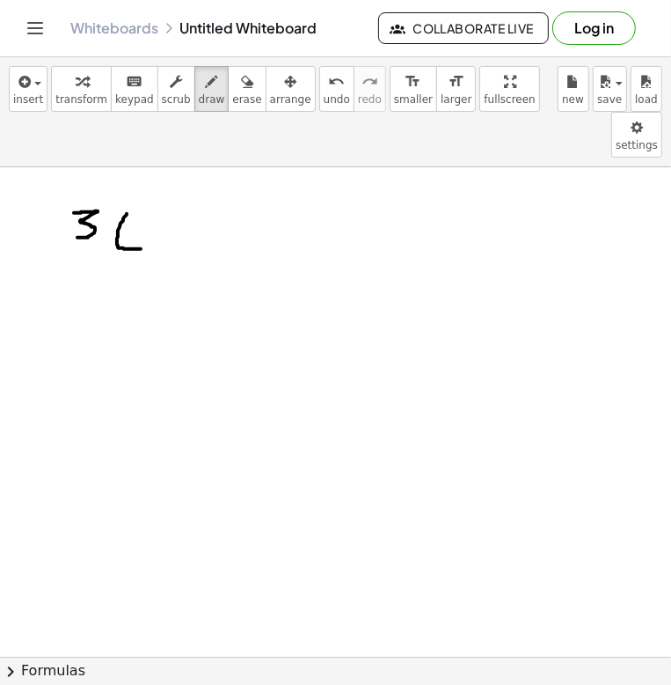
drag, startPoint x: 127, startPoint y: 167, endPoint x: 141, endPoint y: 202, distance: 37.9
drag, startPoint x: 229, startPoint y: 85, endPoint x: 158, endPoint y: 134, distance: 85.4
click at [232, 87] on div "button" at bounding box center [246, 80] width 29 height 21
drag, startPoint x: 114, startPoint y: 163, endPoint x: 141, endPoint y: 187, distance: 36.2
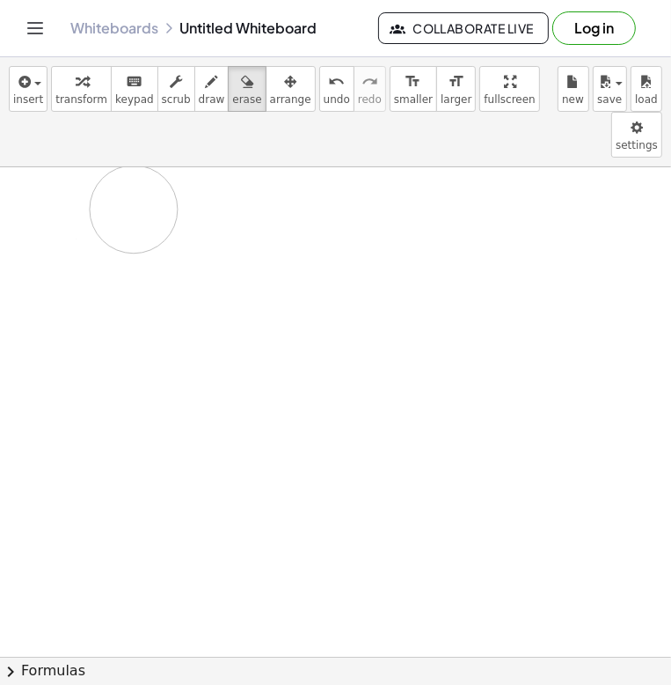
click at [194, 104] on button "draw" at bounding box center [211, 89] width 35 height 46
drag, startPoint x: 127, startPoint y: 308, endPoint x: 126, endPoint y: 353, distance: 44.9
drag, startPoint x: 210, startPoint y: 321, endPoint x: 212, endPoint y: 312, distance: 9.8
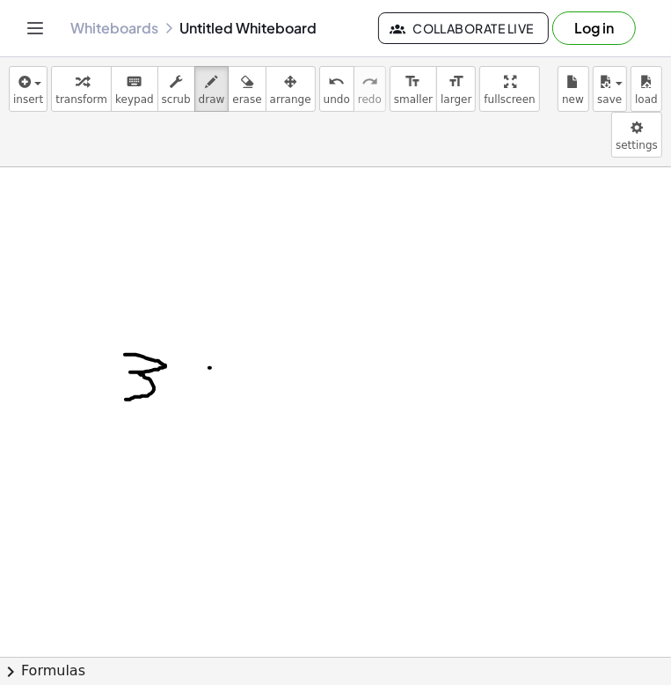
drag, startPoint x: 218, startPoint y: 304, endPoint x: 228, endPoint y: 370, distance: 66.7
drag, startPoint x: 240, startPoint y: 329, endPoint x: 219, endPoint y: 339, distance: 23.2
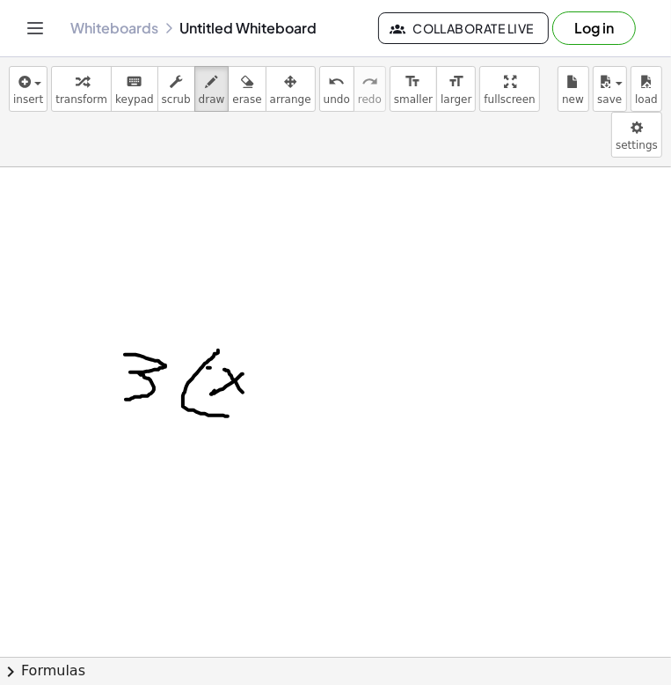
drag, startPoint x: 271, startPoint y: 326, endPoint x: 268, endPoint y: 339, distance: 12.8
drag, startPoint x: 289, startPoint y: 329, endPoint x: 282, endPoint y: 362, distance: 33.3
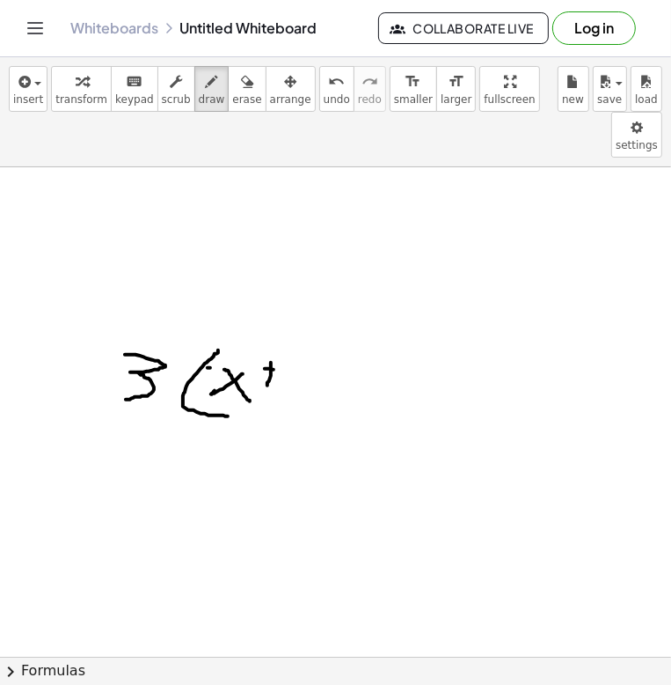
drag, startPoint x: 312, startPoint y: 297, endPoint x: 311, endPoint y: 370, distance: 73.9
drag, startPoint x: 110, startPoint y: 262, endPoint x: 353, endPoint y: 277, distance: 243.3
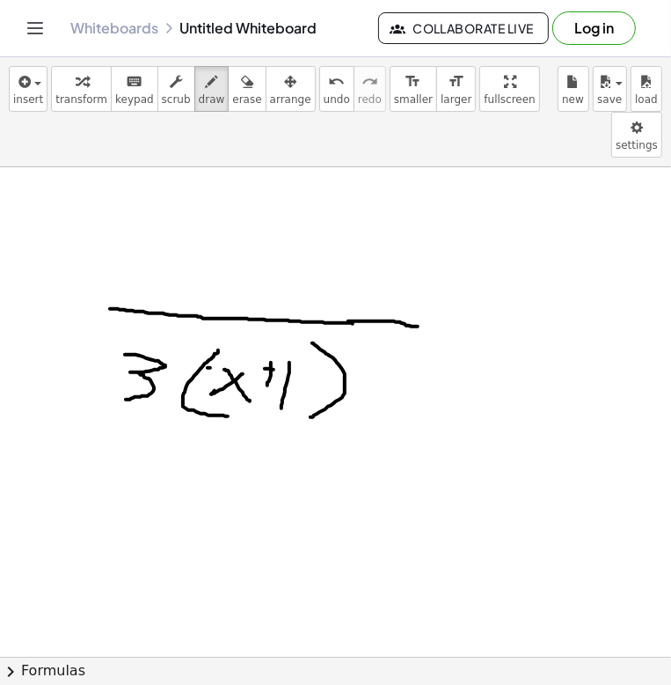
drag, startPoint x: 348, startPoint y: 275, endPoint x: 490, endPoint y: 285, distance: 142.1
drag, startPoint x: 478, startPoint y: 283, endPoint x: 590, endPoint y: 283, distance: 111.8
drag, startPoint x: 137, startPoint y: 209, endPoint x: 139, endPoint y: 231, distance: 22.1
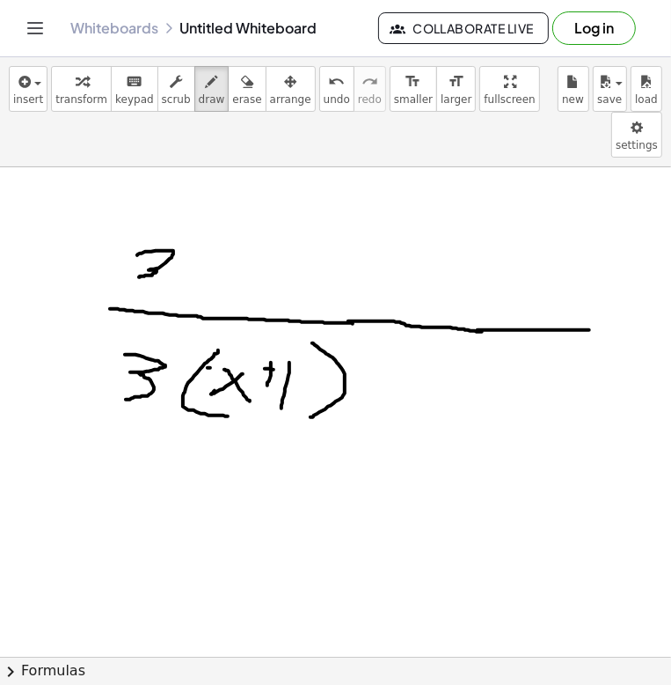
drag, startPoint x: 224, startPoint y: 211, endPoint x: 197, endPoint y: 221, distance: 28.9
drag, startPoint x: 197, startPoint y: 216, endPoint x: 239, endPoint y: 219, distance: 42.4
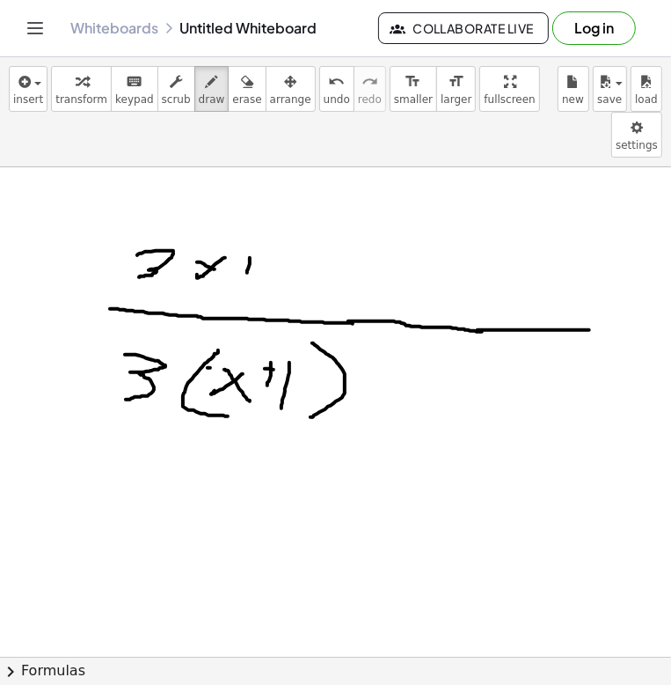
drag, startPoint x: 250, startPoint y: 211, endPoint x: 240, endPoint y: 224, distance: 15.7
drag, startPoint x: 240, startPoint y: 224, endPoint x: 259, endPoint y: 224, distance: 18.5
drag, startPoint x: 276, startPoint y: 209, endPoint x: 301, endPoint y: 216, distance: 25.6
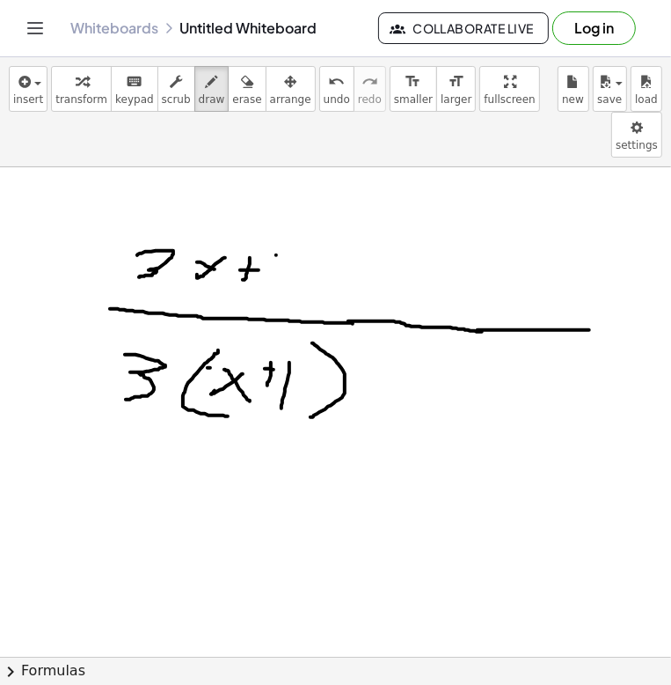
drag, startPoint x: 524, startPoint y: 226, endPoint x: 504, endPoint y: 237, distance: 22.8
drag, startPoint x: 504, startPoint y: 237, endPoint x: 540, endPoint y: 240, distance: 36.3
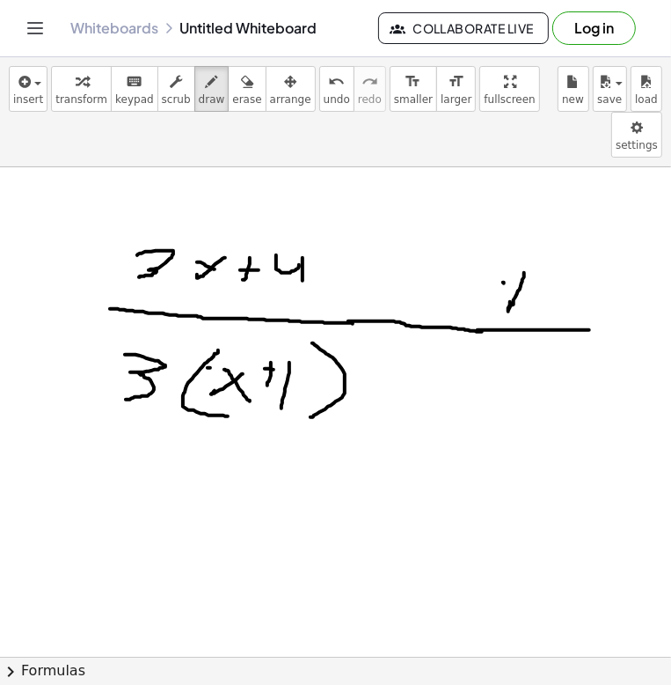
drag, startPoint x: 559, startPoint y: 219, endPoint x: 582, endPoint y: 232, distance: 26.4
click at [241, 89] on icon "button" at bounding box center [247, 81] width 12 height 21
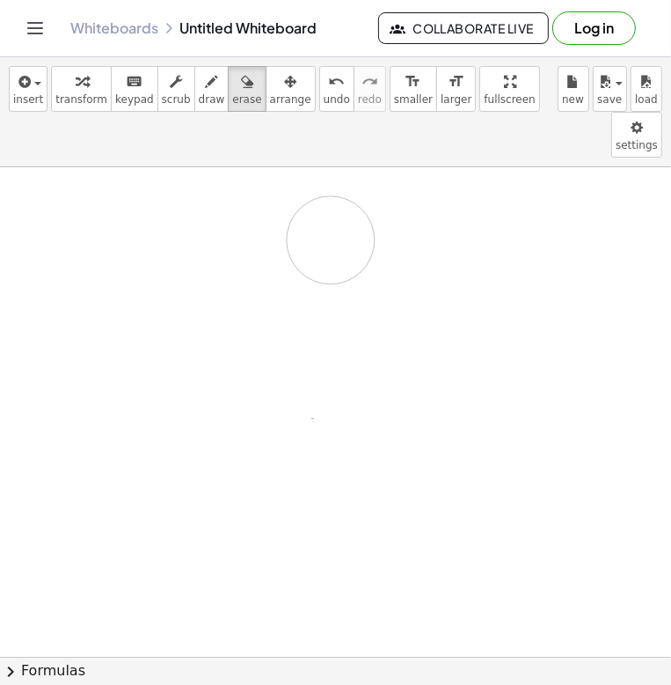
drag, startPoint x: 186, startPoint y: 185, endPoint x: 173, endPoint y: 172, distance: 18.1
click at [194, 99] on button "draw" at bounding box center [211, 89] width 35 height 46
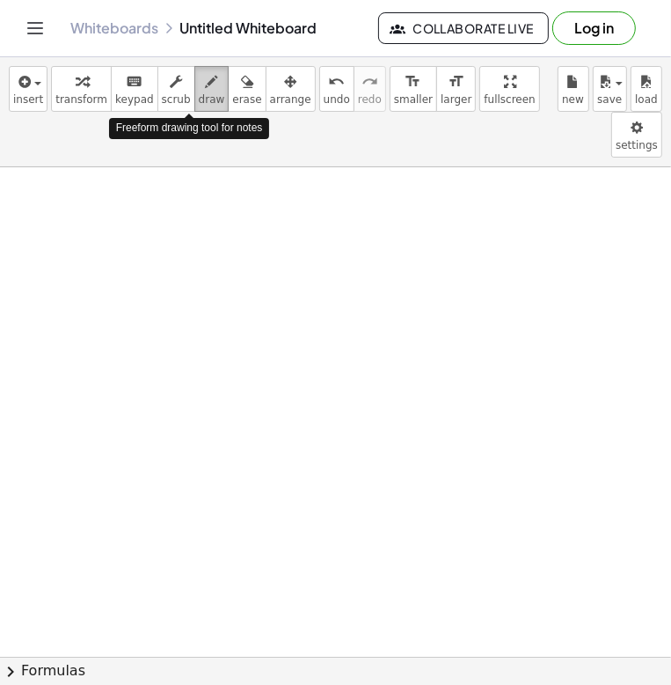
click at [199, 101] on span "draw" at bounding box center [212, 99] width 26 height 12
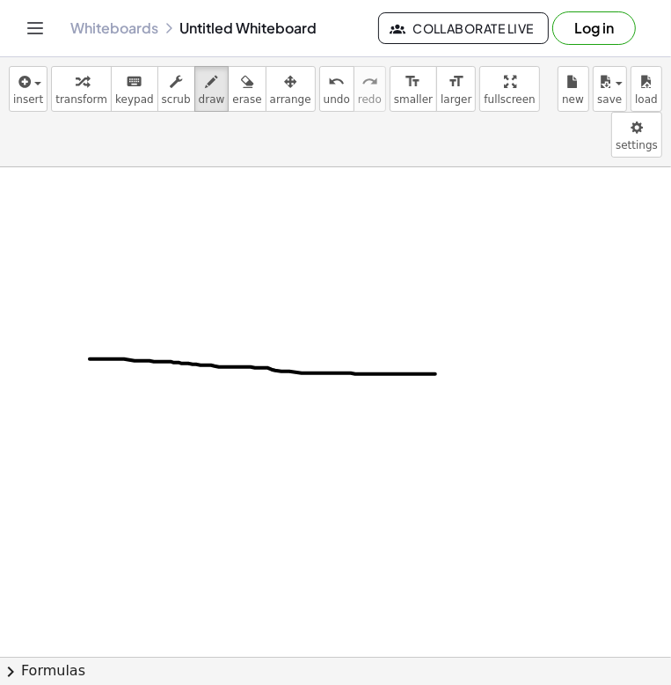
drag, startPoint x: 91, startPoint y: 312, endPoint x: 532, endPoint y: 326, distance: 441.1
drag, startPoint x: 149, startPoint y: 222, endPoint x: 144, endPoint y: 279, distance: 57.4
drag, startPoint x: 174, startPoint y: 242, endPoint x: 148, endPoint y: 250, distance: 27.6
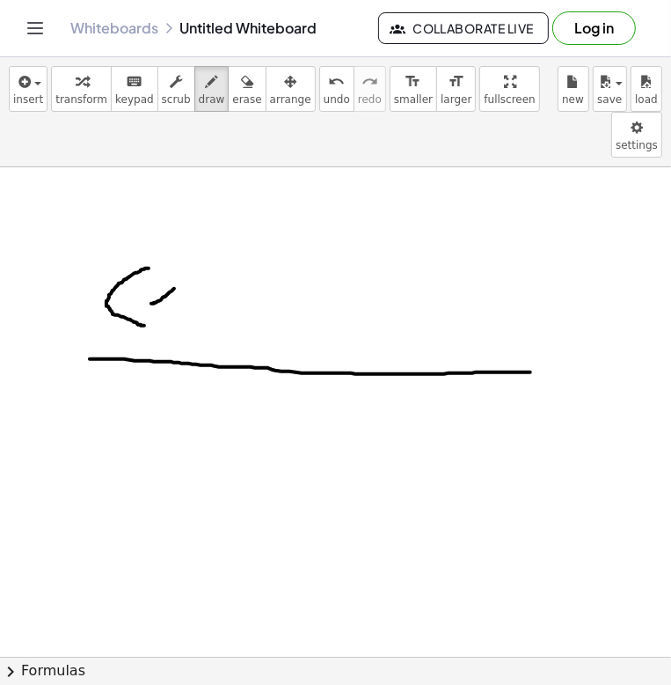
drag, startPoint x: 155, startPoint y: 241, endPoint x: 178, endPoint y: 260, distance: 30.0
drag, startPoint x: 194, startPoint y: 246, endPoint x: 222, endPoint y: 235, distance: 30.4
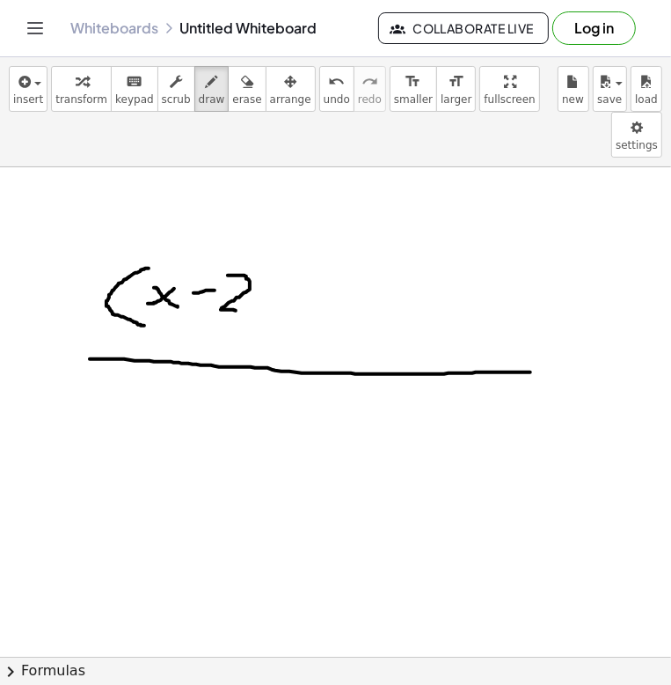
drag, startPoint x: 228, startPoint y: 229, endPoint x: 249, endPoint y: 268, distance: 44.9
drag, startPoint x: 270, startPoint y: 221, endPoint x: 281, endPoint y: 277, distance: 57.3
drag, startPoint x: 359, startPoint y: 227, endPoint x: 375, endPoint y: 264, distance: 40.2
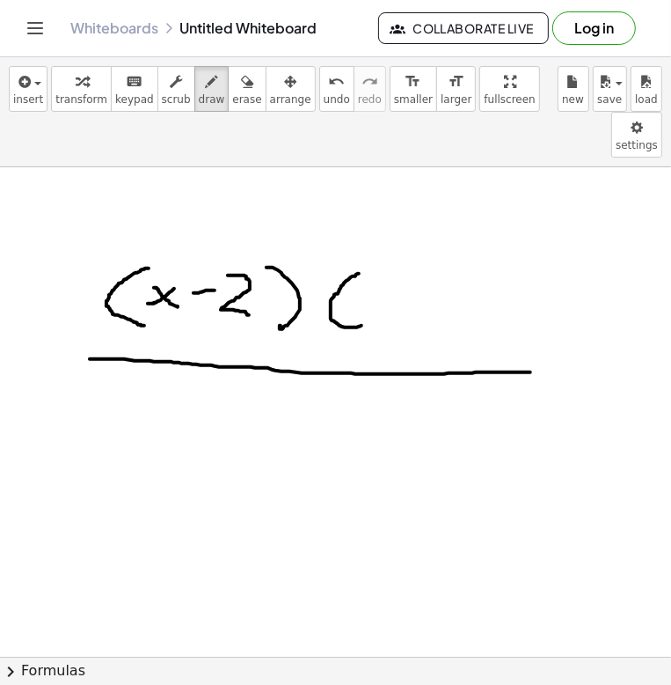
drag, startPoint x: 406, startPoint y: 234, endPoint x: 365, endPoint y: 233, distance: 40.5
drag, startPoint x: 377, startPoint y: 247, endPoint x: 386, endPoint y: 257, distance: 13.7
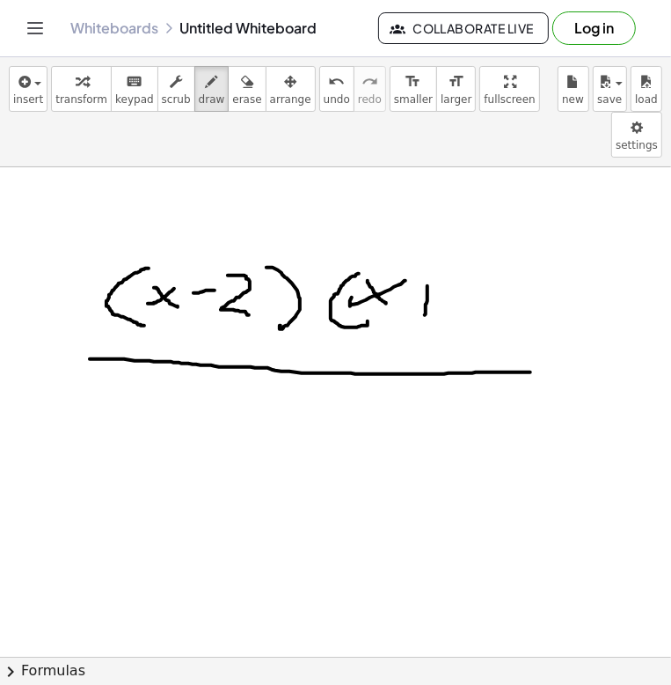
drag, startPoint x: 428, startPoint y: 244, endPoint x: 415, endPoint y: 263, distance: 22.9
drag, startPoint x: 414, startPoint y: 254, endPoint x: 444, endPoint y: 252, distance: 30.0
drag, startPoint x: 451, startPoint y: 240, endPoint x: 473, endPoint y: 230, distance: 23.6
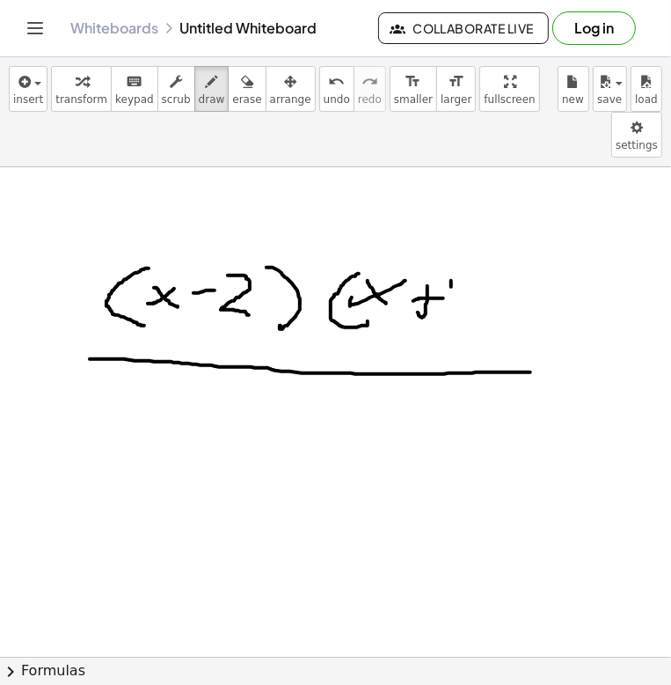
drag, startPoint x: 468, startPoint y: 267, endPoint x: 473, endPoint y: 254, distance: 13.1
drag, startPoint x: 486, startPoint y: 216, endPoint x: 486, endPoint y: 275, distance: 59.0
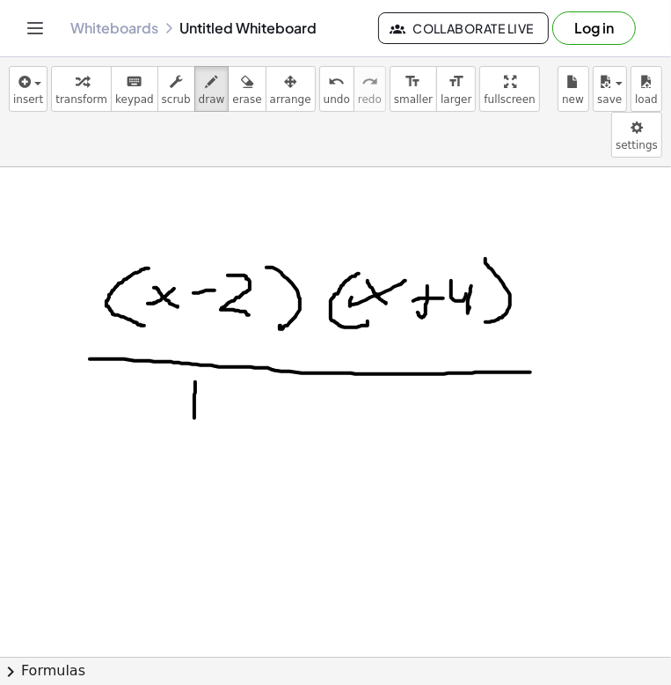
drag, startPoint x: 194, startPoint y: 371, endPoint x: 195, endPoint y: 385, distance: 13.2
drag, startPoint x: 201, startPoint y: 394, endPoint x: 250, endPoint y: 375, distance: 52.9
drag, startPoint x: 385, startPoint y: 398, endPoint x: 358, endPoint y: 409, distance: 28.8
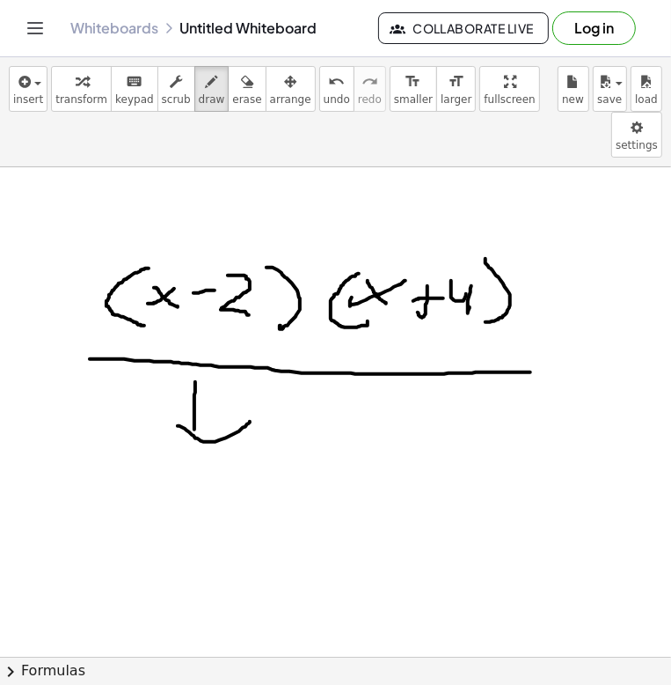
drag, startPoint x: 357, startPoint y: 399, endPoint x: 412, endPoint y: 383, distance: 56.8
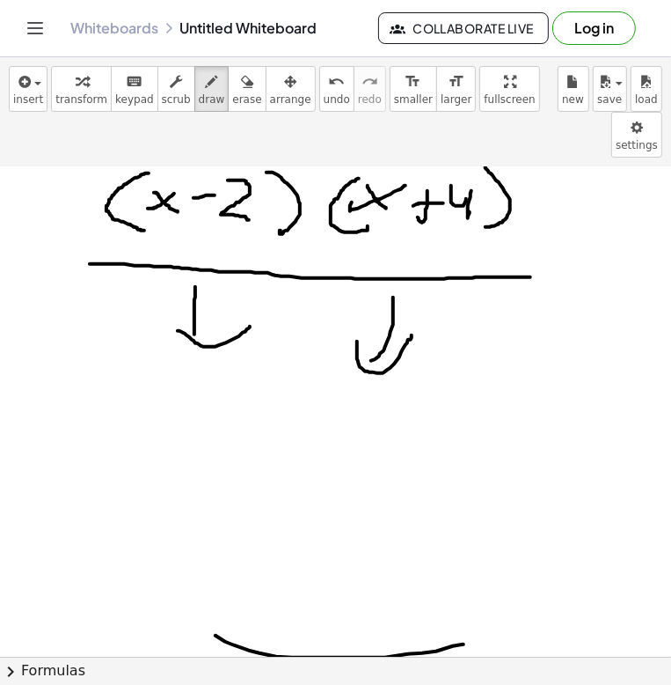
scroll to position [88, 35]
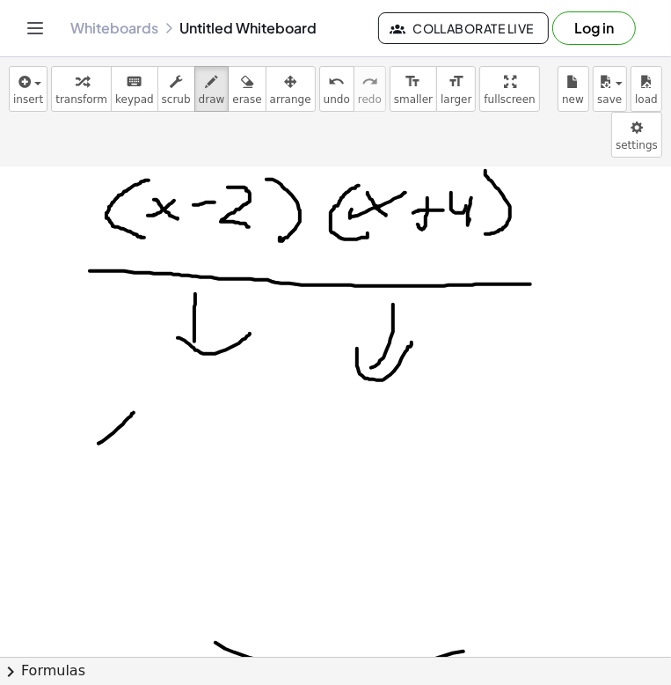
drag, startPoint x: 132, startPoint y: 367, endPoint x: 99, endPoint y: 397, distance: 44.9
click at [99, 397] on div at bounding box center [327, 668] width 724 height 1178
drag, startPoint x: 108, startPoint y: 366, endPoint x: 127, endPoint y: 388, distance: 28.7
click at [127, 388] on div at bounding box center [327, 668] width 724 height 1178
click at [158, 385] on div at bounding box center [327, 668] width 724 height 1178
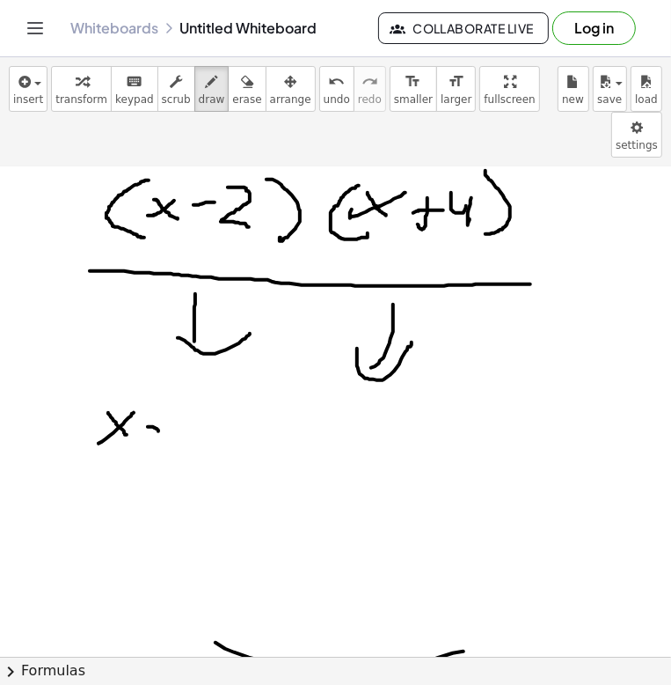
click at [169, 392] on div at bounding box center [327, 668] width 724 height 1178
drag, startPoint x: 190, startPoint y: 362, endPoint x: 239, endPoint y: 407, distance: 66.7
click at [229, 408] on div at bounding box center [327, 668] width 724 height 1178
drag, startPoint x: 361, startPoint y: 393, endPoint x: 313, endPoint y: 398, distance: 47.7
click at [315, 421] on div at bounding box center [327, 668] width 724 height 1178
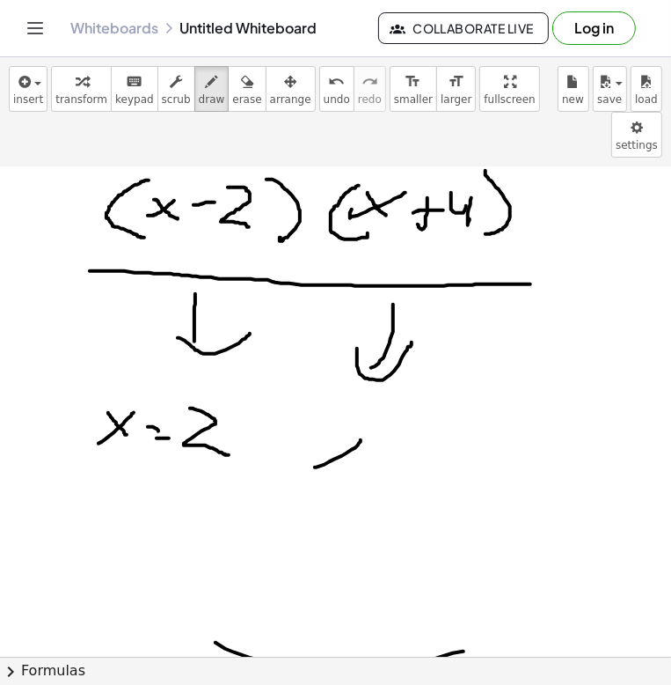
drag, startPoint x: 343, startPoint y: 424, endPoint x: 353, endPoint y: 421, distance: 10.3
click at [345, 424] on div at bounding box center [327, 668] width 724 height 1178
drag, startPoint x: 390, startPoint y: 403, endPoint x: 392, endPoint y: 416, distance: 13.5
click at [395, 410] on div at bounding box center [327, 668] width 724 height 1178
drag, startPoint x: 371, startPoint y: 428, endPoint x: 408, endPoint y: 422, distance: 37.3
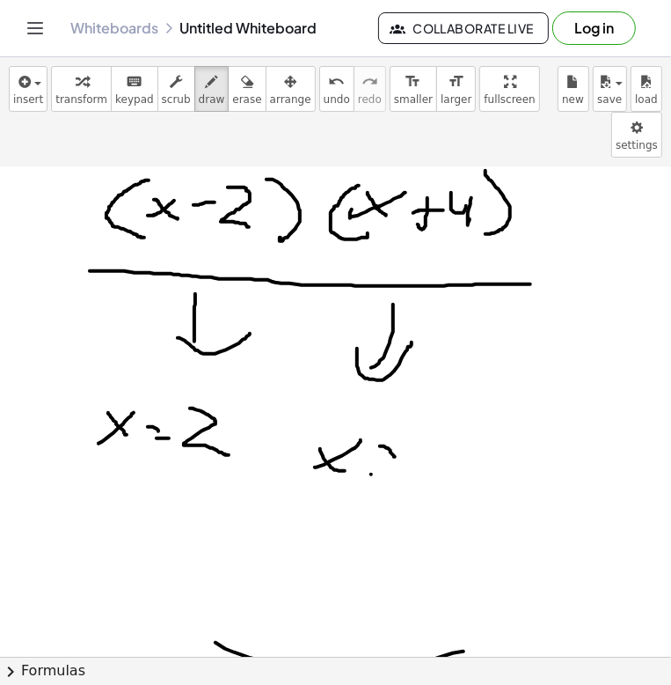
click at [390, 428] on div at bounding box center [327, 668] width 724 height 1178
click at [425, 416] on div at bounding box center [327, 668] width 724 height 1178
drag, startPoint x: 444, startPoint y: 407, endPoint x: 462, endPoint y: 395, distance: 21.0
click at [455, 413] on div at bounding box center [327, 668] width 724 height 1178
drag, startPoint x: 458, startPoint y: 414, endPoint x: 503, endPoint y: 467, distance: 69.3
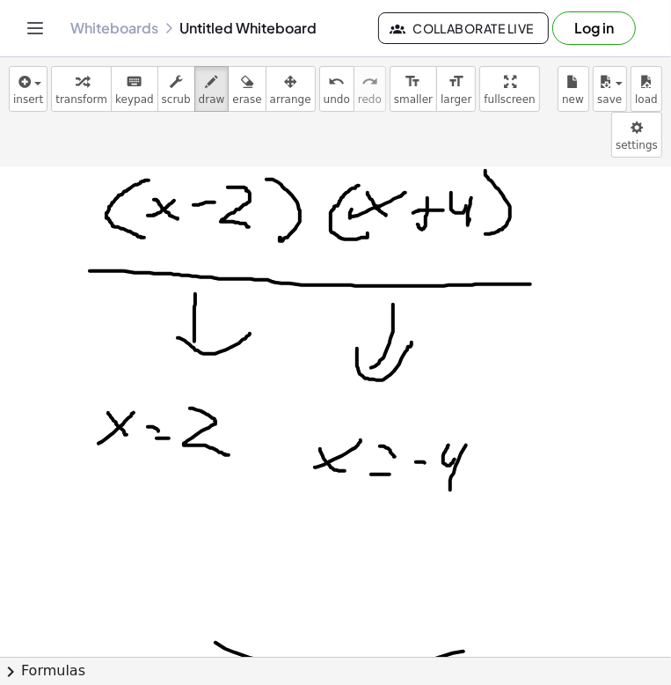
click at [457, 444] on div at bounding box center [327, 668] width 724 height 1178
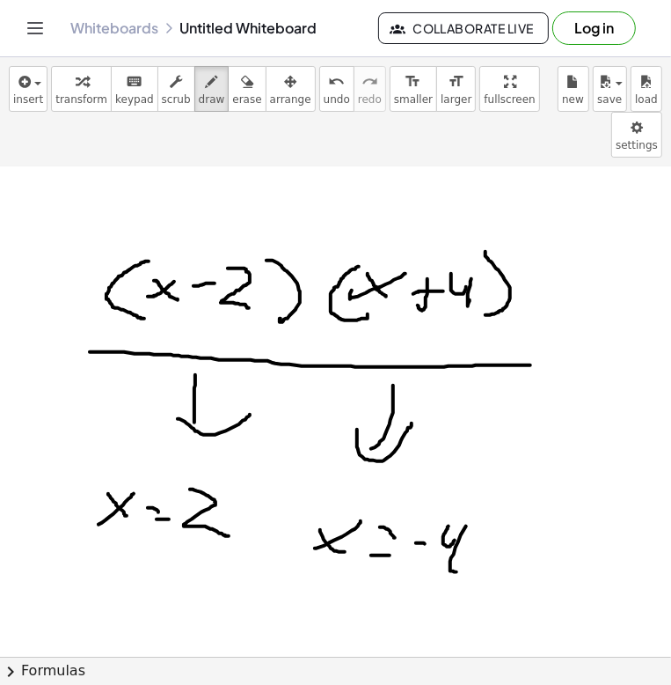
scroll to position [0, 35]
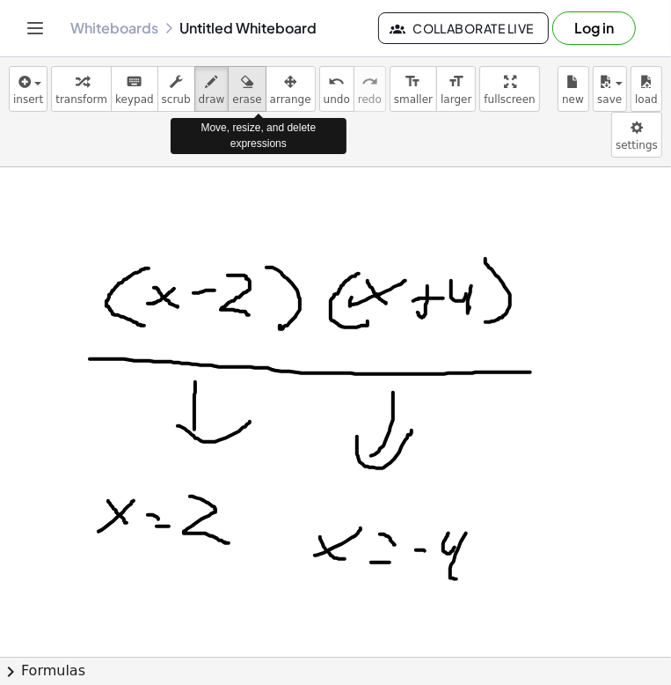
click at [232, 96] on span "erase" at bounding box center [246, 99] width 29 height 12
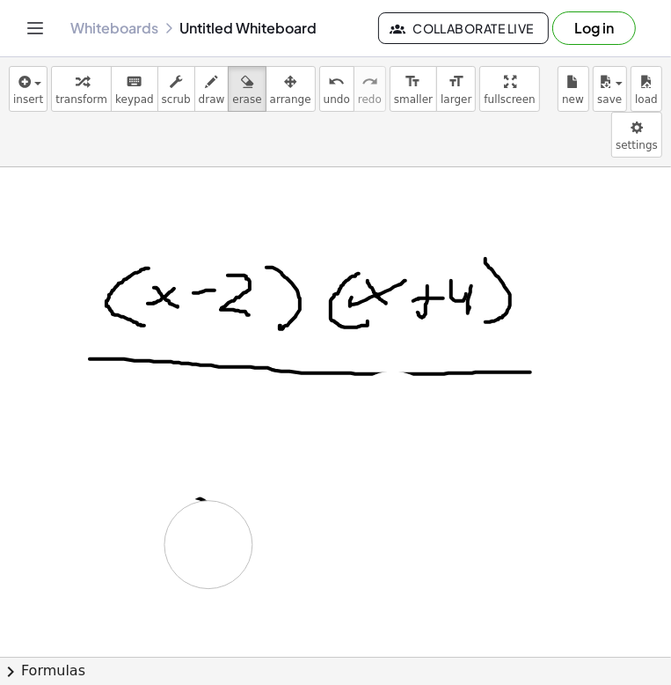
drag, startPoint x: 451, startPoint y: 494, endPoint x: 493, endPoint y: 508, distance: 44.5
click at [206, 77] on icon "button" at bounding box center [212, 81] width 12 height 21
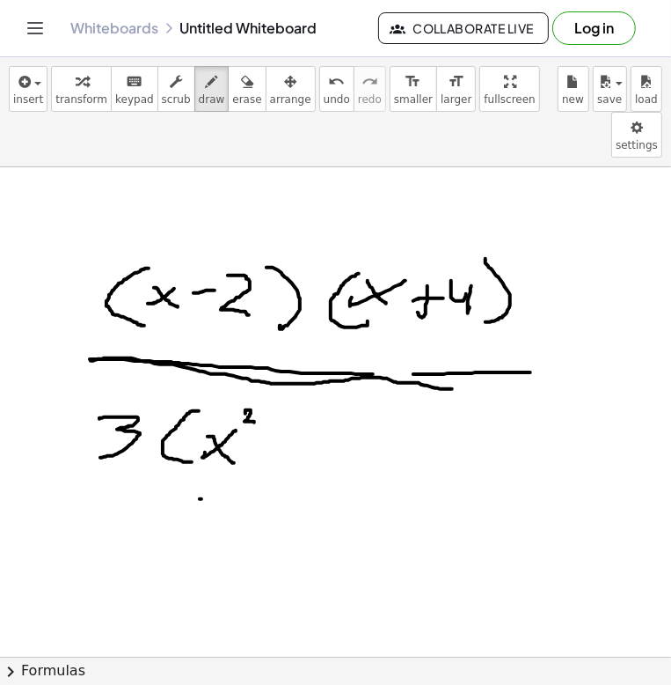
drag, startPoint x: 246, startPoint y: 367, endPoint x: 255, endPoint y: 376, distance: 13.1
drag, startPoint x: 282, startPoint y: 381, endPoint x: 277, endPoint y: 397, distance: 16.7
drag, startPoint x: 282, startPoint y: 389, endPoint x: 310, endPoint y: 392, distance: 28.3
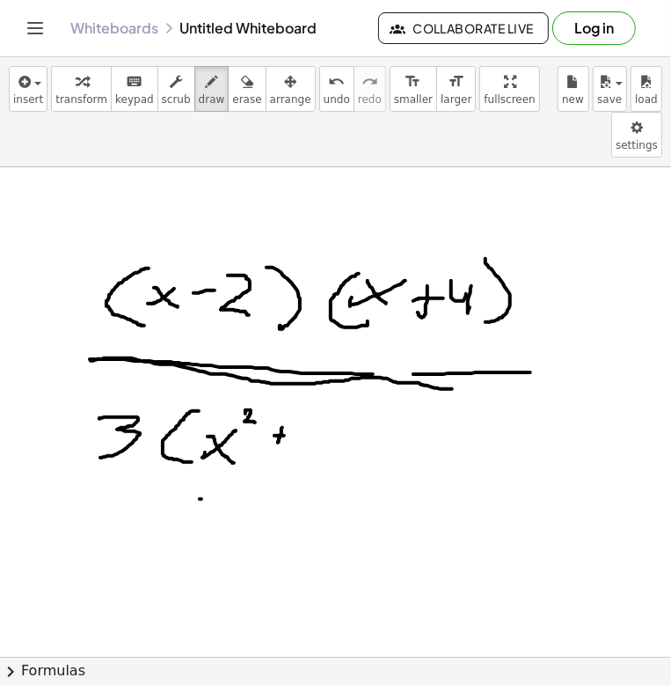
drag, startPoint x: 223, startPoint y: 101, endPoint x: 231, endPoint y: 117, distance: 17.7
click at [232, 101] on span "erase" at bounding box center [246, 99] width 29 height 12
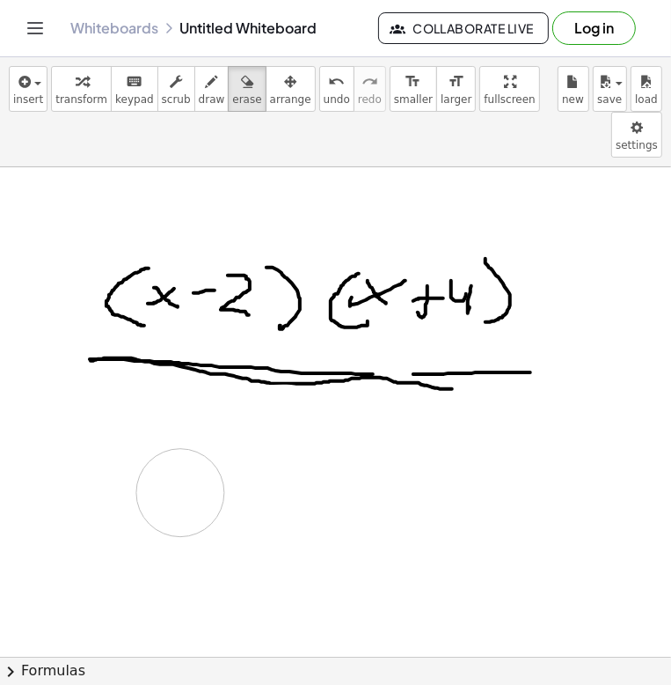
drag, startPoint x: 287, startPoint y: 382, endPoint x: 187, endPoint y: 446, distance: 119.1
drag, startPoint x: 161, startPoint y: 389, endPoint x: 177, endPoint y: 395, distance: 17.0
click at [206, 84] on icon "button" at bounding box center [212, 81] width 12 height 21
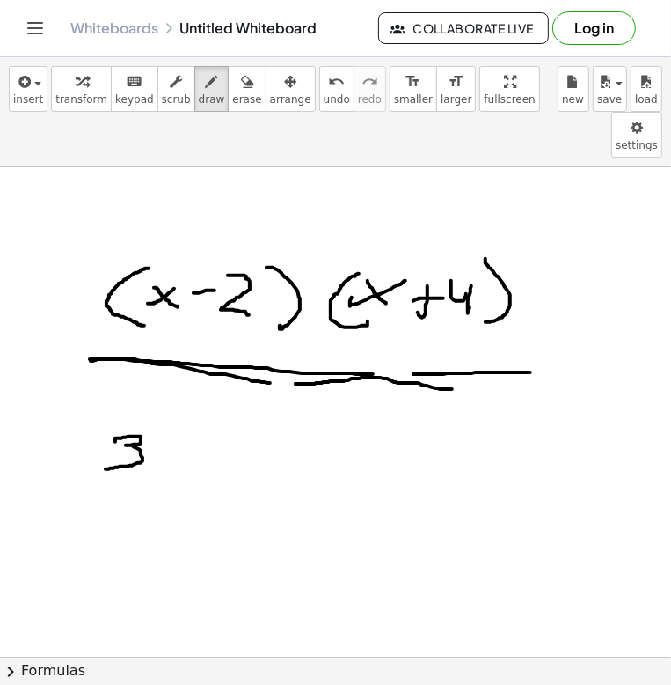
drag, startPoint x: 115, startPoint y: 395, endPoint x: 106, endPoint y: 422, distance: 28.9
drag, startPoint x: 170, startPoint y: 385, endPoint x: 151, endPoint y: 433, distance: 51.8
drag, startPoint x: 183, startPoint y: 407, endPoint x: 163, endPoint y: 422, distance: 25.7
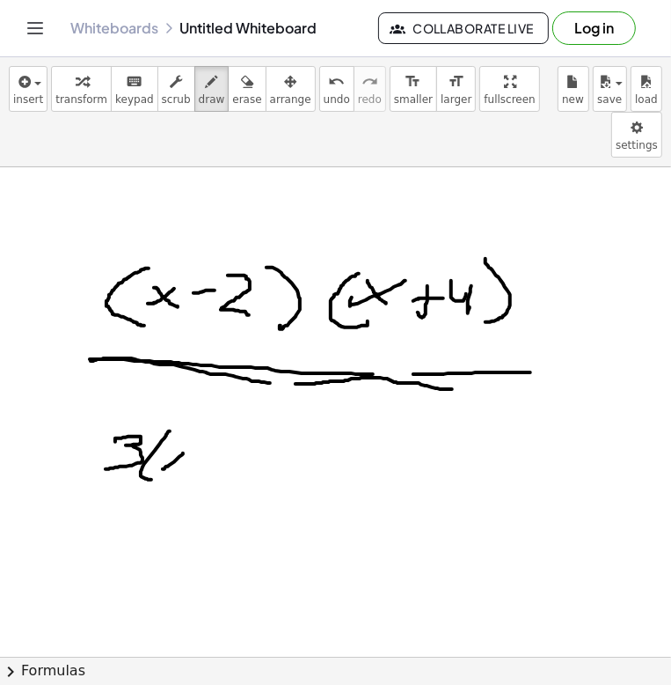
drag, startPoint x: 172, startPoint y: 427, endPoint x: 179, endPoint y: 441, distance: 15.4
drag, startPoint x: 189, startPoint y: 392, endPoint x: 209, endPoint y: 407, distance: 25.2
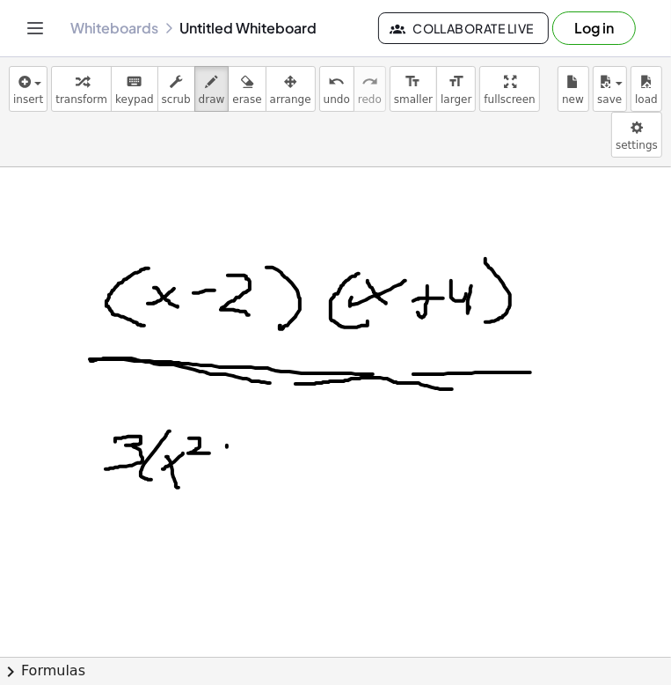
drag, startPoint x: 227, startPoint y: 400, endPoint x: 218, endPoint y: 422, distance: 23.7
drag, startPoint x: 216, startPoint y: 409, endPoint x: 236, endPoint y: 409, distance: 20.2
click at [241, 74] on icon "button" at bounding box center [247, 81] width 12 height 21
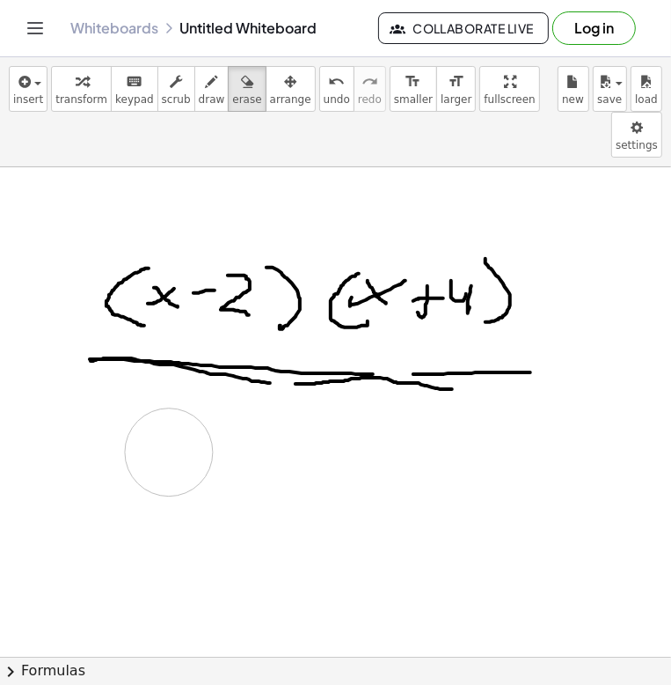
drag, startPoint x: 201, startPoint y: 418, endPoint x: 154, endPoint y: 318, distance: 110.6
click at [199, 99] on span "draw" at bounding box center [212, 99] width 26 height 12
drag, startPoint x: 99, startPoint y: 352, endPoint x: 154, endPoint y: 382, distance: 63.0
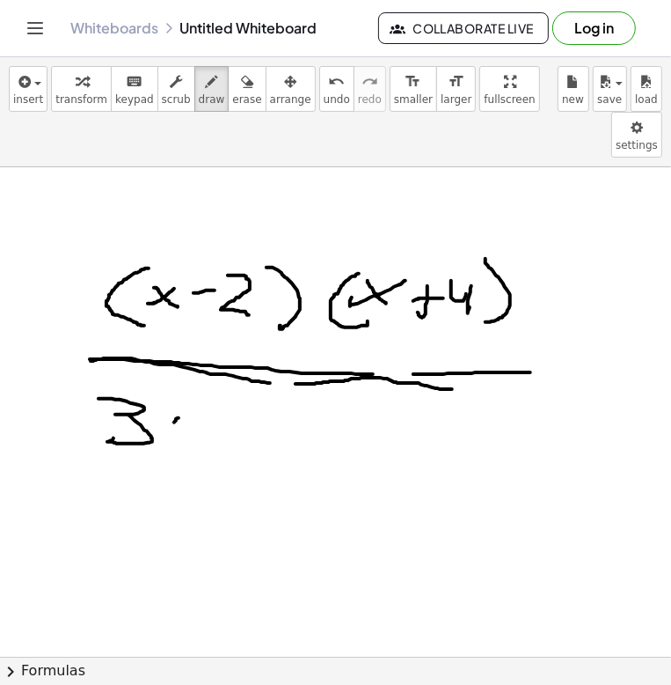
drag, startPoint x: 174, startPoint y: 376, endPoint x: 152, endPoint y: 389, distance: 25.7
drag, startPoint x: 155, startPoint y: 371, endPoint x: 187, endPoint y: 389, distance: 36.2
drag, startPoint x: 232, startPoint y: 351, endPoint x: 229, endPoint y: 403, distance: 52.0
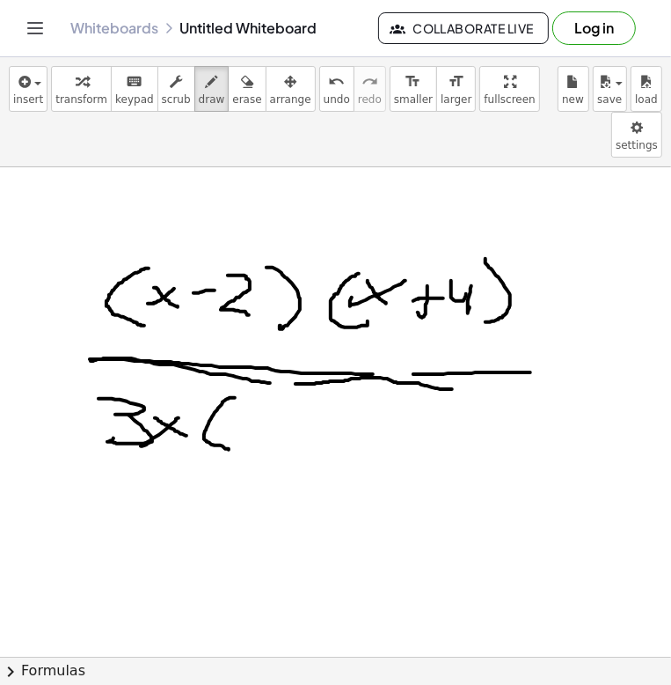
drag, startPoint x: 260, startPoint y: 372, endPoint x: 236, endPoint y: 401, distance: 37.5
drag, startPoint x: 241, startPoint y: 381, endPoint x: 257, endPoint y: 395, distance: 21.2
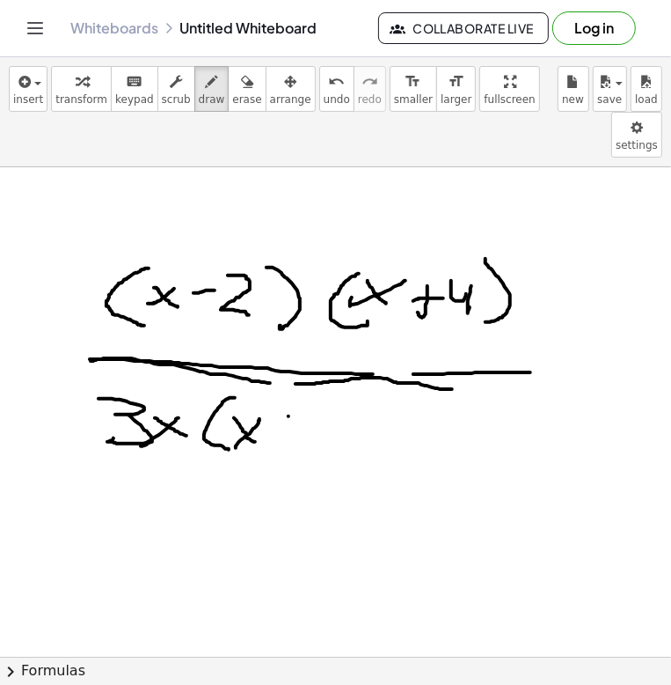
drag, startPoint x: 289, startPoint y: 370, endPoint x: 287, endPoint y: 390, distance: 20.3
drag, startPoint x: 322, startPoint y: 365, endPoint x: 348, endPoint y: 375, distance: 27.3
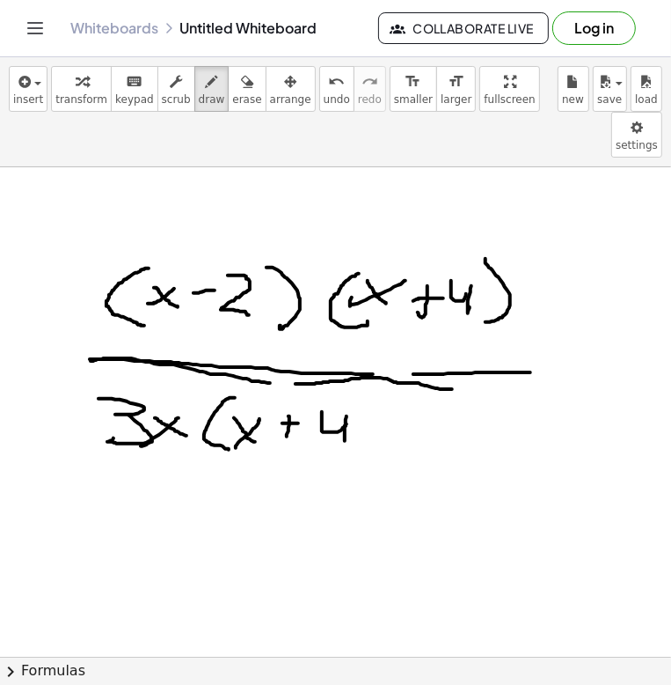
drag, startPoint x: 345, startPoint y: 385, endPoint x: 343, endPoint y: 398, distance: 12.4
drag, startPoint x: 348, startPoint y: 352, endPoint x: 351, endPoint y: 408, distance: 56.4
drag, startPoint x: 464, startPoint y: 198, endPoint x: 255, endPoint y: 466, distance: 339.2
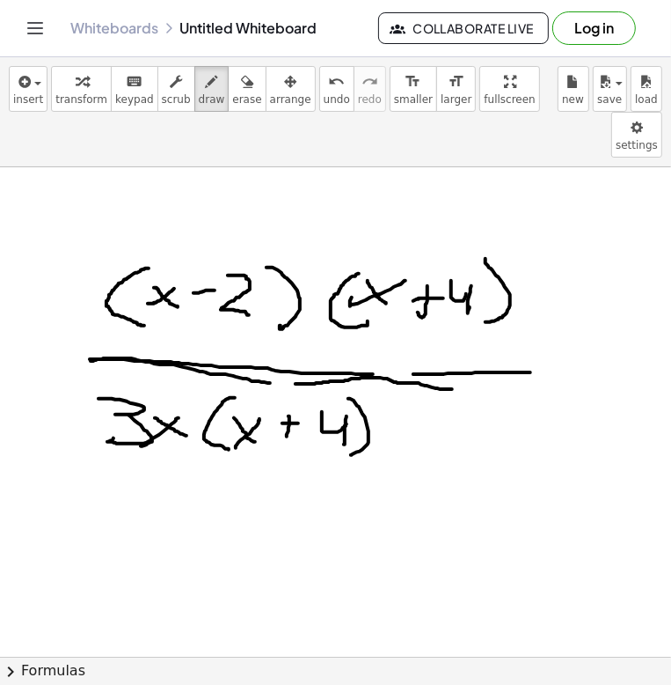
drag, startPoint x: 142, startPoint y: 530, endPoint x: 103, endPoint y: 557, distance: 47.4
drag, startPoint x: 126, startPoint y: 538, endPoint x: 140, endPoint y: 546, distance: 16.2
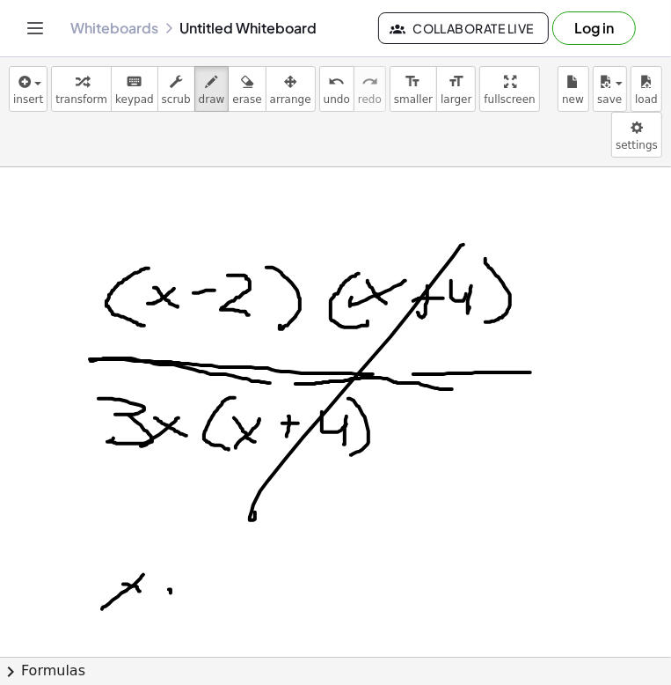
drag, startPoint x: 171, startPoint y: 543, endPoint x: 158, endPoint y: 549, distance: 14.6
drag, startPoint x: 231, startPoint y: 524, endPoint x: 259, endPoint y: 548, distance: 36.8
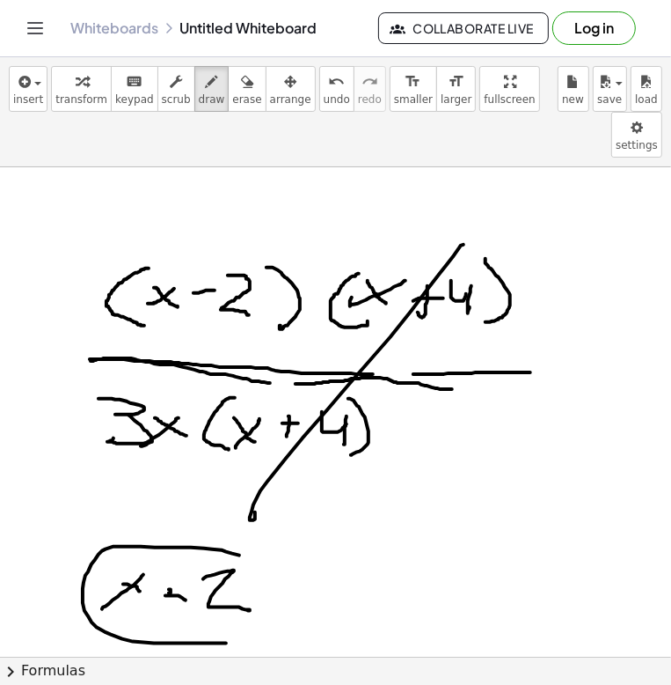
drag, startPoint x: 236, startPoint y: 508, endPoint x: 205, endPoint y: 535, distance: 41.1
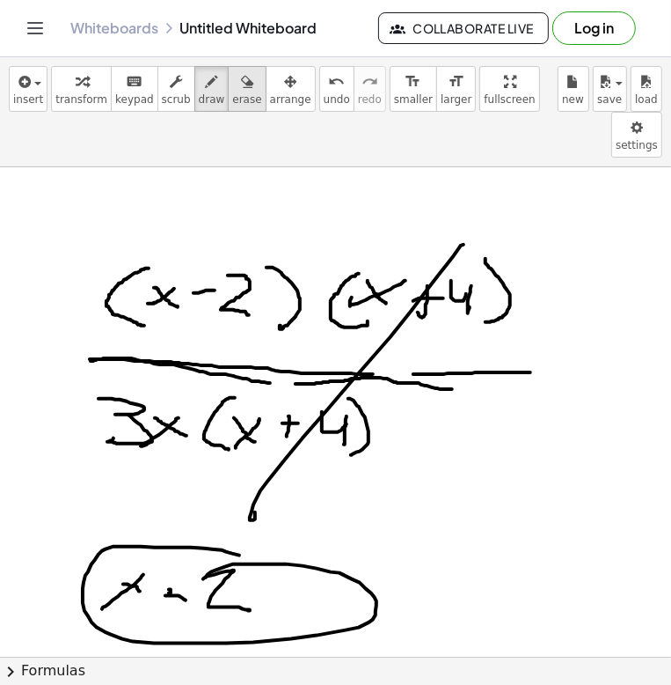
click at [241, 88] on icon "button" at bounding box center [247, 81] width 12 height 21
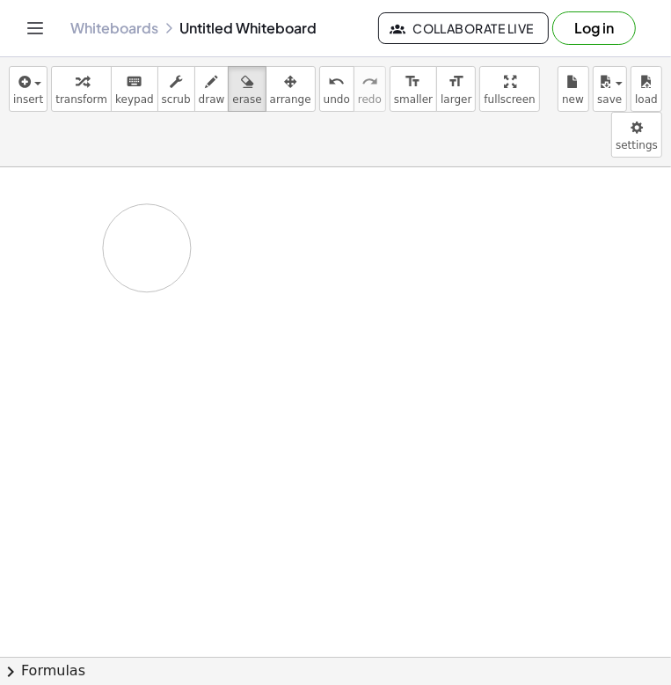
drag, startPoint x: 445, startPoint y: 332, endPoint x: 151, endPoint y: 124, distance: 359.9
click at [199, 101] on span "draw" at bounding box center [212, 99] width 26 height 12
drag, startPoint x: 68, startPoint y: 257, endPoint x: 127, endPoint y: 246, distance: 59.9
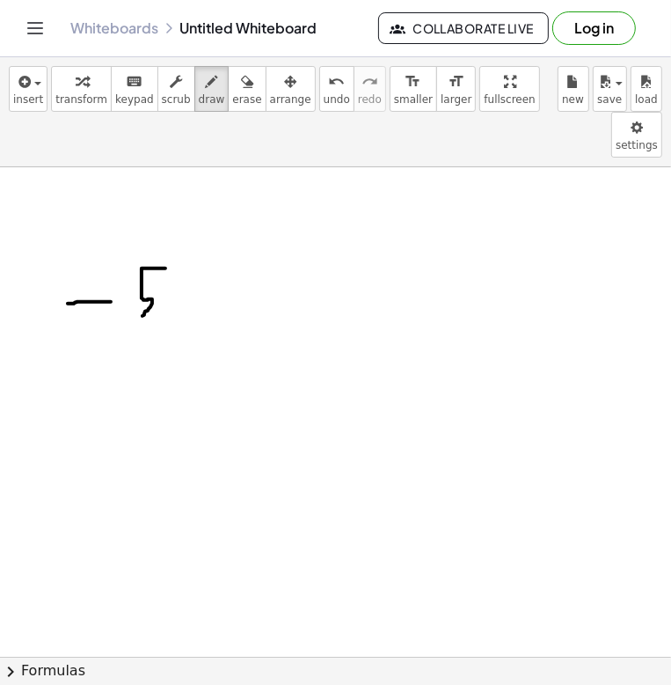
drag, startPoint x: 165, startPoint y: 222, endPoint x: 141, endPoint y: 272, distance: 55.9
drag, startPoint x: 183, startPoint y: 257, endPoint x: 164, endPoint y: 265, distance: 20.9
drag, startPoint x: 174, startPoint y: 255, endPoint x: 187, endPoint y: 268, distance: 18.1
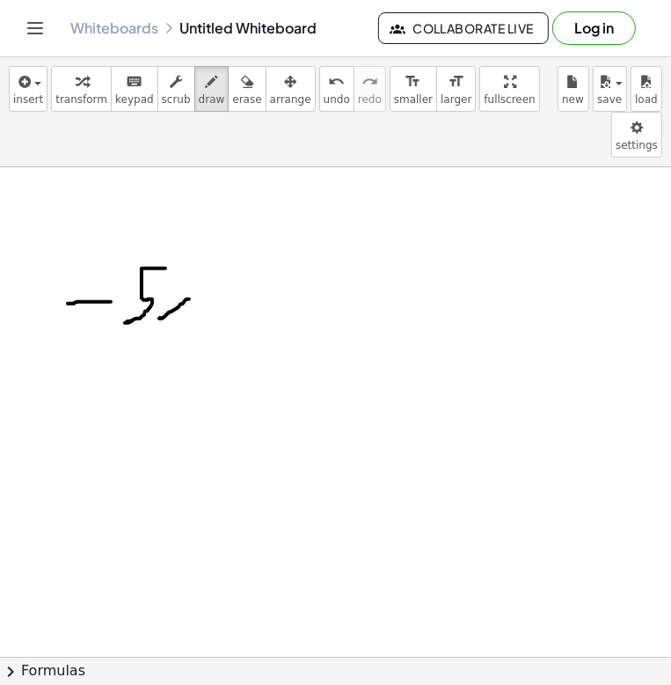
drag, startPoint x: 222, startPoint y: 246, endPoint x: 241, endPoint y: 244, distance: 19.5
drag, startPoint x: 281, startPoint y: 233, endPoint x: 313, endPoint y: 238, distance: 32.9
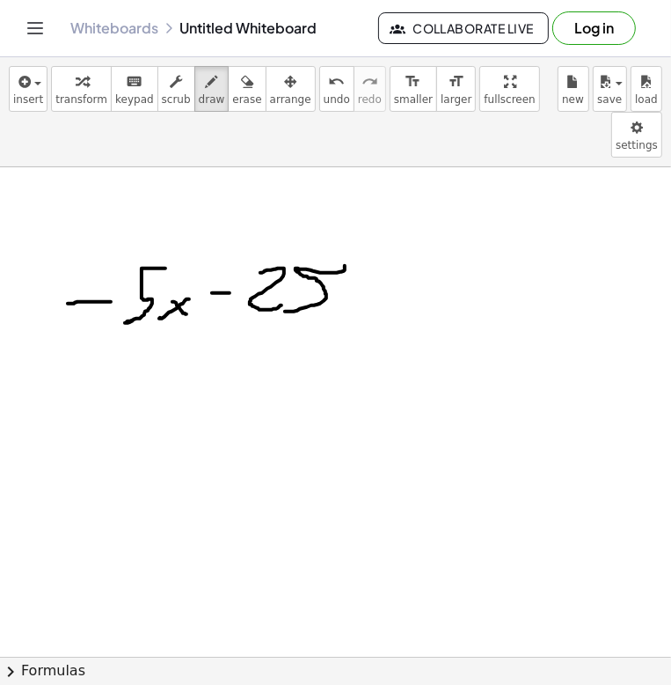
drag, startPoint x: 333, startPoint y: 226, endPoint x: 174, endPoint y: 291, distance: 171.3
drag, startPoint x: 95, startPoint y: 290, endPoint x: 428, endPoint y: 304, distance: 332.9
drag, startPoint x: 158, startPoint y: 351, endPoint x: 148, endPoint y: 357, distance: 12.2
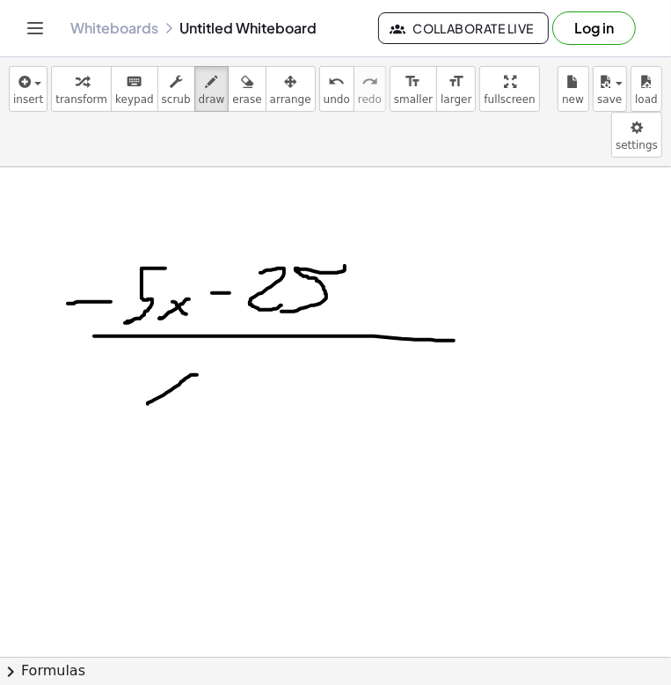
drag, startPoint x: 168, startPoint y: 342, endPoint x: 201, endPoint y: 334, distance: 33.5
drag, startPoint x: 206, startPoint y: 309, endPoint x: 245, endPoint y: 326, distance: 42.5
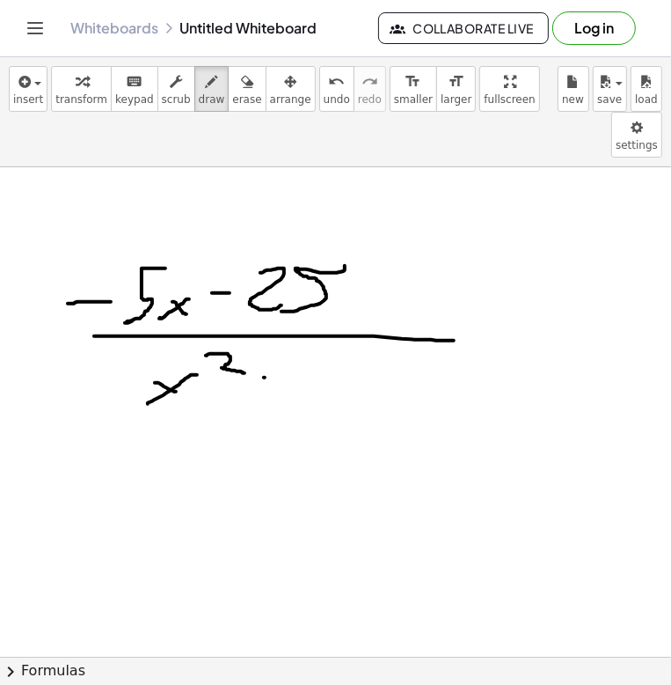
drag, startPoint x: 264, startPoint y: 331, endPoint x: 292, endPoint y: 331, distance: 28.2
drag, startPoint x: 320, startPoint y: 317, endPoint x: 319, endPoint y: 353, distance: 36.1
drag, startPoint x: 384, startPoint y: 306, endPoint x: 335, endPoint y: 343, distance: 60.9
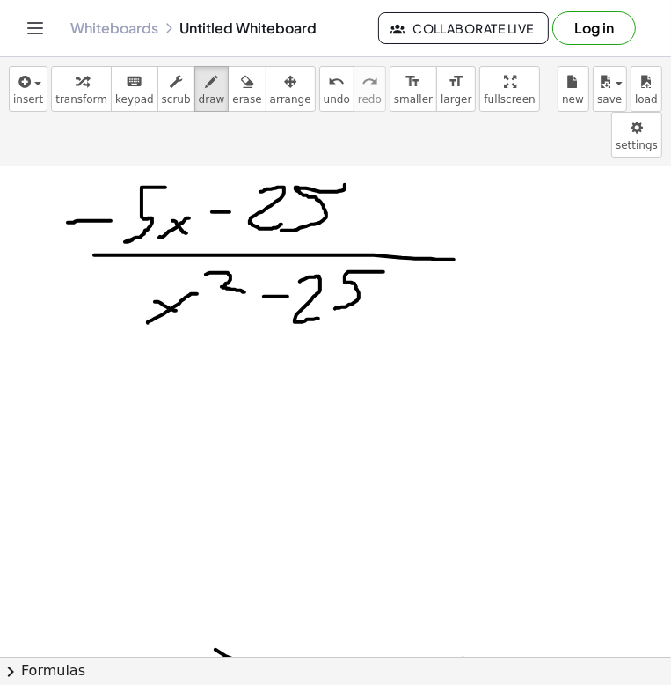
scroll to position [88, 35]
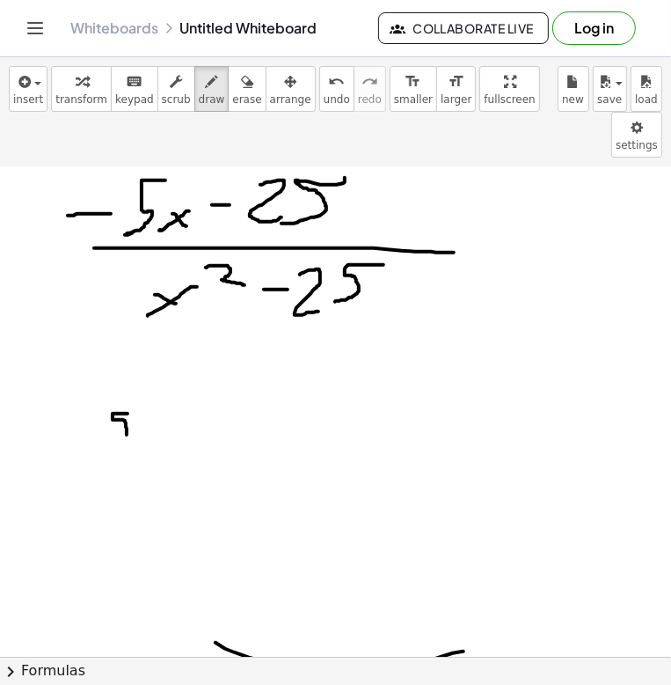
drag, startPoint x: 128, startPoint y: 367, endPoint x: 109, endPoint y: 392, distance: 31.5
click at [109, 392] on div at bounding box center [327, 668] width 724 height 1178
drag, startPoint x: 163, startPoint y: 362, endPoint x: 164, endPoint y: 399, distance: 37.0
click at [164, 399] on div at bounding box center [327, 668] width 724 height 1178
drag, startPoint x: 190, startPoint y: 370, endPoint x: 169, endPoint y: 380, distance: 23.6
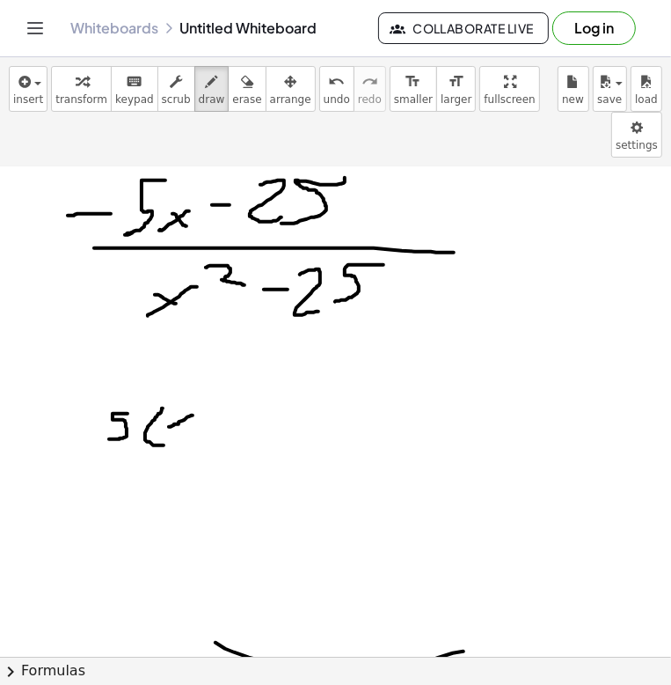
click at [169, 380] on div at bounding box center [327, 668] width 724 height 1178
drag, startPoint x: 179, startPoint y: 369, endPoint x: 187, endPoint y: 373, distance: 9.8
click at [187, 373] on div at bounding box center [327, 668] width 724 height 1178
click at [162, 381] on div at bounding box center [327, 668] width 724 height 1178
click at [232, 97] on span "erase" at bounding box center [246, 99] width 29 height 12
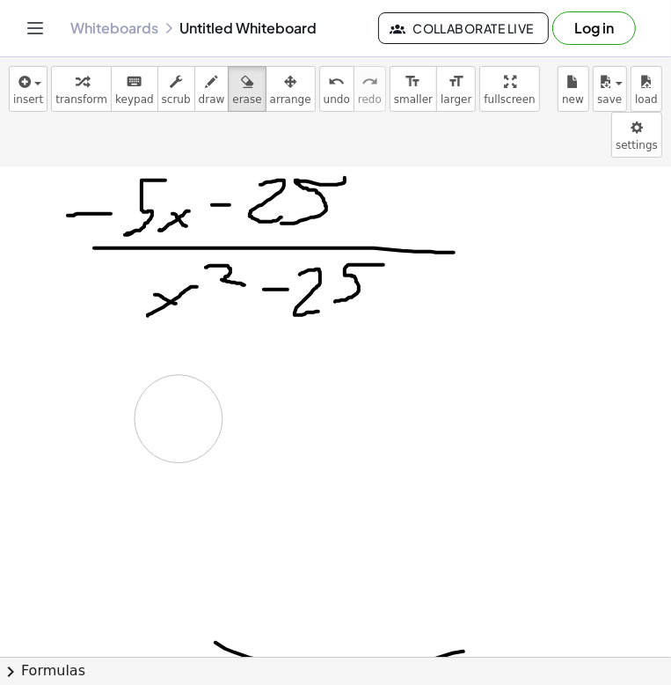
drag, startPoint x: 156, startPoint y: 385, endPoint x: 140, endPoint y: 247, distance: 138.2
click at [151, 370] on div at bounding box center [327, 668] width 724 height 1178
click at [199, 95] on span "draw" at bounding box center [212, 99] width 26 height 12
drag, startPoint x: 55, startPoint y: 360, endPoint x: 80, endPoint y: 354, distance: 26.3
click at [66, 362] on div at bounding box center [327, 668] width 724 height 1178
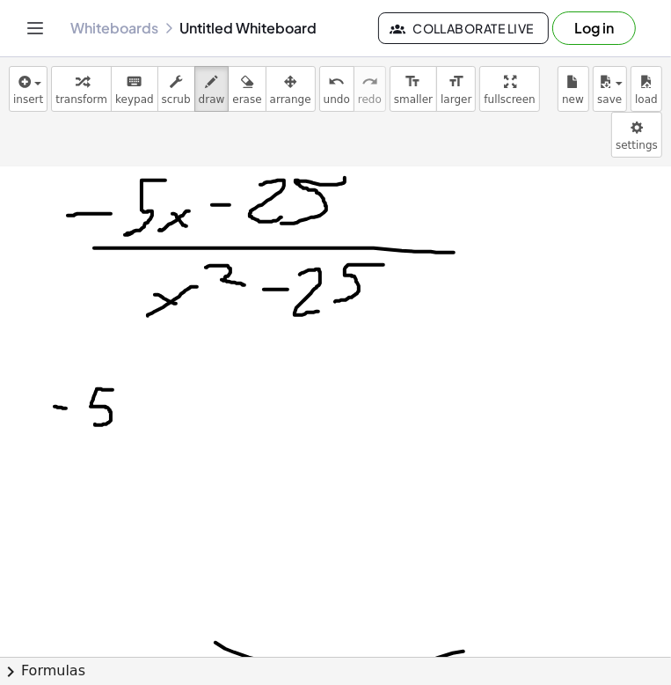
drag, startPoint x: 113, startPoint y: 343, endPoint x: 110, endPoint y: 364, distance: 21.3
click at [95, 376] on div at bounding box center [327, 668] width 724 height 1178
drag, startPoint x: 149, startPoint y: 335, endPoint x: 157, endPoint y: 381, distance: 46.4
click at [157, 383] on div at bounding box center [327, 668] width 724 height 1178
drag, startPoint x: 172, startPoint y: 348, endPoint x: 154, endPoint y: 356, distance: 19.8
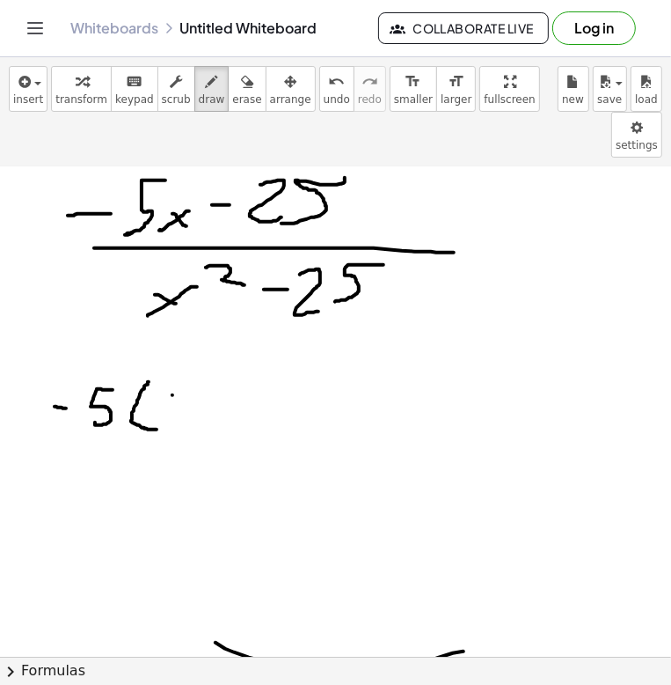
click at [154, 356] on div at bounding box center [327, 668] width 724 height 1178
drag, startPoint x: 158, startPoint y: 342, endPoint x: 170, endPoint y: 361, distance: 21.7
click at [170, 361] on div at bounding box center [327, 668] width 724 height 1178
drag, startPoint x: 191, startPoint y: 341, endPoint x: 190, endPoint y: 351, distance: 10.6
click at [190, 351] on div at bounding box center [327, 668] width 724 height 1178
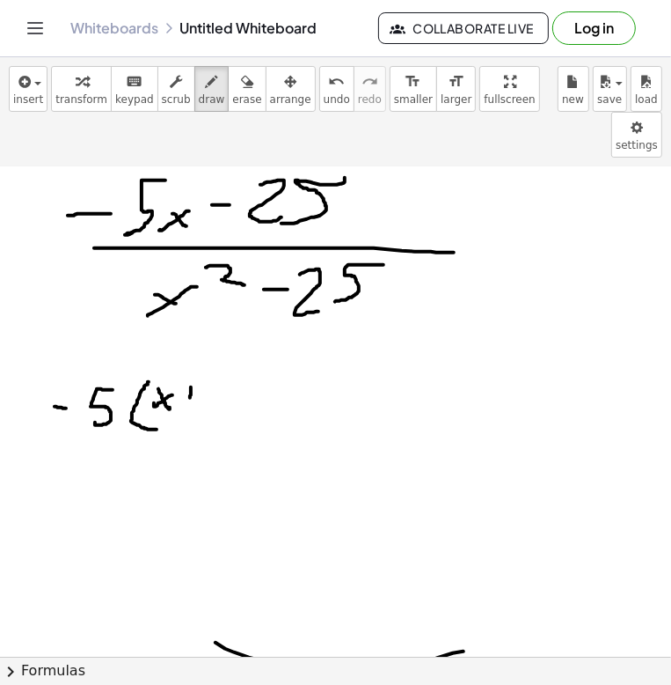
drag, startPoint x: 183, startPoint y: 348, endPoint x: 196, endPoint y: 348, distance: 13.2
click at [196, 348] on div at bounding box center [327, 668] width 724 height 1178
drag, startPoint x: 228, startPoint y: 340, endPoint x: 214, endPoint y: 359, distance: 23.9
click at [206, 367] on div at bounding box center [327, 668] width 724 height 1178
drag, startPoint x: 233, startPoint y: 334, endPoint x: 225, endPoint y: 392, distance: 58.6
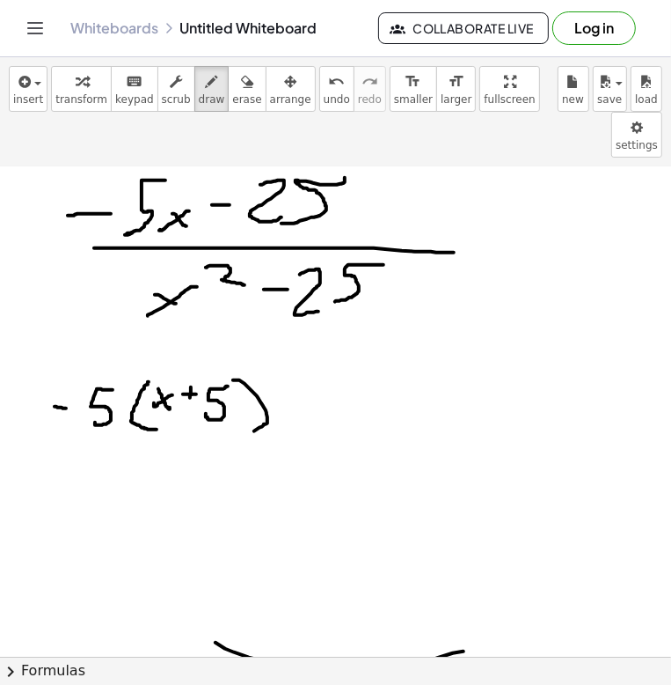
click at [231, 390] on div at bounding box center [327, 668] width 724 height 1178
drag, startPoint x: 109, startPoint y: 414, endPoint x: 367, endPoint y: 418, distance: 257.9
click at [367, 418] on div at bounding box center [327, 668] width 724 height 1178
drag, startPoint x: 86, startPoint y: 448, endPoint x: 40, endPoint y: 483, distance: 58.4
click at [40, 483] on div at bounding box center [327, 668] width 724 height 1178
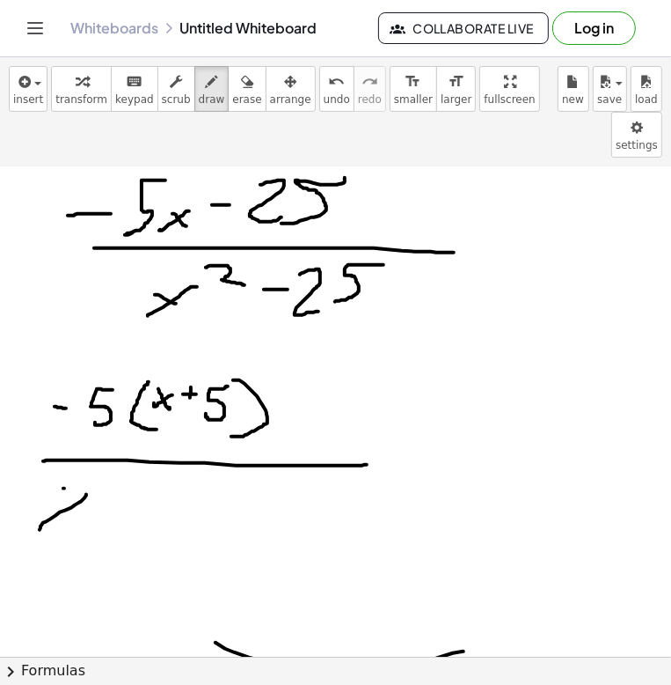
click at [84, 459] on div at bounding box center [327, 668] width 724 height 1178
click at [106, 462] on div at bounding box center [327, 668] width 724 height 1178
click at [133, 453] on div at bounding box center [327, 668] width 724 height 1178
click at [128, 471] on div at bounding box center [327, 668] width 724 height 1178
click at [114, 453] on div at bounding box center [327, 668] width 724 height 1178
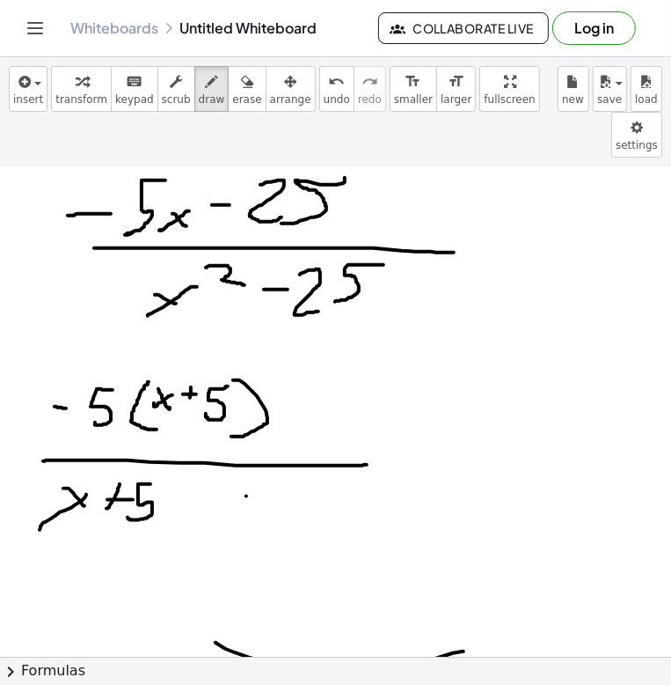
click at [214, 469] on div at bounding box center [327, 668] width 724 height 1178
click at [234, 466] on div at bounding box center [327, 668] width 724 height 1178
click at [268, 462] on div at bounding box center [327, 668] width 724 height 1178
click at [285, 480] on div at bounding box center [327, 668] width 724 height 1178
click at [306, 501] on div at bounding box center [327, 668] width 724 height 1178
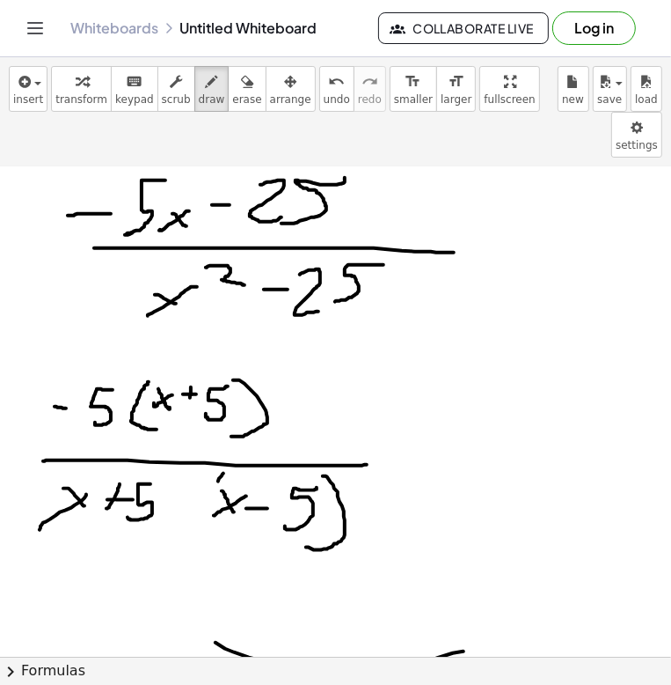
click at [215, 495] on div at bounding box center [327, 668] width 724 height 1178
click at [160, 483] on div at bounding box center [327, 668] width 724 height 1178
click at [92, 507] on div at bounding box center [327, 668] width 724 height 1178
click at [61, 528] on div at bounding box center [327, 668] width 724 height 1178
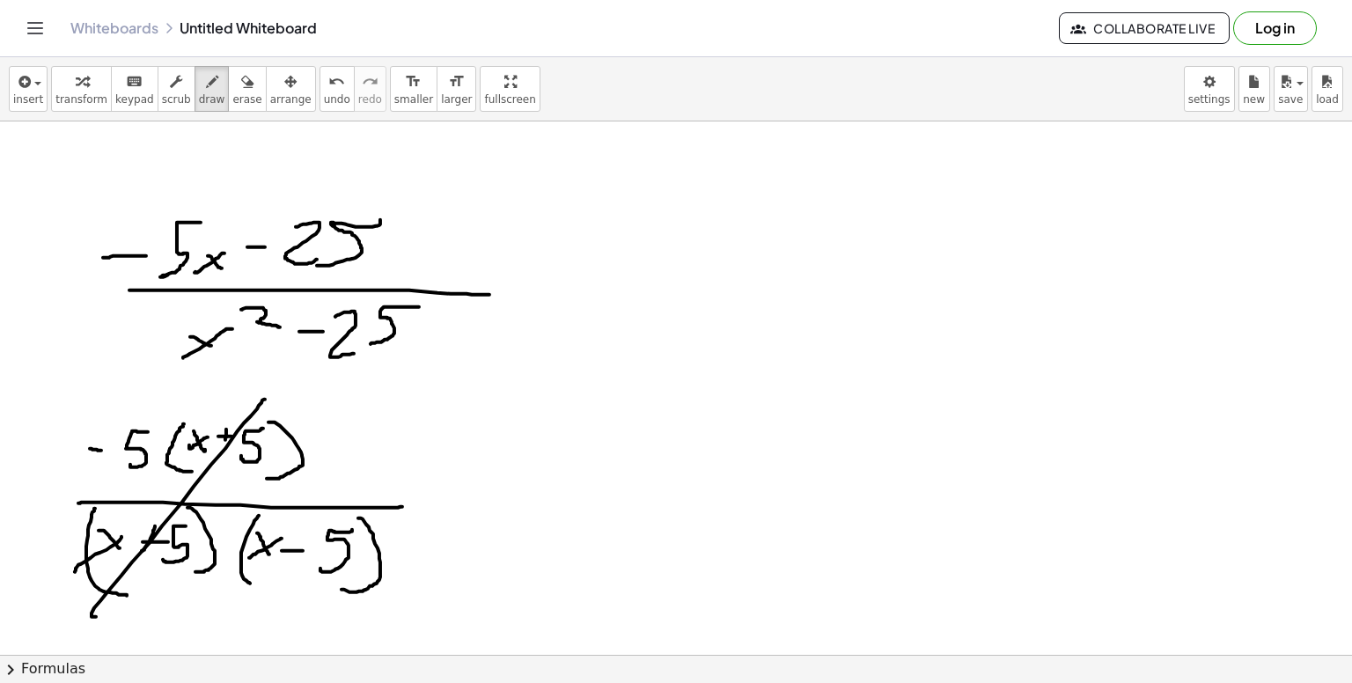
scroll to position [0, 0]
